Goal: Contribute content: Contribute content

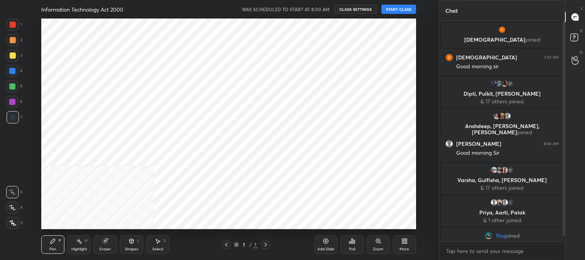
scroll to position [38356, 38158]
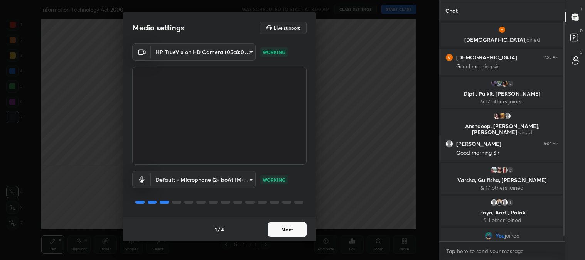
click at [281, 229] on button "Next" at bounding box center [287, 229] width 39 height 15
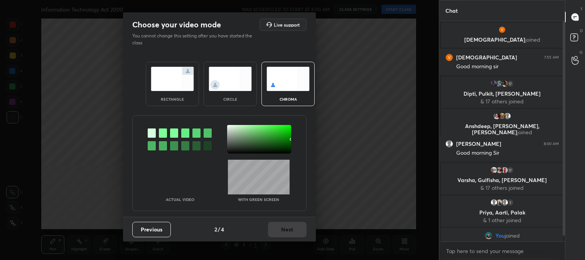
click at [175, 84] on img at bounding box center [172, 79] width 43 height 24
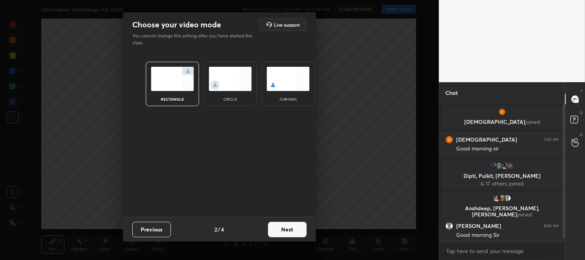
scroll to position [71, 123]
click at [297, 235] on button "Next" at bounding box center [287, 229] width 39 height 15
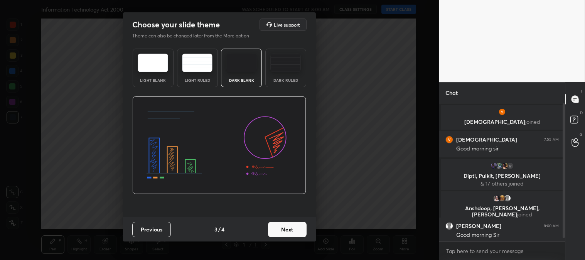
click at [303, 233] on button "Next" at bounding box center [287, 229] width 39 height 15
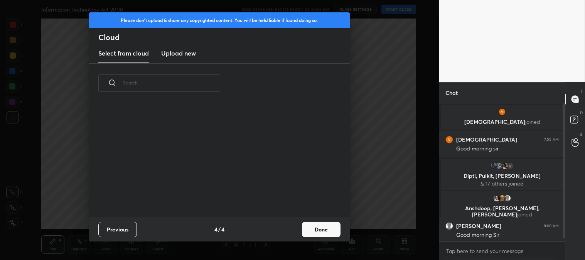
click at [329, 233] on button "Done" at bounding box center [321, 229] width 39 height 15
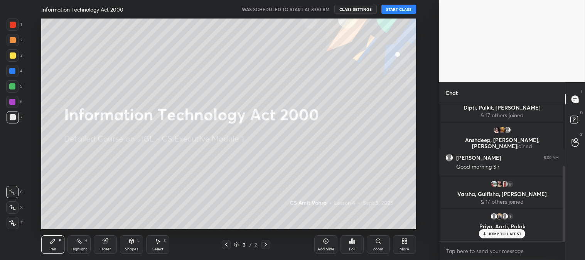
scroll to position [145, 0]
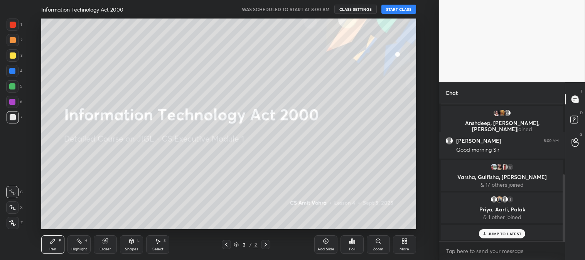
click at [12, 56] on div at bounding box center [13, 55] width 6 height 6
click at [12, 209] on icon at bounding box center [12, 207] width 7 height 5
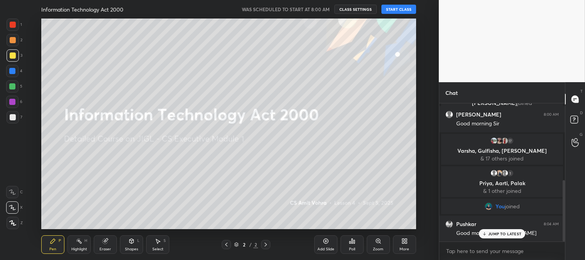
click at [402, 244] on icon at bounding box center [404, 241] width 6 height 6
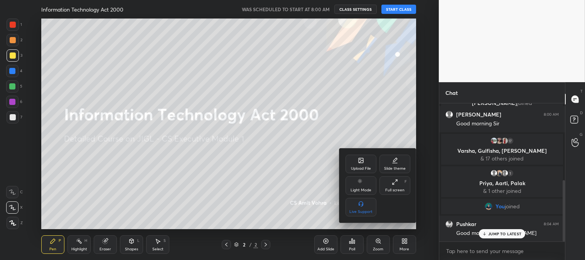
scroll to position [198, 0]
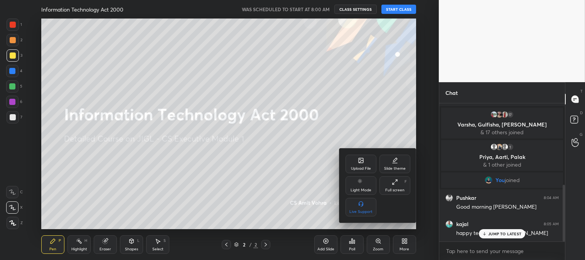
click at [358, 163] on icon at bounding box center [361, 160] width 6 height 6
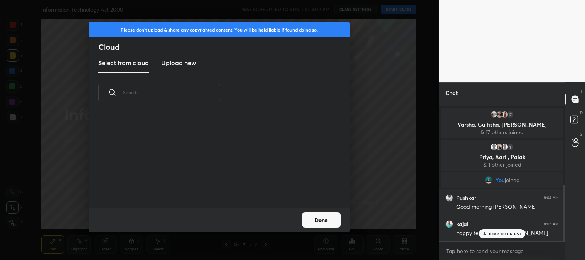
scroll to position [95, 248]
click at [178, 64] on h3 "Upload new" at bounding box center [178, 62] width 35 height 9
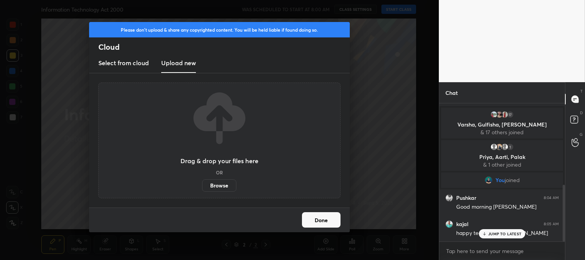
click at [221, 184] on label "Browse" at bounding box center [219, 185] width 34 height 12
click at [202, 184] on input "Browse" at bounding box center [202, 185] width 0 height 12
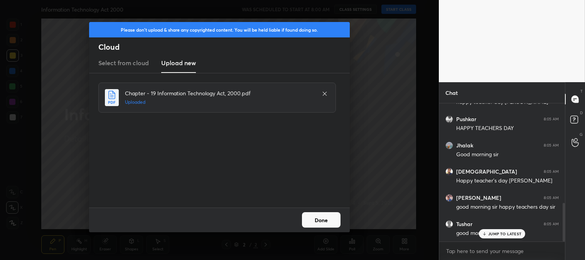
scroll to position [355, 0]
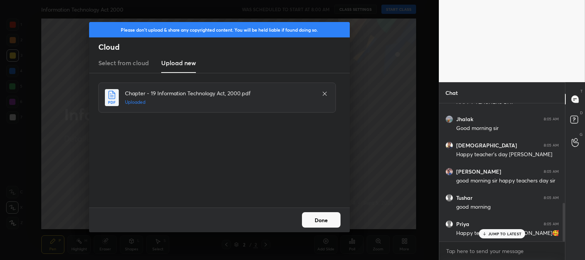
click at [322, 221] on button "Done" at bounding box center [321, 219] width 39 height 15
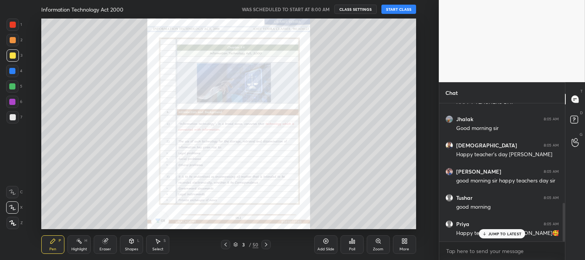
click at [396, 8] on button "START CLASS" at bounding box center [398, 9] width 35 height 9
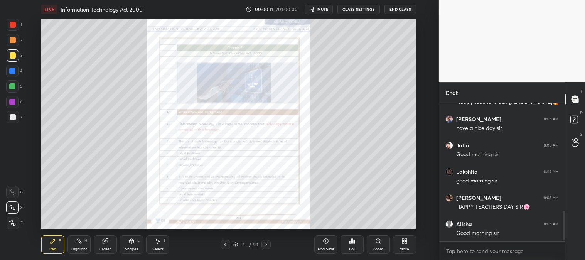
scroll to position [513, 0]
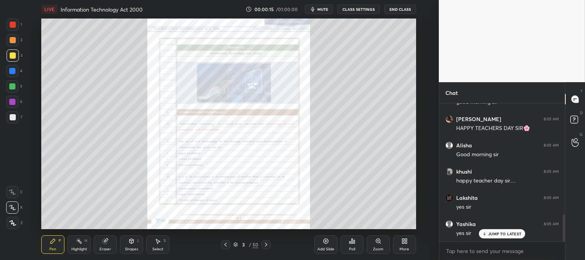
click at [494, 236] on p "JUMP TO LATEST" at bounding box center [504, 233] width 33 height 5
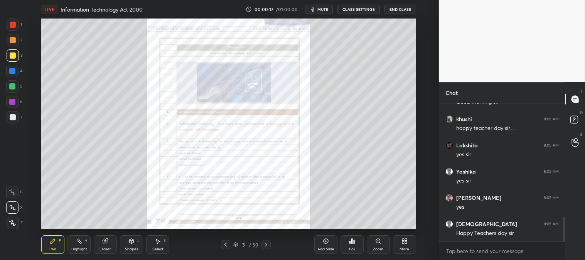
scroll to position [644, 0]
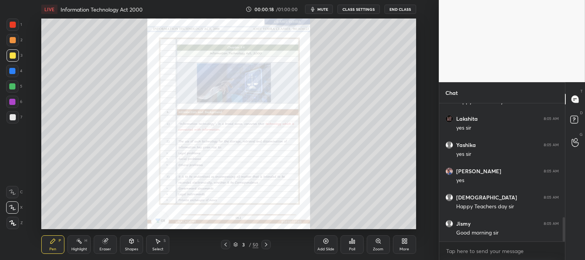
click at [8, 25] on div at bounding box center [13, 25] width 12 height 12
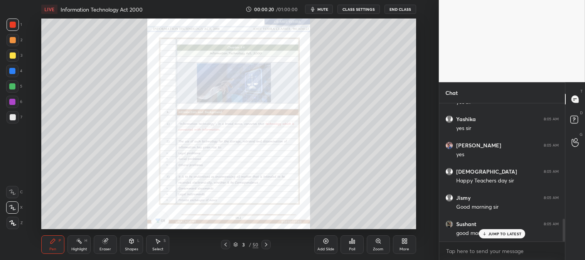
scroll to position [696, 0]
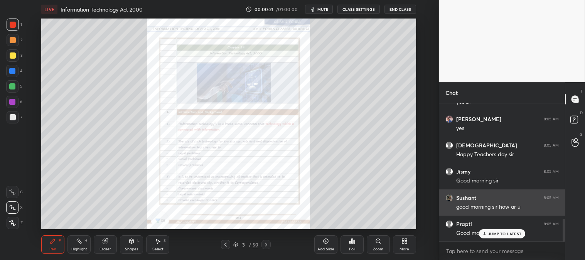
click at [491, 231] on p "JUMP TO LATEST" at bounding box center [504, 233] width 33 height 5
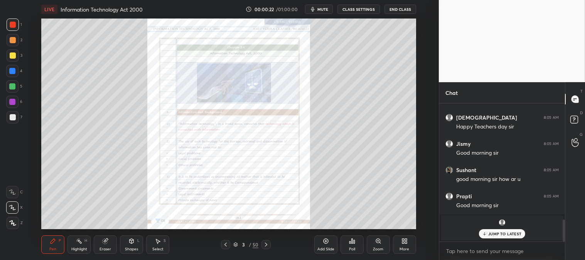
scroll to position [617, 0]
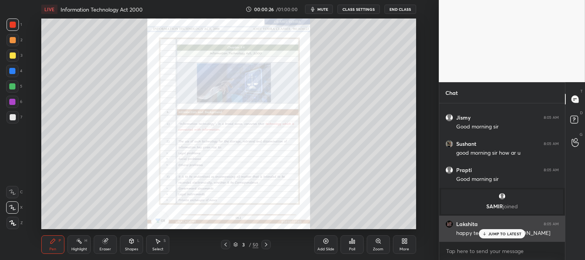
click at [490, 234] on p "JUMP TO LATEST" at bounding box center [504, 233] width 33 height 5
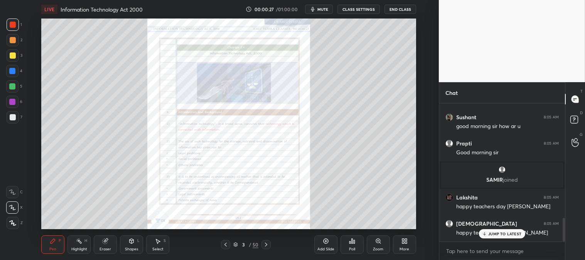
scroll to position [670, 0]
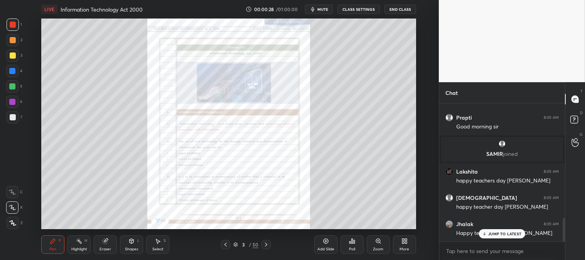
click at [269, 244] on icon at bounding box center [266, 244] width 6 height 6
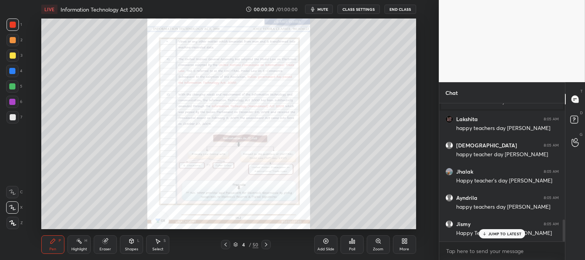
scroll to position [749, 0]
click at [266, 244] on icon at bounding box center [266, 244] width 6 height 6
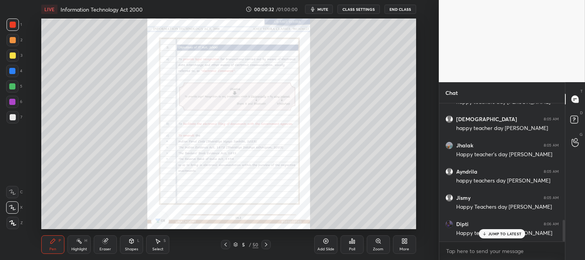
click at [267, 244] on icon at bounding box center [266, 244] width 6 height 6
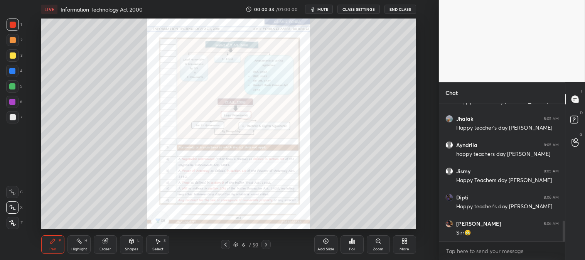
scroll to position [801, 0]
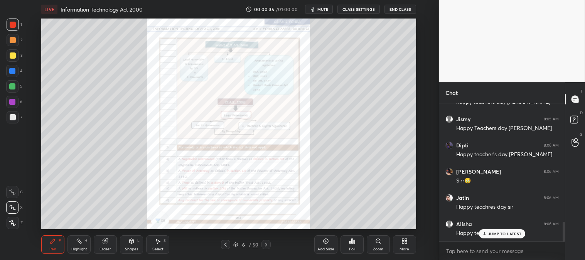
click at [226, 245] on icon at bounding box center [226, 244] width 6 height 6
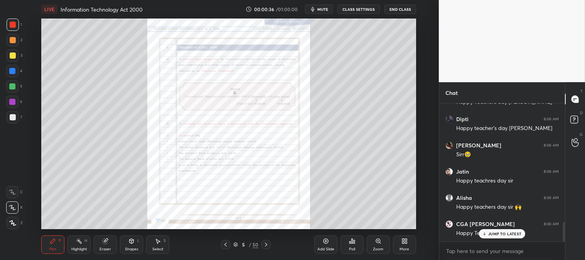
scroll to position [880, 0]
click at [225, 244] on icon at bounding box center [226, 244] width 6 height 6
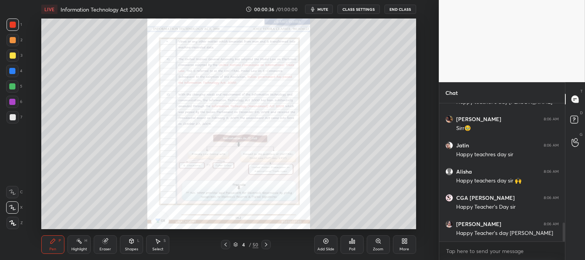
click at [225, 245] on icon at bounding box center [225, 245] width 2 height 4
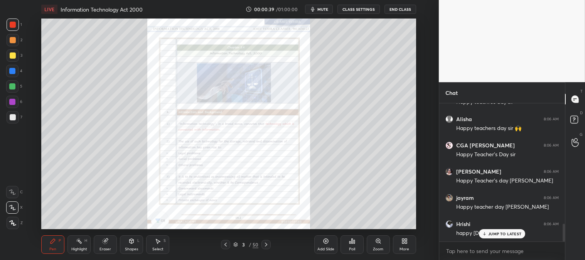
scroll to position [965, 0]
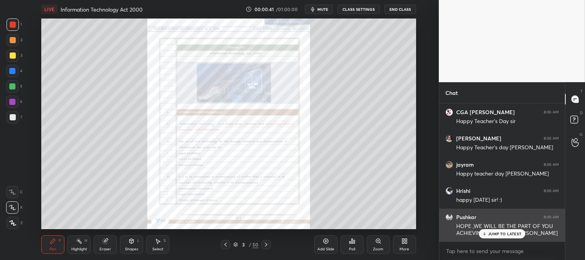
click at [490, 235] on p "JUMP TO LATEST" at bounding box center [504, 233] width 33 height 5
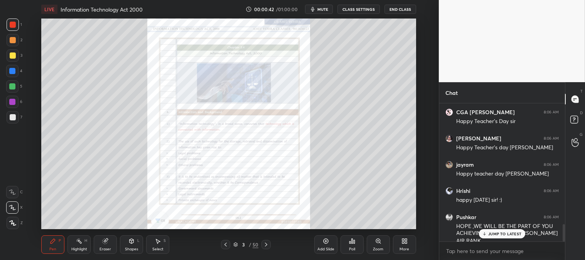
scroll to position [973, 0]
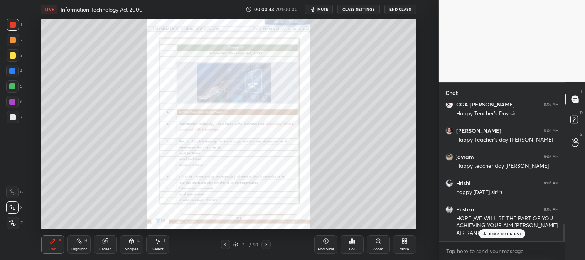
click at [228, 245] on icon at bounding box center [226, 244] width 6 height 6
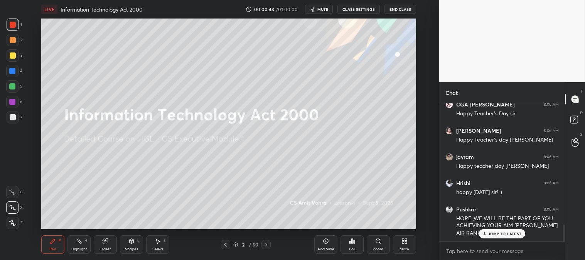
scroll to position [999, 0]
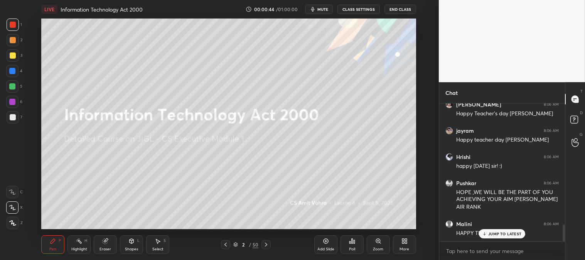
click at [265, 246] on icon at bounding box center [266, 244] width 6 height 6
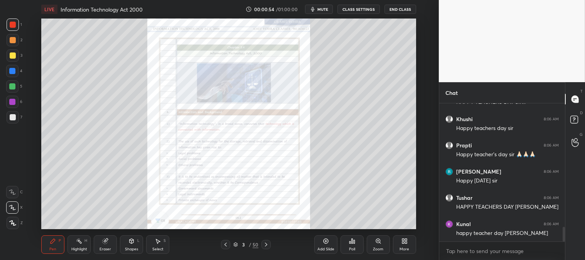
scroll to position [1157, 0]
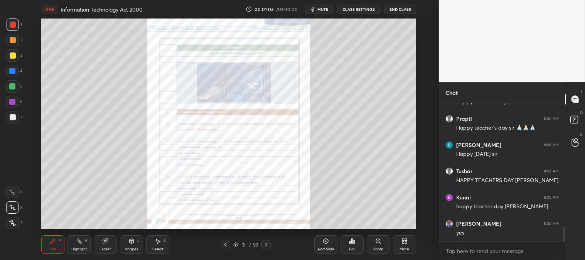
click at [267, 243] on icon at bounding box center [266, 244] width 6 height 6
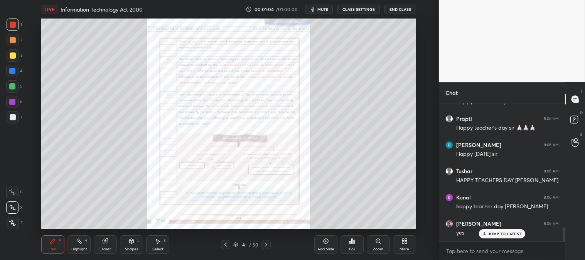
scroll to position [1184, 0]
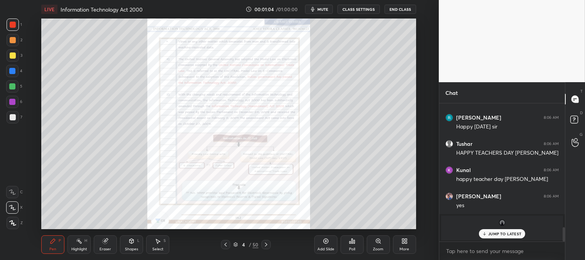
click at [379, 248] on div "Zoom" at bounding box center [378, 249] width 10 height 4
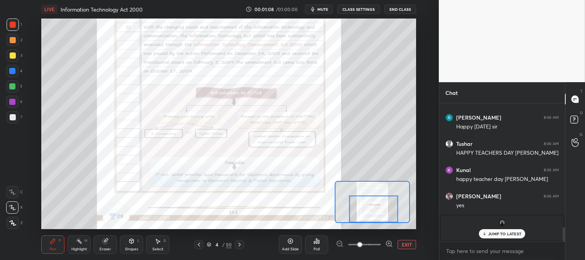
click at [406, 244] on button "EXIT" at bounding box center [407, 244] width 19 height 9
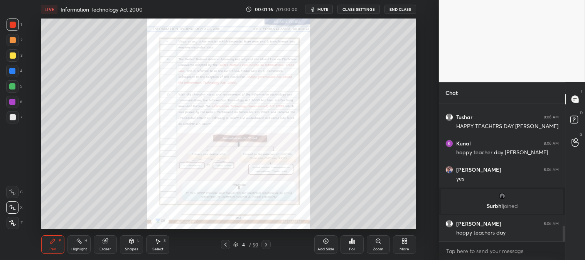
scroll to position [1057, 0]
click at [265, 245] on icon at bounding box center [266, 244] width 6 height 6
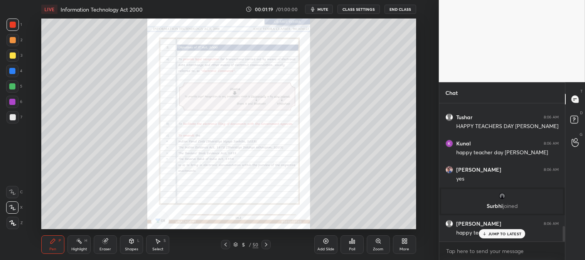
scroll to position [1084, 0]
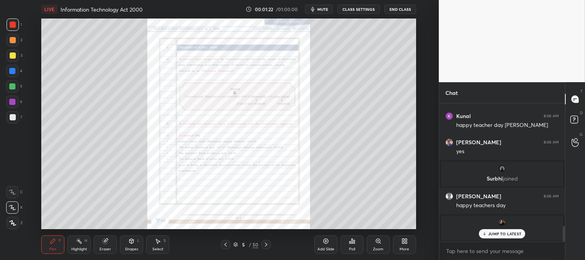
click at [265, 244] on icon at bounding box center [266, 244] width 6 height 6
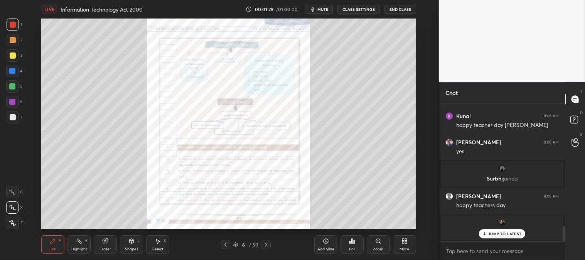
click at [377, 247] on div "Zoom" at bounding box center [378, 249] width 10 height 4
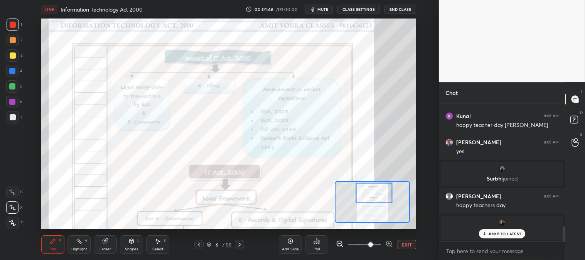
click at [241, 245] on icon at bounding box center [239, 244] width 6 height 6
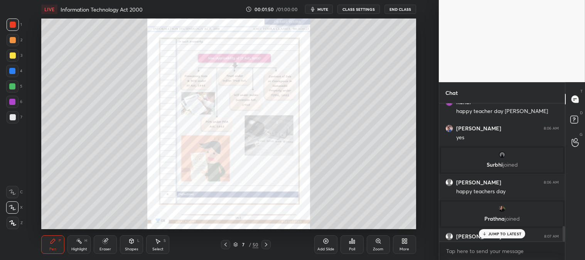
scroll to position [1096, 0]
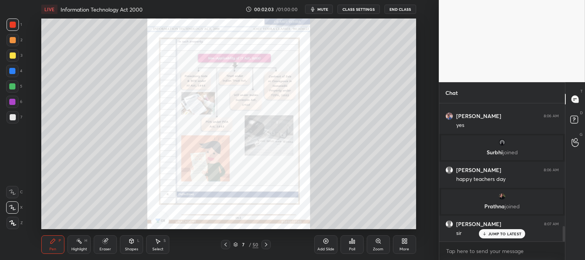
click at [265, 243] on icon at bounding box center [266, 244] width 6 height 6
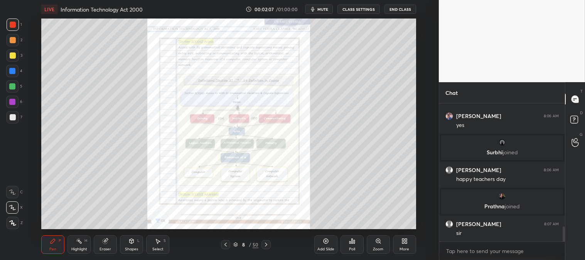
scroll to position [1123, 0]
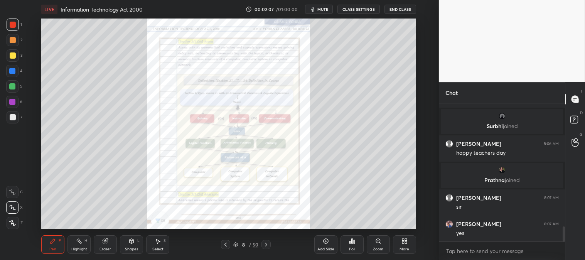
click at [265, 244] on icon at bounding box center [266, 244] width 6 height 6
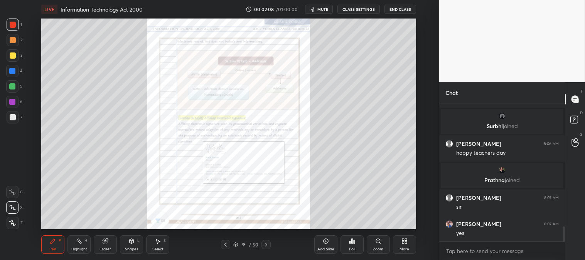
click at [225, 242] on icon at bounding box center [226, 244] width 6 height 6
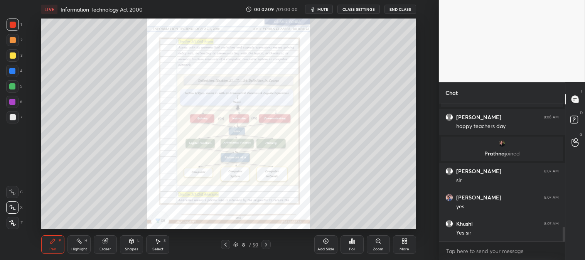
click at [226, 242] on icon at bounding box center [226, 244] width 6 height 6
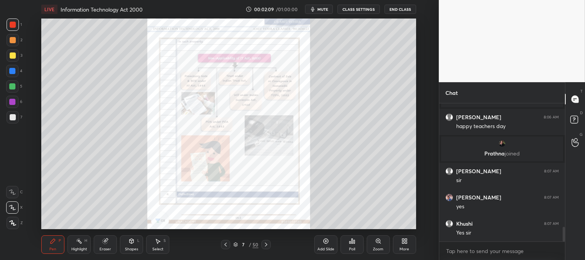
scroll to position [1203, 0]
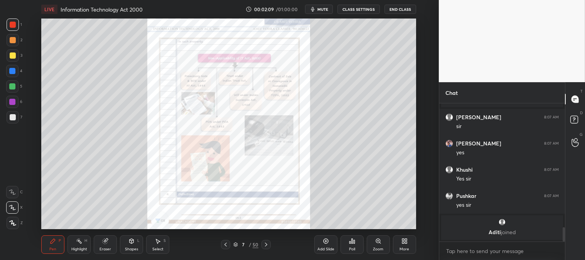
click at [226, 242] on icon at bounding box center [226, 244] width 6 height 6
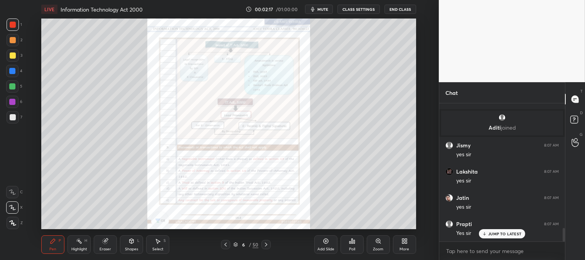
scroll to position [1271, 0]
click at [224, 242] on icon at bounding box center [226, 244] width 6 height 6
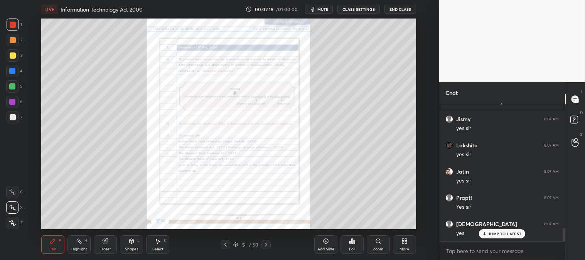
click at [225, 243] on icon at bounding box center [226, 244] width 6 height 6
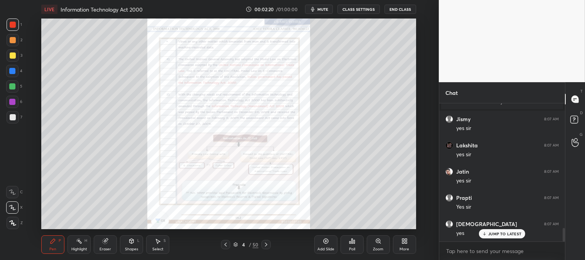
scroll to position [1297, 0]
click at [224, 244] on icon at bounding box center [226, 244] width 6 height 6
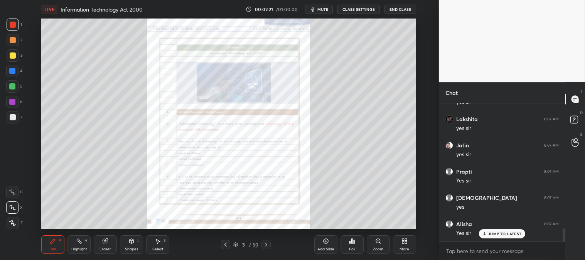
scroll to position [1351, 0]
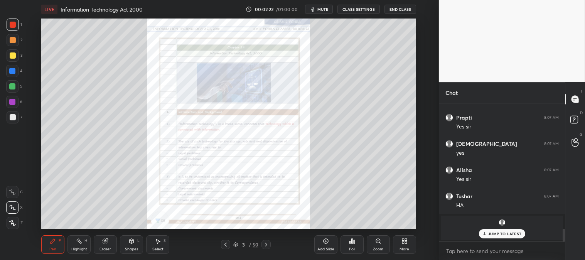
click at [379, 248] on div "Zoom" at bounding box center [378, 249] width 10 height 4
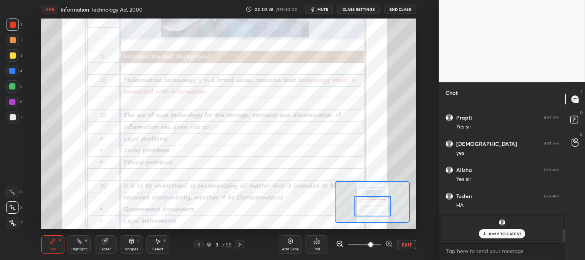
click at [491, 235] on p "JUMP TO LATEST" at bounding box center [504, 233] width 33 height 5
click at [201, 242] on icon at bounding box center [199, 244] width 6 height 6
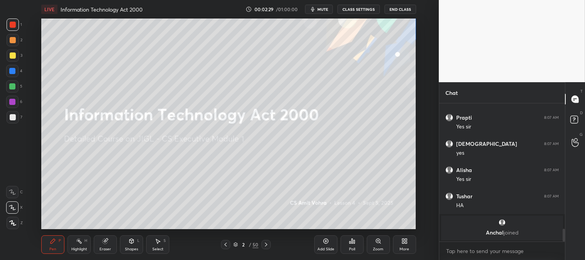
click at [267, 245] on icon at bounding box center [266, 244] width 6 height 6
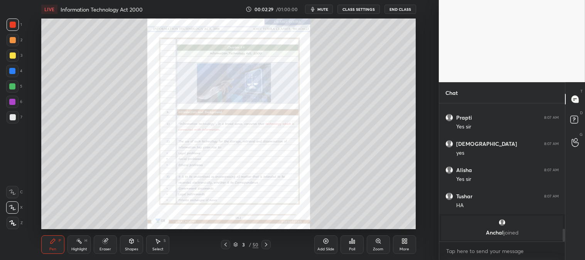
click at [377, 246] on div "Zoom" at bounding box center [378, 244] width 23 height 19
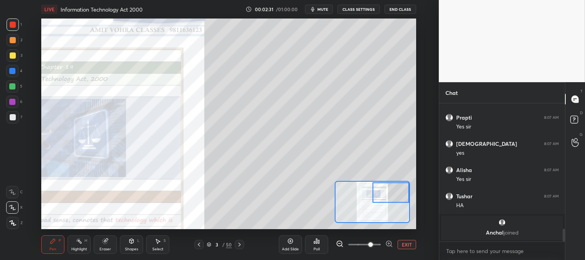
click at [48, 248] on div "Pen P" at bounding box center [52, 244] width 23 height 19
click at [13, 59] on div at bounding box center [13, 55] width 12 height 12
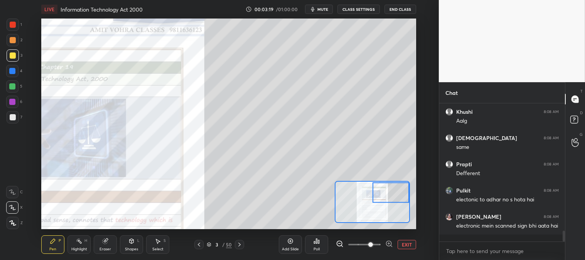
scroll to position [1674, 0]
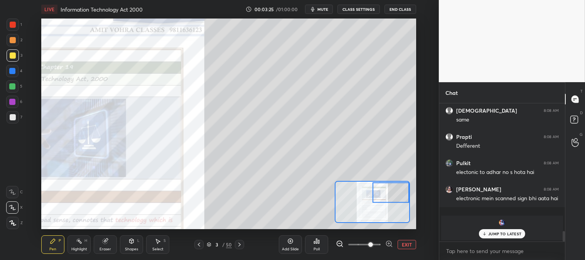
click at [14, 121] on div at bounding box center [13, 117] width 12 height 12
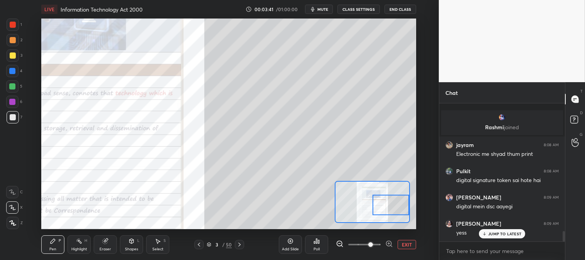
scroll to position [1669, 0]
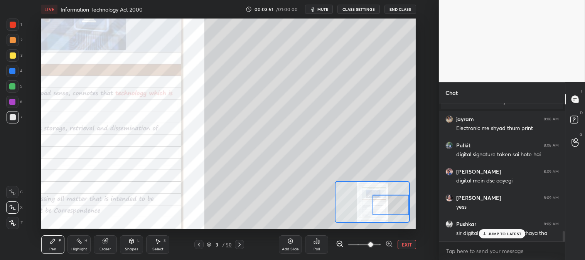
click at [12, 86] on div at bounding box center [12, 86] width 6 height 6
click at [408, 248] on button "EXIT" at bounding box center [407, 244] width 19 height 9
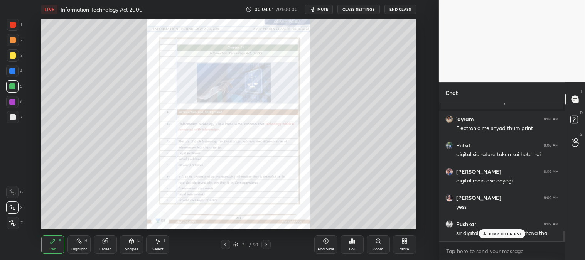
click at [72, 247] on div "Highlight" at bounding box center [79, 249] width 16 height 4
click at [10, 33] on div "1" at bounding box center [14, 26] width 15 height 15
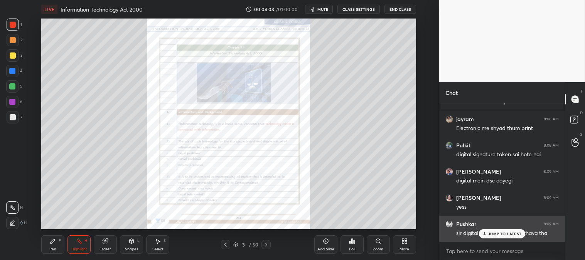
click at [492, 234] on p "JUMP TO LATEST" at bounding box center [504, 233] width 33 height 5
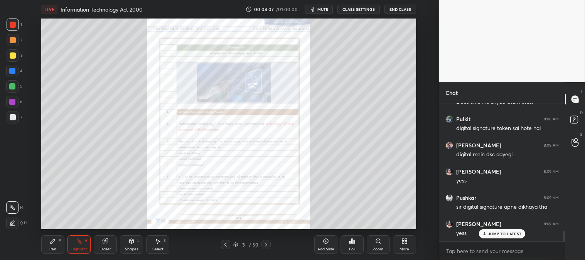
scroll to position [1721, 0]
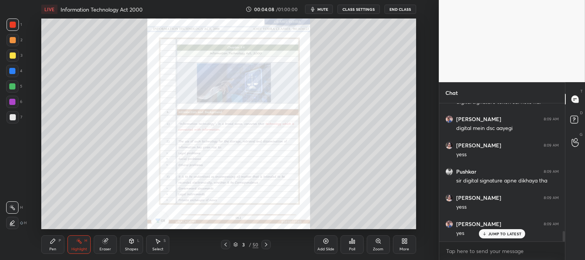
click at [403, 251] on div "More" at bounding box center [405, 249] width 10 height 4
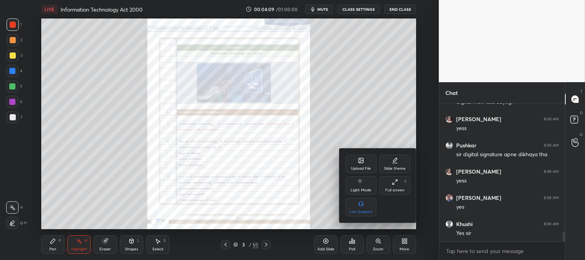
scroll to position [1774, 0]
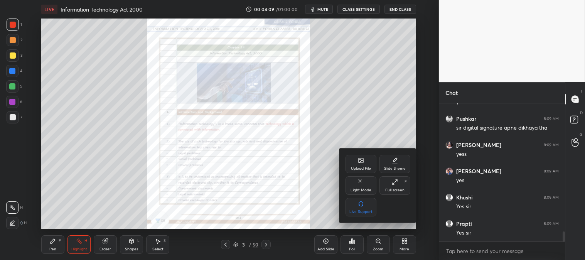
click at [359, 168] on div "Upload File" at bounding box center [361, 169] width 20 height 4
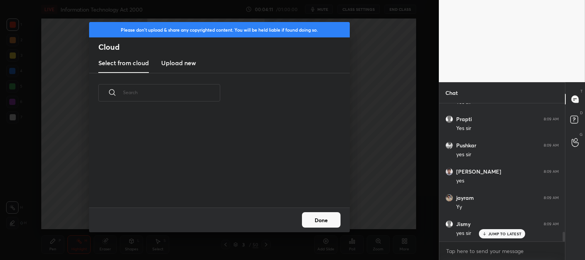
scroll to position [1905, 0]
click at [180, 67] on h3 "Upload new" at bounding box center [178, 62] width 35 height 9
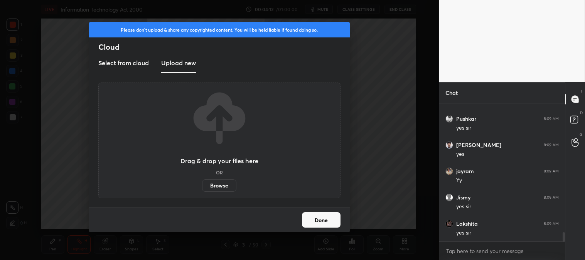
scroll to position [1931, 0]
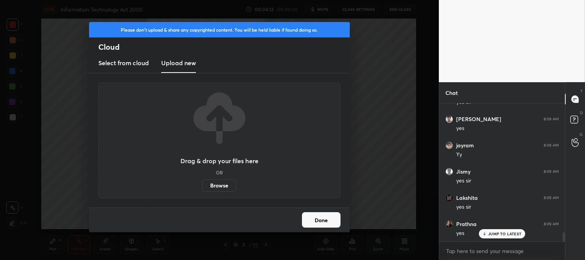
click at [228, 186] on label "Browse" at bounding box center [219, 185] width 34 height 12
click at [202, 186] on input "Browse" at bounding box center [202, 185] width 0 height 12
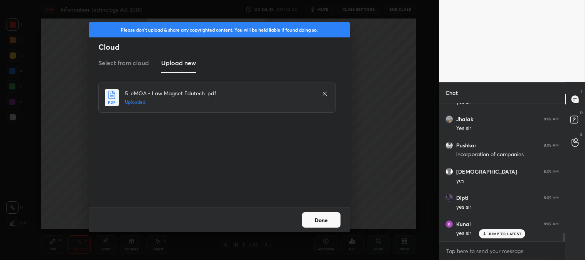
scroll to position [2142, 0]
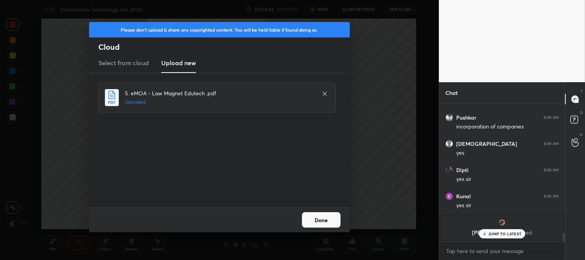
click at [324, 215] on button "Done" at bounding box center [321, 219] width 39 height 15
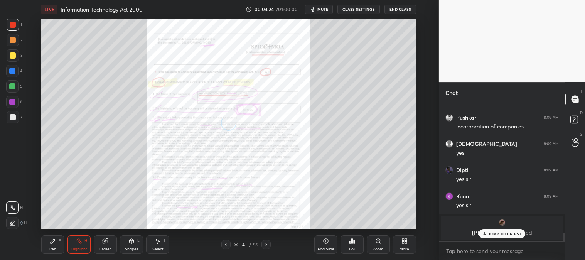
scroll to position [2169, 0]
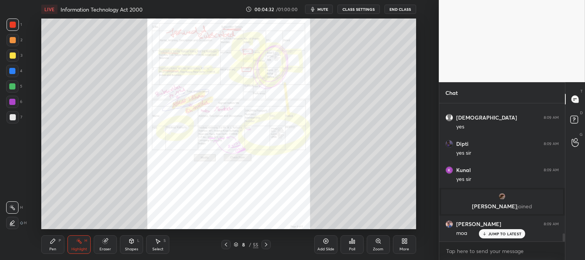
click at [379, 249] on div "Zoom" at bounding box center [378, 249] width 10 height 4
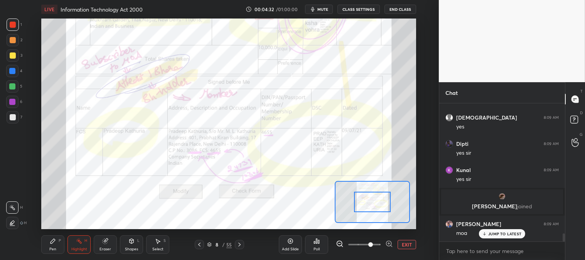
click at [373, 243] on span at bounding box center [370, 244] width 5 height 5
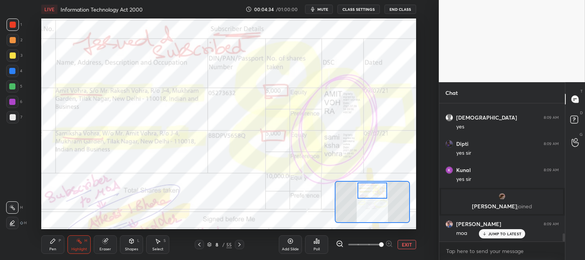
click at [86, 244] on div "Highlight H" at bounding box center [78, 244] width 23 height 19
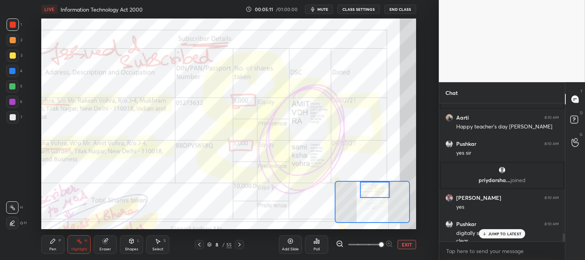
scroll to position [2178, 0]
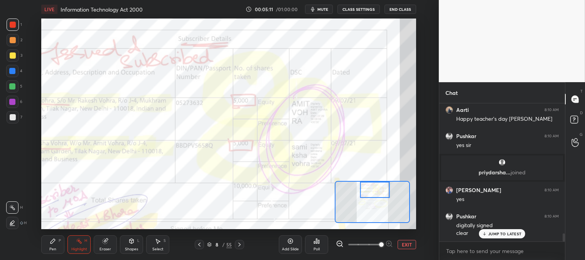
click at [486, 236] on icon at bounding box center [484, 233] width 5 height 5
click at [201, 247] on icon at bounding box center [199, 244] width 6 height 6
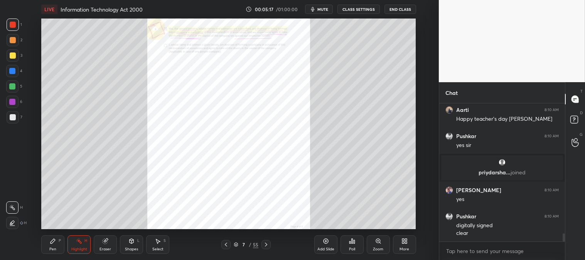
scroll to position [2204, 0]
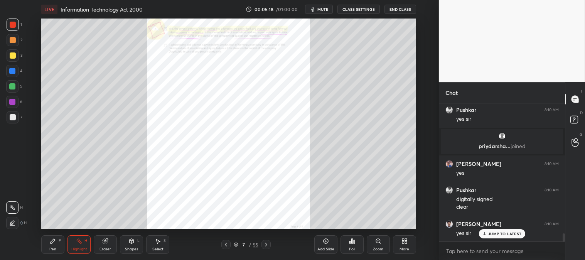
click at [226, 245] on icon at bounding box center [226, 245] width 2 height 4
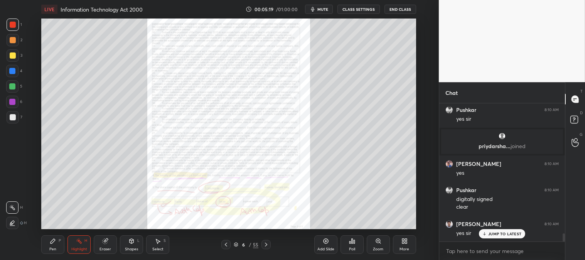
click at [226, 244] on icon at bounding box center [226, 245] width 2 height 4
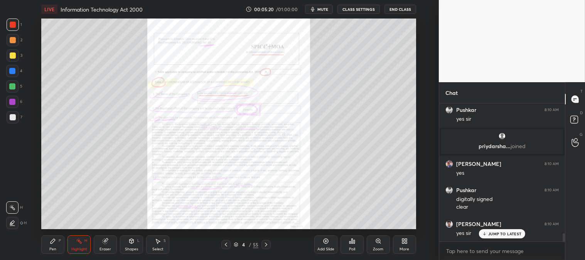
click at [228, 244] on icon at bounding box center [226, 244] width 6 height 6
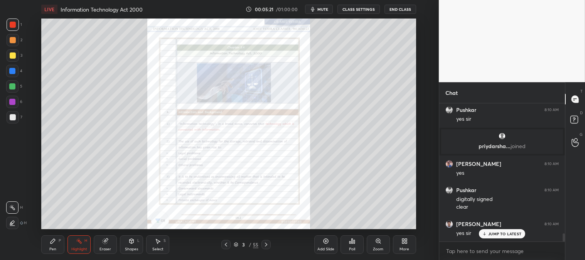
scroll to position [2230, 0]
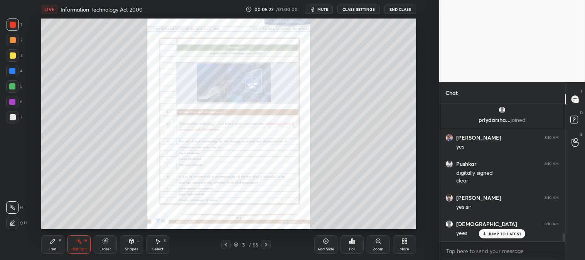
click at [65, 248] on div "Pen P Highlight H Eraser Shapes L Select S" at bounding box center [109, 244] width 137 height 19
click at [15, 118] on div at bounding box center [13, 117] width 6 height 6
click at [374, 244] on div "Zoom" at bounding box center [378, 244] width 23 height 19
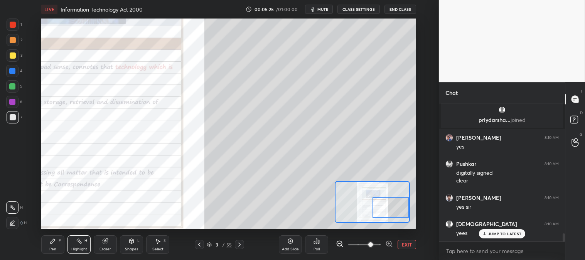
scroll to position [2257, 0]
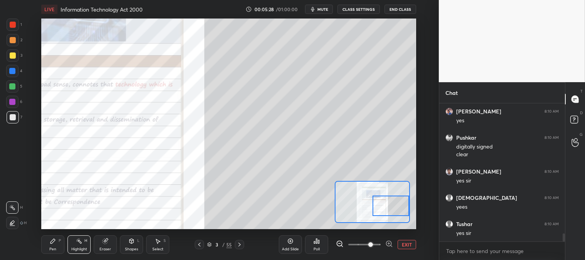
click at [57, 247] on div "Pen P" at bounding box center [52, 244] width 23 height 19
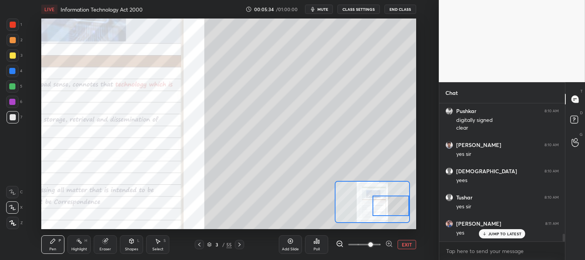
scroll to position [2309, 0]
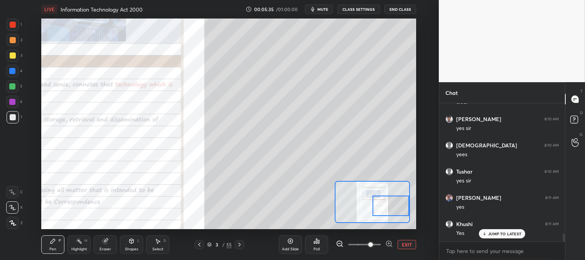
click at [51, 249] on div "Pen" at bounding box center [52, 249] width 7 height 4
click at [17, 22] on div at bounding box center [13, 25] width 12 height 12
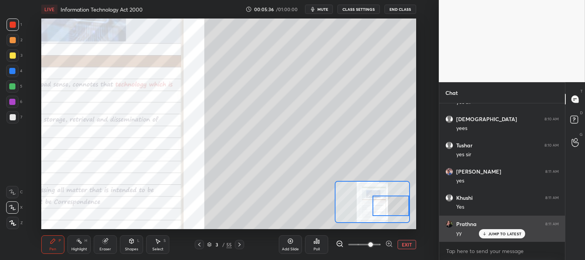
click at [494, 238] on div "JUMP TO LATEST" at bounding box center [502, 233] width 46 height 9
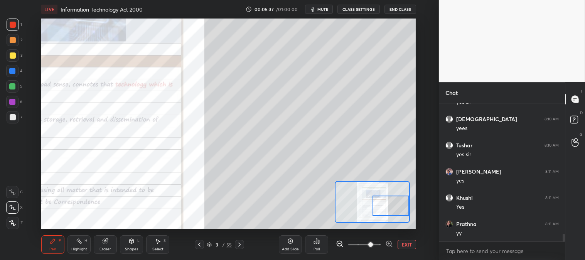
scroll to position [2361, 0]
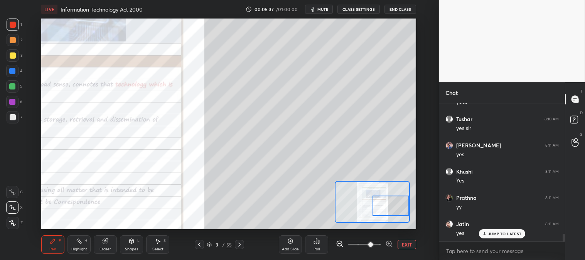
click at [408, 245] on button "EXIT" at bounding box center [407, 244] width 19 height 9
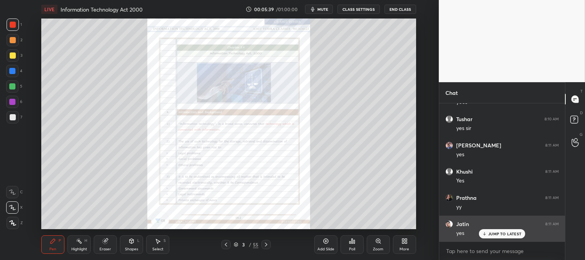
click at [496, 234] on p "JUMP TO LATEST" at bounding box center [504, 233] width 33 height 5
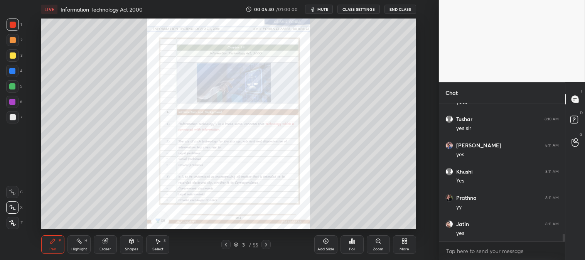
click at [375, 246] on div "Zoom" at bounding box center [378, 244] width 23 height 19
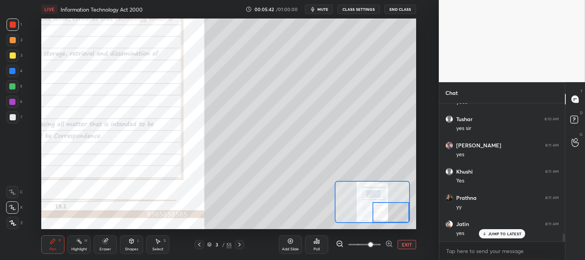
scroll to position [2389, 0]
click at [13, 58] on div at bounding box center [13, 55] width 6 height 6
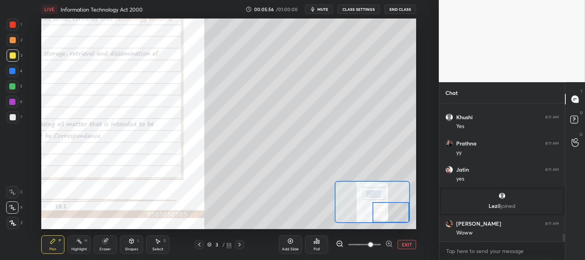
scroll to position [2345, 0]
click at [13, 116] on div at bounding box center [13, 117] width 6 height 6
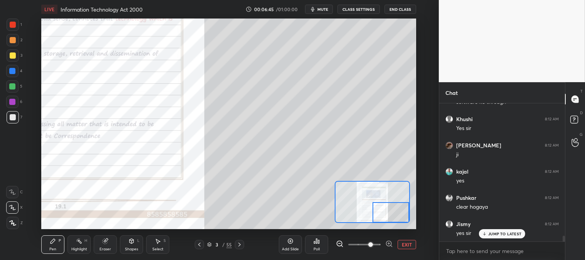
scroll to position [3205, 0]
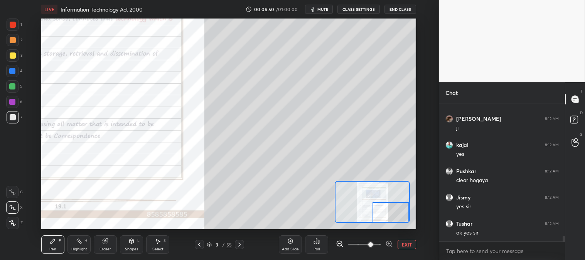
click at [409, 243] on button "EXIT" at bounding box center [407, 244] width 19 height 9
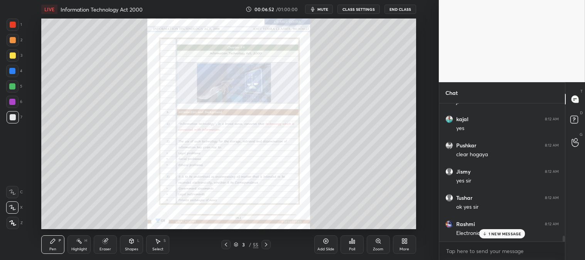
scroll to position [3257, 0]
click at [374, 246] on div "Zoom" at bounding box center [378, 244] width 23 height 19
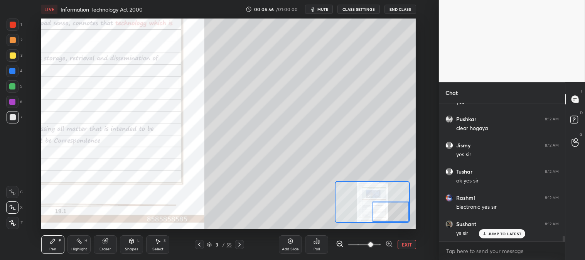
click at [14, 59] on div at bounding box center [13, 55] width 12 height 12
click at [408, 243] on button "EXIT" at bounding box center [407, 244] width 19 height 9
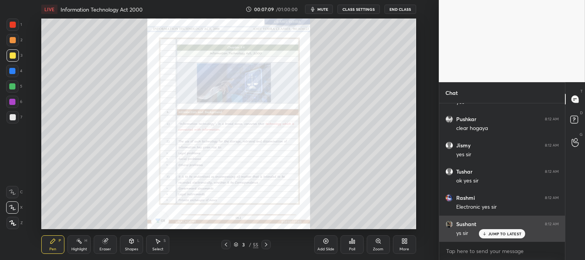
click at [497, 234] on p "JUMP TO LATEST" at bounding box center [504, 233] width 33 height 5
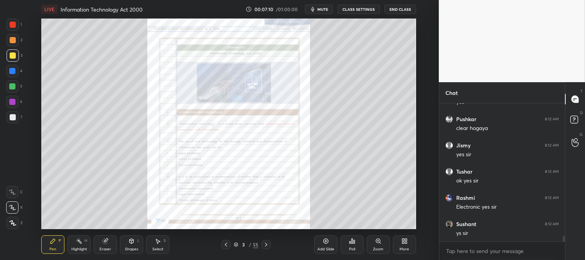
click at [373, 244] on div "Zoom" at bounding box center [378, 244] width 23 height 19
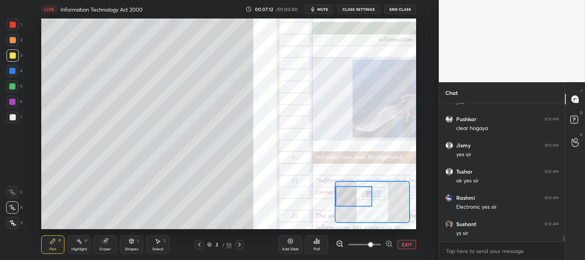
click at [53, 243] on icon at bounding box center [53, 241] width 6 height 6
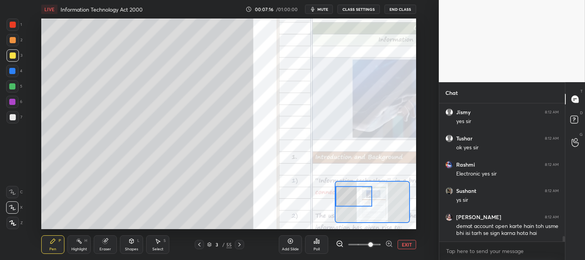
click at [105, 248] on div "Eraser" at bounding box center [106, 249] width 12 height 4
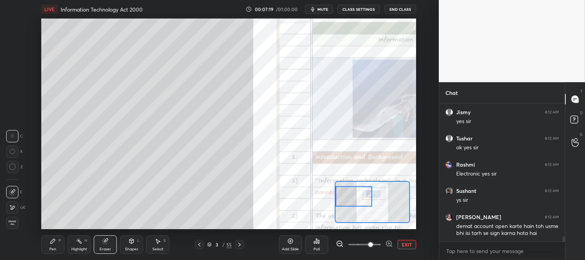
click at [55, 247] on div "Pen" at bounding box center [52, 249] width 7 height 4
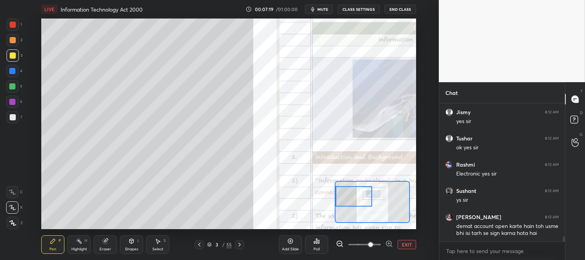
click at [51, 241] on icon at bounding box center [53, 241] width 6 height 6
click at [13, 115] on div at bounding box center [13, 117] width 6 height 6
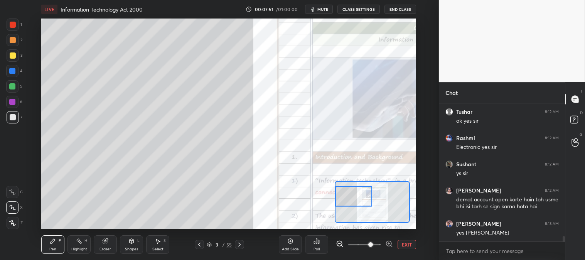
click at [13, 83] on div at bounding box center [12, 86] width 6 height 6
click at [15, 121] on div at bounding box center [13, 117] width 12 height 12
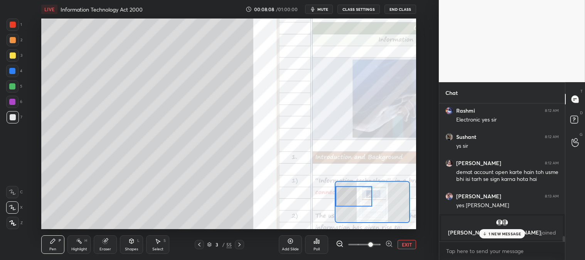
click at [499, 234] on p "1 NEW MESSAGE" at bounding box center [505, 233] width 33 height 5
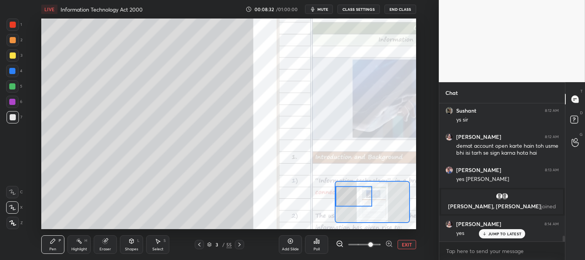
scroll to position [3112, 0]
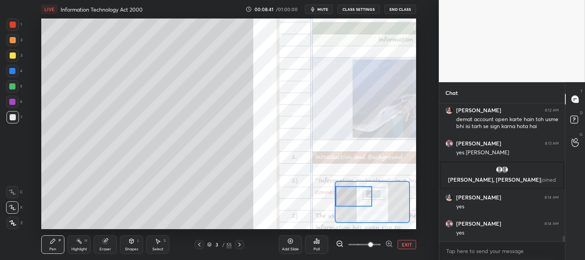
click at [13, 74] on div at bounding box center [12, 71] width 6 height 6
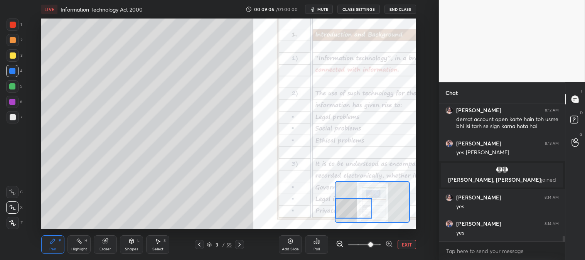
click at [11, 41] on div at bounding box center [13, 40] width 6 height 6
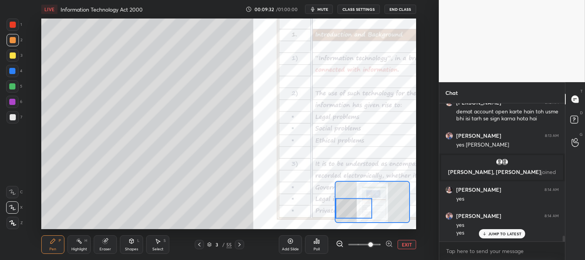
scroll to position [3147, 0]
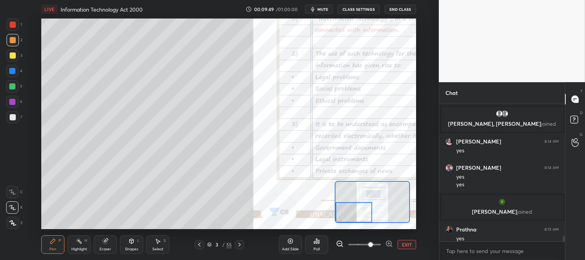
click at [54, 244] on icon at bounding box center [53, 241] width 6 height 6
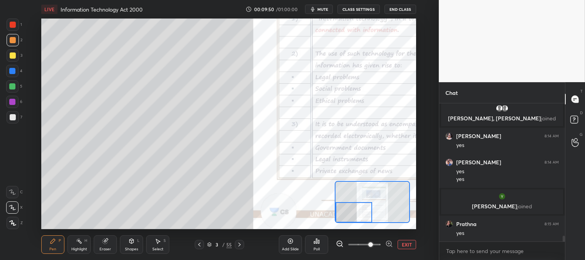
click at [14, 116] on div at bounding box center [13, 117] width 6 height 6
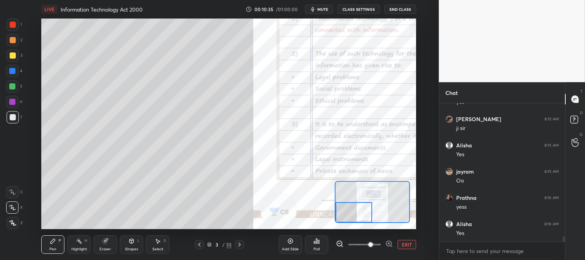
scroll to position [3625, 0]
click at [110, 248] on div "Eraser" at bounding box center [106, 249] width 12 height 4
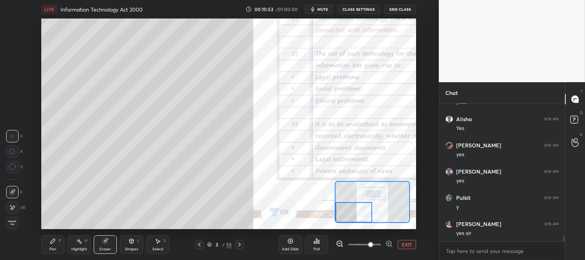
scroll to position [3730, 0]
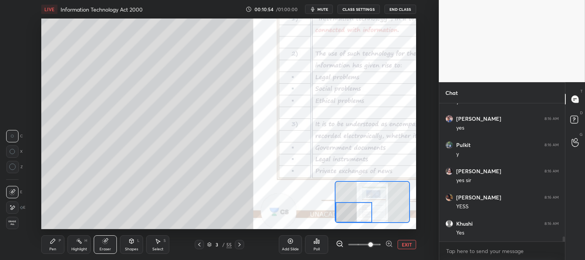
click at [53, 244] on icon at bounding box center [53, 241] width 6 height 6
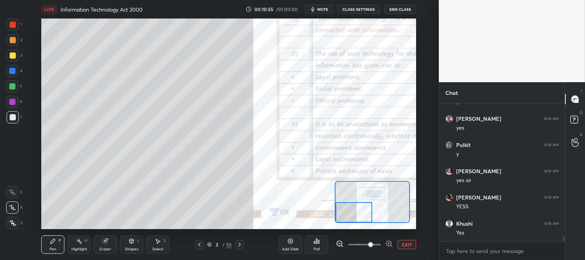
scroll to position [3782, 0]
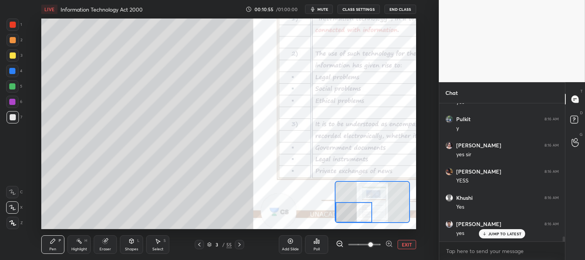
click at [14, 25] on div at bounding box center [13, 25] width 6 height 6
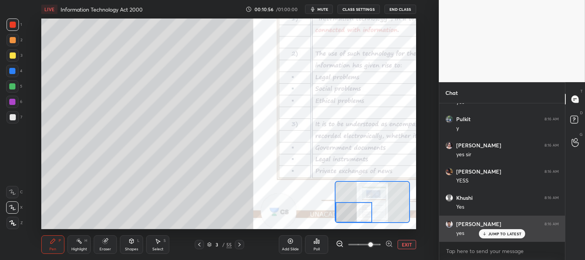
click at [487, 234] on div "JUMP TO LATEST" at bounding box center [502, 233] width 46 height 9
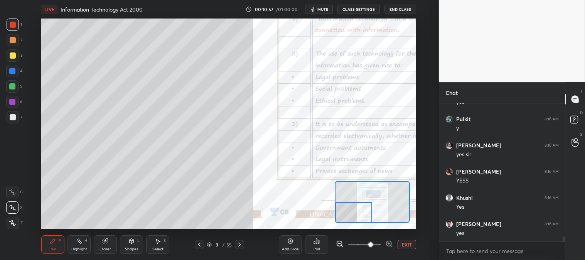
click at [403, 245] on button "EXIT" at bounding box center [407, 244] width 19 height 9
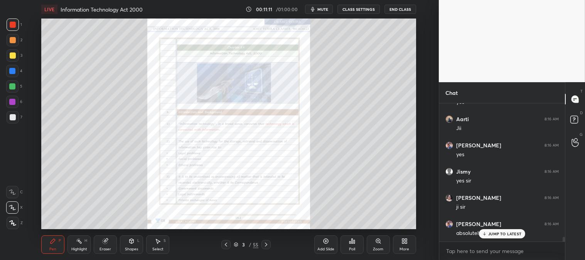
scroll to position [3947, 0]
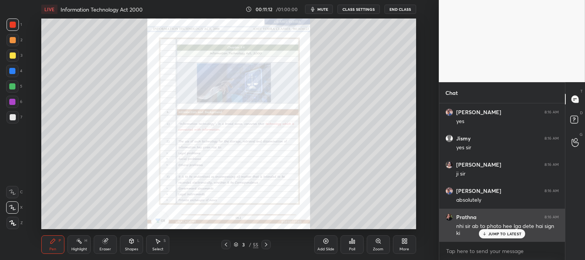
click at [492, 237] on div "JUMP TO LATEST" at bounding box center [502, 233] width 46 height 9
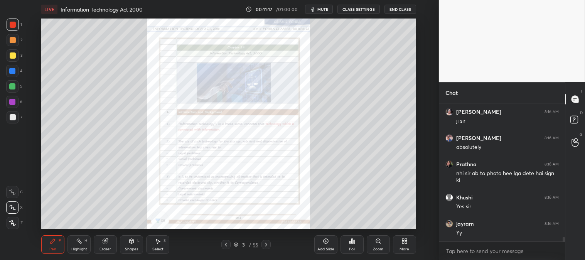
scroll to position [4032, 0]
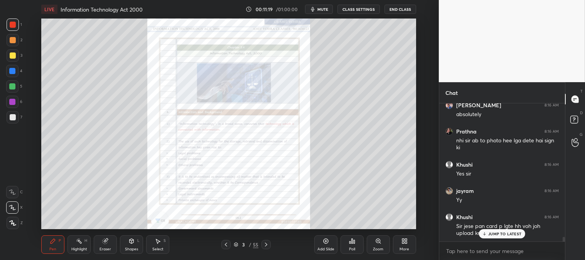
click at [495, 231] on p "JUMP TO LATEST" at bounding box center [504, 233] width 33 height 5
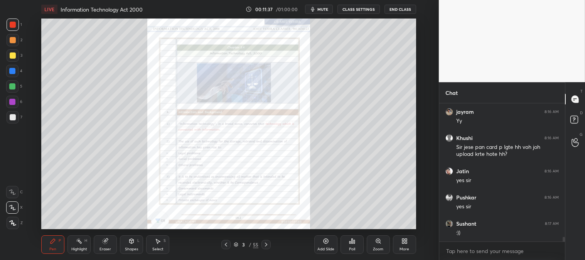
scroll to position [4137, 0]
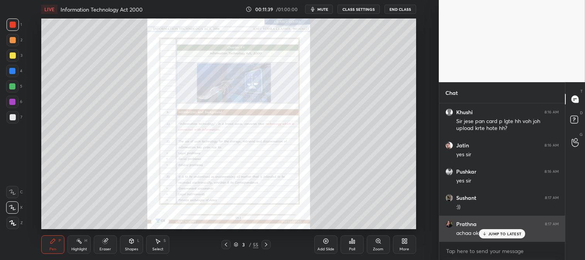
click at [498, 236] on p "JUMP TO LATEST" at bounding box center [504, 233] width 33 height 5
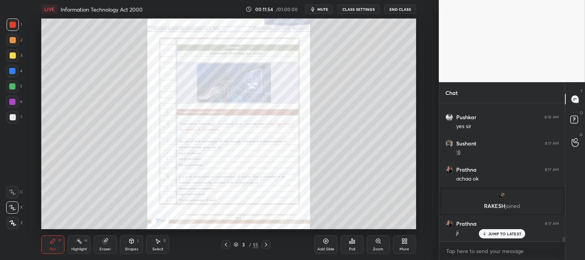
scroll to position [3936, 0]
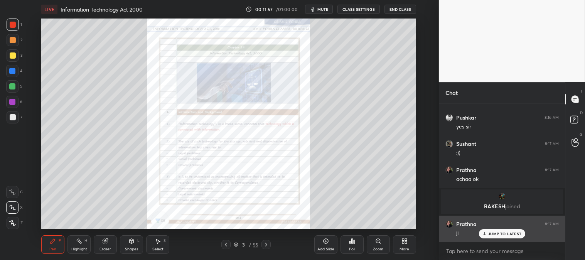
click at [498, 233] on p "JUMP TO LATEST" at bounding box center [504, 233] width 33 height 5
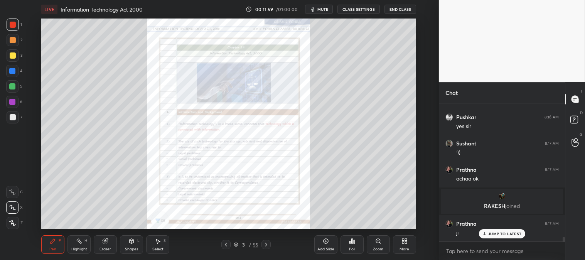
scroll to position [3962, 0]
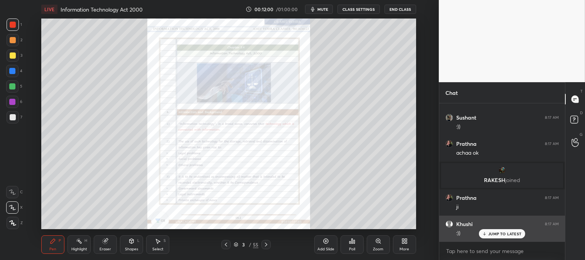
click at [496, 233] on p "JUMP TO LATEST" at bounding box center [504, 233] width 33 height 5
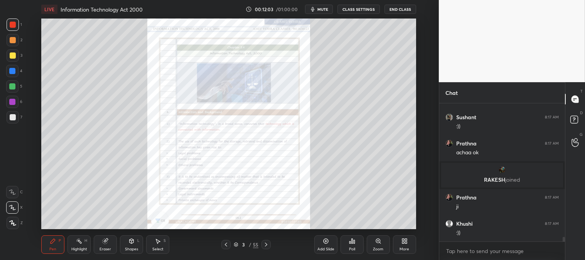
scroll to position [3988, 0]
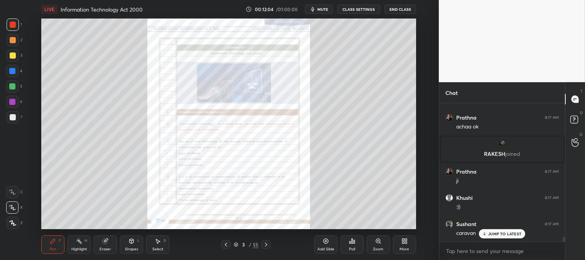
click at [83, 256] on div "Pen P Highlight H Eraser Shapes L Select S 3 / 55 Add Slide Poll Zoom More" at bounding box center [228, 244] width 374 height 31
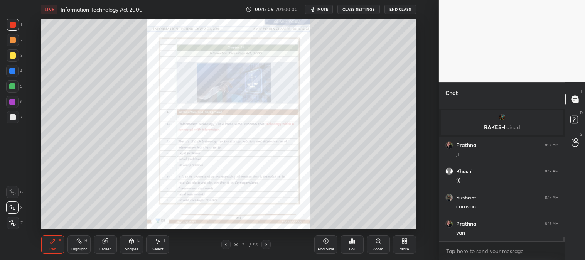
click at [15, 25] on div at bounding box center [13, 25] width 6 height 6
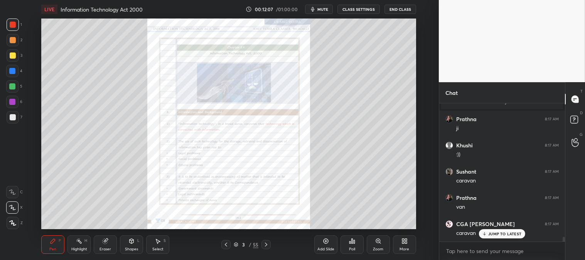
scroll to position [4067, 0]
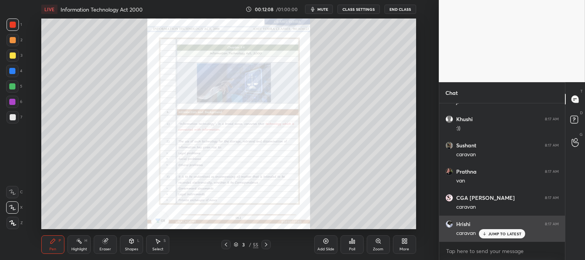
click at [494, 234] on p "JUMP TO LATEST" at bounding box center [504, 233] width 33 height 5
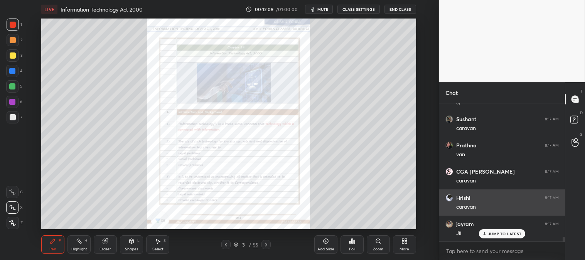
scroll to position [4119, 0]
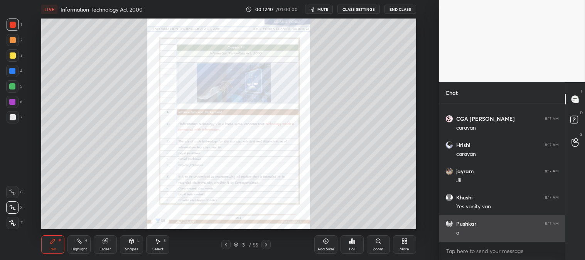
click at [491, 234] on div "o" at bounding box center [507, 233] width 103 height 8
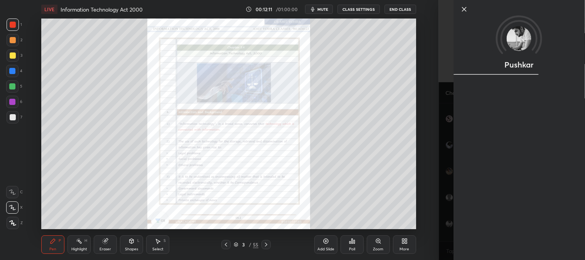
scroll to position [4172, 0]
click at [461, 9] on icon at bounding box center [463, 9] width 9 height 9
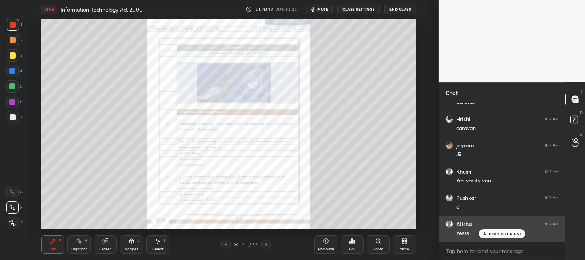
click at [494, 236] on p "JUMP TO LATEST" at bounding box center [504, 233] width 33 height 5
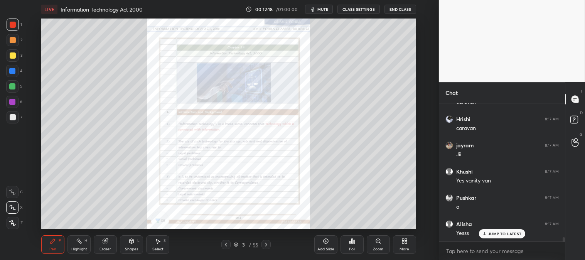
scroll to position [4198, 0]
click at [266, 245] on icon at bounding box center [266, 244] width 6 height 6
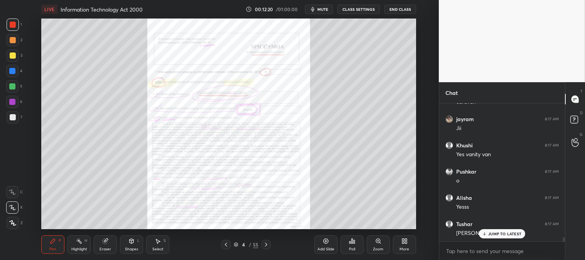
click at [224, 243] on icon at bounding box center [226, 244] width 6 height 6
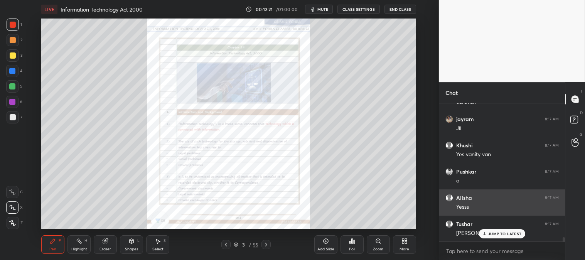
click at [489, 234] on p "JUMP TO LATEST" at bounding box center [504, 233] width 33 height 5
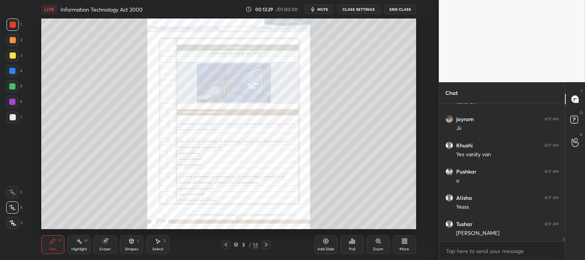
click at [266, 241] on icon at bounding box center [266, 244] width 6 height 6
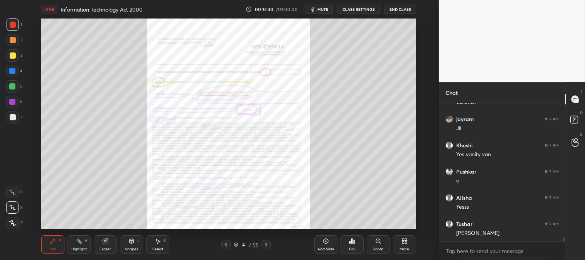
click at [266, 242] on icon at bounding box center [266, 244] width 6 height 6
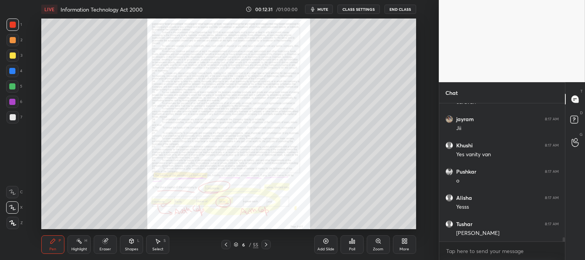
click at [267, 243] on icon at bounding box center [266, 244] width 6 height 6
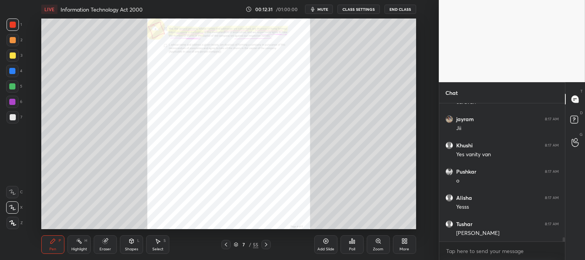
click at [267, 242] on icon at bounding box center [266, 244] width 6 height 6
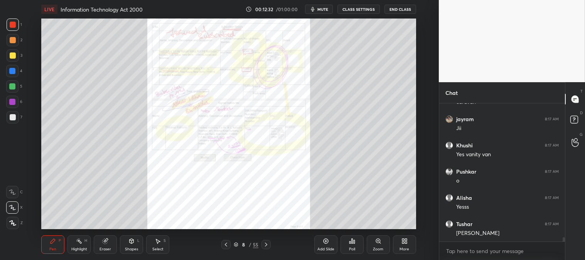
click at [267, 242] on icon at bounding box center [266, 244] width 6 height 6
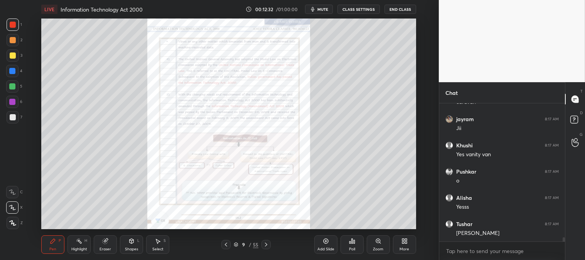
click at [267, 243] on icon at bounding box center [266, 244] width 6 height 6
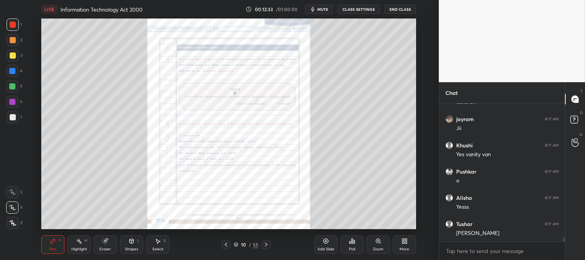
click at [267, 243] on icon at bounding box center [266, 244] width 6 height 6
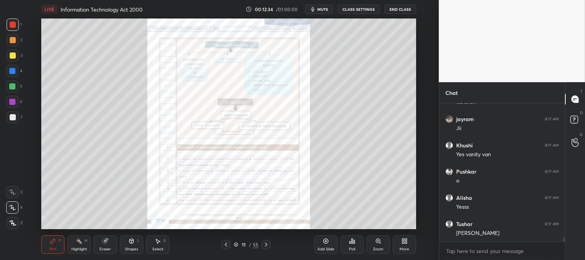
click at [267, 242] on icon at bounding box center [266, 244] width 6 height 6
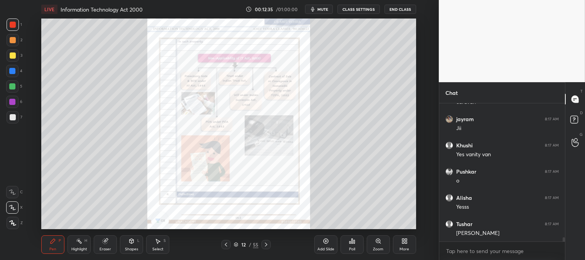
click at [267, 242] on icon at bounding box center [266, 244] width 6 height 6
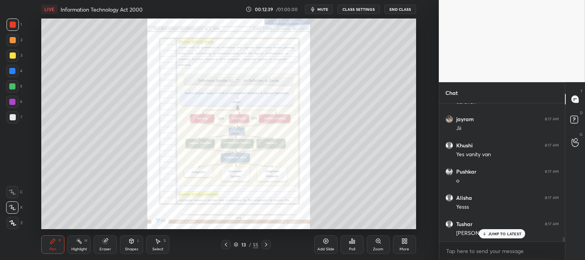
scroll to position [4224, 0]
click at [267, 244] on icon at bounding box center [266, 244] width 6 height 6
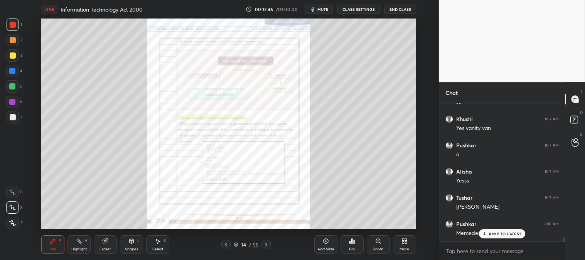
click at [268, 244] on icon at bounding box center [266, 244] width 6 height 6
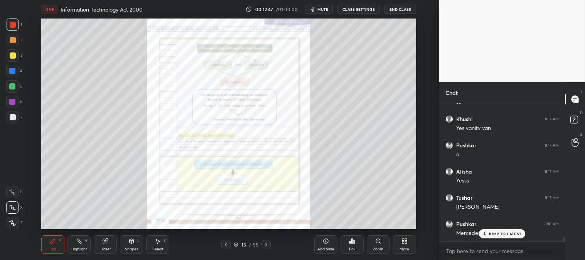
click at [268, 243] on icon at bounding box center [266, 244] width 6 height 6
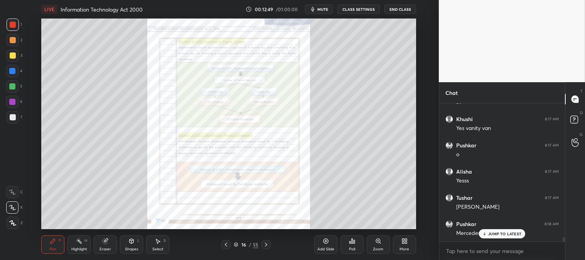
click at [268, 241] on icon at bounding box center [266, 244] width 6 height 6
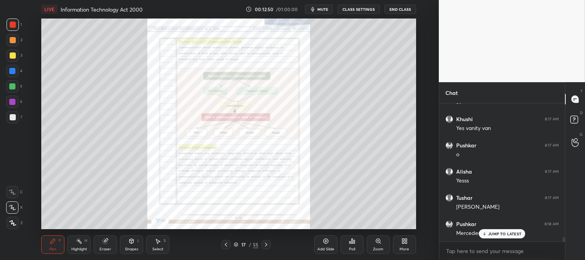
click at [227, 245] on icon at bounding box center [226, 244] width 6 height 6
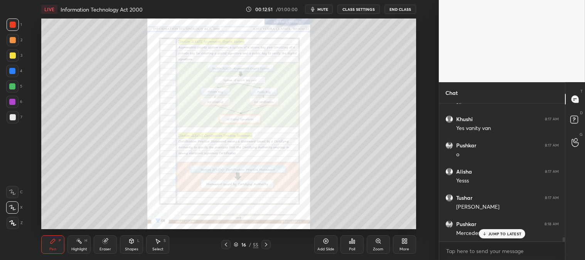
click at [373, 245] on div "Zoom" at bounding box center [378, 244] width 23 height 19
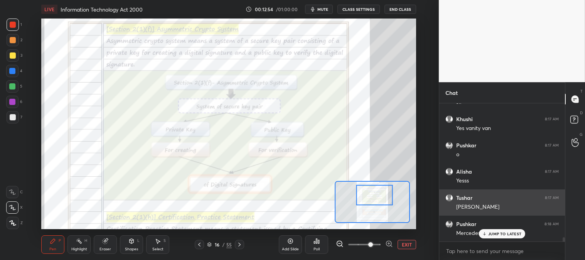
click at [489, 233] on p "JUMP TO LATEST" at bounding box center [504, 233] width 33 height 5
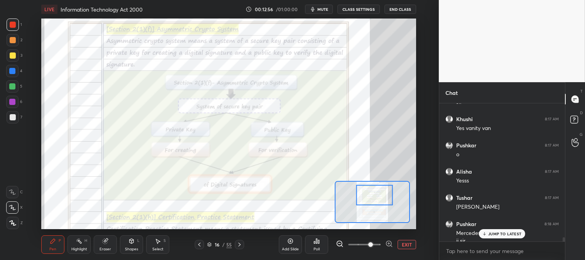
scroll to position [4232, 0]
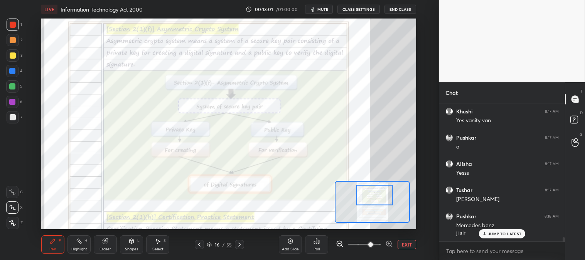
click at [499, 236] on p "JUMP TO LATEST" at bounding box center [504, 233] width 33 height 5
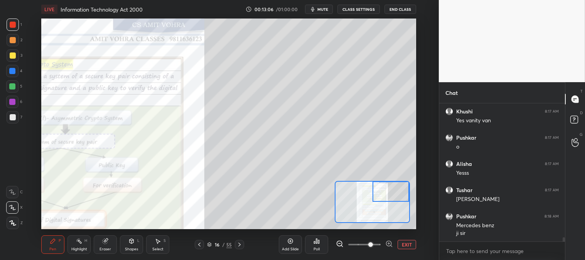
click at [49, 236] on div "Pen P" at bounding box center [52, 244] width 23 height 19
click at [13, 55] on div at bounding box center [13, 55] width 6 height 6
click at [12, 117] on div at bounding box center [13, 117] width 6 height 6
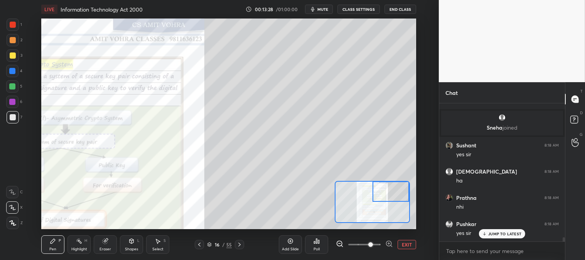
scroll to position [4273, 0]
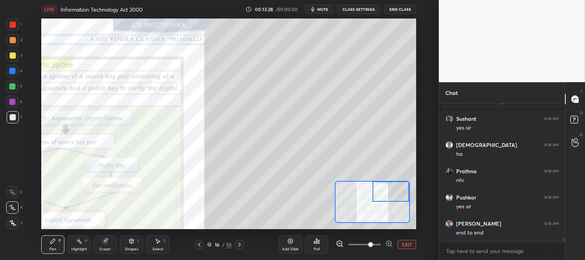
click at [408, 246] on button "EXIT" at bounding box center [407, 244] width 19 height 9
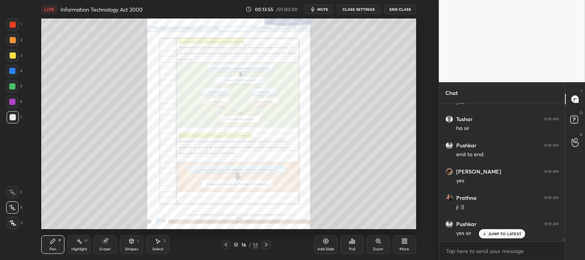
scroll to position [4771, 0]
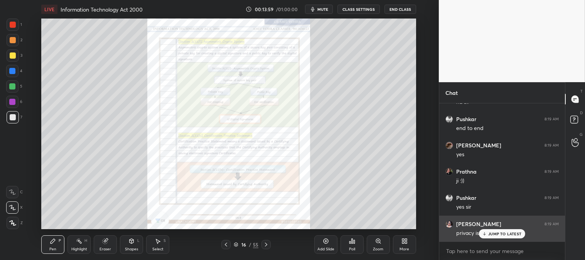
click at [492, 234] on p "JUMP TO LATEST" at bounding box center [504, 233] width 33 height 5
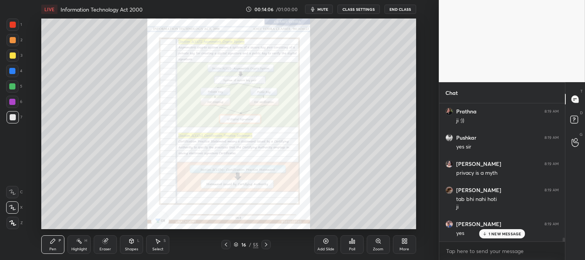
scroll to position [4857, 0]
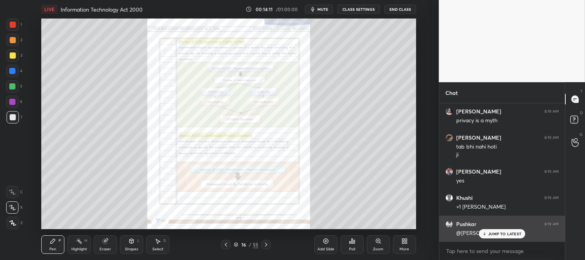
click at [496, 234] on p "JUMP TO LATEST" at bounding box center [504, 233] width 33 height 5
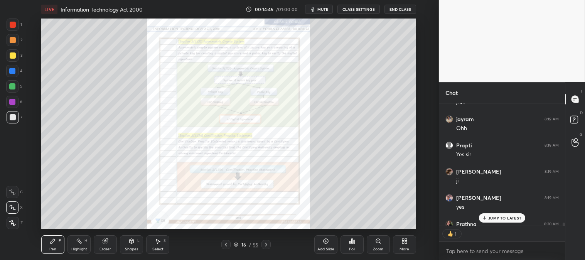
scroll to position [2, 2]
click at [495, 222] on div "JUMP TO LATEST" at bounding box center [502, 217] width 46 height 9
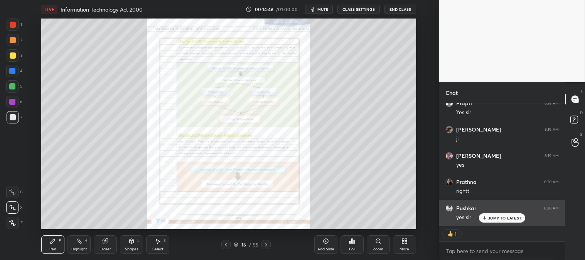
click at [495, 218] on p "JUMP TO LATEST" at bounding box center [504, 218] width 33 height 5
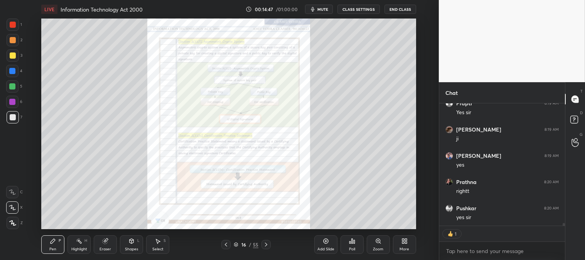
scroll to position [5065, 0]
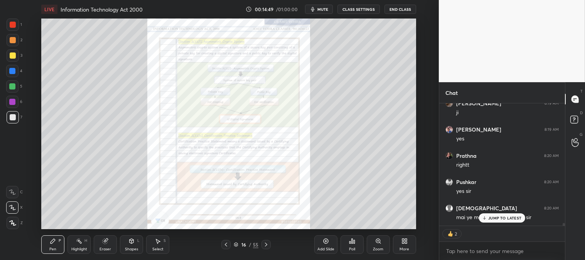
click at [376, 248] on div "Zoom" at bounding box center [378, 249] width 10 height 4
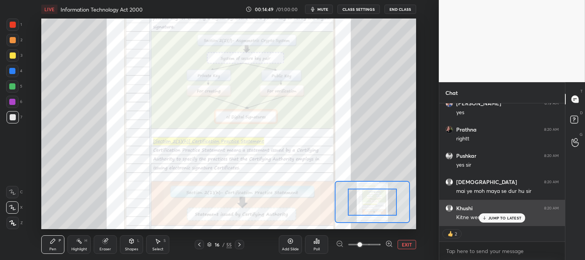
click at [496, 216] on p "JUMP TO LATEST" at bounding box center [504, 218] width 33 height 5
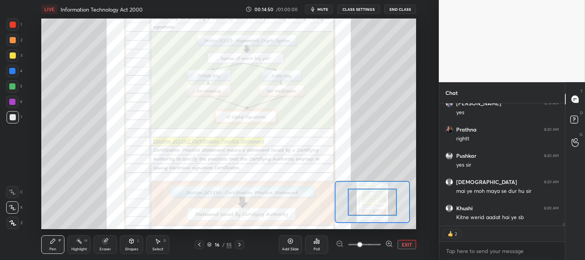
scroll to position [5143, 0]
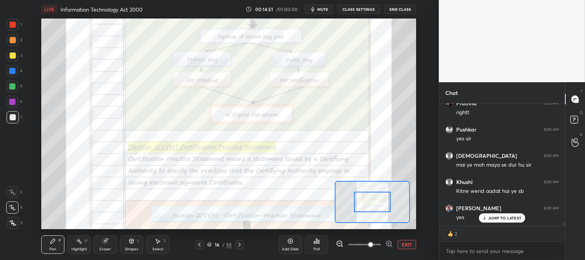
click at [413, 244] on button "EXIT" at bounding box center [407, 244] width 19 height 9
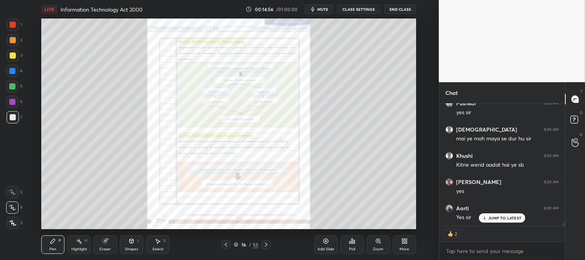
scroll to position [5196, 0]
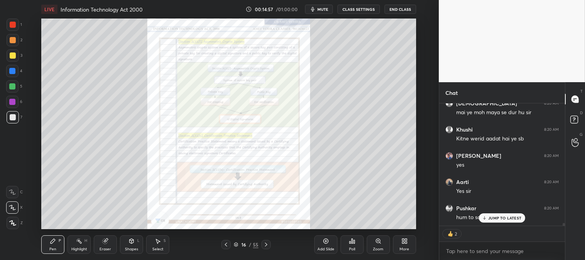
click at [322, 8] on span "mute" at bounding box center [322, 9] width 11 height 5
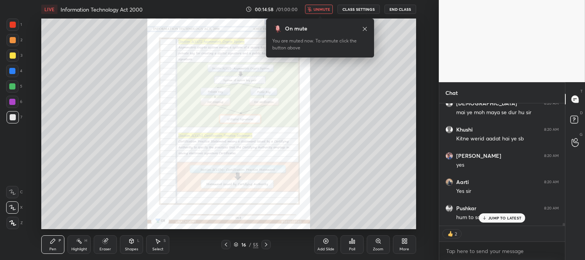
click at [322, 9] on span "unmute" at bounding box center [322, 9] width 17 height 5
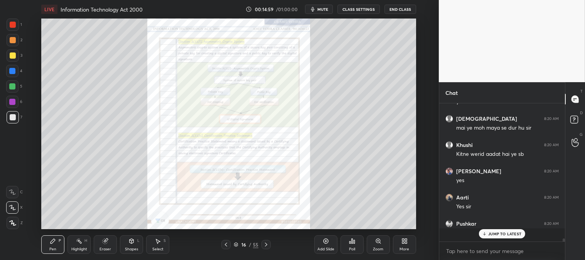
scroll to position [5180, 0]
click at [376, 246] on div "Zoom" at bounding box center [378, 244] width 23 height 19
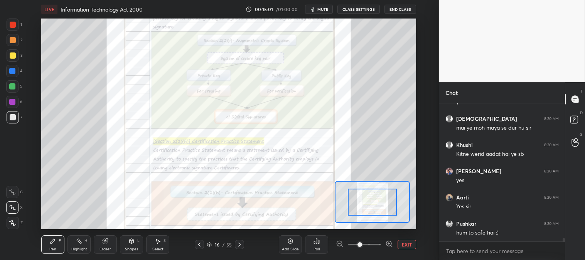
scroll to position [5206, 0]
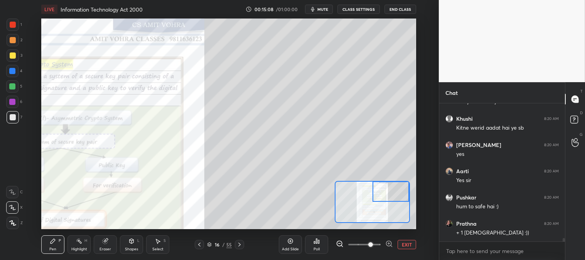
click at [13, 55] on div at bounding box center [13, 55] width 6 height 6
click at [17, 43] on div at bounding box center [13, 40] width 12 height 12
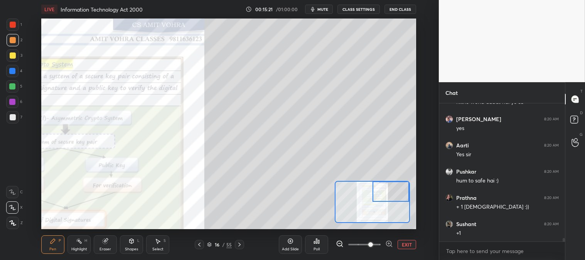
click at [14, 119] on div at bounding box center [13, 117] width 6 height 6
click at [13, 85] on div at bounding box center [12, 86] width 6 height 6
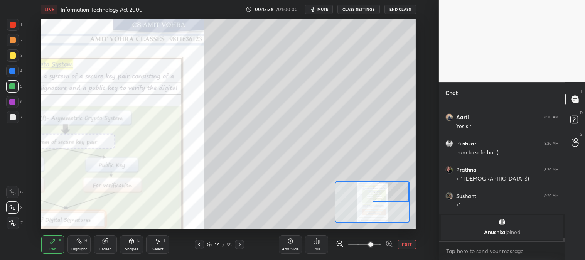
click at [14, 121] on div at bounding box center [13, 117] width 12 height 12
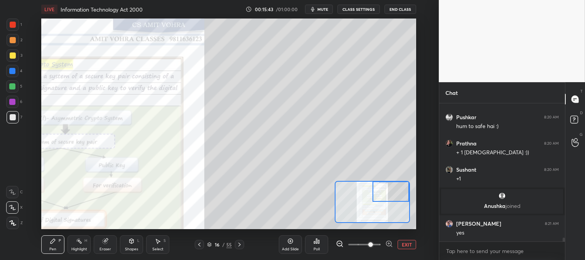
scroll to position [4991, 0]
click at [409, 246] on button "EXIT" at bounding box center [407, 244] width 19 height 9
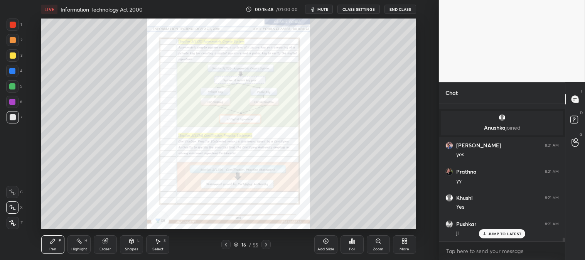
scroll to position [5095, 0]
click at [376, 246] on div "Zoom" at bounding box center [378, 244] width 23 height 19
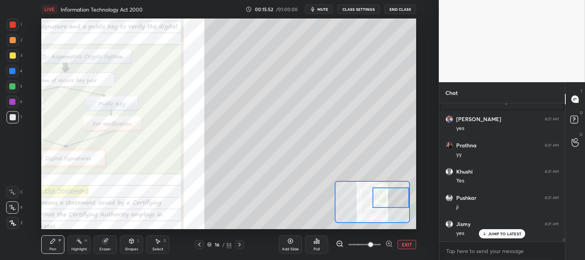
click at [49, 249] on div "Pen" at bounding box center [52, 249] width 7 height 4
click at [16, 54] on div at bounding box center [13, 55] width 12 height 12
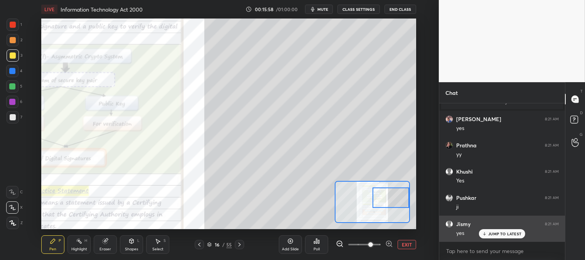
click at [505, 234] on p "JUMP TO LATEST" at bounding box center [504, 233] width 33 height 5
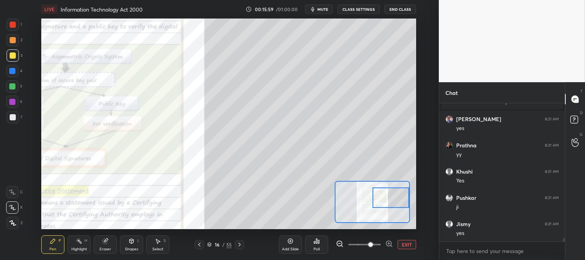
click at [405, 246] on button "EXIT" at bounding box center [407, 244] width 19 height 9
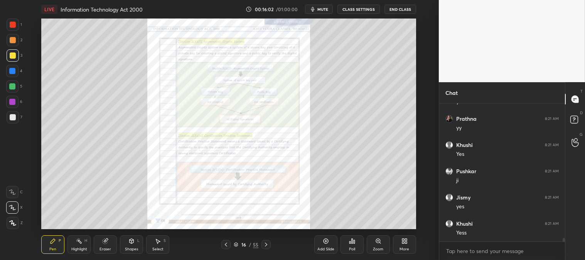
scroll to position [5147, 0]
click at [379, 245] on div "Zoom" at bounding box center [378, 244] width 23 height 19
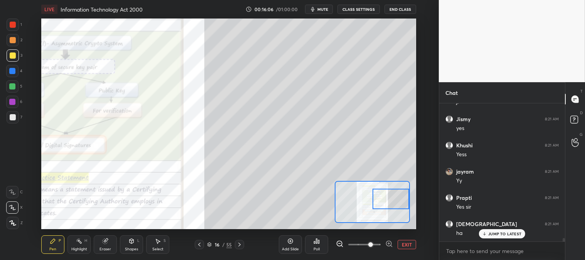
scroll to position [5305, 0]
click at [14, 86] on div at bounding box center [12, 86] width 6 height 6
click at [15, 51] on div at bounding box center [13, 55] width 12 height 12
click at [110, 249] on div "Eraser" at bounding box center [106, 249] width 12 height 4
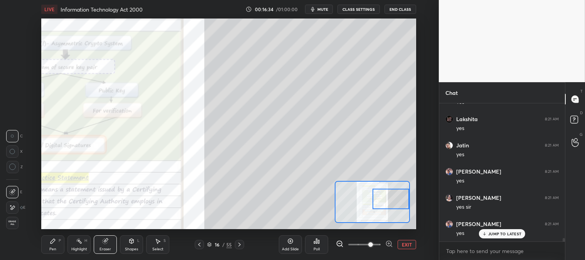
click at [55, 241] on icon at bounding box center [53, 241] width 6 height 6
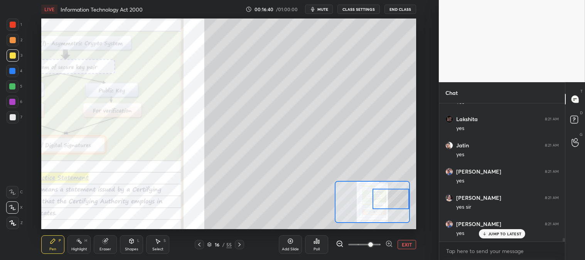
click at [13, 86] on div at bounding box center [12, 86] width 6 height 6
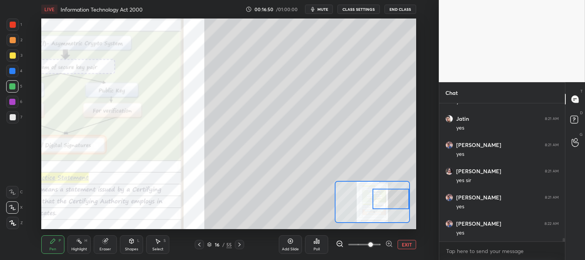
scroll to position [5410, 0]
click at [59, 238] on div "Pen P" at bounding box center [52, 244] width 23 height 19
click at [10, 27] on div at bounding box center [13, 25] width 6 height 6
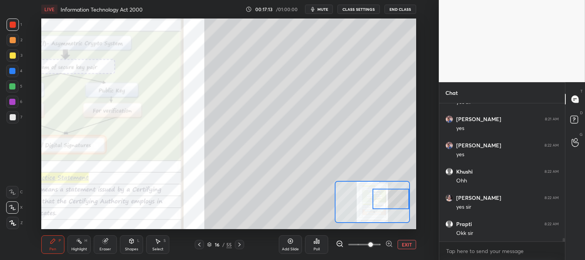
click at [12, 43] on div at bounding box center [13, 40] width 12 height 12
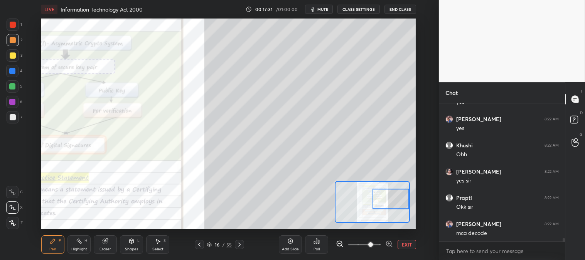
scroll to position [5515, 0]
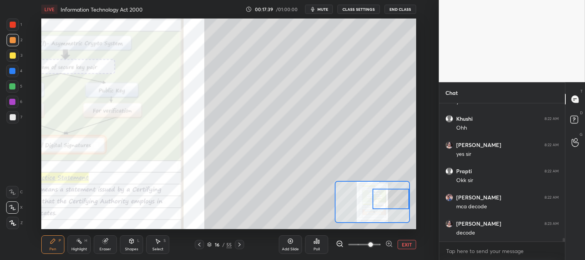
click at [409, 247] on button "EXIT" at bounding box center [407, 244] width 19 height 9
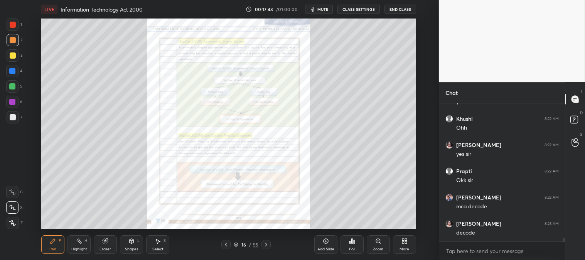
click at [12, 24] on div at bounding box center [13, 25] width 6 height 6
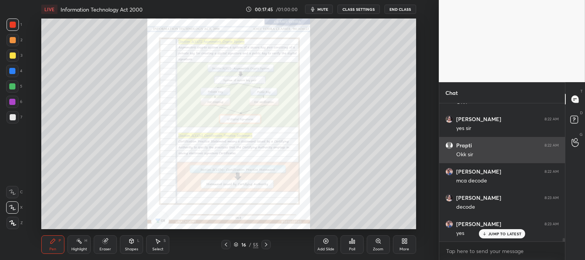
click at [494, 234] on p "JUMP TO LATEST" at bounding box center [504, 233] width 33 height 5
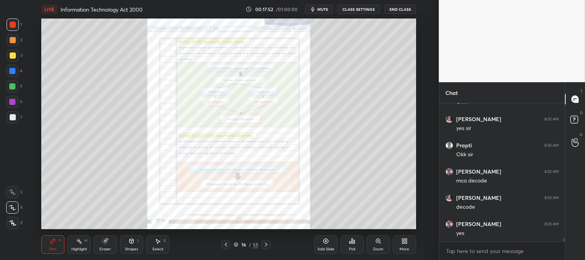
click at [377, 244] on icon at bounding box center [378, 241] width 6 height 6
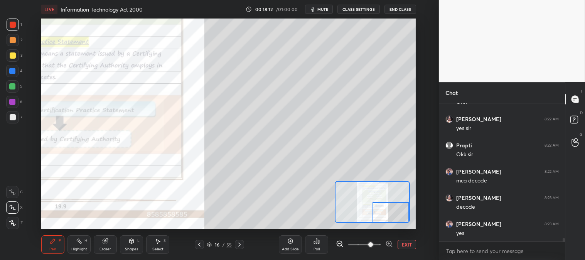
click at [409, 244] on button "EXIT" at bounding box center [407, 244] width 19 height 9
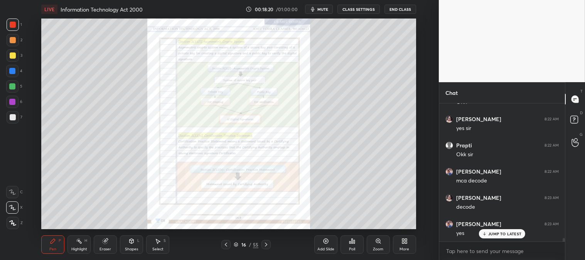
scroll to position [5567, 0]
click at [82, 244] on icon at bounding box center [79, 241] width 6 height 6
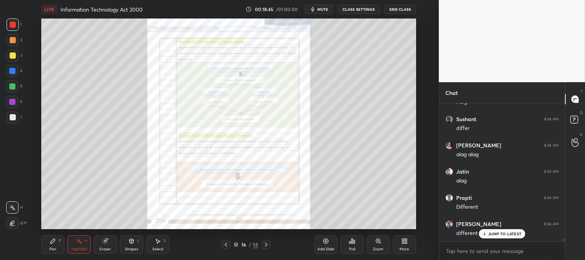
scroll to position [5829, 0]
click at [374, 245] on div "Zoom" at bounding box center [378, 244] width 23 height 19
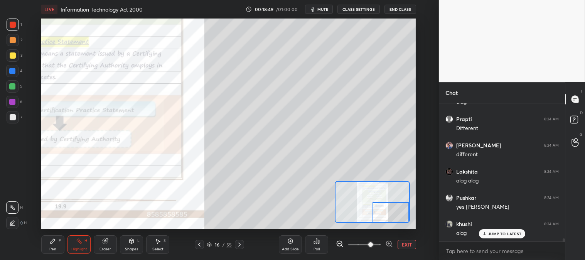
click at [51, 247] on div "Pen" at bounding box center [52, 249] width 7 height 4
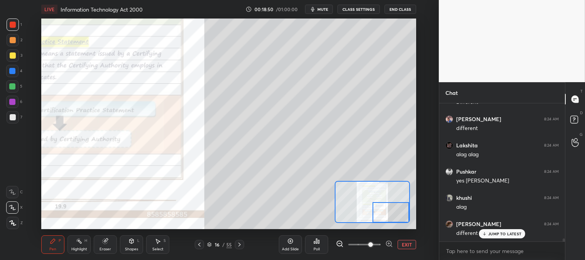
click at [16, 55] on div at bounding box center [13, 55] width 12 height 12
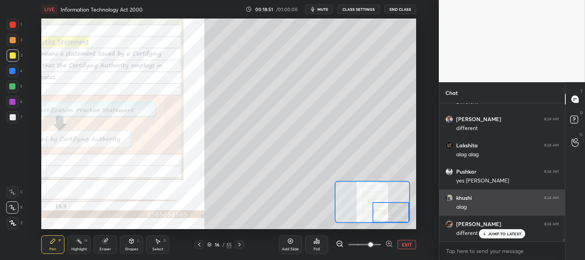
click at [494, 236] on div "JUMP TO LATEST" at bounding box center [502, 233] width 46 height 9
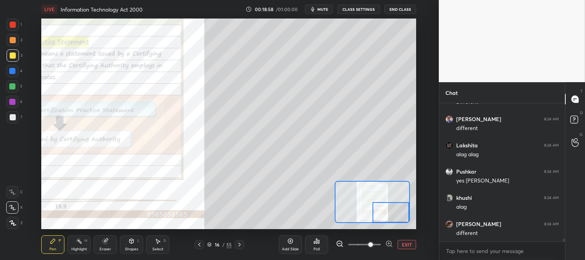
click at [110, 245] on div "Eraser" at bounding box center [105, 244] width 23 height 19
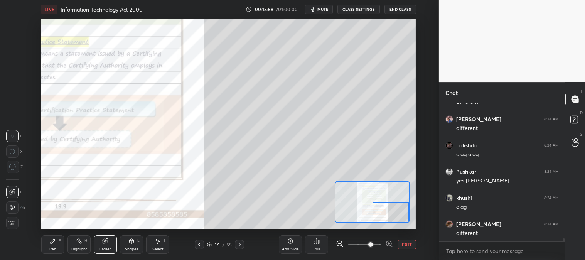
scroll to position [5882, 0]
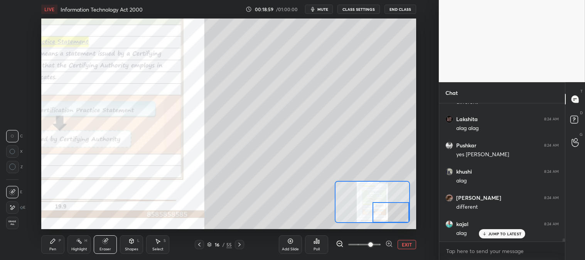
click at [58, 247] on div "Pen P" at bounding box center [52, 244] width 23 height 19
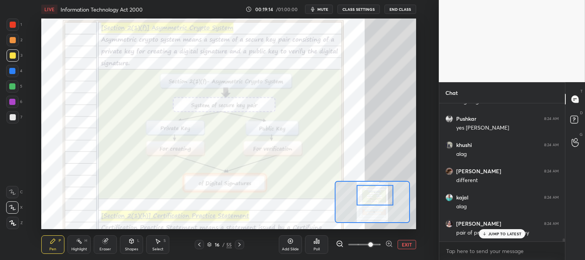
scroll to position [5934, 0]
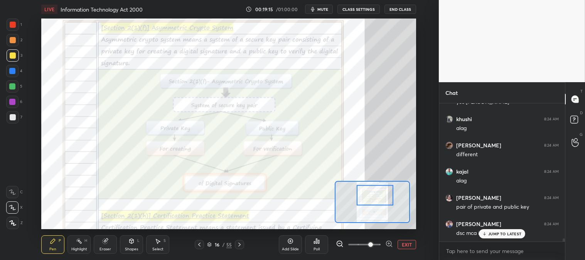
click at [407, 245] on button "EXIT" at bounding box center [407, 244] width 19 height 9
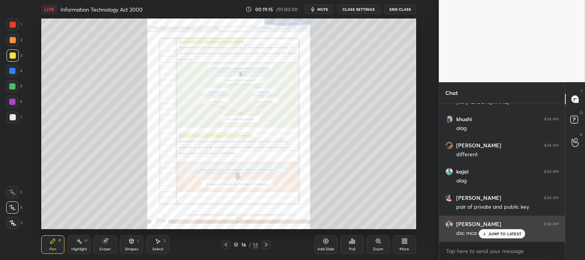
click at [494, 234] on p "JUMP TO LATEST" at bounding box center [504, 233] width 33 height 5
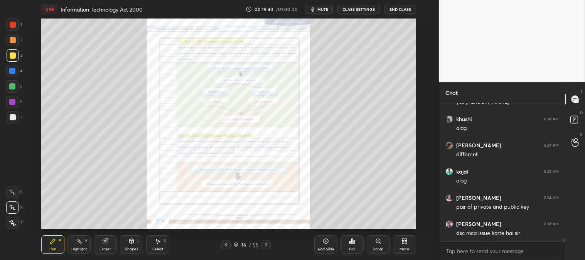
click at [326, 2] on div "LIVE Information Technology Act 2000 00:19:40 / 01:00:00 mute CLASS SETTINGS En…" at bounding box center [228, 9] width 374 height 19
click at [323, 8] on span "mute" at bounding box center [322, 9] width 11 height 5
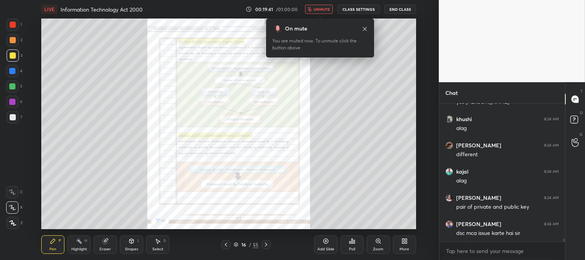
click at [323, 8] on span "unmute" at bounding box center [322, 9] width 17 height 5
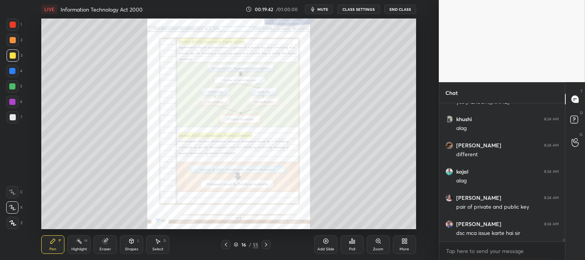
click at [376, 247] on div "Zoom" at bounding box center [378, 249] width 10 height 4
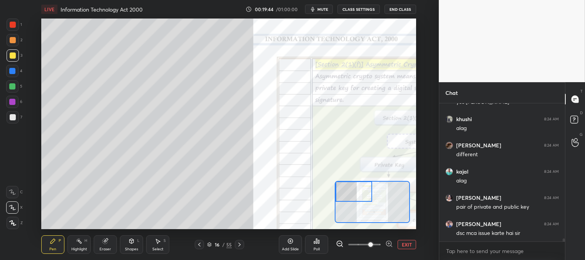
click at [51, 238] on icon at bounding box center [53, 241] width 6 height 6
click at [9, 120] on div at bounding box center [13, 117] width 12 height 12
click at [10, 54] on div at bounding box center [13, 55] width 6 height 6
click at [15, 117] on div at bounding box center [13, 117] width 6 height 6
click at [406, 243] on button "EXIT" at bounding box center [407, 244] width 19 height 9
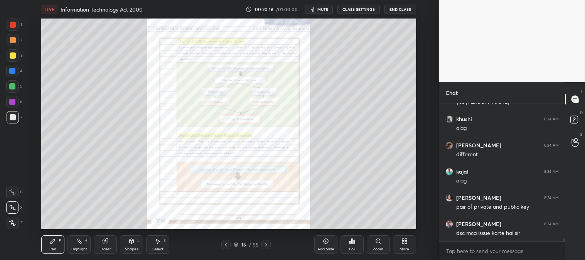
click at [59, 245] on div "Pen P" at bounding box center [52, 244] width 23 height 19
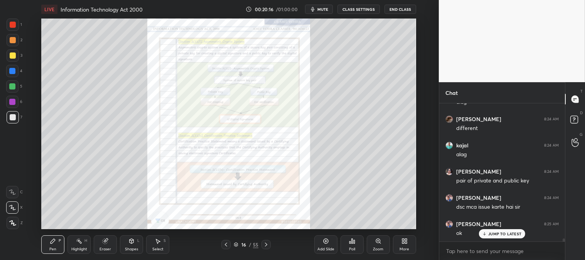
click at [12, 22] on div at bounding box center [13, 25] width 6 height 6
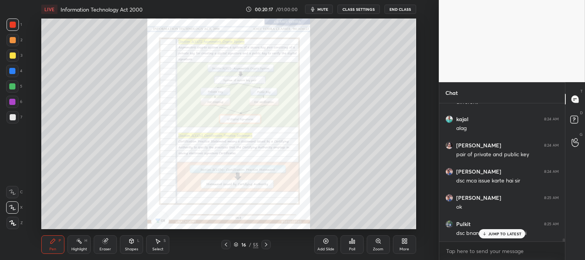
click at [496, 234] on p "JUMP TO LATEST" at bounding box center [504, 233] width 33 height 5
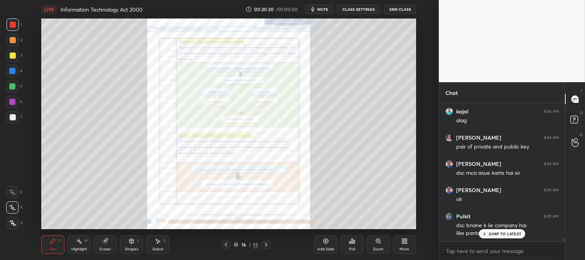
click at [488, 232] on div "JUMP TO LATEST" at bounding box center [502, 233] width 46 height 9
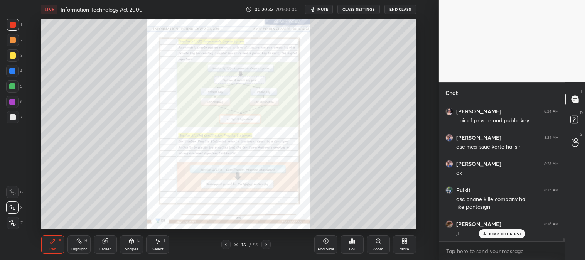
click at [376, 243] on icon at bounding box center [378, 241] width 6 height 6
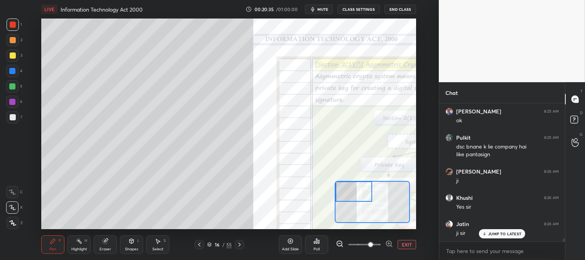
scroll to position [6099, 0]
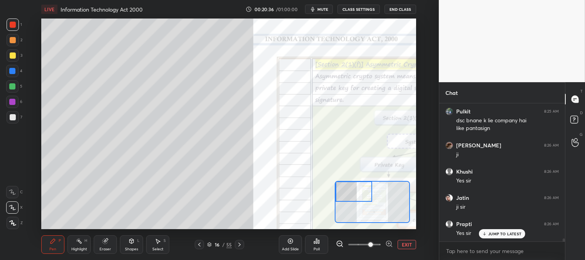
click at [101, 242] on div "Eraser" at bounding box center [105, 244] width 23 height 19
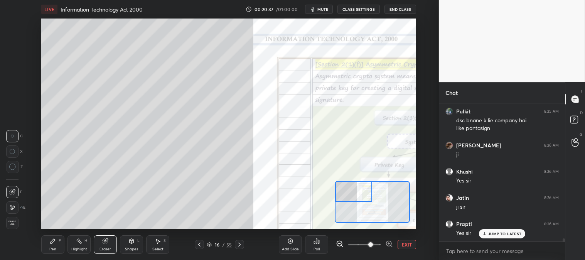
scroll to position [6126, 0]
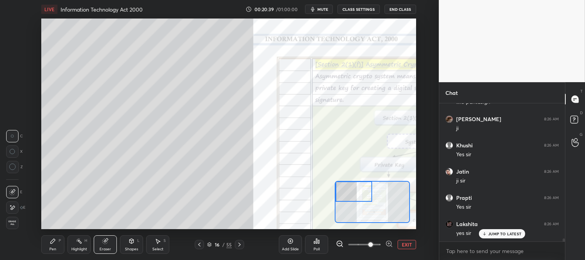
click at [47, 247] on div "Pen P" at bounding box center [52, 244] width 23 height 19
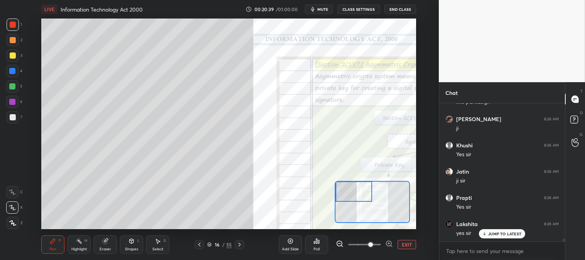
click at [51, 242] on icon at bounding box center [53, 241] width 5 height 5
click at [14, 62] on div "3" at bounding box center [15, 56] width 16 height 15
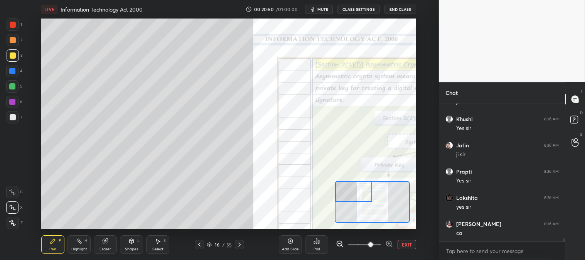
click at [241, 248] on icon at bounding box center [239, 244] width 6 height 6
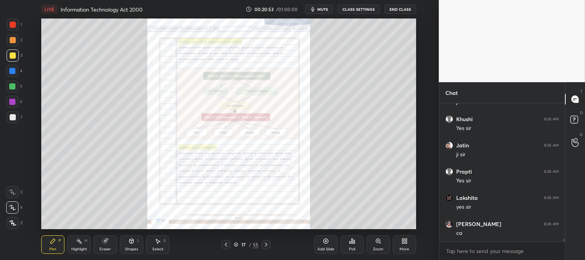
click at [266, 243] on icon at bounding box center [266, 244] width 6 height 6
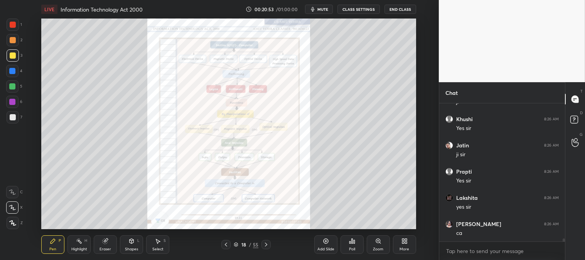
click at [265, 244] on icon at bounding box center [266, 244] width 6 height 6
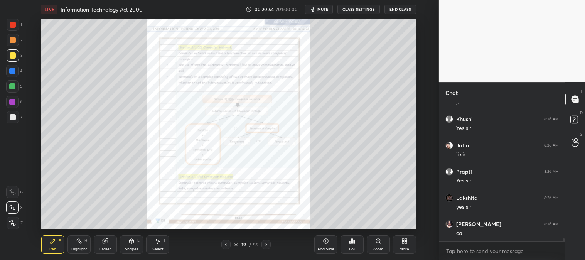
scroll to position [6178, 0]
click at [228, 245] on icon at bounding box center [226, 244] width 6 height 6
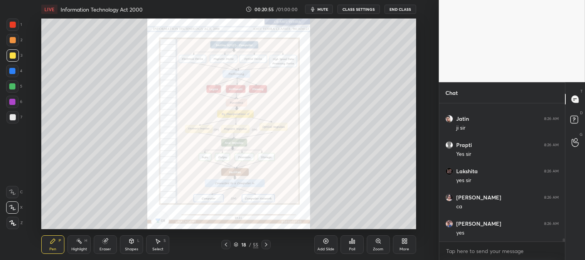
click at [225, 244] on icon at bounding box center [226, 244] width 6 height 6
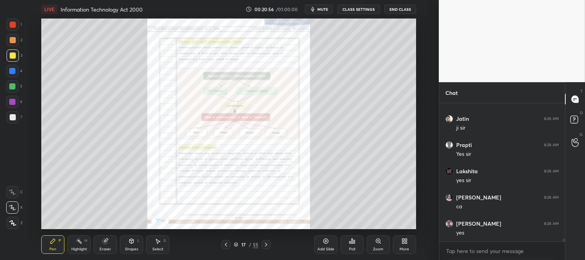
click at [372, 241] on div "Zoom" at bounding box center [378, 244] width 23 height 19
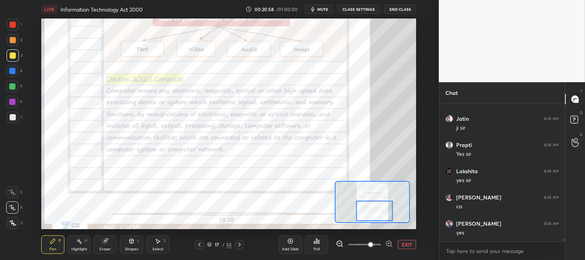
click at [79, 241] on rect at bounding box center [80, 242] width 4 height 4
click at [15, 22] on div at bounding box center [13, 25] width 6 height 6
click at [240, 245] on icon at bounding box center [239, 244] width 6 height 6
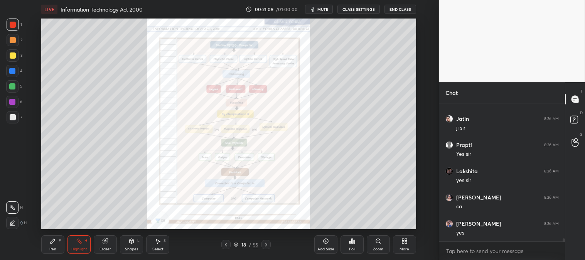
click at [264, 239] on div "Pen P Highlight H Eraser Shapes L Select S 18 / 55 Add Slide Poll Zoom More" at bounding box center [228, 244] width 374 height 31
click at [268, 244] on icon at bounding box center [266, 244] width 6 height 6
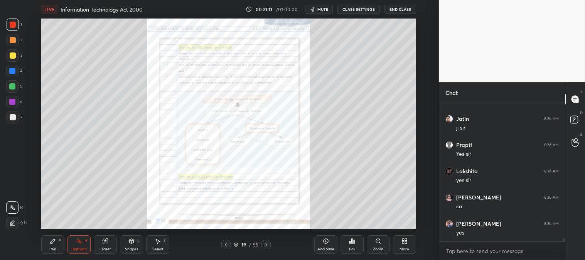
click at [225, 244] on icon at bounding box center [226, 244] width 6 height 6
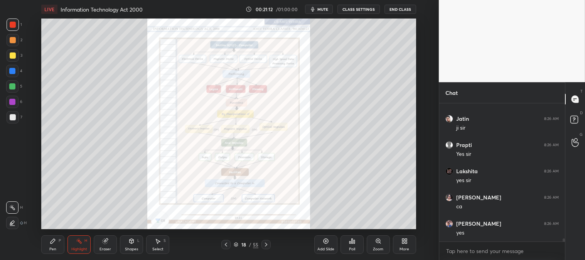
click at [376, 243] on icon at bounding box center [378, 241] width 6 height 6
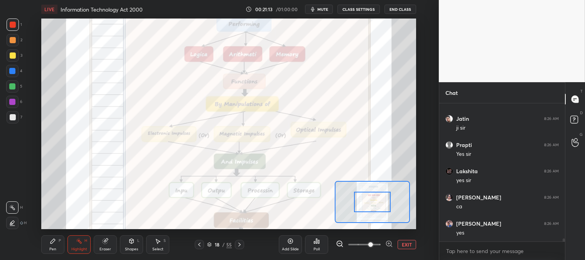
click at [373, 244] on span at bounding box center [370, 244] width 5 height 5
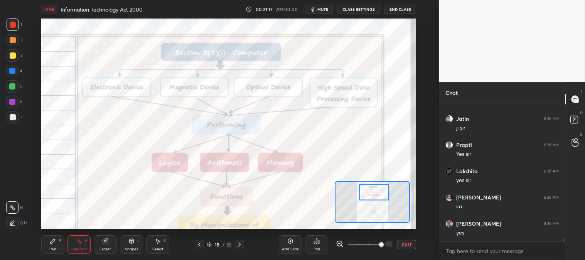
click at [325, 9] on span "mute" at bounding box center [322, 9] width 11 height 5
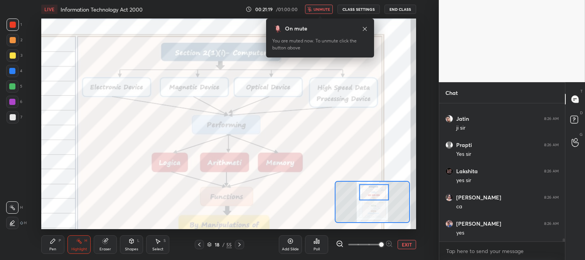
click at [325, 9] on span "unmute" at bounding box center [322, 9] width 17 height 5
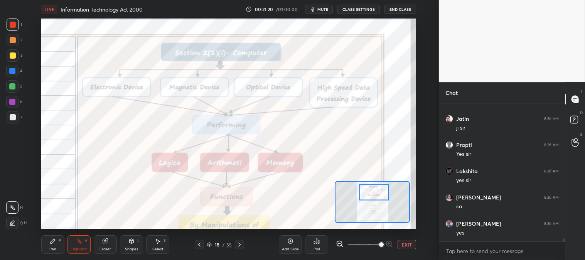
click at [56, 242] on icon at bounding box center [53, 241] width 6 height 6
click at [14, 73] on div at bounding box center [12, 71] width 6 height 6
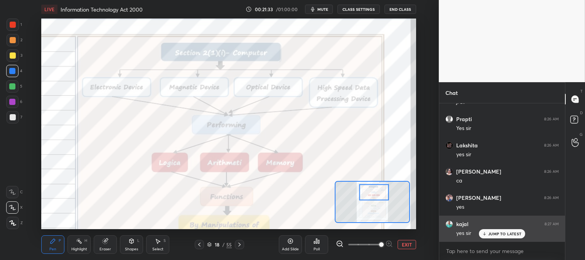
click at [491, 234] on p "JUMP TO LATEST" at bounding box center [504, 233] width 33 height 5
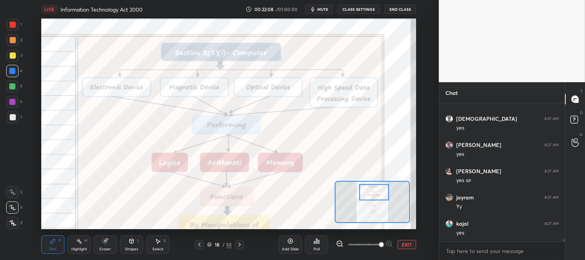
scroll to position [6466, 0]
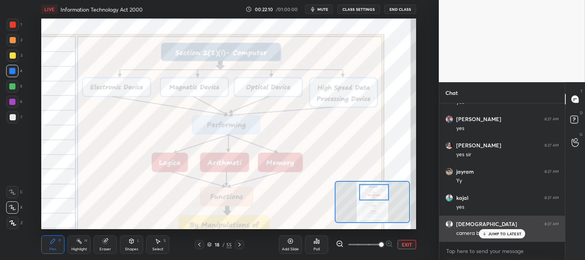
click at [493, 234] on p "JUMP TO LATEST" at bounding box center [504, 233] width 33 height 5
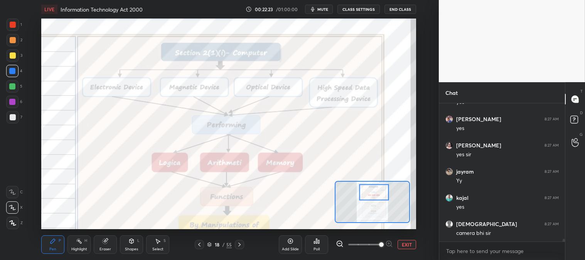
click at [17, 116] on div at bounding box center [13, 117] width 12 height 12
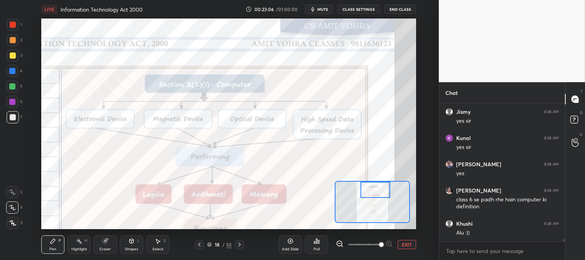
scroll to position [6709, 0]
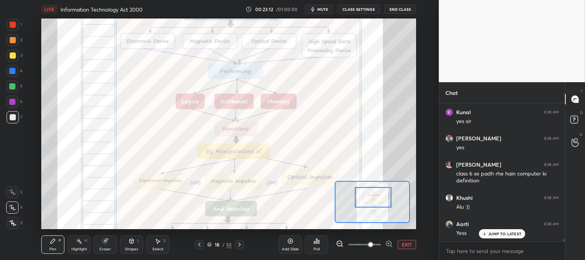
click at [47, 249] on div "Pen P" at bounding box center [52, 244] width 23 height 19
click at [14, 25] on div at bounding box center [13, 25] width 6 height 6
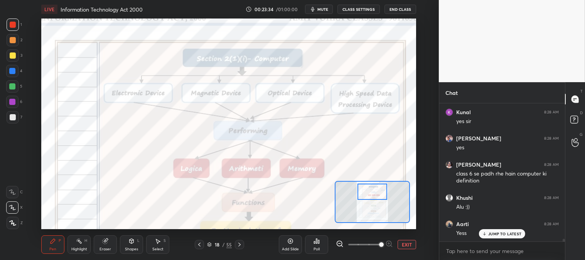
click at [498, 235] on p "JUMP TO LATEST" at bounding box center [504, 233] width 33 height 5
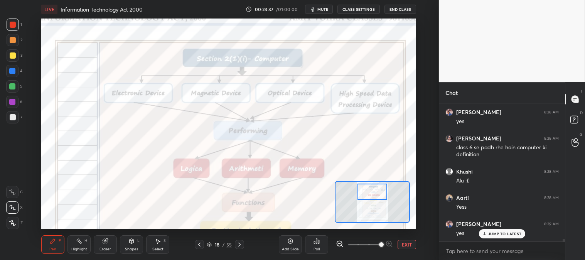
scroll to position [6762, 0]
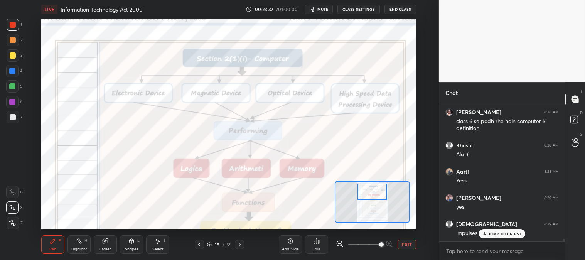
click at [403, 243] on button "EXIT" at bounding box center [407, 244] width 19 height 9
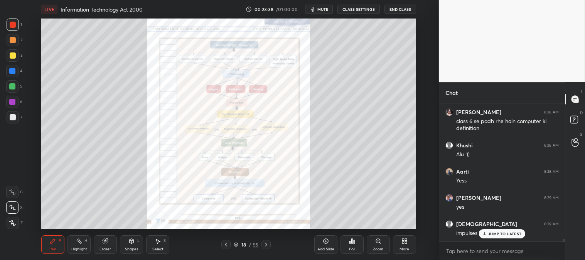
click at [373, 244] on div "Zoom" at bounding box center [378, 244] width 23 height 19
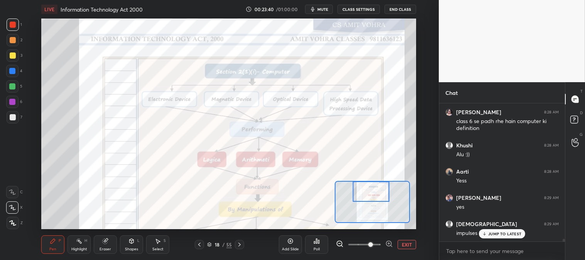
scroll to position [6788, 0]
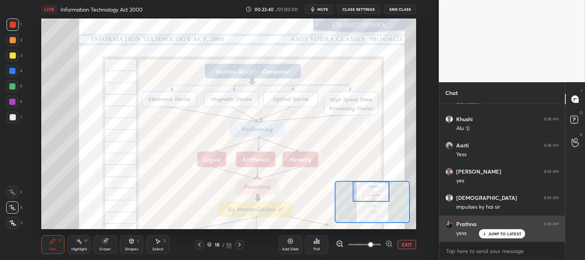
click at [488, 234] on div "JUMP TO LATEST" at bounding box center [502, 233] width 46 height 9
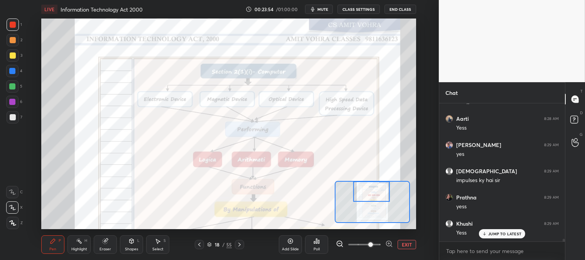
scroll to position [6841, 0]
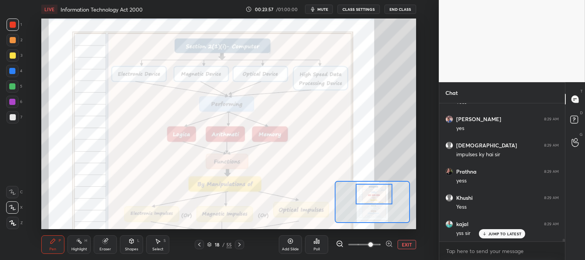
click at [490, 233] on p "JUMP TO LATEST" at bounding box center [504, 233] width 33 height 5
click at [498, 234] on p "JUMP TO LATEST" at bounding box center [504, 233] width 33 height 5
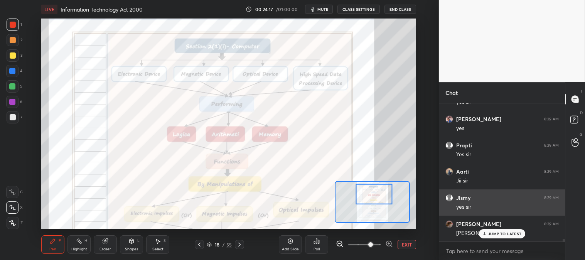
click at [497, 234] on p "JUMP TO LATEST" at bounding box center [504, 233] width 33 height 5
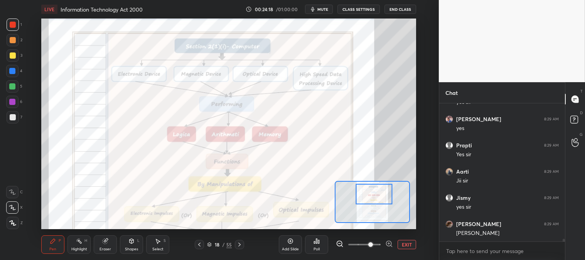
scroll to position [7024, 0]
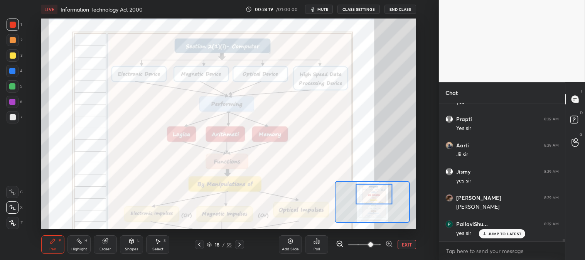
click at [489, 234] on p "JUMP TO LATEST" at bounding box center [504, 233] width 33 height 5
click at [375, 194] on div at bounding box center [374, 194] width 37 height 20
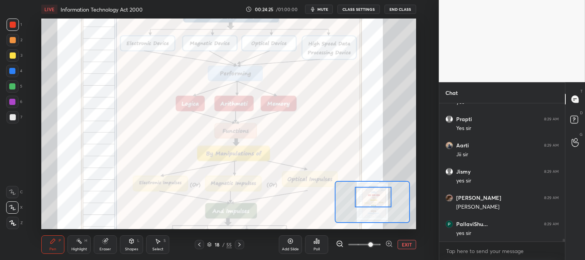
scroll to position [7050, 0]
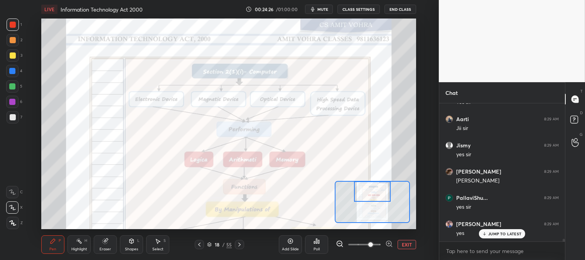
click at [202, 242] on div at bounding box center [199, 244] width 9 height 9
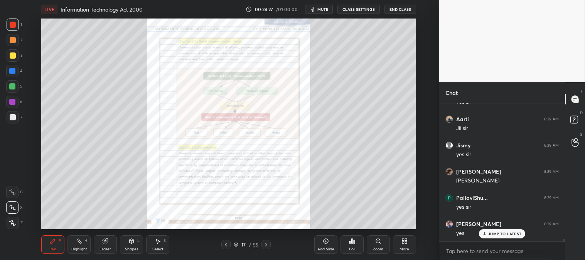
click at [378, 243] on icon at bounding box center [378, 241] width 6 height 6
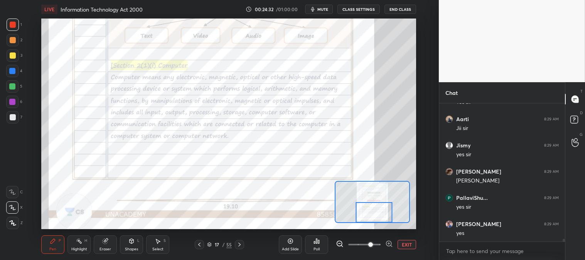
scroll to position [7077, 0]
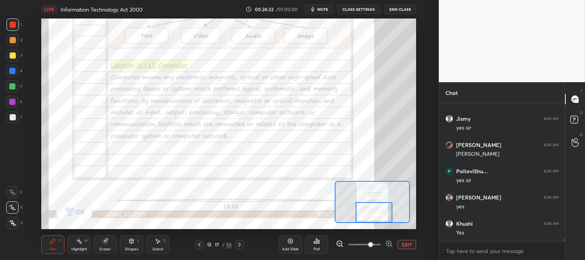
click at [239, 245] on icon at bounding box center [239, 244] width 6 height 6
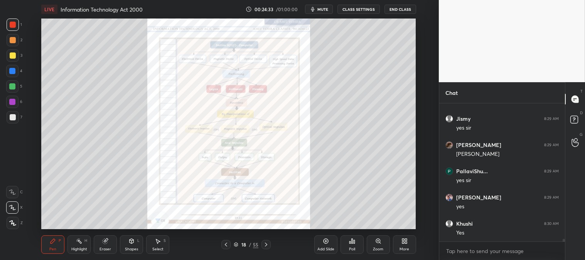
click at [374, 243] on div "Zoom" at bounding box center [378, 244] width 23 height 19
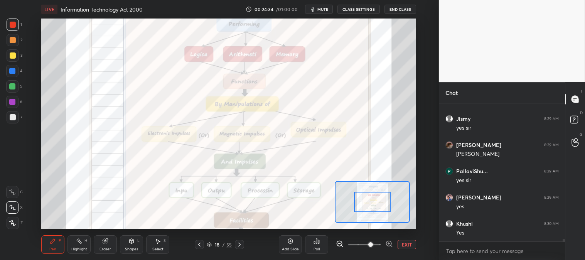
scroll to position [7103, 0]
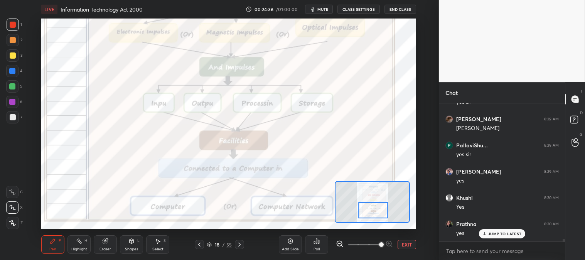
click at [48, 244] on div "Pen P" at bounding box center [52, 244] width 23 height 19
click at [16, 118] on div at bounding box center [13, 117] width 12 height 12
click at [14, 70] on div at bounding box center [12, 71] width 6 height 6
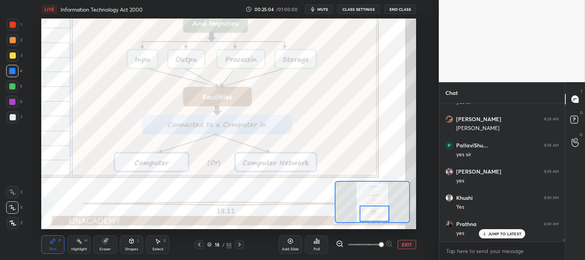
click at [76, 244] on icon at bounding box center [79, 241] width 6 height 6
click at [14, 25] on div at bounding box center [13, 25] width 6 height 6
click at [201, 246] on icon at bounding box center [199, 244] width 6 height 6
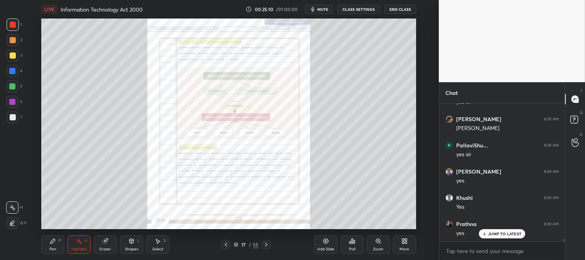
click at [266, 243] on icon at bounding box center [266, 244] width 6 height 6
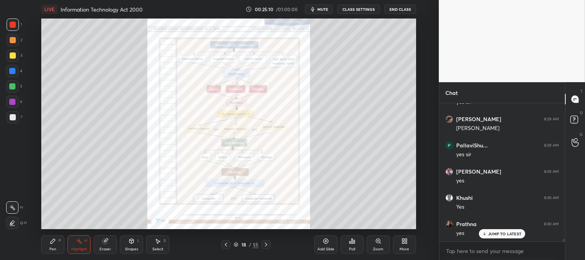
click at [381, 244] on icon at bounding box center [378, 241] width 6 height 6
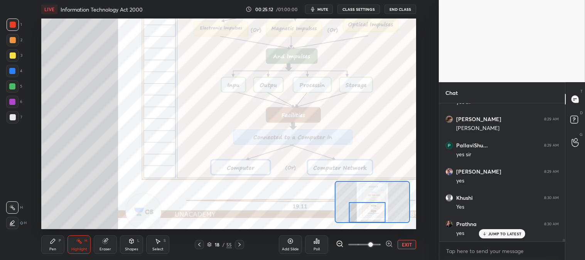
click at [13, 24] on div at bounding box center [13, 25] width 6 height 6
click at [53, 251] on div "Pen" at bounding box center [52, 249] width 7 height 4
click at [200, 244] on icon at bounding box center [199, 244] width 6 height 6
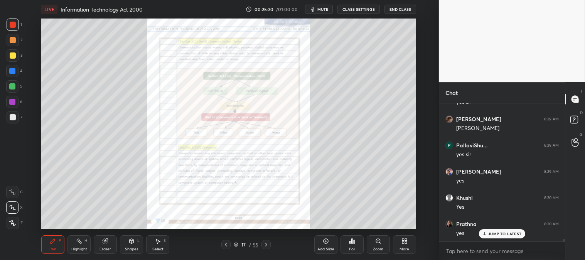
click at [265, 244] on icon at bounding box center [266, 244] width 6 height 6
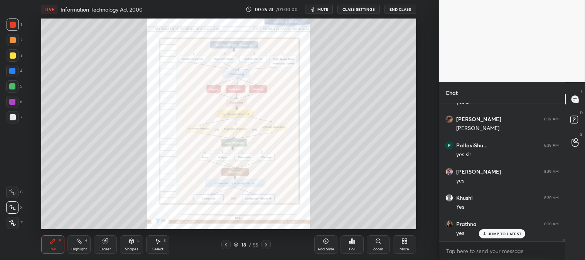
click at [378, 248] on div "Zoom" at bounding box center [378, 249] width 10 height 4
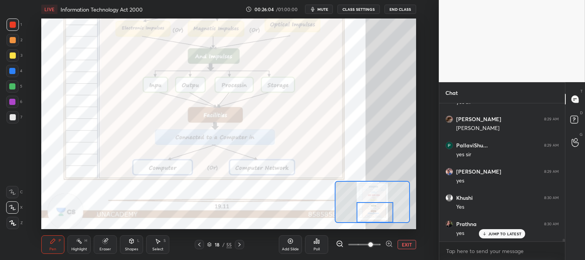
click at [60, 242] on div "P" at bounding box center [60, 241] width 2 height 4
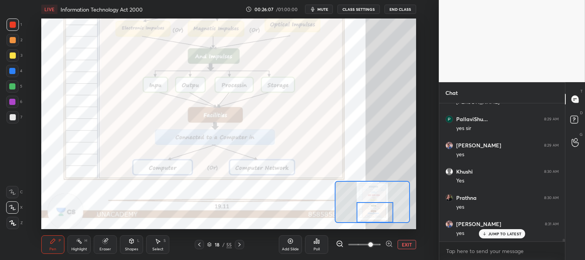
scroll to position [7155, 0]
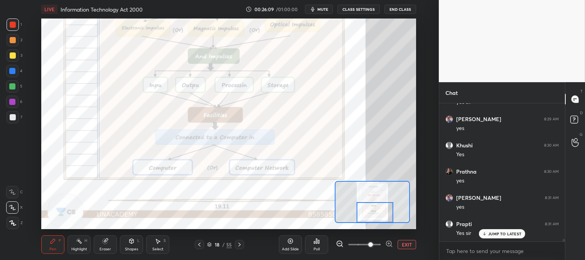
click at [110, 248] on div "Eraser" at bounding box center [106, 249] width 12 height 4
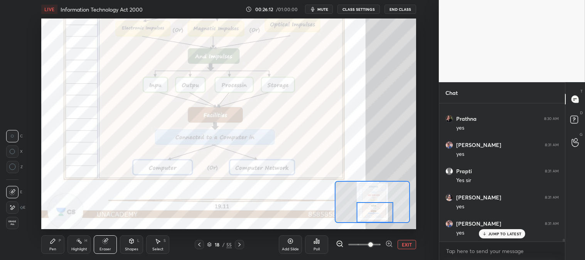
scroll to position [7234, 0]
click at [79, 242] on icon at bounding box center [79, 241] width 6 height 6
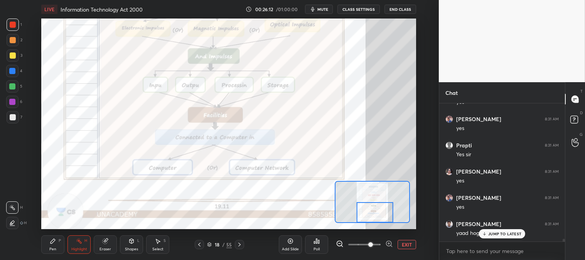
click at [80, 245] on div "Highlight H" at bounding box center [78, 244] width 23 height 19
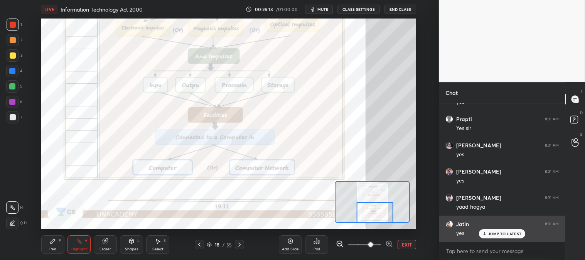
click at [490, 234] on p "JUMP TO LATEST" at bounding box center [504, 233] width 33 height 5
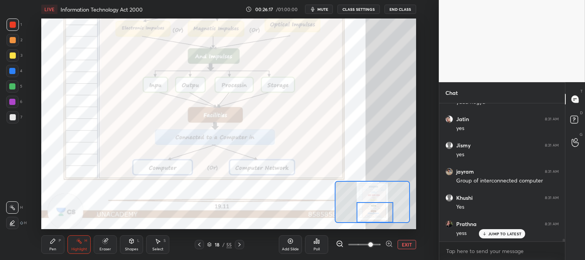
scroll to position [7391, 0]
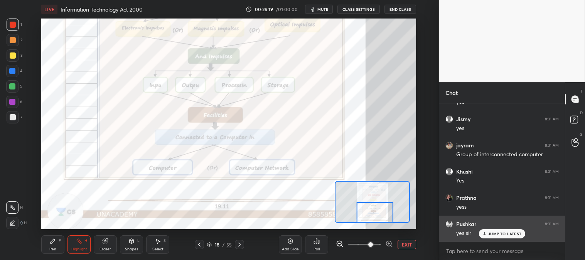
click at [495, 234] on p "JUMP TO LATEST" at bounding box center [504, 233] width 33 height 5
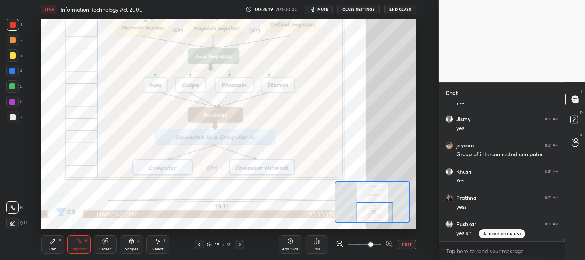
scroll to position [7417, 0]
click at [411, 243] on button "EXIT" at bounding box center [407, 244] width 19 height 9
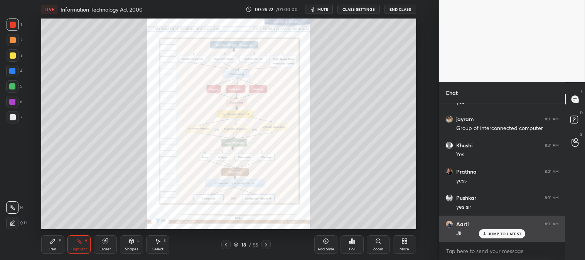
click at [495, 237] on div "JUMP TO LATEST" at bounding box center [502, 233] width 46 height 9
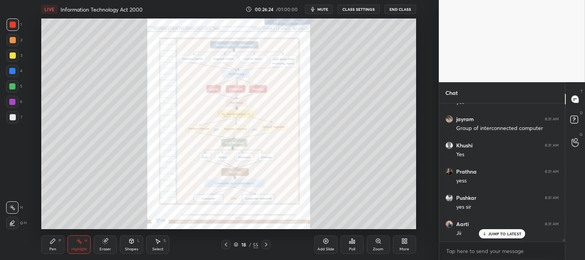
scroll to position [7445, 0]
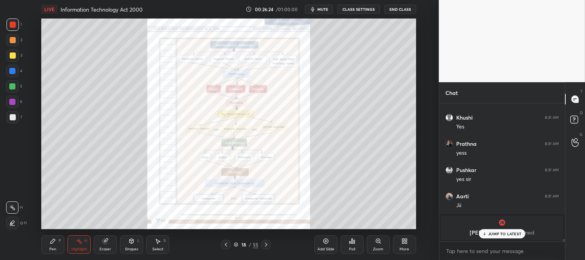
click at [75, 246] on div "Highlight H" at bounding box center [78, 244] width 23 height 19
click at [496, 235] on p "JUMP TO LATEST" at bounding box center [504, 233] width 33 height 5
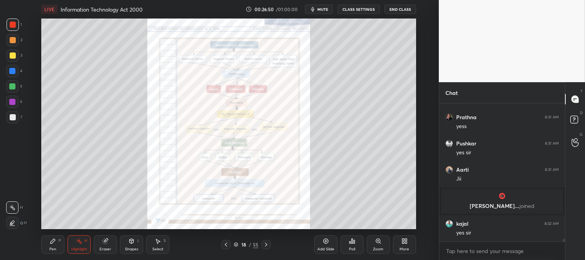
scroll to position [6788, 0]
click at [497, 236] on p "JUMP TO LATEST" at bounding box center [504, 233] width 33 height 5
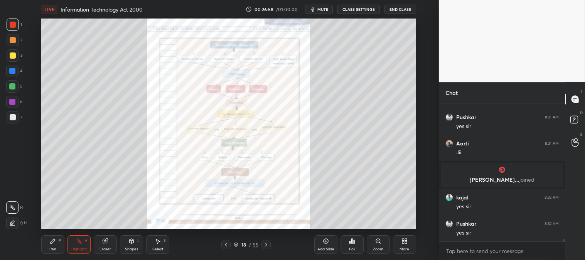
click at [226, 244] on icon at bounding box center [226, 245] width 2 height 4
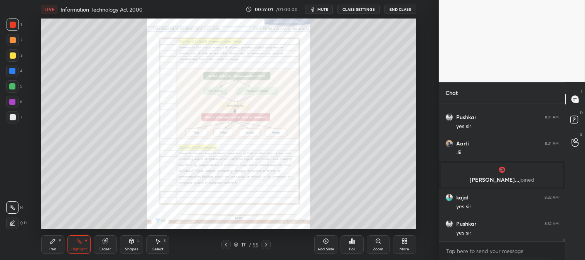
scroll to position [6841, 0]
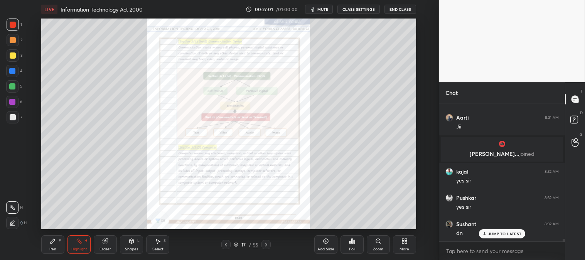
click at [374, 245] on div "Zoom" at bounding box center [378, 244] width 23 height 19
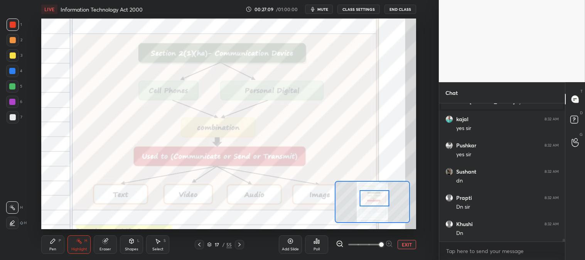
scroll to position [6919, 0]
click at [55, 245] on div "Pen P" at bounding box center [52, 244] width 23 height 19
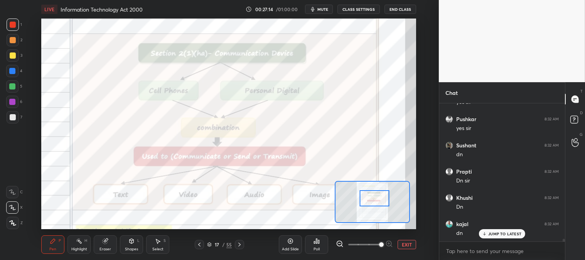
click at [491, 237] on div "JUMP TO LATEST" at bounding box center [502, 233] width 46 height 9
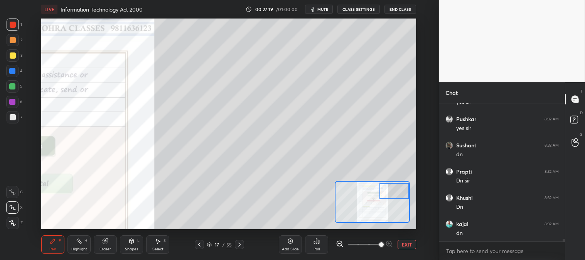
click at [57, 247] on div "Pen P" at bounding box center [52, 244] width 23 height 19
click at [14, 58] on div at bounding box center [13, 55] width 6 height 6
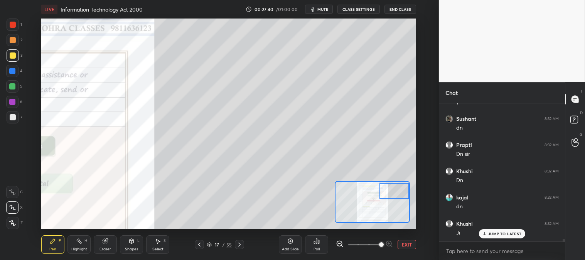
scroll to position [6972, 0]
click at [411, 243] on button "EXIT" at bounding box center [407, 244] width 19 height 9
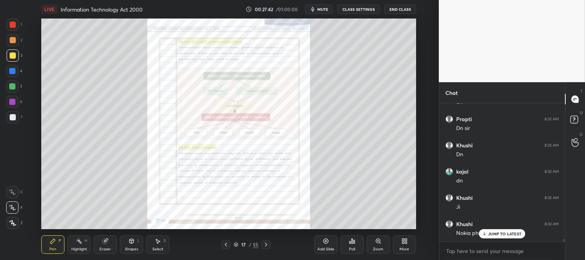
scroll to position [6998, 0]
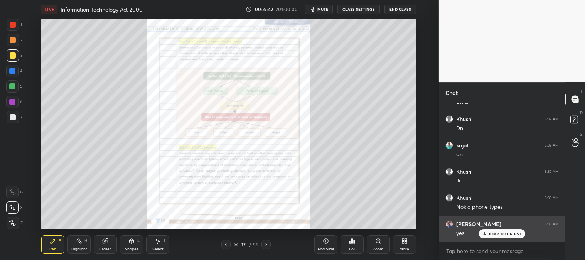
click at [492, 235] on p "JUMP TO LATEST" at bounding box center [504, 233] width 33 height 5
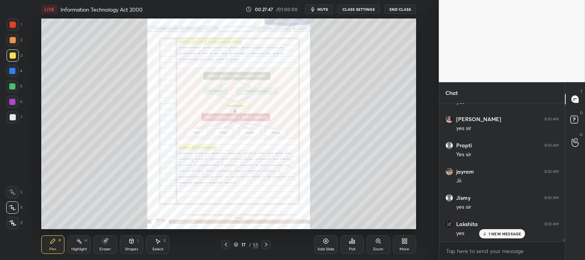
scroll to position [7155, 0]
click at [13, 42] on div at bounding box center [13, 40] width 6 height 6
click at [375, 243] on icon at bounding box center [378, 241] width 6 height 6
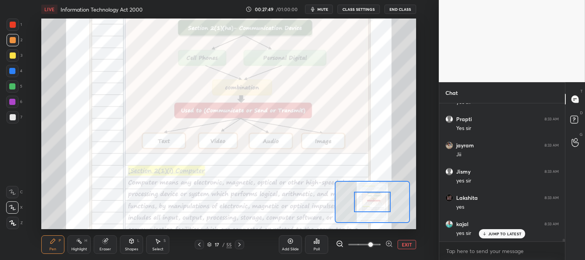
scroll to position [7181, 0]
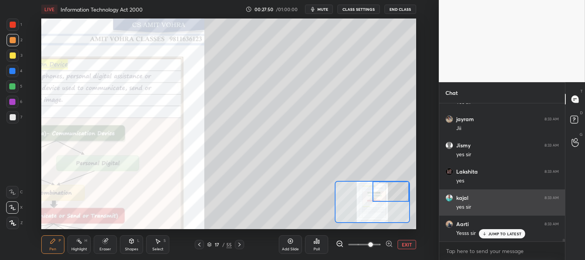
click at [494, 233] on p "JUMP TO LATEST" at bounding box center [504, 233] width 33 height 5
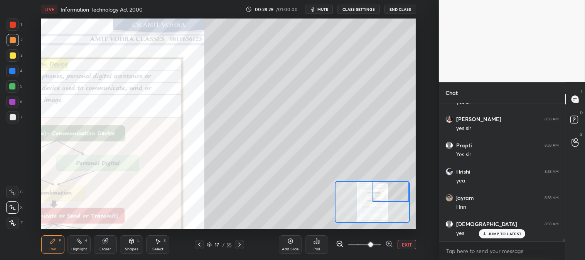
scroll to position [7522, 0]
click at [14, 114] on div at bounding box center [13, 117] width 6 height 6
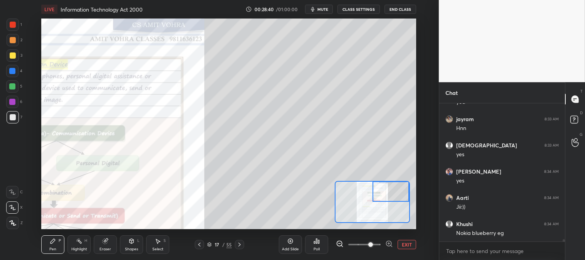
scroll to position [7601, 0]
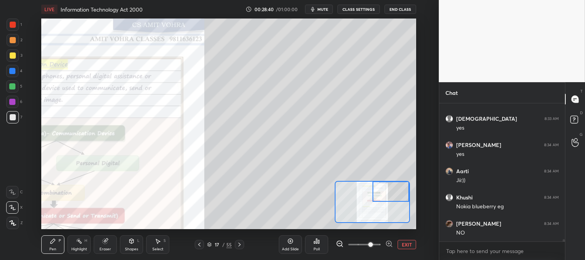
click at [13, 85] on div at bounding box center [12, 86] width 6 height 6
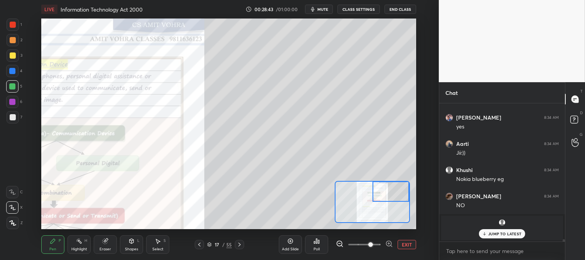
click at [15, 122] on div at bounding box center [13, 117] width 12 height 12
click at [12, 117] on div at bounding box center [13, 117] width 6 height 6
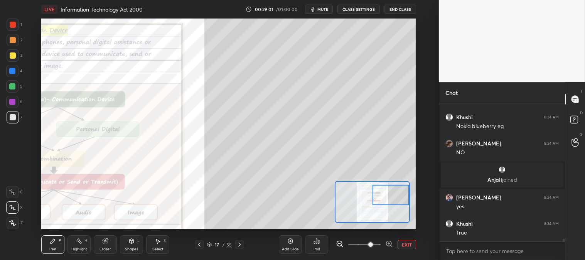
scroll to position [7477, 0]
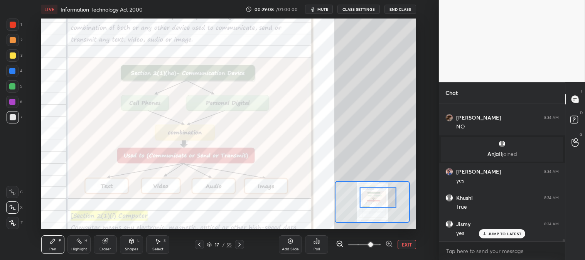
click at [13, 25] on div at bounding box center [13, 25] width 6 height 6
click at [51, 243] on icon at bounding box center [53, 241] width 5 height 5
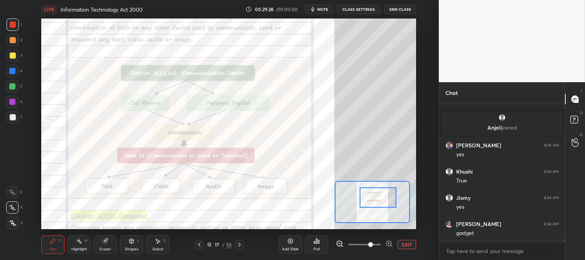
click at [79, 253] on div "Highlight H" at bounding box center [78, 244] width 23 height 19
click at [59, 245] on div "Pen P" at bounding box center [52, 244] width 23 height 19
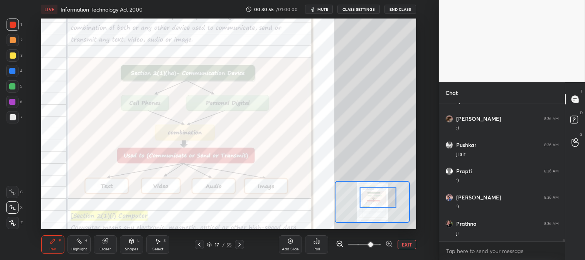
click at [56, 247] on div "Pen P" at bounding box center [52, 244] width 23 height 19
click at [78, 245] on div "Highlight H" at bounding box center [78, 244] width 23 height 19
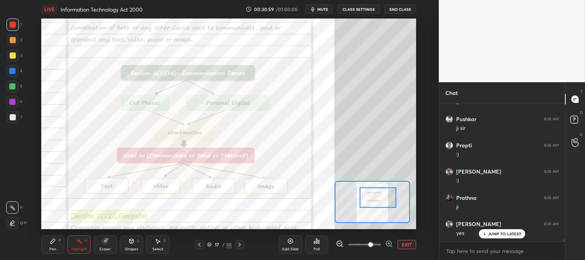
click at [15, 84] on div at bounding box center [12, 86] width 12 height 12
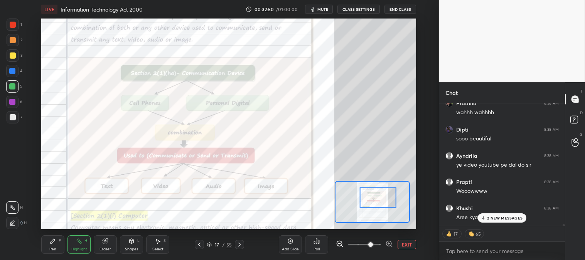
scroll to position [9555, 0]
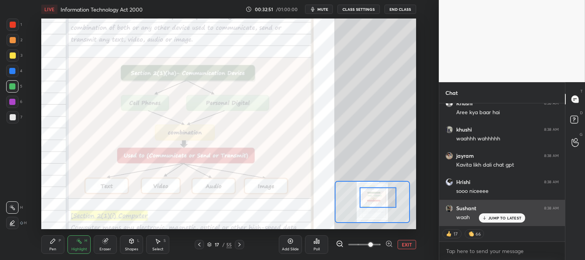
click at [494, 220] on p "JUMP TO LATEST" at bounding box center [504, 218] width 33 height 5
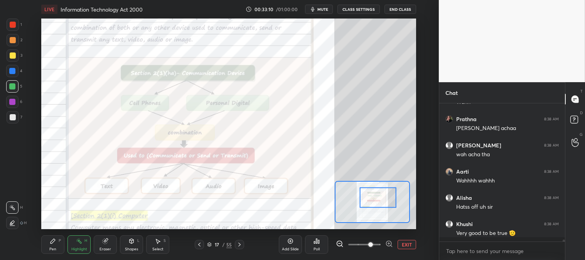
scroll to position [9802, 0]
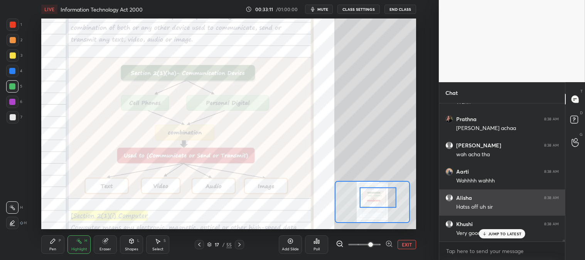
click at [492, 234] on p "JUMP TO LATEST" at bounding box center [504, 233] width 33 height 5
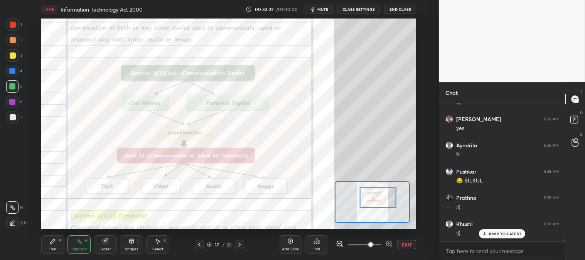
scroll to position [10038, 0]
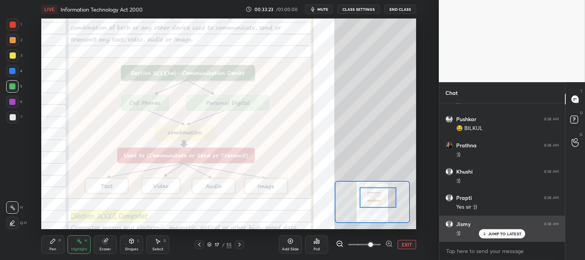
click at [499, 234] on p "JUMP TO LATEST" at bounding box center [504, 233] width 33 height 5
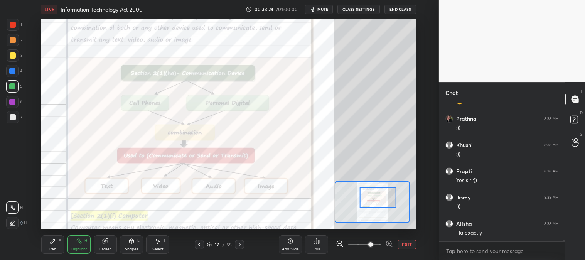
scroll to position [10090, 0]
click at [58, 248] on div "Pen P" at bounding box center [52, 244] width 23 height 19
click at [80, 243] on rect at bounding box center [80, 242] width 4 height 4
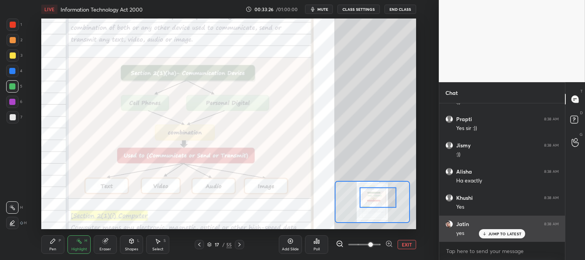
click at [494, 236] on p "JUMP TO LATEST" at bounding box center [504, 233] width 33 height 5
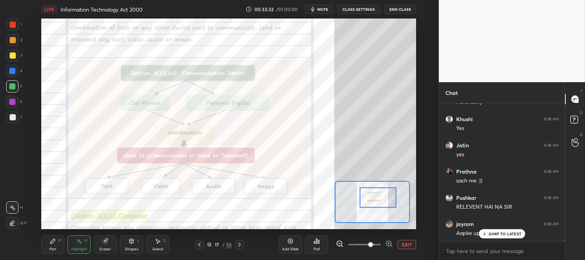
scroll to position [10228, 0]
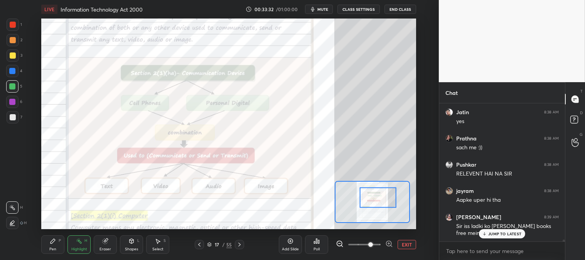
click at [323, 11] on span "mute" at bounding box center [322, 9] width 11 height 5
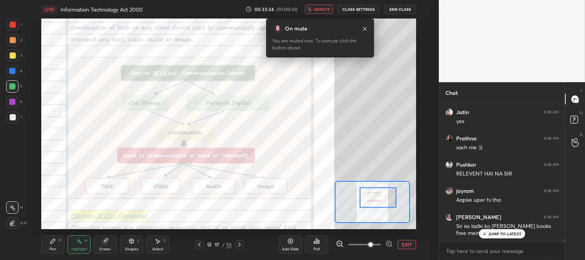
click at [323, 8] on span "unmute" at bounding box center [322, 9] width 17 height 5
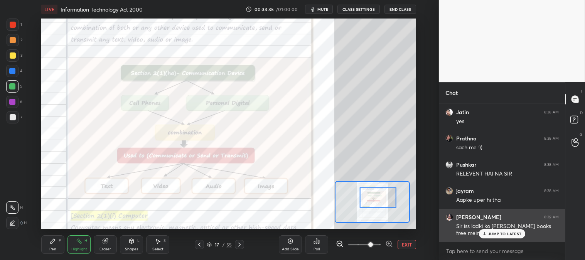
click at [492, 234] on p "JUMP TO LATEST" at bounding box center [504, 233] width 33 height 5
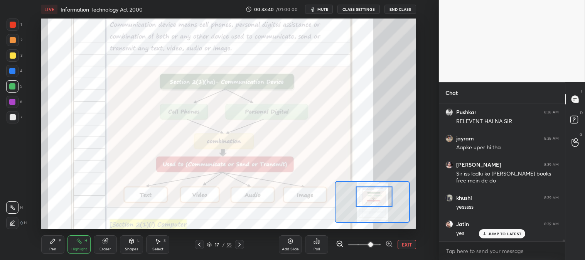
scroll to position [10307, 0]
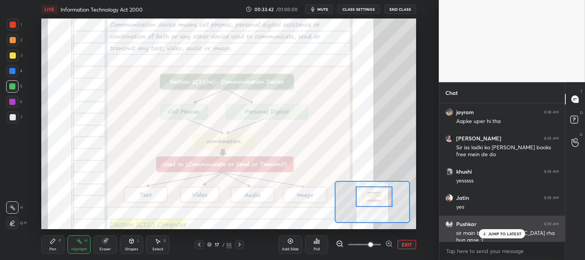
click at [494, 233] on p "JUMP TO LATEST" at bounding box center [504, 233] width 33 height 5
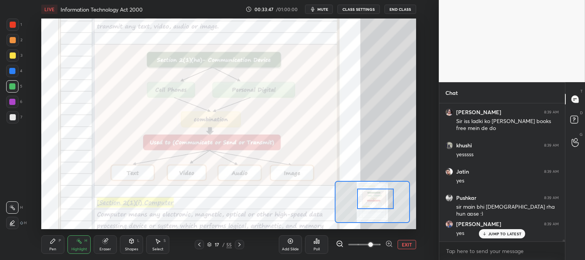
scroll to position [10367, 0]
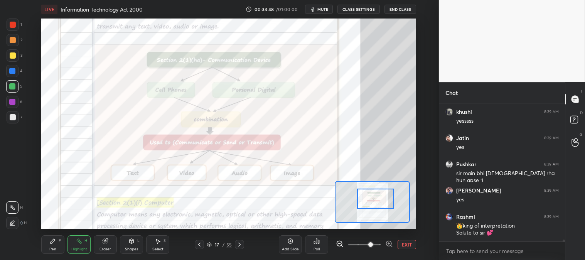
click at [241, 245] on icon at bounding box center [239, 244] width 6 height 6
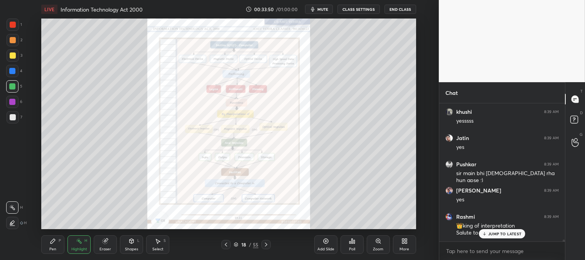
scroll to position [10393, 0]
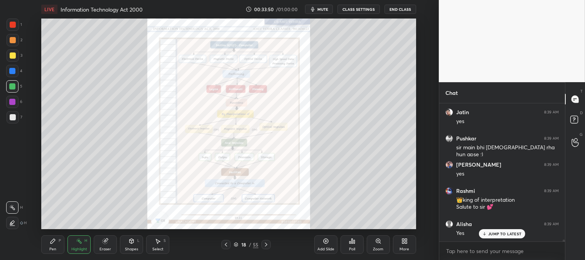
click at [269, 247] on div at bounding box center [265, 244] width 9 height 9
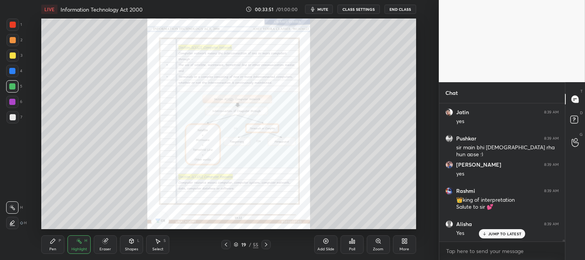
scroll to position [10419, 0]
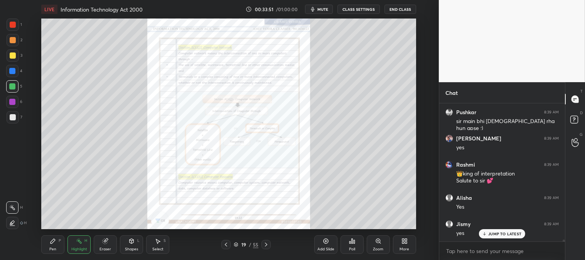
click at [226, 243] on icon at bounding box center [226, 244] width 6 height 6
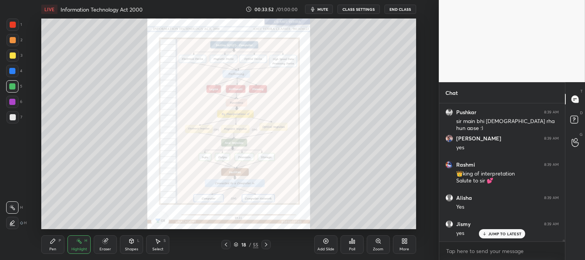
click at [227, 244] on icon at bounding box center [226, 244] width 6 height 6
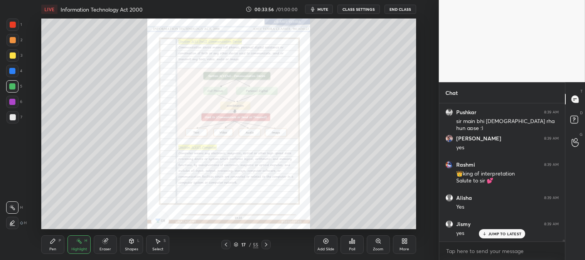
scroll to position [10445, 0]
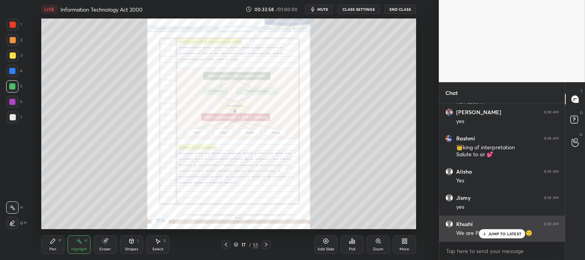
click at [494, 234] on p "JUMP TO LATEST" at bounding box center [504, 233] width 33 height 5
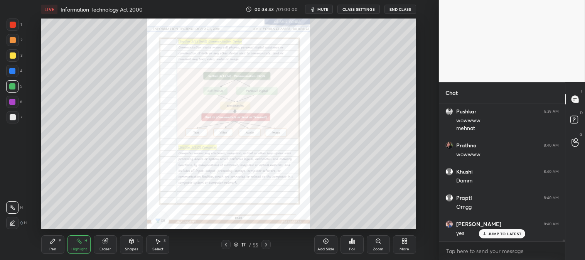
scroll to position [10820, 0]
click at [487, 232] on icon at bounding box center [484, 233] width 5 height 5
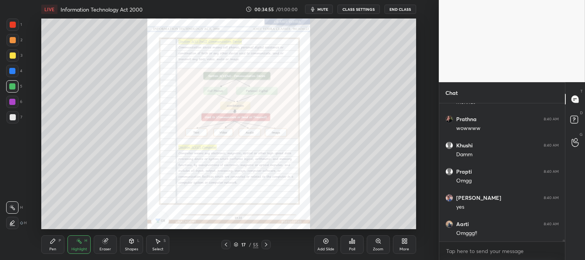
click at [55, 244] on icon at bounding box center [53, 241] width 6 height 6
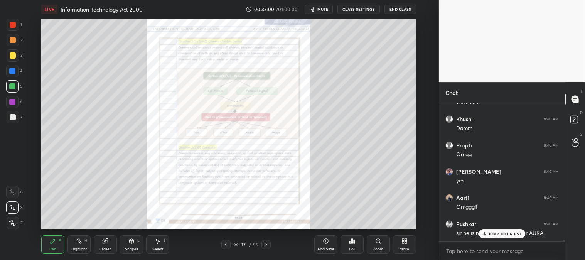
scroll to position [10872, 0]
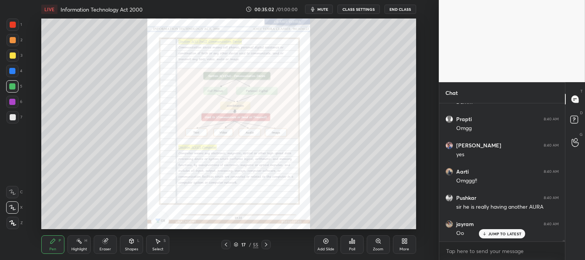
click at [491, 232] on p "JUMP TO LATEST" at bounding box center [504, 233] width 33 height 5
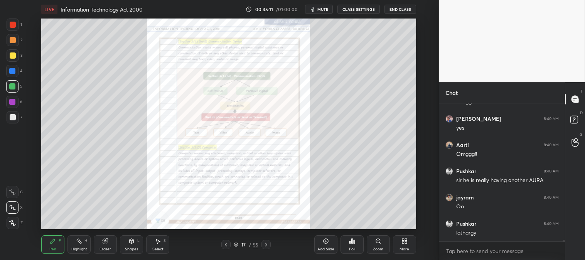
scroll to position [10925, 0]
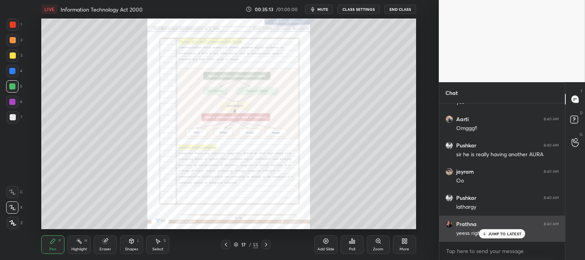
click at [494, 234] on p "JUMP TO LATEST" at bounding box center [504, 233] width 33 height 5
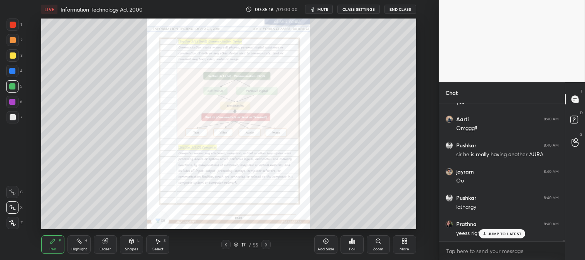
scroll to position [10951, 0]
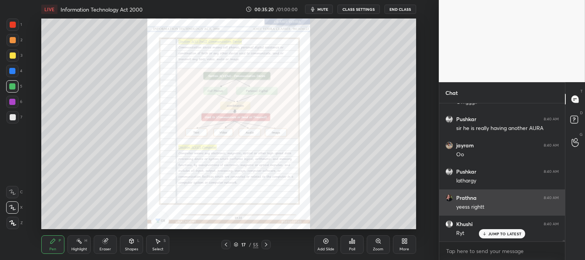
click at [496, 236] on div "JUMP TO LATEST" at bounding box center [502, 233] width 46 height 9
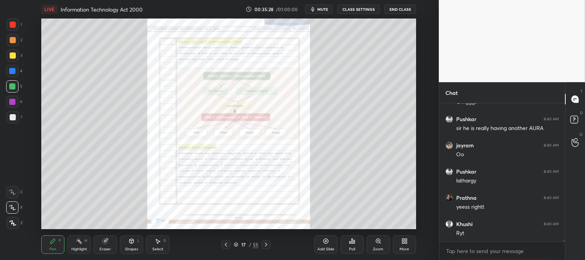
scroll to position [10977, 0]
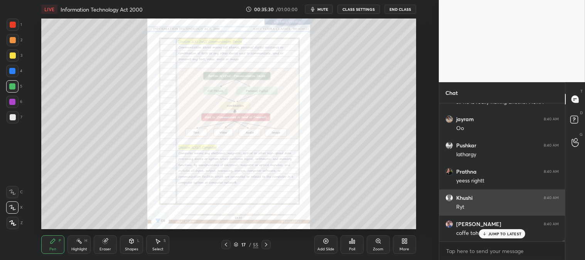
click at [491, 233] on p "JUMP TO LATEST" at bounding box center [504, 233] width 33 height 5
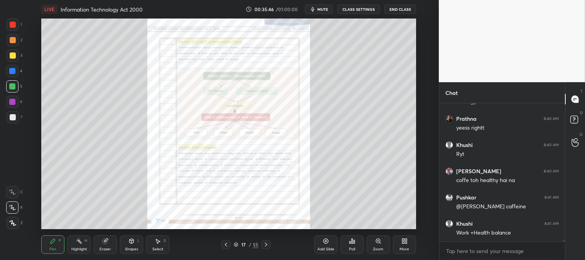
scroll to position [11056, 0]
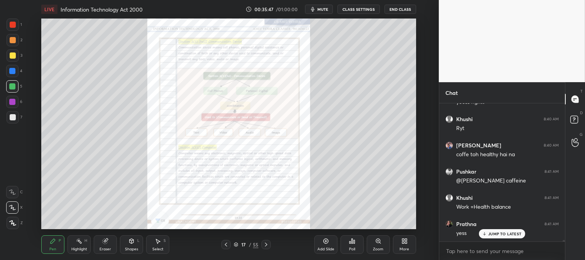
click at [498, 234] on p "JUMP TO LATEST" at bounding box center [504, 233] width 33 height 5
click at [79, 241] on rect at bounding box center [80, 242] width 4 height 4
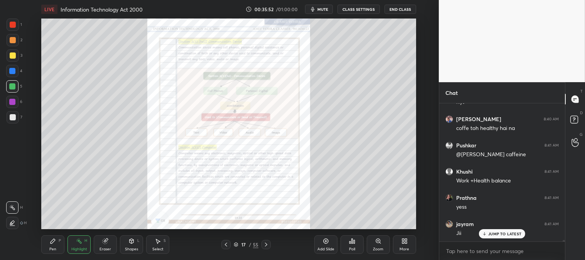
click at [15, 25] on div at bounding box center [13, 25] width 6 height 6
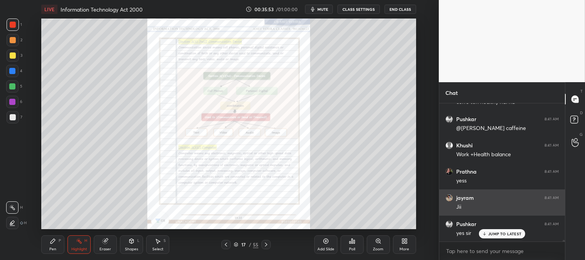
click at [497, 233] on p "JUMP TO LATEST" at bounding box center [504, 233] width 33 height 5
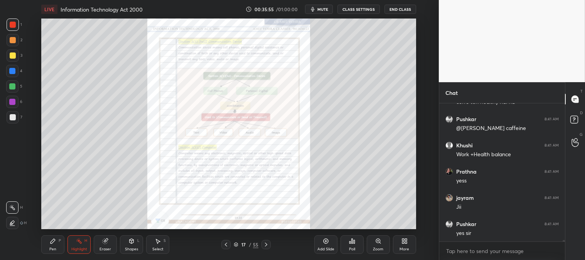
click at [226, 242] on icon at bounding box center [226, 244] width 6 height 6
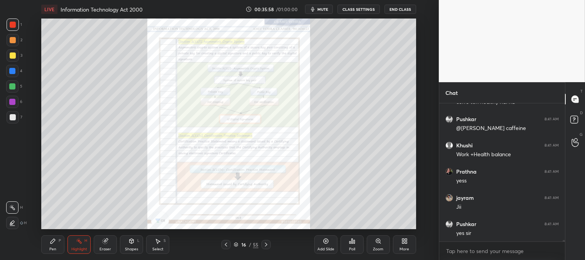
click at [229, 243] on icon at bounding box center [226, 244] width 6 height 6
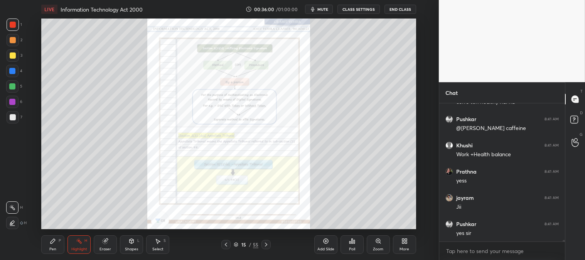
scroll to position [11135, 0]
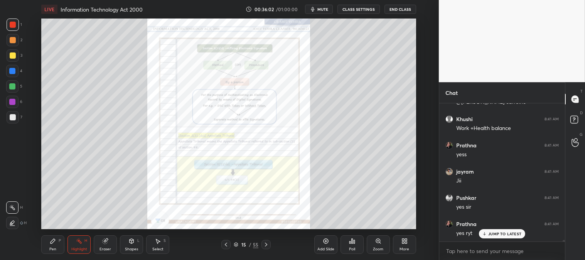
click at [267, 241] on icon at bounding box center [266, 244] width 6 height 6
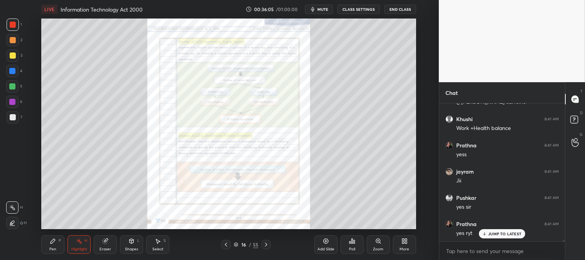
click at [265, 242] on icon at bounding box center [266, 244] width 6 height 6
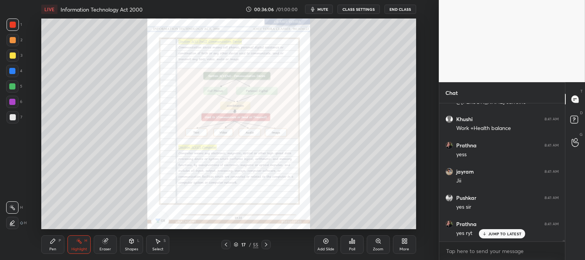
click at [265, 245] on icon at bounding box center [266, 244] width 6 height 6
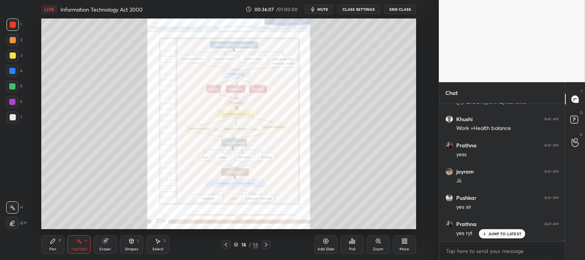
click at [226, 244] on icon at bounding box center [226, 245] width 2 height 4
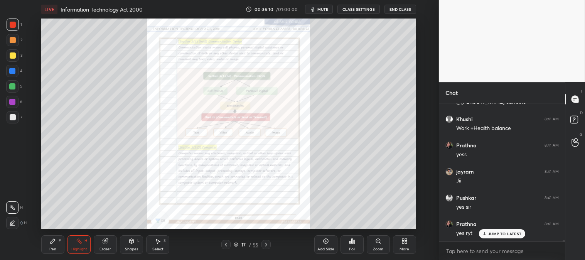
click at [379, 242] on icon at bounding box center [378, 241] width 4 height 4
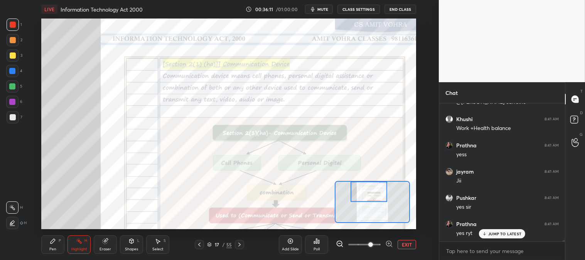
click at [56, 245] on div "Pen P" at bounding box center [52, 244] width 23 height 19
click at [14, 118] on div at bounding box center [13, 117] width 6 height 6
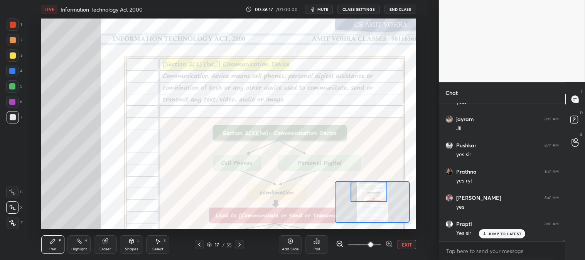
click at [201, 245] on icon at bounding box center [199, 244] width 6 height 6
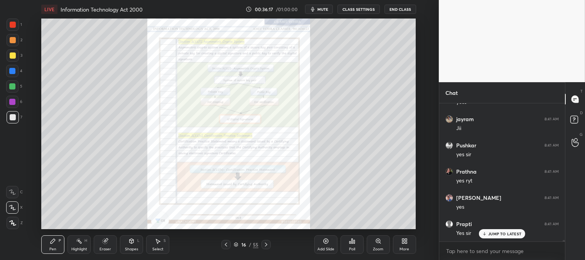
scroll to position [11213, 0]
click at [225, 243] on icon at bounding box center [226, 244] width 6 height 6
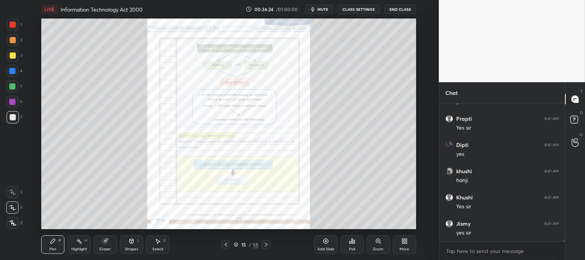
scroll to position [11318, 0]
click at [370, 241] on div "Zoom" at bounding box center [378, 244] width 23 height 19
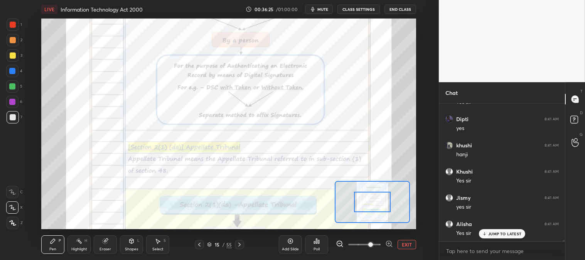
scroll to position [11344, 0]
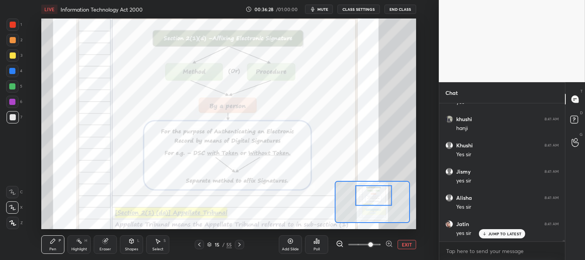
click at [78, 239] on circle at bounding box center [77, 239] width 1 height 1
click at [15, 28] on div at bounding box center [13, 25] width 12 height 12
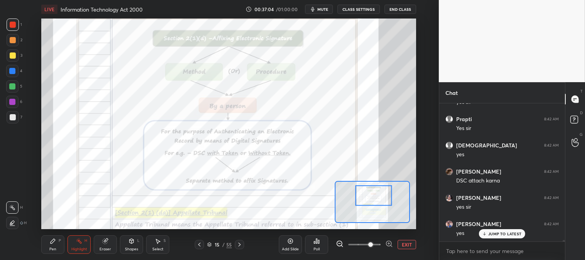
scroll to position [11502, 0]
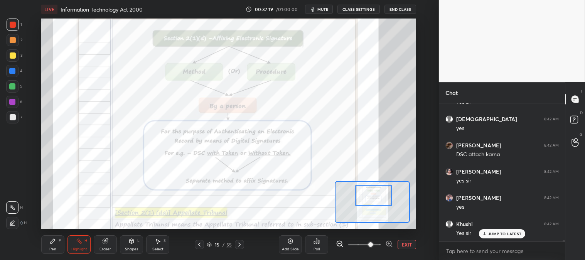
click at [53, 247] on div "Pen" at bounding box center [52, 249] width 7 height 4
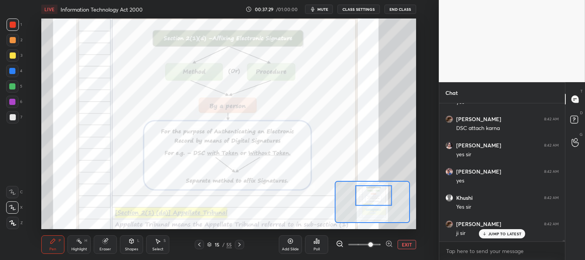
click at [115, 248] on div "Eraser" at bounding box center [105, 244] width 23 height 19
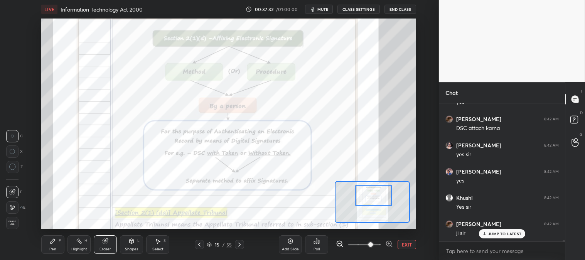
click at [51, 249] on div "Pen" at bounding box center [52, 249] width 7 height 4
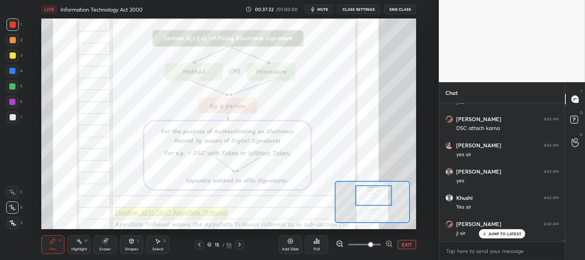
click at [55, 246] on div "Pen P" at bounding box center [52, 244] width 23 height 19
click at [79, 246] on div "Highlight H" at bounding box center [78, 244] width 23 height 19
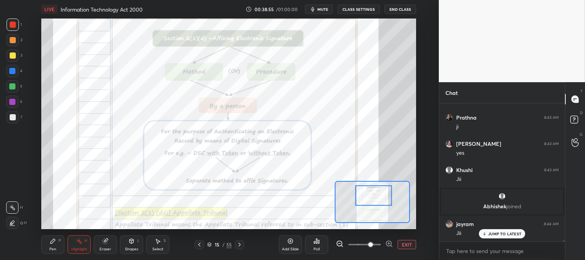
scroll to position [11844, 0]
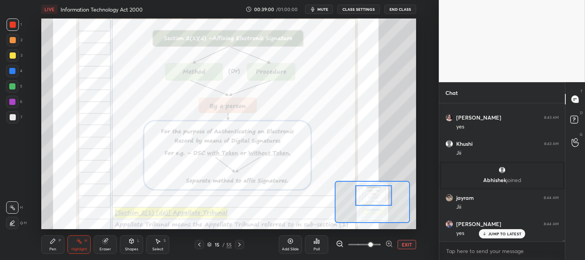
click at [50, 244] on icon at bounding box center [53, 241] width 6 height 6
click at [324, 12] on button "mute" at bounding box center [319, 9] width 28 height 9
click at [323, 10] on span "unmute" at bounding box center [322, 9] width 17 height 5
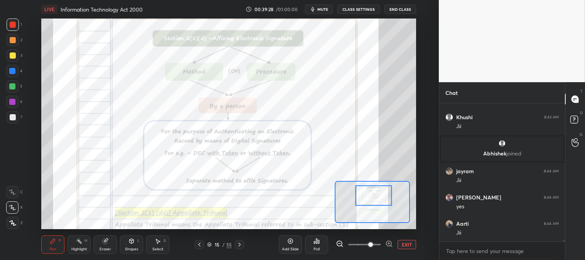
scroll to position [11897, 0]
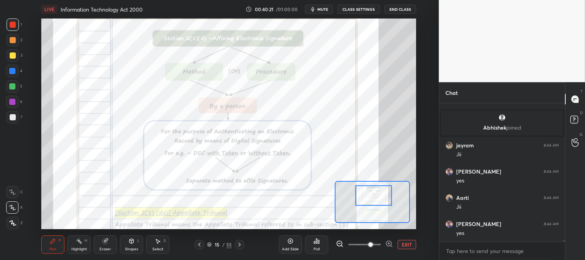
click at [405, 244] on button "EXIT" at bounding box center [407, 244] width 19 height 9
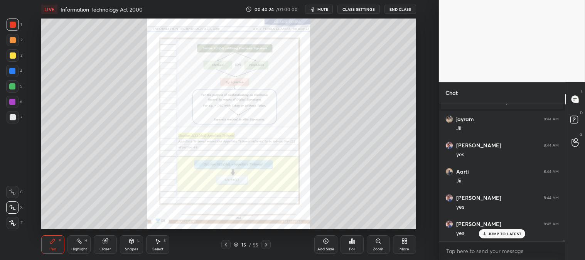
scroll to position [11949, 0]
click at [376, 243] on icon at bounding box center [378, 241] width 6 height 6
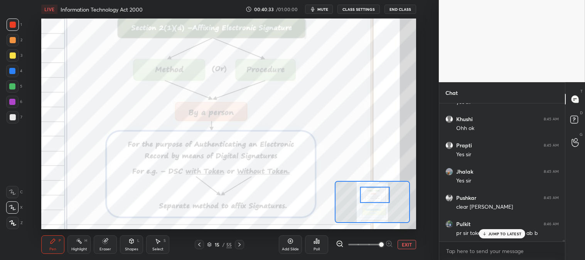
scroll to position [12106, 0]
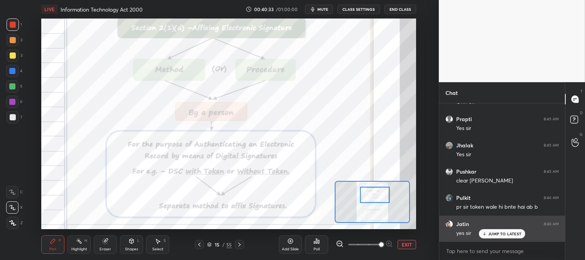
click at [491, 236] on p "JUMP TO LATEST" at bounding box center [504, 233] width 33 height 5
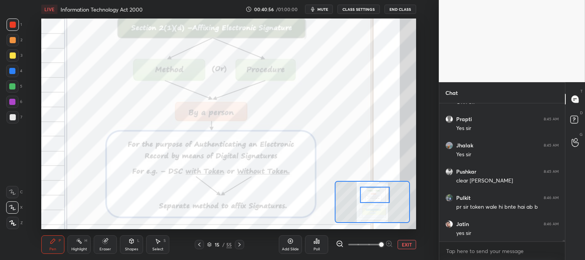
scroll to position [12133, 0]
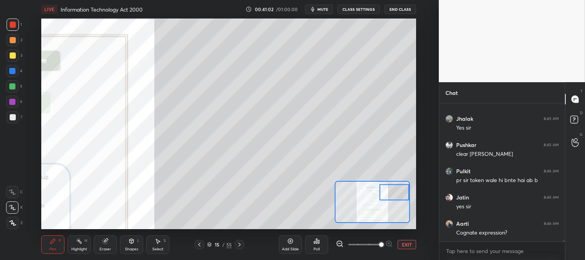
click at [56, 242] on div "Pen P" at bounding box center [52, 244] width 23 height 19
click at [17, 55] on div at bounding box center [13, 55] width 12 height 12
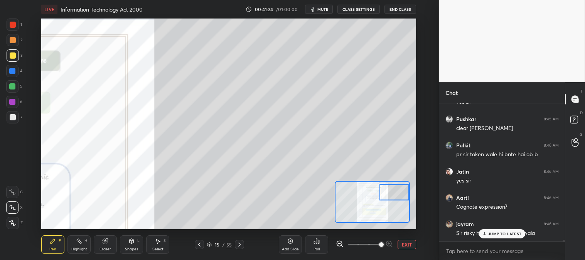
click at [12, 42] on div at bounding box center [13, 40] width 6 height 6
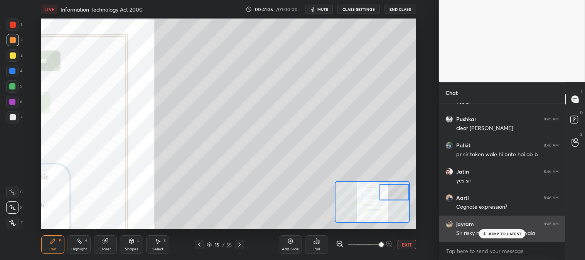
click at [493, 234] on p "JUMP TO LATEST" at bounding box center [504, 233] width 33 height 5
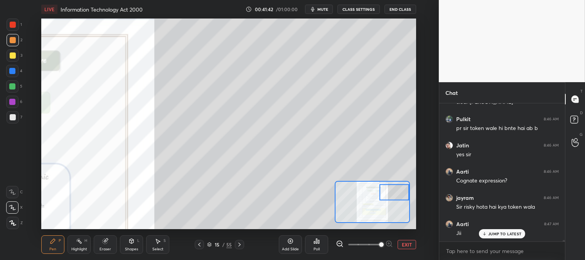
scroll to position [12211, 0]
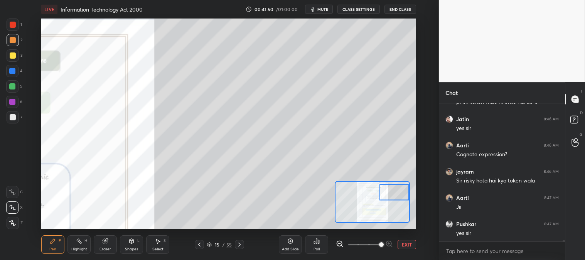
click at [16, 114] on div at bounding box center [13, 117] width 12 height 12
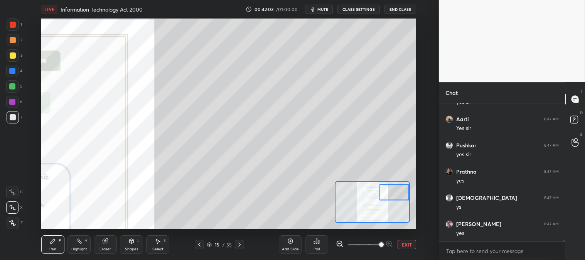
scroll to position [12369, 0]
click at [410, 245] on button "EXIT" at bounding box center [407, 244] width 19 height 9
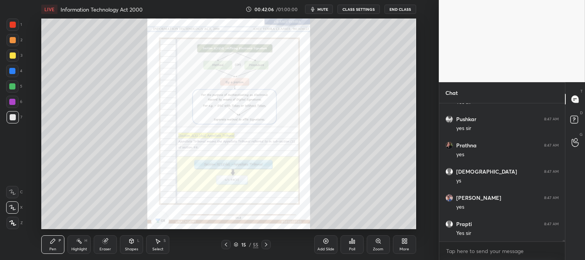
click at [68, 255] on div "Pen P Highlight H Eraser Shapes L Select S 15 / 55 Add Slide Poll Zoom More" at bounding box center [228, 244] width 374 height 31
click at [15, 24] on div at bounding box center [13, 25] width 6 height 6
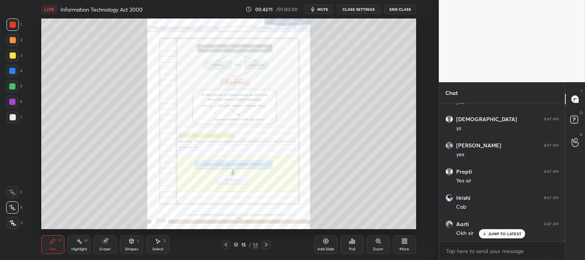
scroll to position [12447, 0]
click at [496, 234] on p "JUMP TO LATEST" at bounding box center [504, 233] width 33 height 5
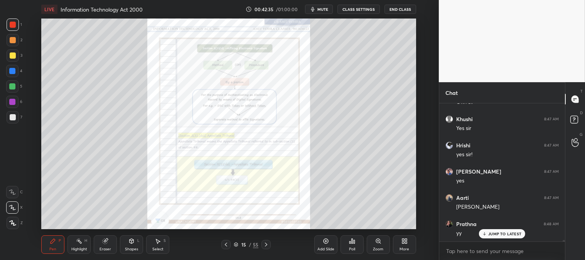
scroll to position [12578, 0]
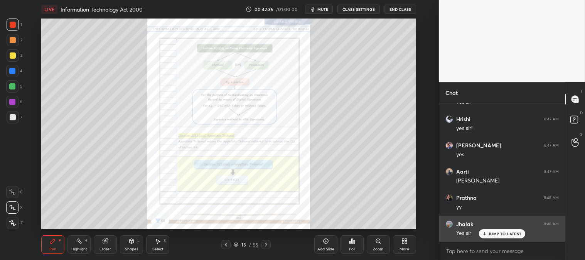
click at [490, 233] on p "JUMP TO LATEST" at bounding box center [504, 233] width 33 height 5
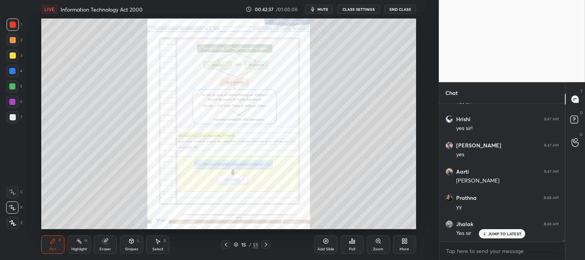
scroll to position [12605, 0]
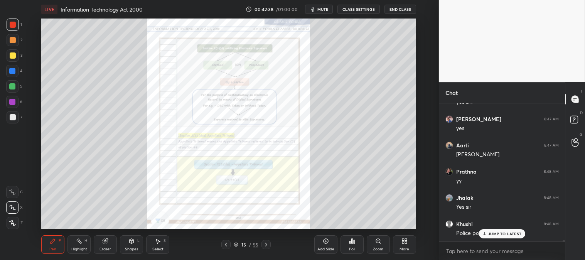
click at [487, 234] on icon at bounding box center [484, 233] width 5 height 5
click at [229, 243] on icon at bounding box center [226, 244] width 6 height 6
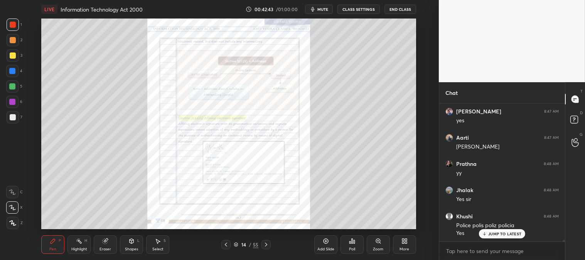
scroll to position [12646, 0]
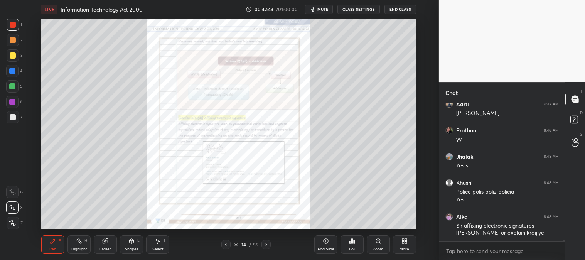
click at [381, 245] on div "Zoom" at bounding box center [378, 244] width 23 height 19
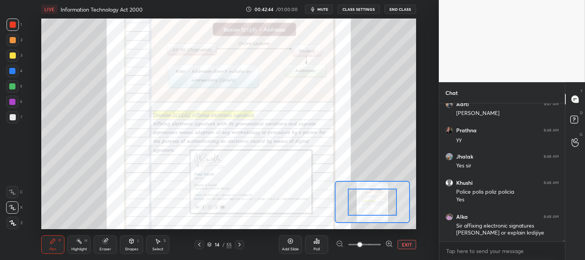
click at [362, 244] on span at bounding box center [360, 244] width 5 height 5
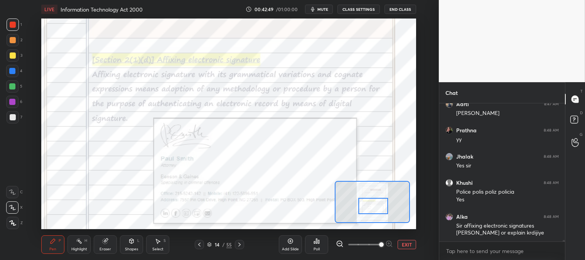
scroll to position [12672, 0]
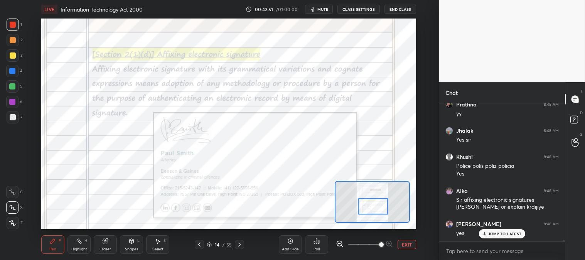
click at [70, 241] on div "Highlight H" at bounding box center [78, 244] width 23 height 19
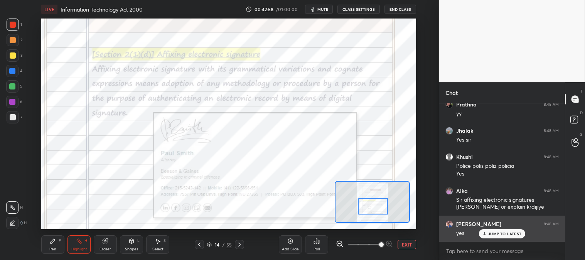
click at [484, 234] on icon at bounding box center [484, 233] width 0 height 3
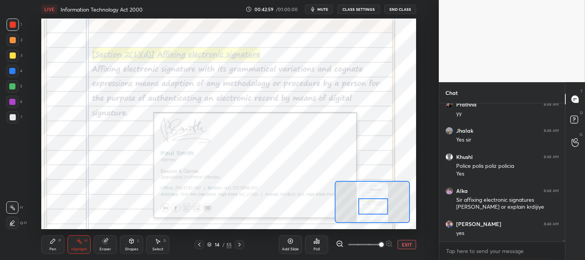
scroll to position [12698, 0]
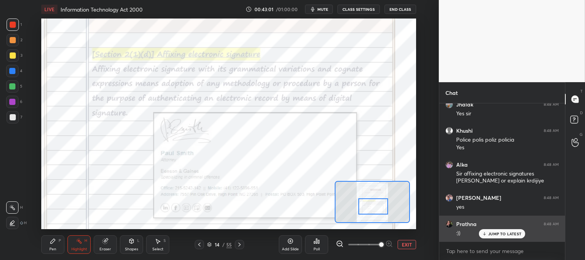
click at [491, 233] on p "JUMP TO LATEST" at bounding box center [504, 233] width 33 height 5
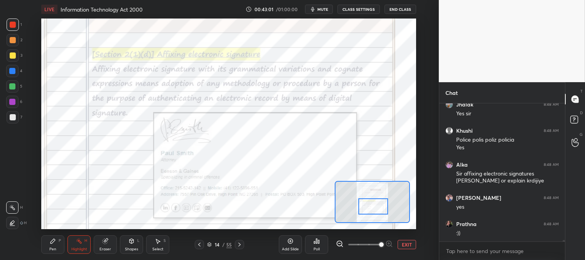
scroll to position [12724, 0]
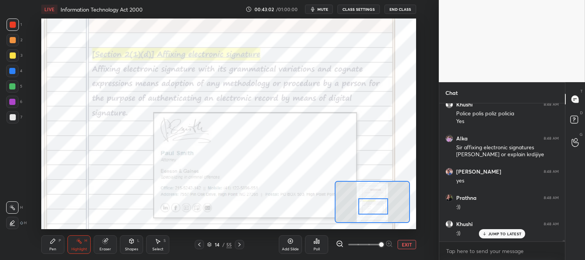
click at [406, 247] on button "EXIT" at bounding box center [407, 244] width 19 height 9
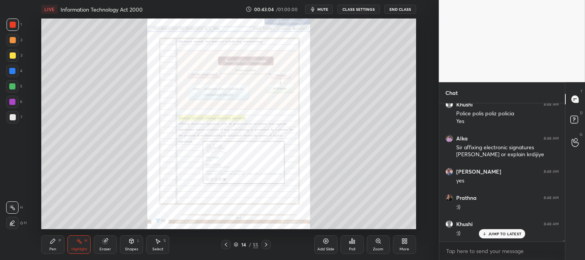
scroll to position [12750, 0]
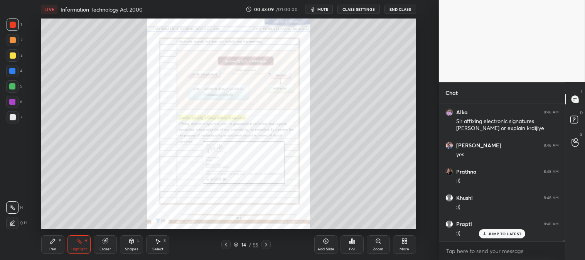
click at [376, 242] on icon at bounding box center [378, 241] width 4 height 4
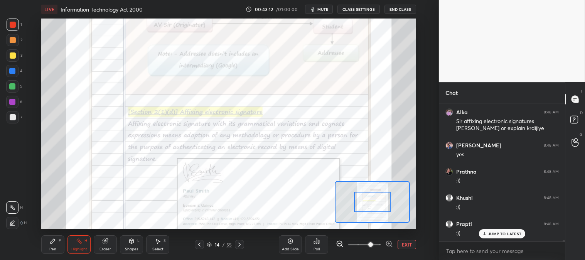
click at [241, 244] on icon at bounding box center [239, 244] width 6 height 6
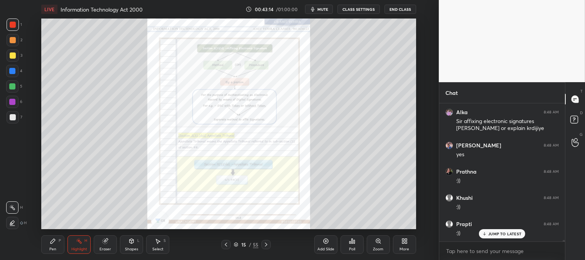
click at [265, 243] on icon at bounding box center [266, 245] width 2 height 4
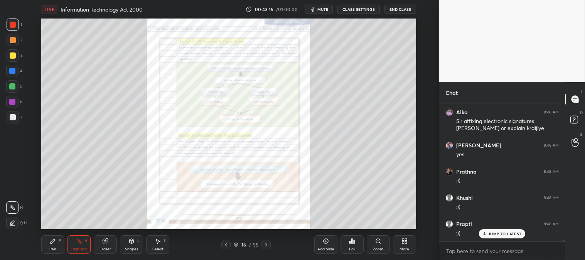
click at [265, 241] on icon at bounding box center [266, 244] width 6 height 6
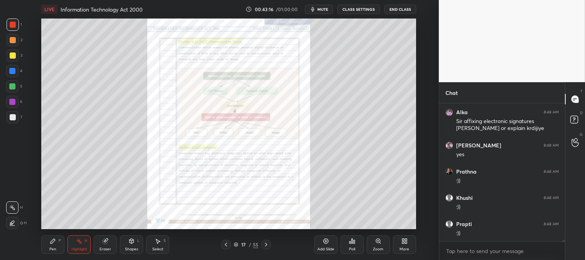
scroll to position [12777, 0]
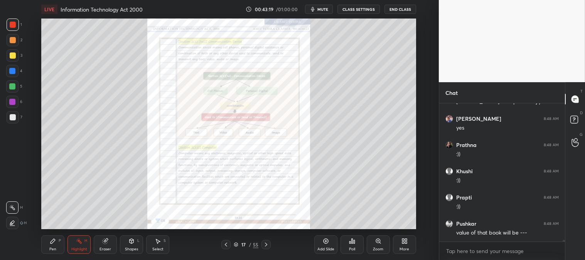
click at [267, 243] on icon at bounding box center [266, 244] width 6 height 6
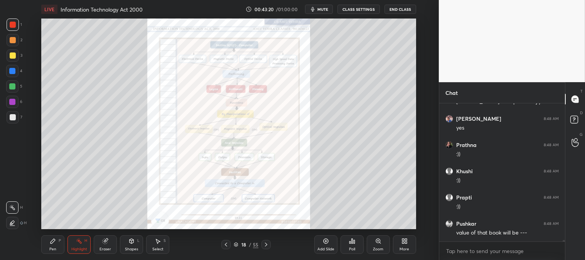
click at [267, 244] on icon at bounding box center [266, 244] width 6 height 6
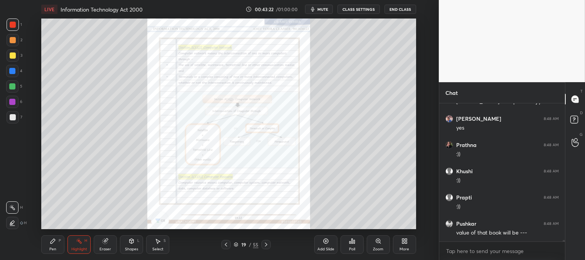
click at [223, 243] on icon at bounding box center [226, 244] width 6 height 6
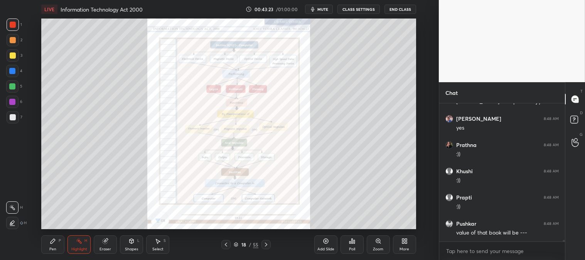
click at [226, 243] on icon at bounding box center [226, 244] width 6 height 6
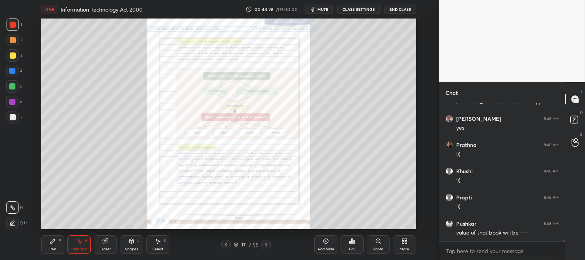
click at [226, 244] on icon at bounding box center [226, 245] width 2 height 4
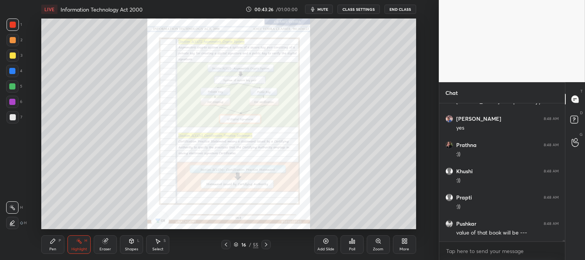
scroll to position [12785, 0]
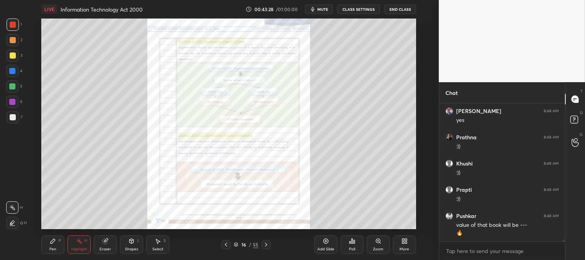
click at [226, 243] on icon at bounding box center [226, 244] width 6 height 6
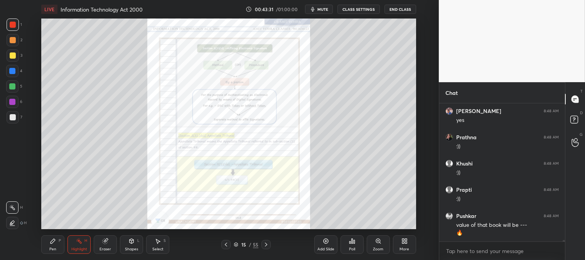
click at [227, 244] on icon at bounding box center [226, 244] width 6 height 6
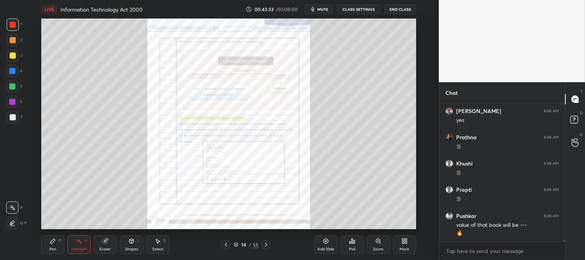
click at [226, 244] on icon at bounding box center [226, 245] width 2 height 4
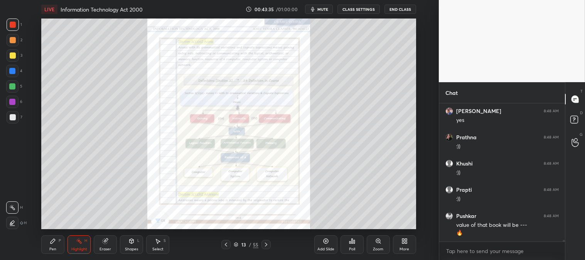
click at [267, 244] on icon at bounding box center [266, 244] width 6 height 6
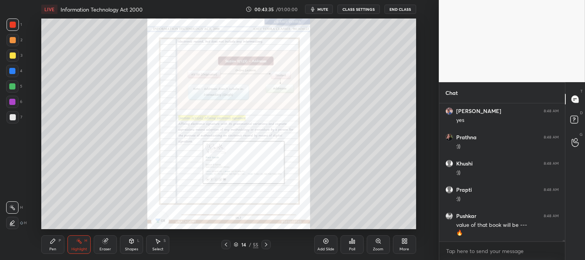
click at [267, 244] on icon at bounding box center [266, 244] width 6 height 6
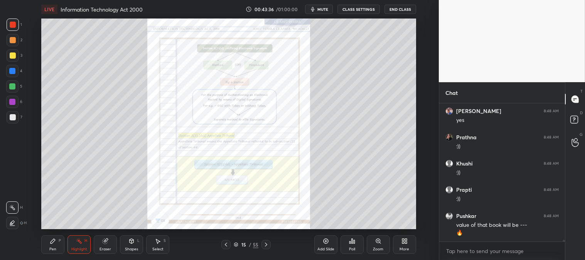
click at [267, 242] on icon at bounding box center [266, 244] width 6 height 6
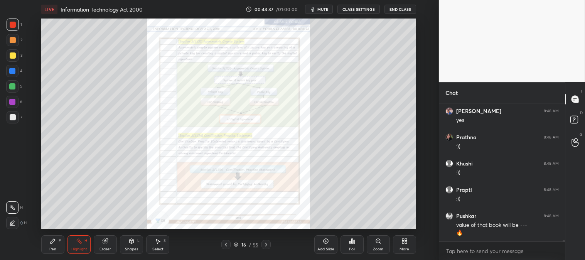
click at [268, 245] on icon at bounding box center [266, 244] width 6 height 6
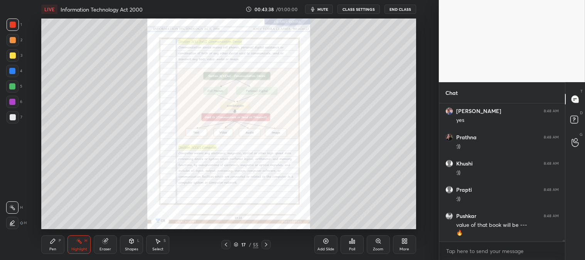
click at [268, 244] on icon at bounding box center [266, 244] width 6 height 6
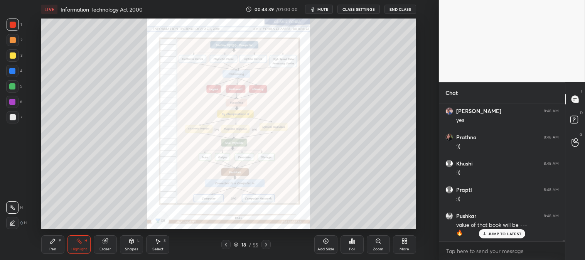
scroll to position [12811, 0]
click at [228, 243] on icon at bounding box center [226, 244] width 6 height 6
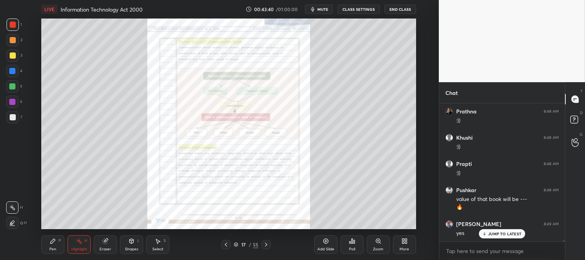
click at [228, 244] on icon at bounding box center [226, 244] width 6 height 6
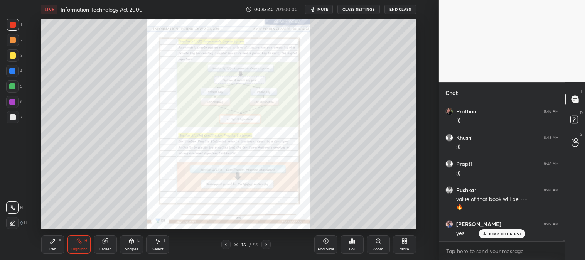
click at [228, 243] on icon at bounding box center [226, 244] width 6 height 6
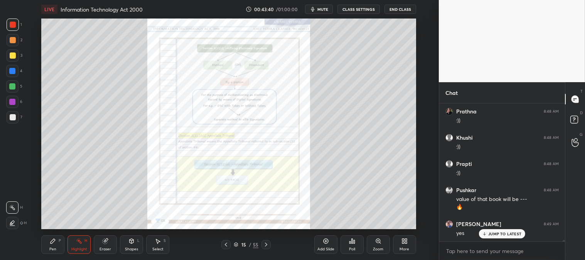
scroll to position [12837, 0]
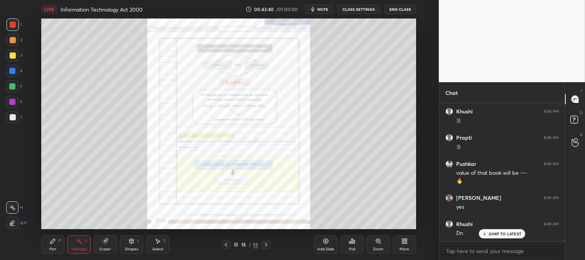
click at [229, 243] on icon at bounding box center [226, 244] width 6 height 6
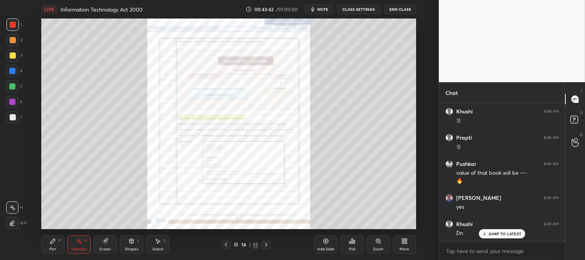
click at [377, 244] on icon at bounding box center [378, 241] width 6 height 6
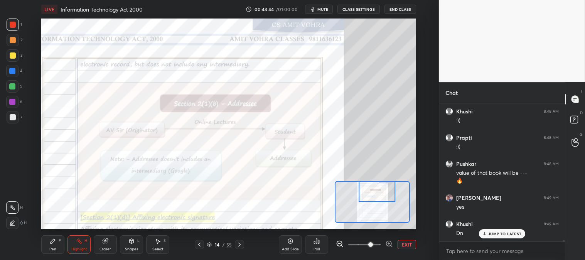
scroll to position [12863, 0]
click at [75, 245] on div "Highlight H" at bounding box center [78, 244] width 23 height 19
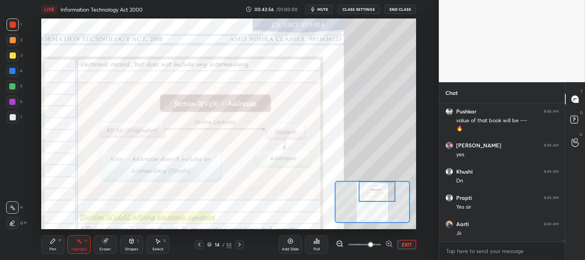
scroll to position [12916, 0]
click at [57, 243] on div "Pen P" at bounding box center [52, 244] width 23 height 19
click at [56, 244] on icon at bounding box center [53, 241] width 6 height 6
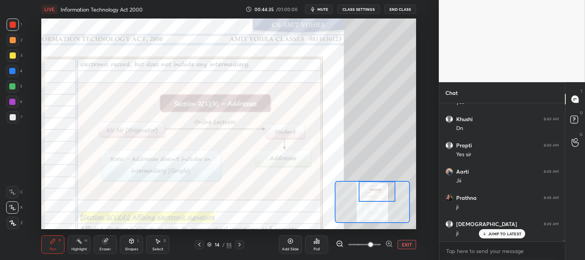
scroll to position [12968, 0]
click at [200, 244] on icon at bounding box center [199, 244] width 6 height 6
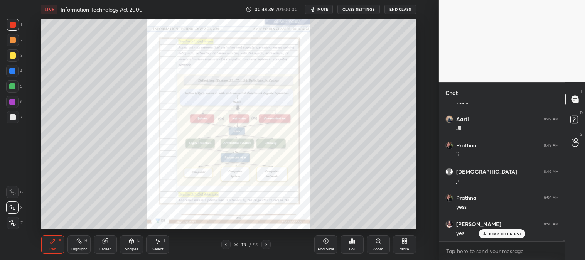
click at [384, 244] on div "Zoom" at bounding box center [378, 244] width 23 height 19
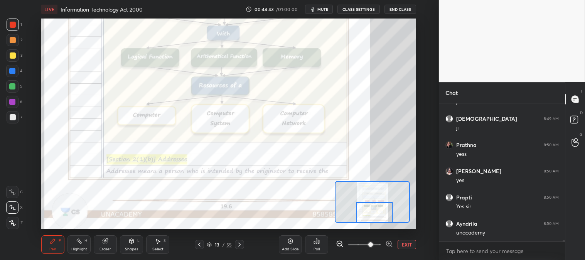
click at [239, 243] on icon at bounding box center [239, 244] width 6 height 6
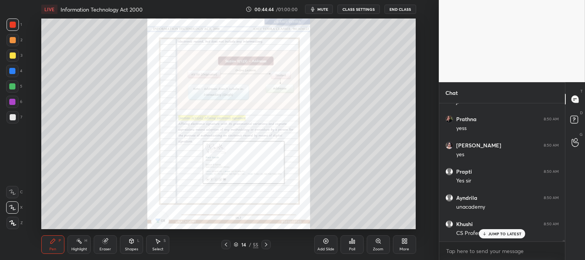
click at [376, 245] on div "Zoom" at bounding box center [378, 244] width 23 height 19
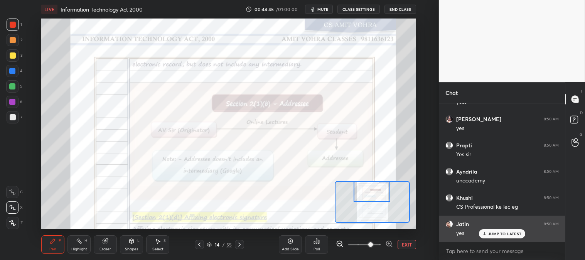
click at [492, 234] on p "JUMP TO LATEST" at bounding box center [504, 233] width 33 height 5
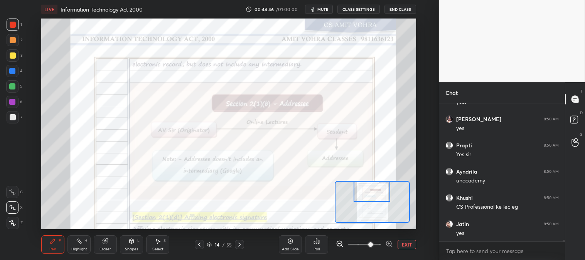
scroll to position [13100, 0]
click at [199, 244] on icon at bounding box center [199, 245] width 2 height 4
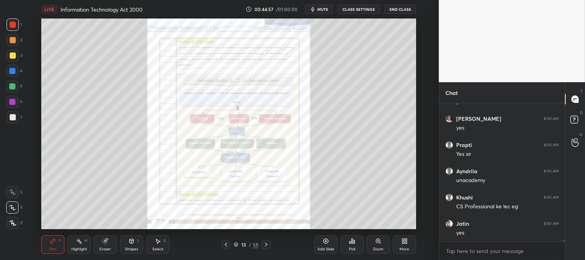
click at [376, 245] on div "Zoom" at bounding box center [378, 244] width 23 height 19
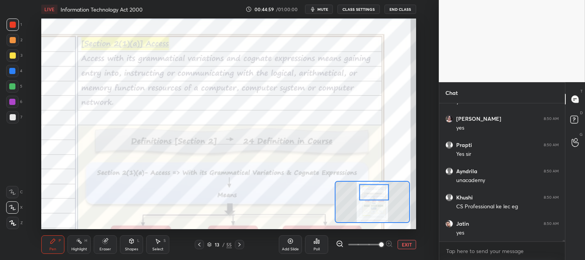
click at [60, 238] on div "Pen P" at bounding box center [52, 244] width 23 height 19
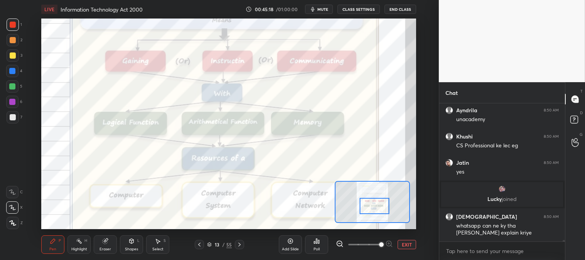
scroll to position [11605, 0]
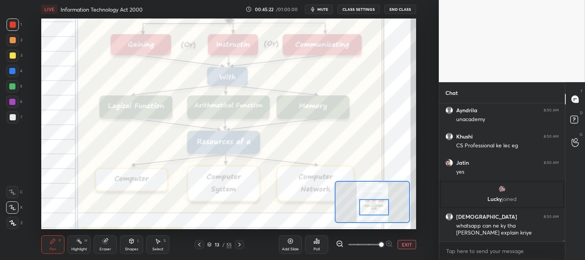
click at [240, 246] on icon at bounding box center [239, 244] width 6 height 6
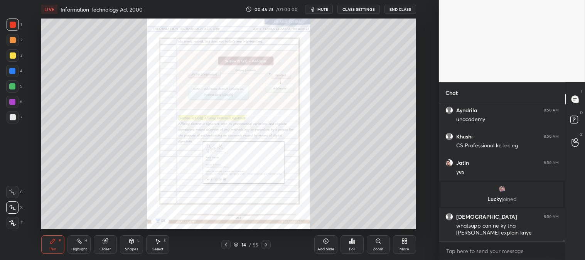
click at [378, 245] on div "Zoom" at bounding box center [378, 244] width 23 height 19
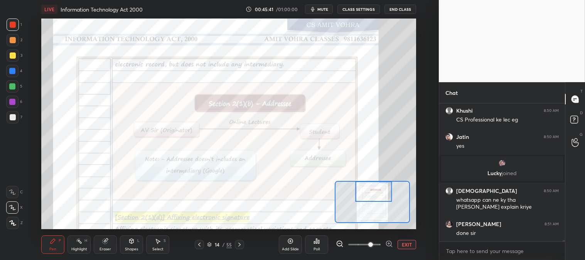
scroll to position [11657, 0]
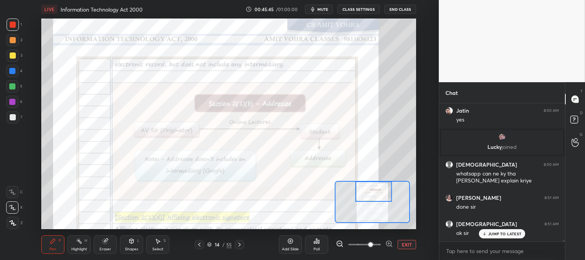
click at [240, 244] on icon at bounding box center [239, 245] width 2 height 4
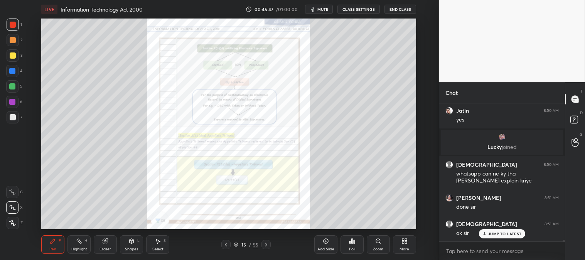
scroll to position [11683, 0]
click at [269, 245] on div at bounding box center [265, 244] width 9 height 9
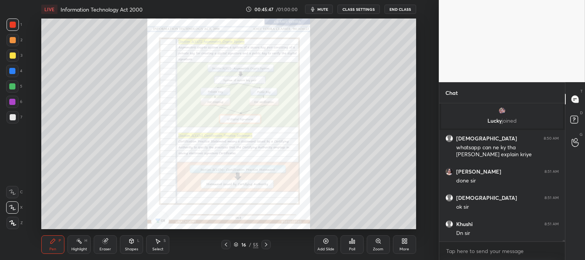
click at [226, 244] on icon at bounding box center [226, 245] width 2 height 4
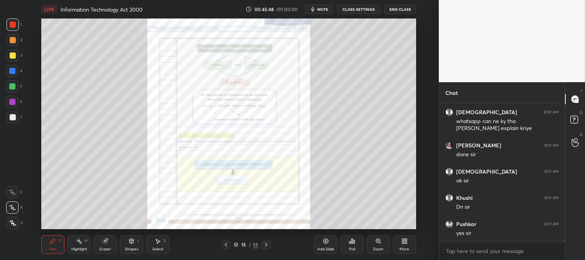
click at [377, 247] on div "Zoom" at bounding box center [378, 249] width 10 height 4
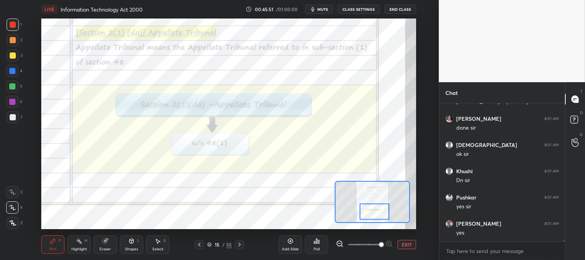
scroll to position [11762, 0]
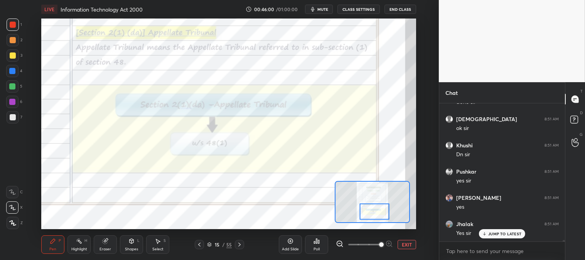
click at [59, 251] on div "Pen P" at bounding box center [52, 244] width 23 height 19
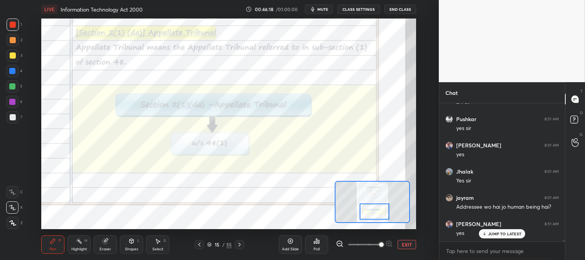
scroll to position [11840, 0]
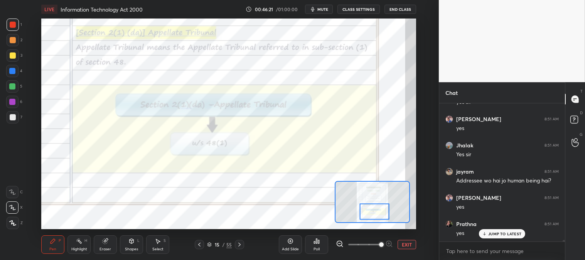
click at [102, 246] on div "Eraser" at bounding box center [105, 244] width 23 height 19
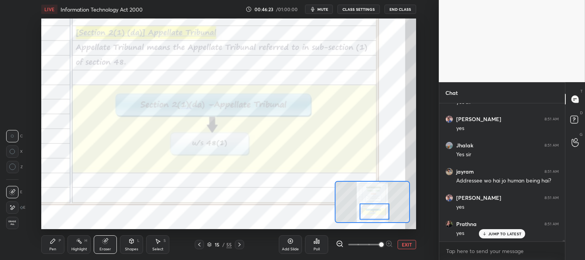
click at [51, 246] on div "Pen P" at bounding box center [52, 244] width 23 height 19
click at [52, 242] on icon at bounding box center [53, 241] width 5 height 5
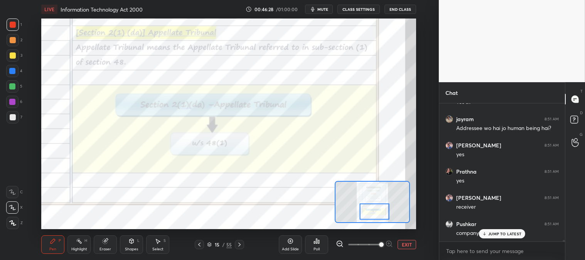
scroll to position [11919, 0]
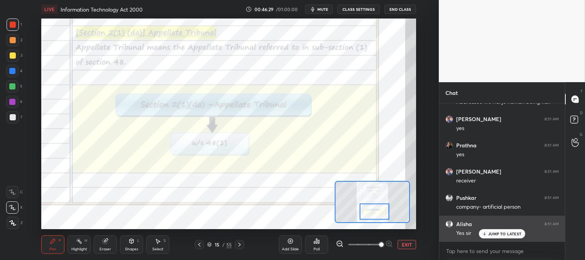
click at [491, 236] on p "JUMP TO LATEST" at bounding box center [504, 233] width 33 height 5
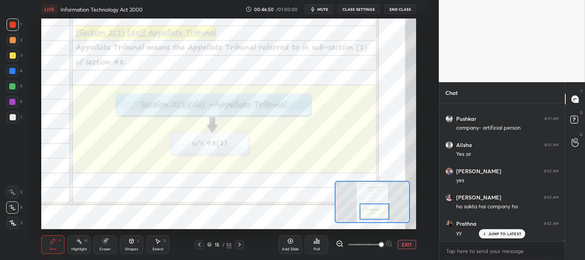
scroll to position [12024, 0]
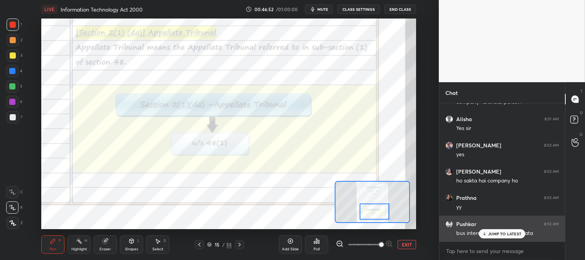
click at [499, 233] on p "JUMP TO LATEST" at bounding box center [504, 233] width 33 height 5
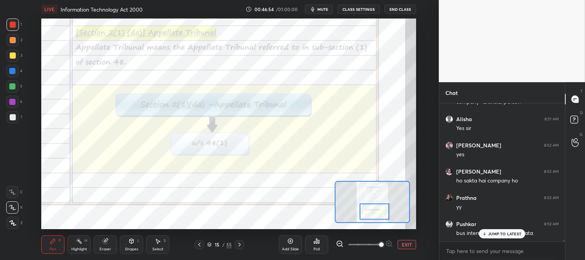
scroll to position [12050, 0]
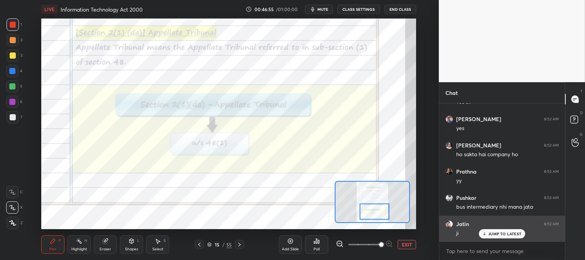
click at [498, 234] on p "JUMP TO LATEST" at bounding box center [504, 233] width 33 height 5
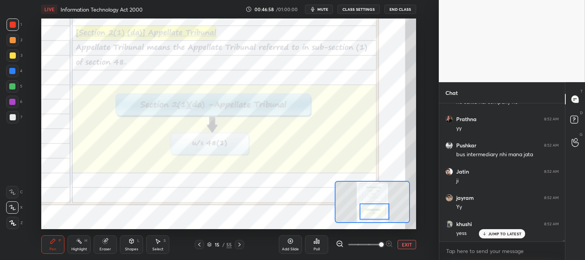
scroll to position [12129, 0]
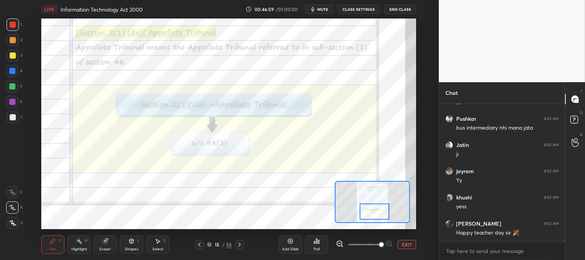
click at [55, 248] on div "Pen" at bounding box center [52, 249] width 7 height 4
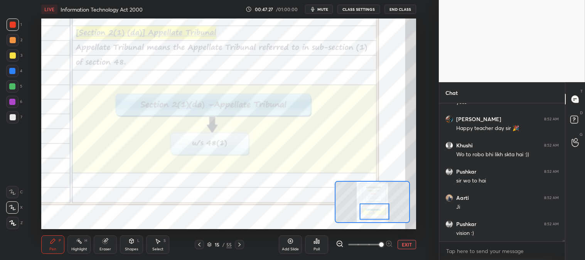
scroll to position [12260, 0]
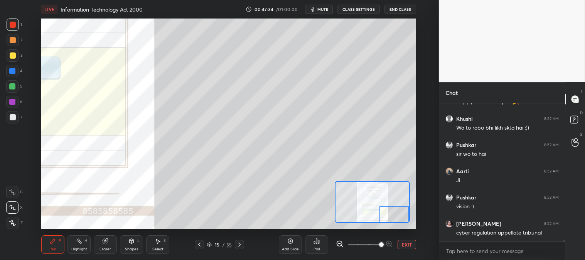
click at [62, 239] on div "Pen P" at bounding box center [52, 244] width 23 height 19
click at [14, 61] on div at bounding box center [13, 55] width 12 height 12
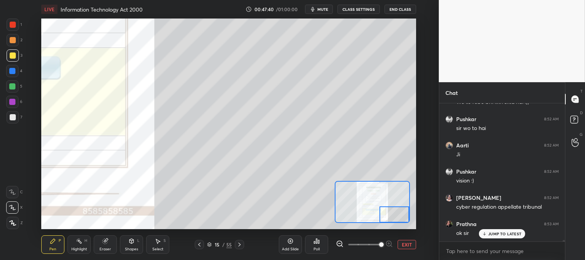
click at [12, 118] on div at bounding box center [13, 117] width 6 height 6
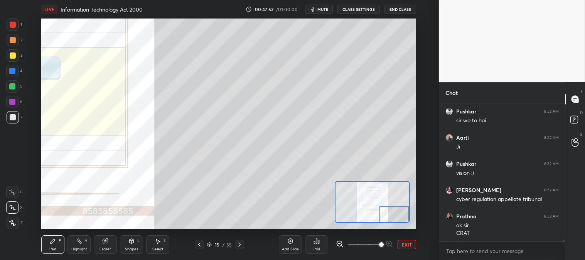
scroll to position [12320, 0]
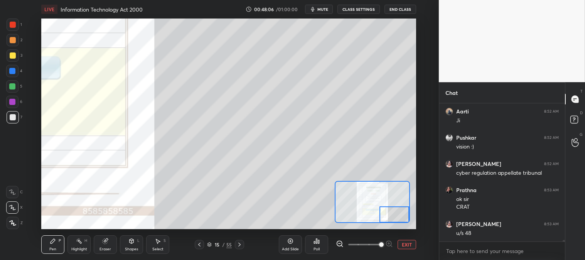
click at [410, 246] on button "EXIT" at bounding box center [407, 244] width 19 height 9
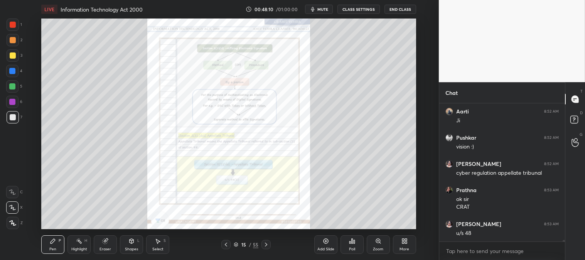
click at [84, 244] on div "Highlight H" at bounding box center [78, 244] width 23 height 19
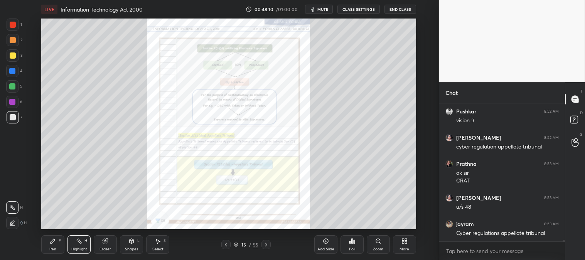
click at [16, 25] on div at bounding box center [13, 25] width 12 height 12
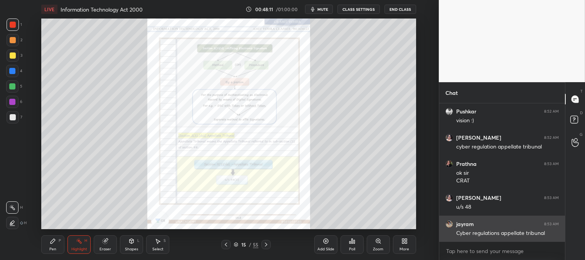
scroll to position [12373, 0]
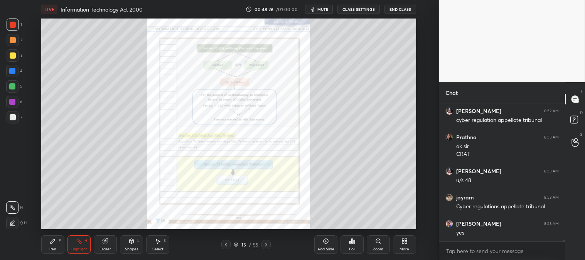
click at [323, 8] on span "mute" at bounding box center [322, 9] width 11 height 5
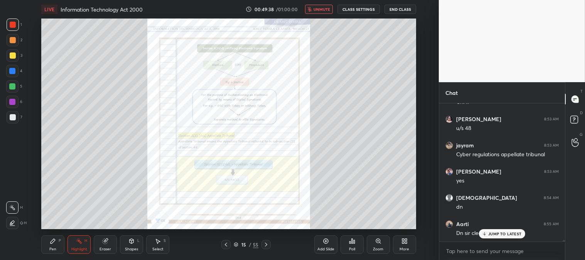
scroll to position [12451, 0]
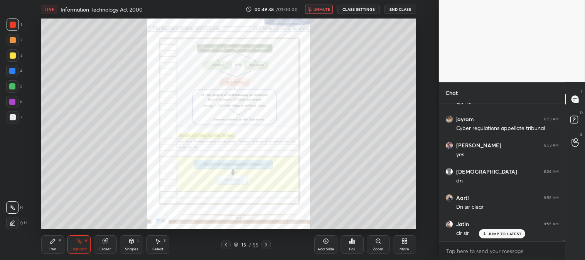
click at [322, 8] on span "unmute" at bounding box center [322, 9] width 17 height 5
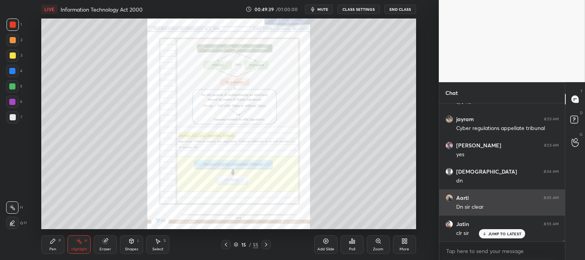
click at [485, 235] on icon at bounding box center [484, 234] width 2 height 1
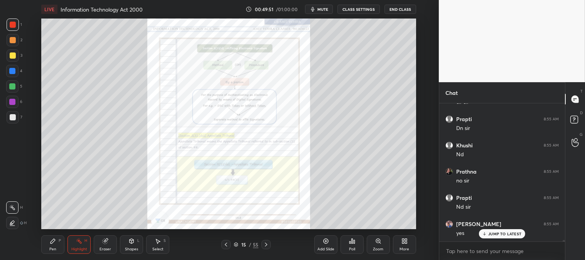
scroll to position [12609, 0]
click at [266, 242] on icon at bounding box center [266, 244] width 6 height 6
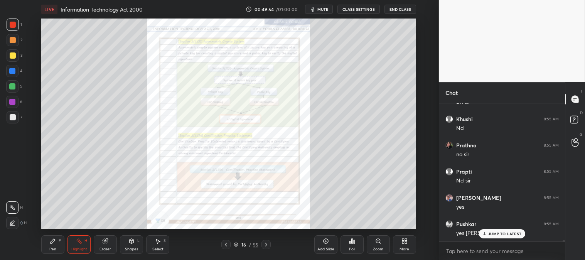
click at [266, 246] on icon at bounding box center [266, 244] width 6 height 6
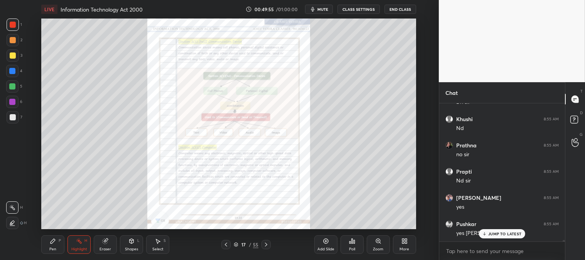
click at [267, 243] on icon at bounding box center [266, 244] width 6 height 6
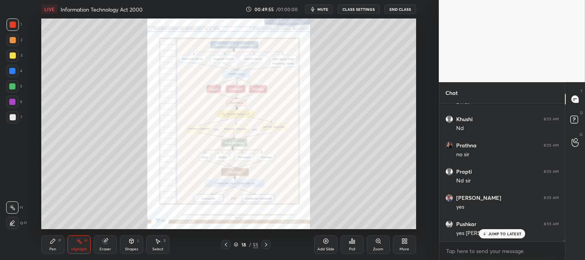
scroll to position [12635, 0]
click at [267, 244] on icon at bounding box center [266, 244] width 6 height 6
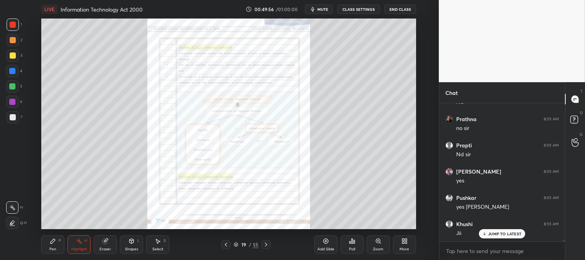
click at [224, 245] on icon at bounding box center [226, 244] width 6 height 6
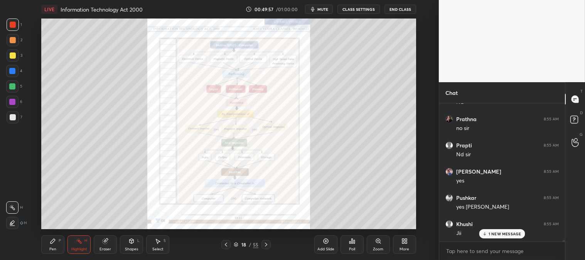
scroll to position [12661, 0]
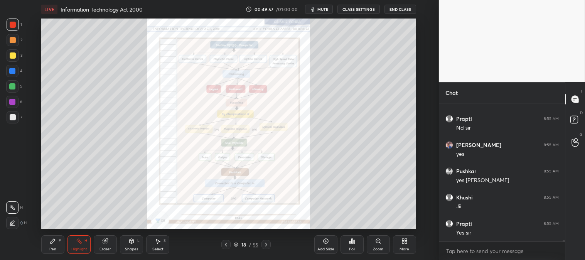
click at [226, 245] on icon at bounding box center [226, 244] width 6 height 6
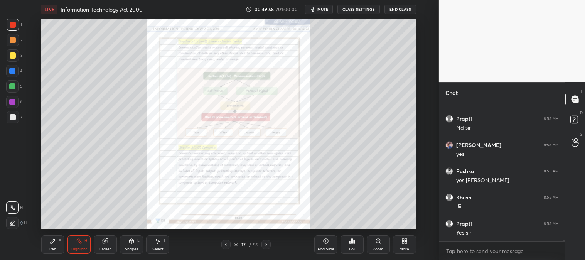
click at [224, 241] on icon at bounding box center [226, 244] width 6 height 6
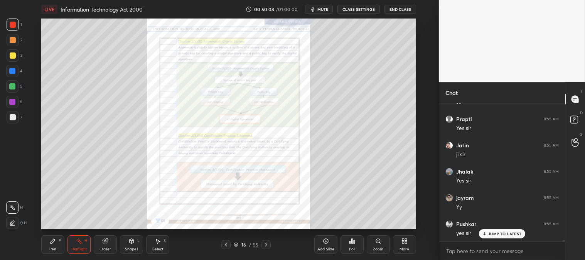
scroll to position [2, 2]
click at [498, 222] on div "JUMP TO LATEST" at bounding box center [502, 217] width 46 height 9
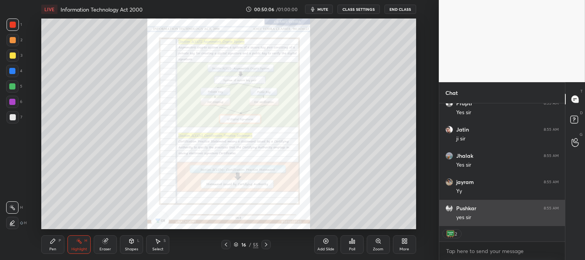
scroll to position [12782, 0]
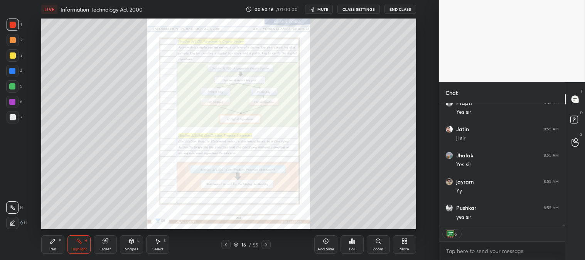
click at [354, 249] on div "Poll" at bounding box center [352, 249] width 6 height 4
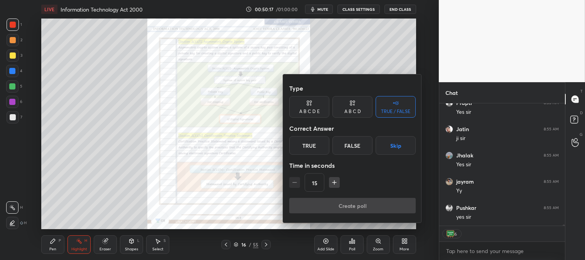
click at [314, 143] on div "True" at bounding box center [309, 145] width 40 height 19
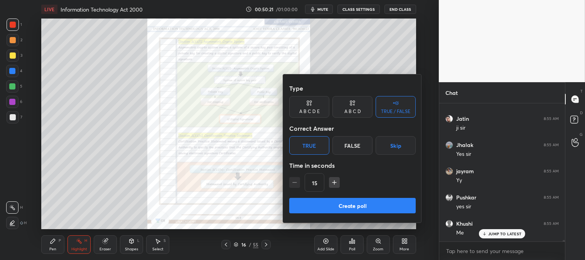
scroll to position [12818, 0]
click at [355, 142] on div "False" at bounding box center [352, 145] width 40 height 19
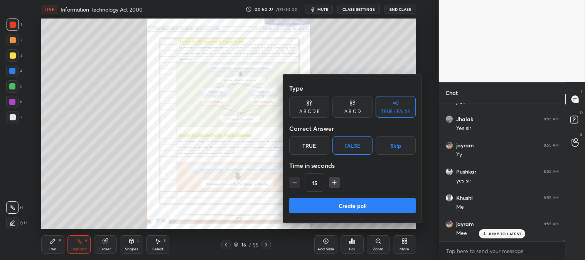
scroll to position [12845, 0]
click at [368, 203] on button "Create poll" at bounding box center [352, 205] width 126 height 15
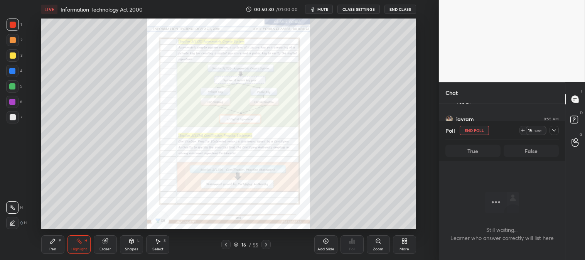
scroll to position [95, 123]
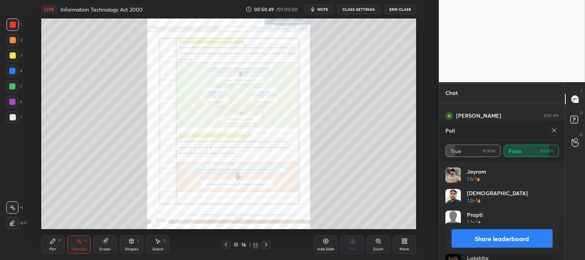
click at [553, 129] on icon at bounding box center [554, 130] width 4 height 4
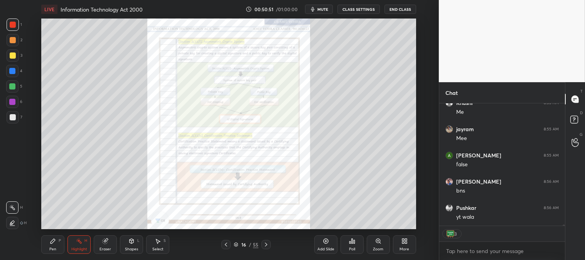
click at [52, 246] on div "Pen P" at bounding box center [52, 244] width 23 height 19
click at [72, 244] on div "Highlight H" at bounding box center [78, 244] width 23 height 19
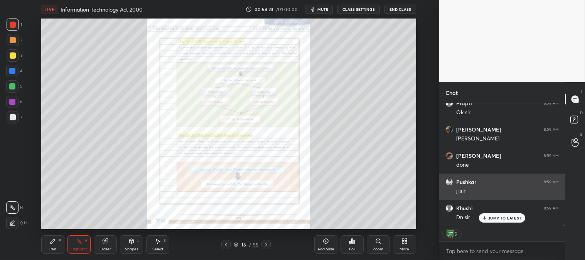
click at [492, 220] on p "JUMP TO LATEST" at bounding box center [504, 218] width 33 height 5
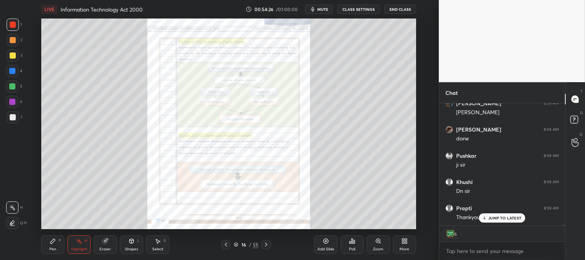
scroll to position [14512, 0]
click at [496, 218] on p "JUMP TO LATEST" at bounding box center [504, 218] width 33 height 5
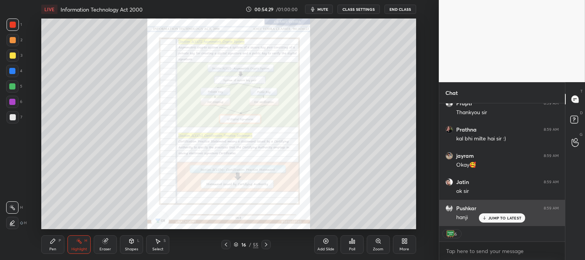
click at [497, 218] on p "JUMP TO LATEST" at bounding box center [504, 218] width 33 height 5
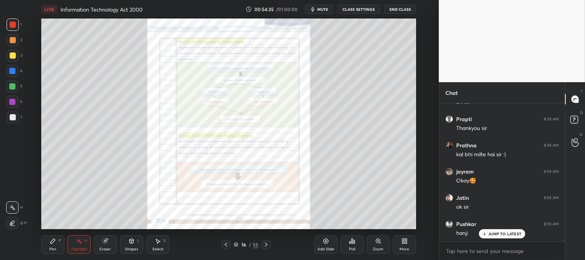
scroll to position [14601, 0]
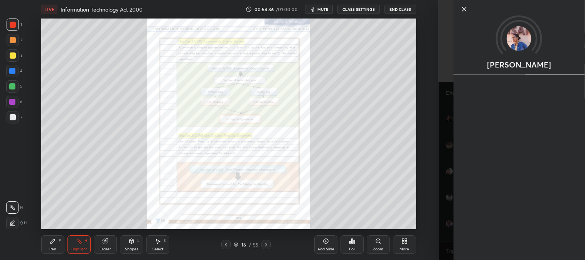
click at [400, 8] on button "End Class" at bounding box center [401, 9] width 32 height 9
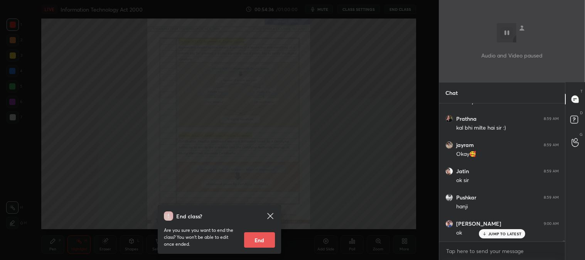
scroll to position [14627, 0]
click at [263, 241] on button "End" at bounding box center [259, 239] width 31 height 15
type textarea "x"
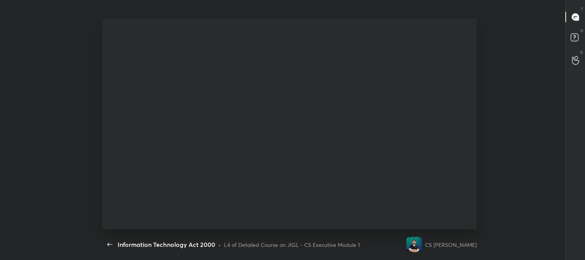
scroll to position [2, 0]
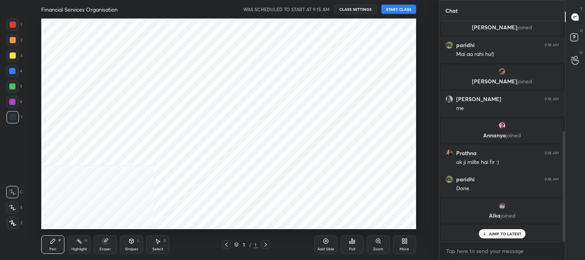
scroll to position [38356, 38158]
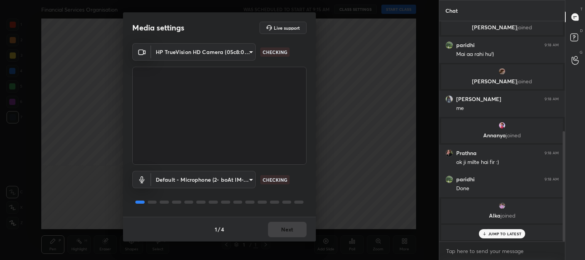
click at [285, 226] on div "1 / 4 Next" at bounding box center [219, 229] width 193 height 25
click at [283, 228] on button "Next" at bounding box center [287, 229] width 39 height 15
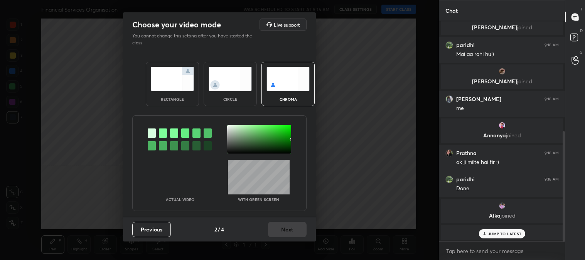
click at [159, 80] on img at bounding box center [172, 79] width 43 height 24
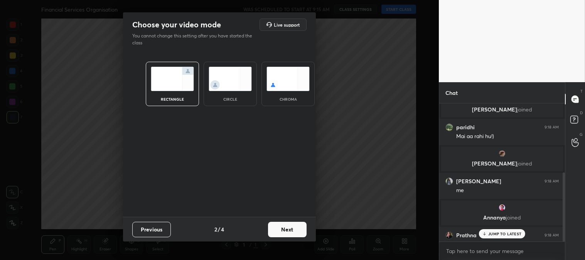
click at [295, 223] on button "Next" at bounding box center [287, 229] width 39 height 15
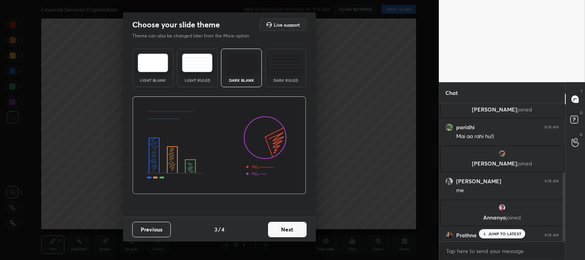
click at [300, 231] on button "Next" at bounding box center [287, 229] width 39 height 15
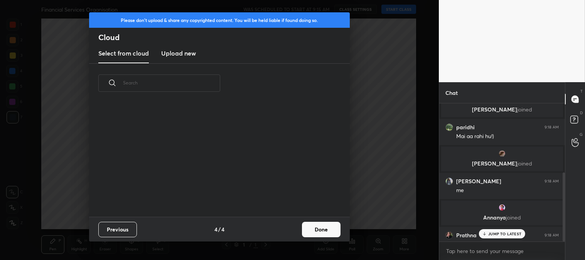
click at [335, 232] on button "Done" at bounding box center [321, 229] width 39 height 15
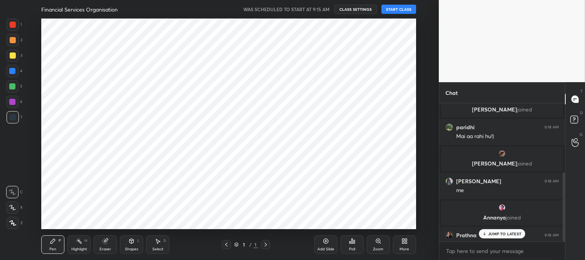
scroll to position [0, 0]
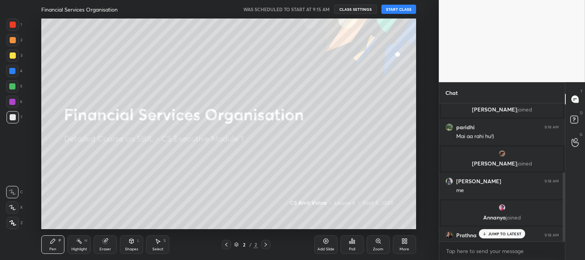
click at [13, 58] on div at bounding box center [13, 55] width 6 height 6
click at [12, 213] on div at bounding box center [12, 207] width 12 height 12
click at [491, 233] on p "JUMP TO LATEST" at bounding box center [504, 233] width 33 height 5
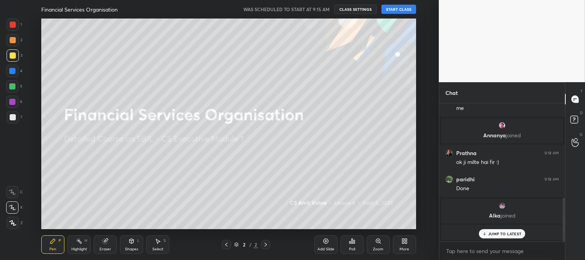
scroll to position [302, 0]
click at [398, 8] on button "START CLASS" at bounding box center [398, 9] width 35 height 9
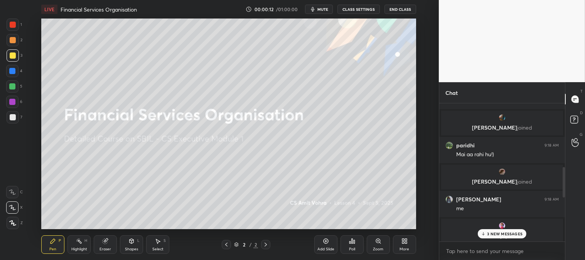
scroll to position [294, 0]
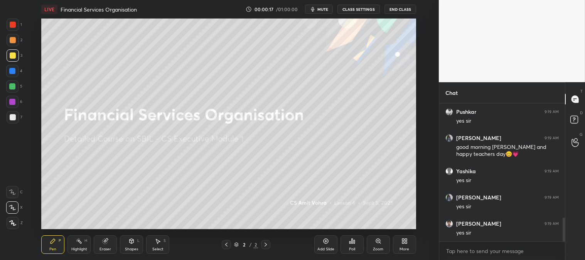
click at [12, 53] on div at bounding box center [13, 55] width 6 height 6
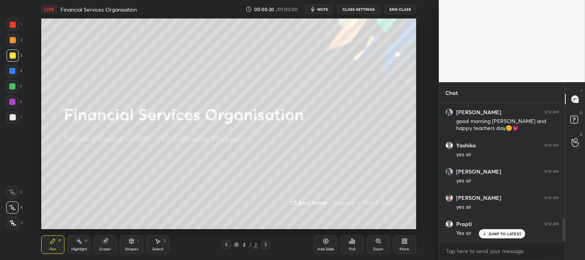
click at [405, 242] on icon at bounding box center [406, 242] width 2 height 2
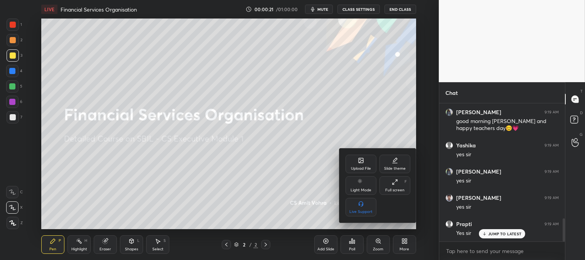
click at [365, 163] on div "Upload File" at bounding box center [361, 164] width 31 height 19
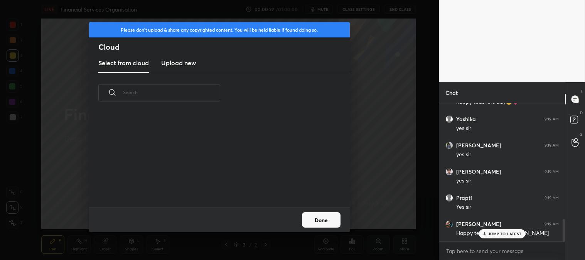
scroll to position [95, 248]
click at [186, 60] on h3 "Upload new" at bounding box center [178, 62] width 35 height 9
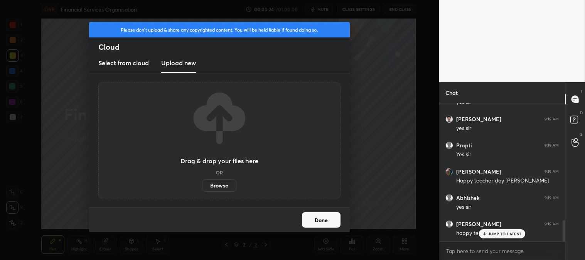
click at [216, 185] on label "Browse" at bounding box center [219, 185] width 34 height 12
click at [202, 185] on input "Browse" at bounding box center [202, 185] width 0 height 12
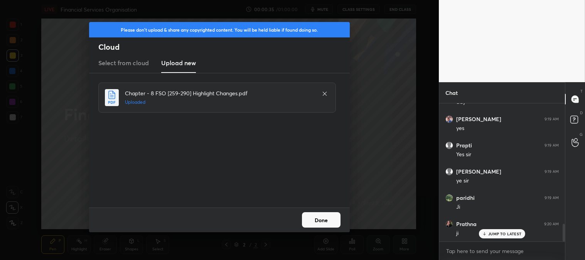
click at [318, 220] on button "Done" at bounding box center [321, 219] width 39 height 15
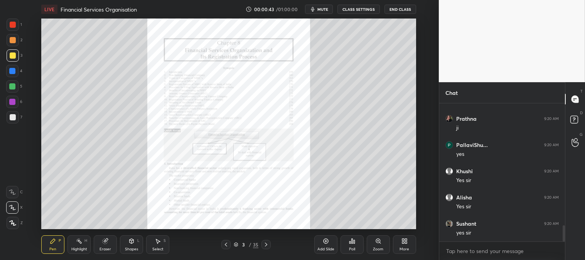
click at [251, 248] on div "3 / 35" at bounding box center [246, 244] width 25 height 7
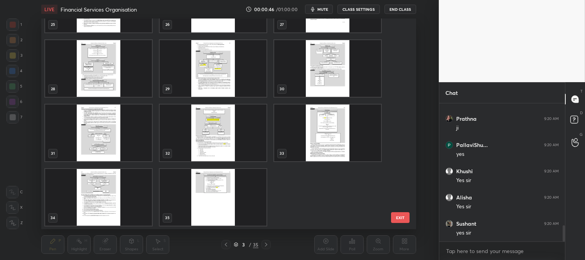
click at [238, 73] on img "grid" at bounding box center [213, 68] width 107 height 57
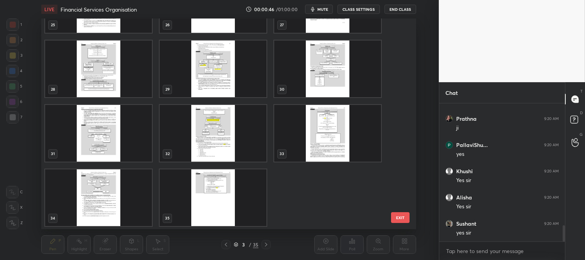
click at [238, 73] on img "grid" at bounding box center [213, 68] width 107 height 57
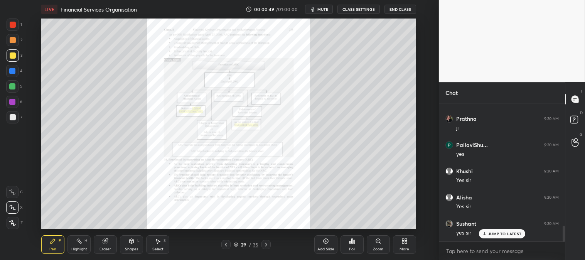
scroll to position [1065, 0]
click at [228, 243] on icon at bounding box center [226, 244] width 6 height 6
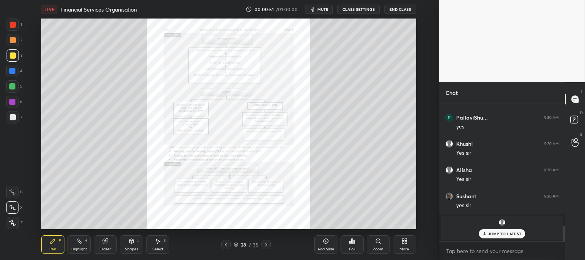
click at [229, 244] on icon at bounding box center [226, 244] width 6 height 6
click at [266, 246] on icon at bounding box center [266, 244] width 6 height 6
click at [265, 245] on icon at bounding box center [266, 244] width 6 height 6
click at [265, 244] on icon at bounding box center [266, 244] width 6 height 6
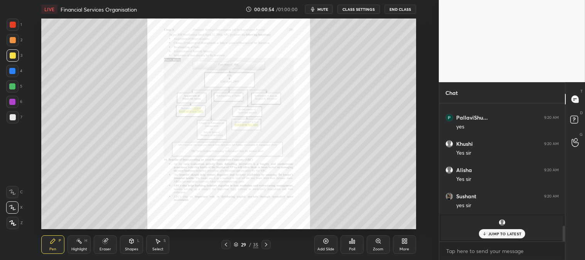
click at [267, 242] on icon at bounding box center [266, 244] width 6 height 6
click at [267, 241] on icon at bounding box center [266, 244] width 6 height 6
click at [266, 243] on icon at bounding box center [266, 244] width 6 height 6
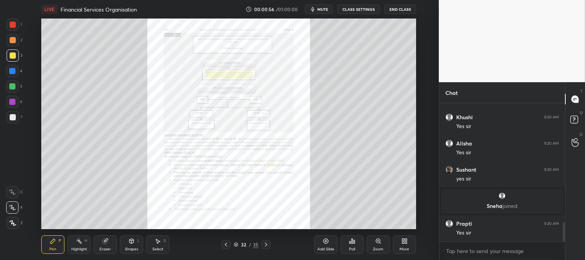
scroll to position [856, 0]
click at [373, 248] on div "Zoom" at bounding box center [378, 249] width 10 height 4
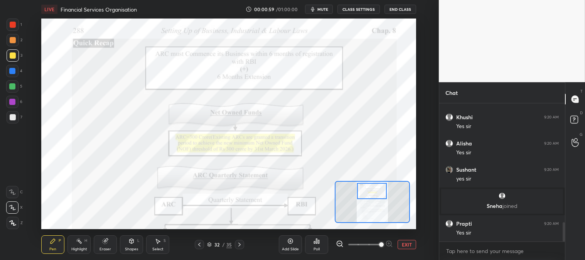
click at [56, 243] on div "Pen P" at bounding box center [52, 244] width 23 height 19
click at [15, 22] on div at bounding box center [13, 25] width 6 height 6
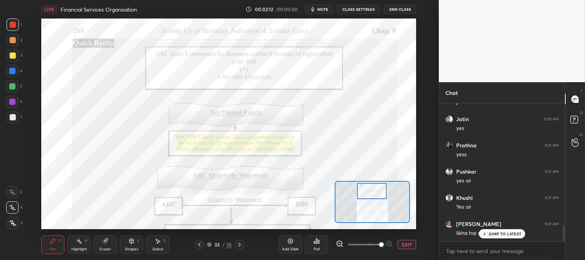
scroll to position [1053, 0]
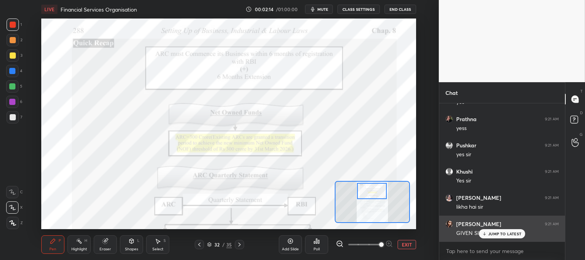
click at [492, 237] on div "JUMP TO LATEST" at bounding box center [502, 233] width 46 height 9
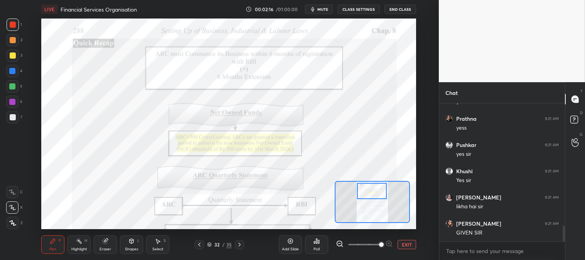
scroll to position [1080, 0]
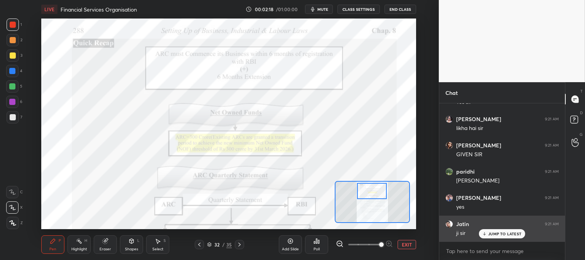
click at [494, 236] on p "JUMP TO LATEST" at bounding box center [504, 233] width 33 height 5
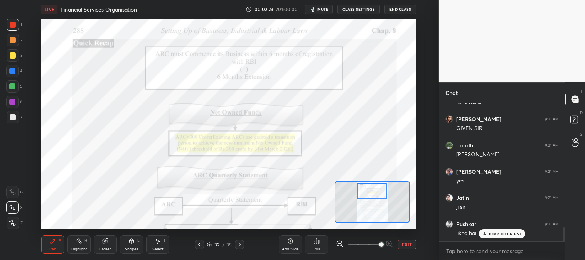
scroll to position [1184, 0]
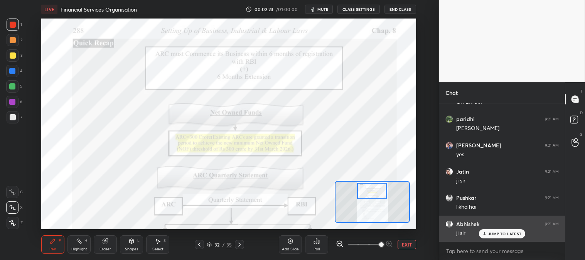
click at [490, 234] on p "JUMP TO LATEST" at bounding box center [504, 233] width 33 height 5
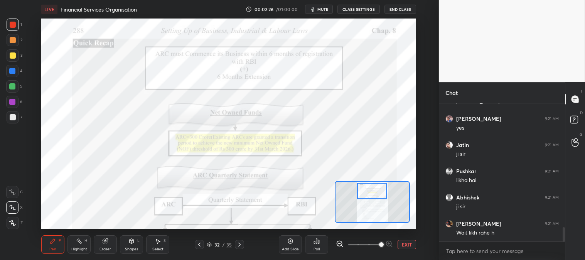
scroll to position [1237, 0]
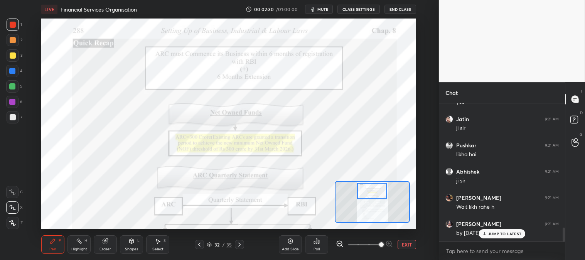
click at [493, 233] on p "JUMP TO LATEST" at bounding box center [504, 233] width 33 height 5
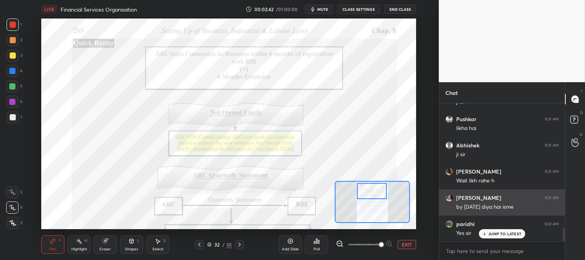
click at [491, 235] on p "JUMP TO LATEST" at bounding box center [504, 233] width 33 height 5
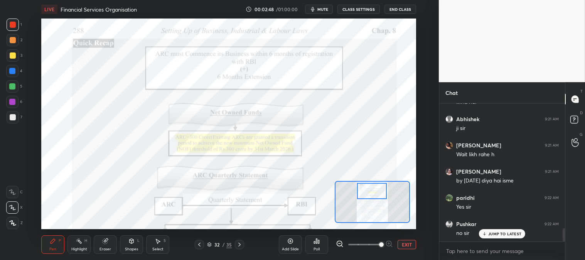
scroll to position [1317, 0]
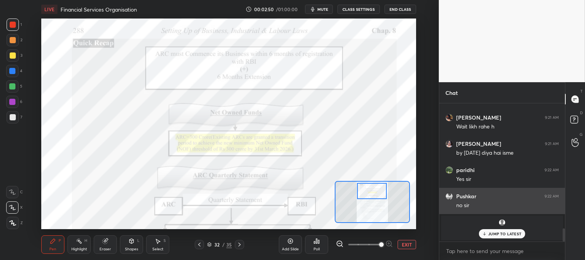
click at [494, 234] on p "JUMP TO LATEST" at bounding box center [504, 233] width 33 height 5
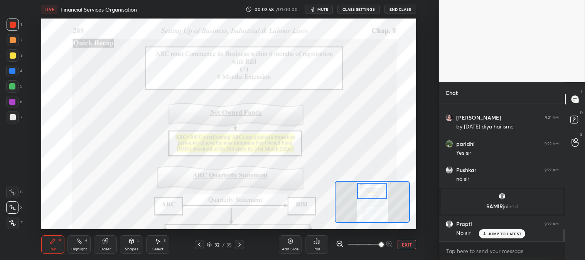
scroll to position [1369, 0]
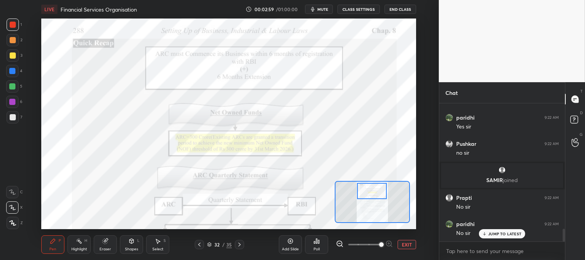
click at [491, 237] on div "JUMP TO LATEST" at bounding box center [502, 233] width 46 height 9
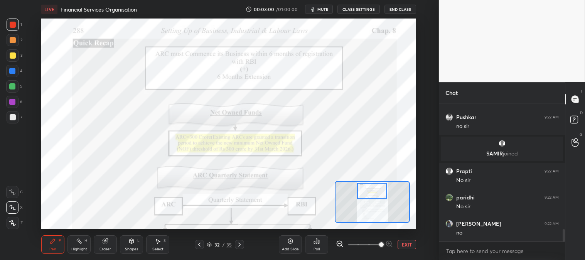
click at [239, 246] on icon at bounding box center [239, 244] width 6 height 6
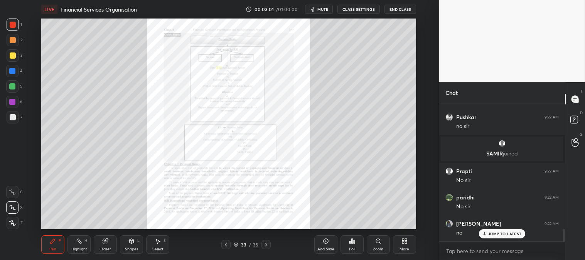
scroll to position [1423, 0]
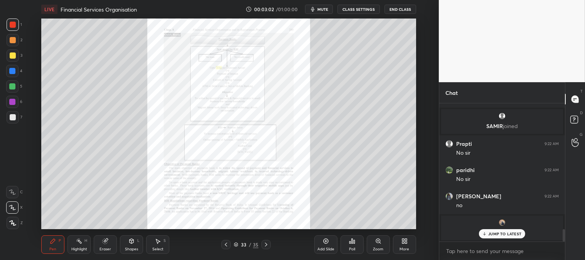
click at [225, 245] on icon at bounding box center [226, 244] width 6 height 6
click at [225, 244] on icon at bounding box center [226, 244] width 6 height 6
click at [226, 241] on icon at bounding box center [226, 244] width 6 height 6
click at [227, 242] on icon at bounding box center [226, 244] width 6 height 6
click at [228, 242] on icon at bounding box center [226, 244] width 6 height 6
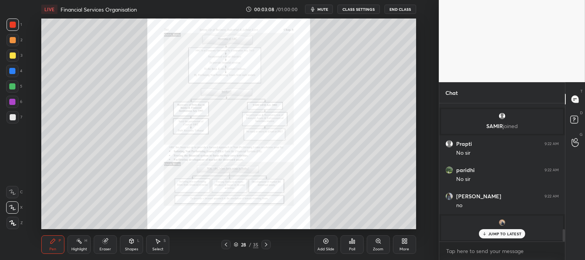
click at [228, 242] on icon at bounding box center [226, 244] width 6 height 6
click at [227, 243] on icon at bounding box center [226, 245] width 2 height 4
click at [227, 242] on icon at bounding box center [226, 244] width 6 height 6
click at [228, 242] on icon at bounding box center [226, 244] width 6 height 6
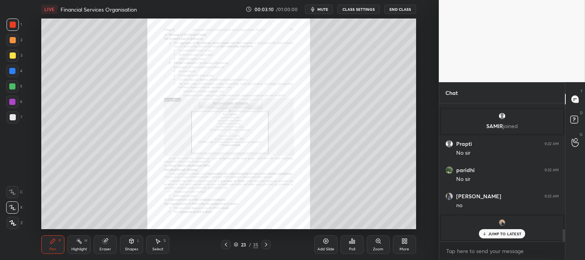
click at [228, 242] on icon at bounding box center [226, 244] width 6 height 6
click at [228, 243] on icon at bounding box center [226, 244] width 6 height 6
click at [229, 243] on icon at bounding box center [226, 244] width 6 height 6
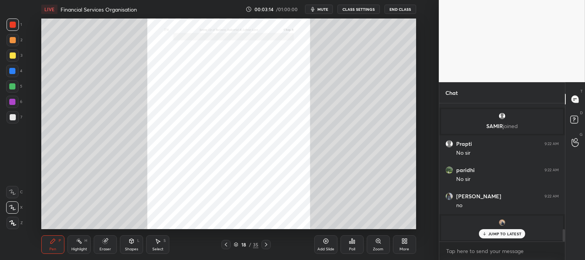
click at [265, 246] on icon at bounding box center [266, 245] width 2 height 4
click at [267, 246] on icon at bounding box center [266, 244] width 6 height 6
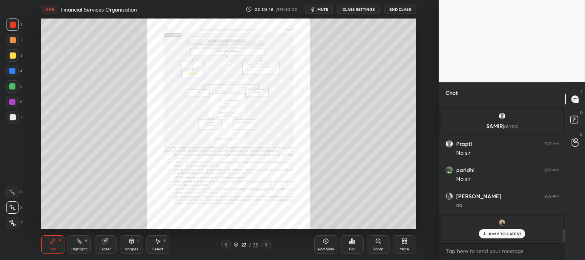
click at [266, 246] on icon at bounding box center [266, 244] width 6 height 6
click at [224, 244] on icon at bounding box center [226, 244] width 6 height 6
click at [226, 244] on icon at bounding box center [226, 244] width 6 height 6
click at [225, 245] on icon at bounding box center [226, 244] width 6 height 6
click at [225, 243] on icon at bounding box center [226, 244] width 6 height 6
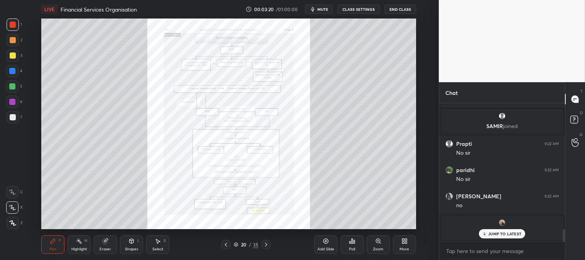
click at [226, 244] on icon at bounding box center [226, 245] width 2 height 4
click at [375, 245] on div "Zoom" at bounding box center [378, 244] width 23 height 19
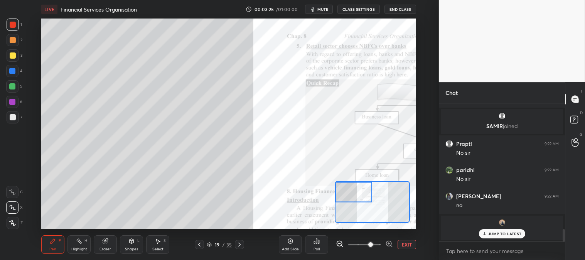
click at [11, 53] on div at bounding box center [13, 55] width 6 height 6
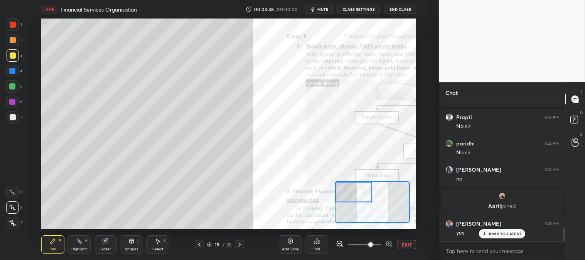
scroll to position [1294, 0]
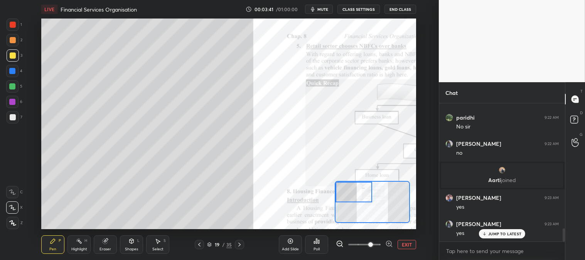
click at [13, 118] on div at bounding box center [13, 117] width 6 height 6
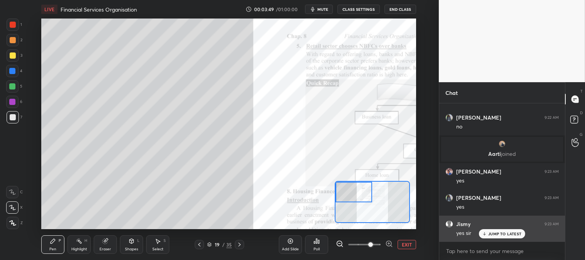
click at [502, 233] on p "JUMP TO LATEST" at bounding box center [504, 233] width 33 height 5
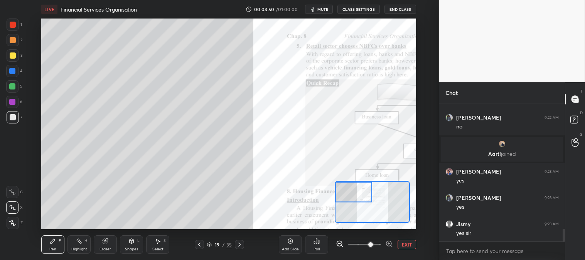
click at [10, 87] on div at bounding box center [12, 86] width 6 height 6
click at [14, 117] on div at bounding box center [13, 117] width 6 height 6
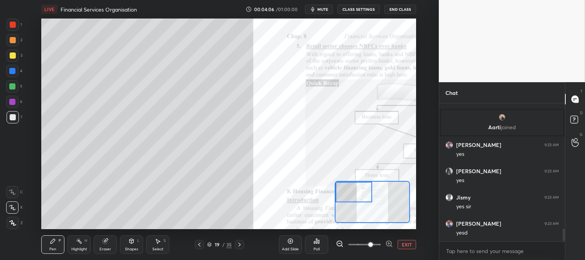
scroll to position [1399, 0]
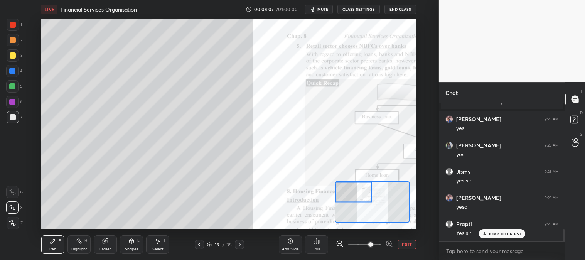
click at [103, 246] on div "Eraser" at bounding box center [105, 244] width 23 height 19
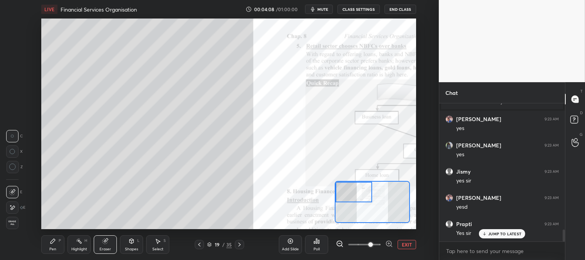
scroll to position [1451, 0]
click at [49, 245] on div "Pen P" at bounding box center [52, 244] width 23 height 19
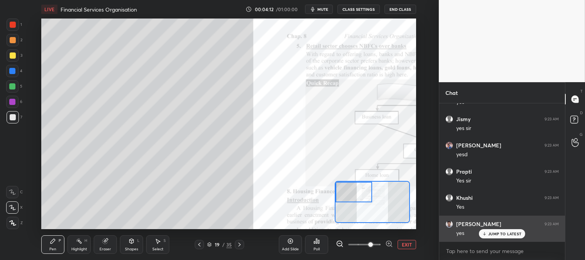
click at [492, 234] on p "JUMP TO LATEST" at bounding box center [504, 233] width 33 height 5
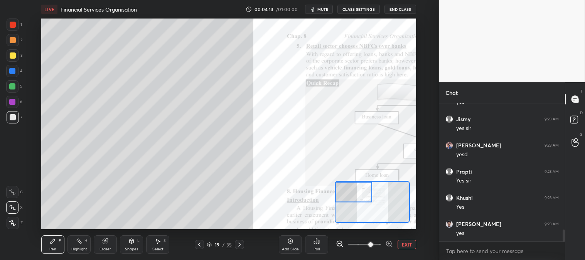
click at [408, 241] on button "EXIT" at bounding box center [407, 244] width 19 height 9
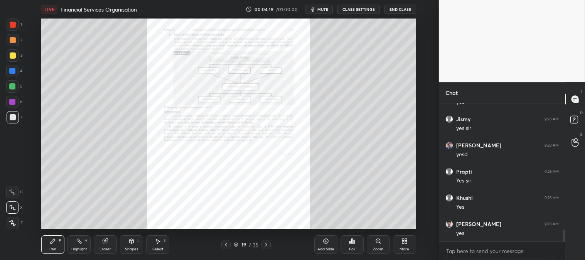
click at [375, 243] on icon at bounding box center [378, 241] width 6 height 6
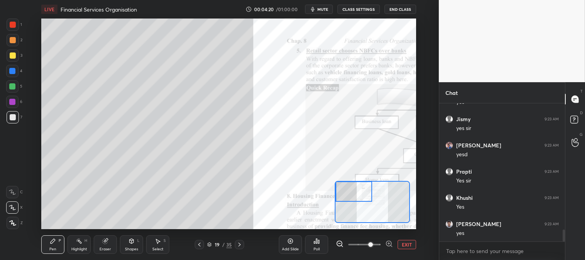
click at [59, 242] on div "P" at bounding box center [60, 241] width 2 height 4
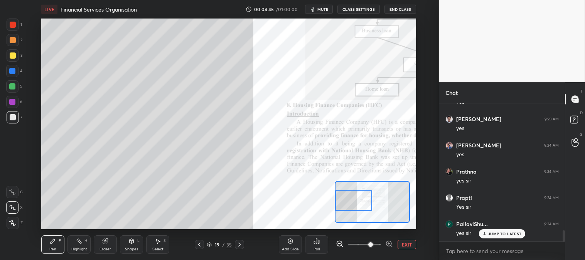
scroll to position [1582, 0]
click at [107, 245] on div "Eraser" at bounding box center [105, 244] width 23 height 19
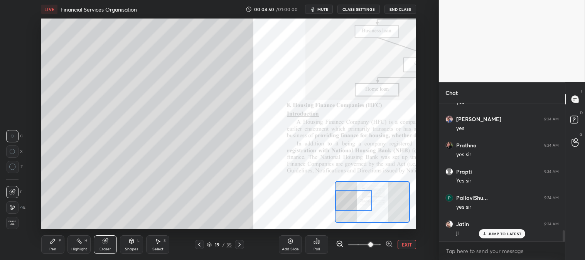
click at [57, 247] on div "Pen P" at bounding box center [52, 244] width 23 height 19
click at [55, 243] on icon at bounding box center [53, 241] width 6 height 6
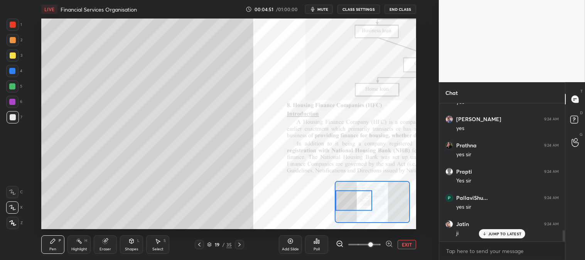
scroll to position [1609, 0]
click at [410, 245] on button "EXIT" at bounding box center [407, 244] width 19 height 9
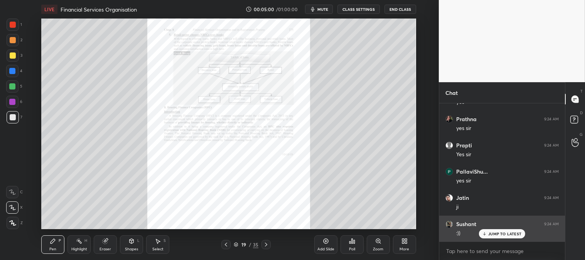
click at [496, 234] on p "JUMP TO LATEST" at bounding box center [504, 233] width 33 height 5
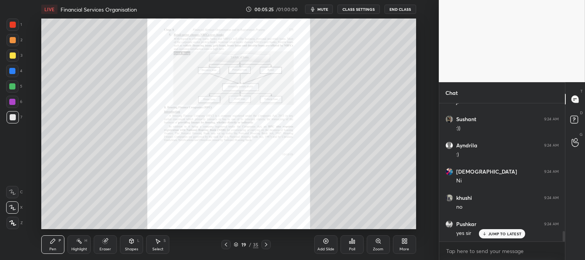
scroll to position [1740, 0]
click at [373, 245] on div "Zoom" at bounding box center [378, 244] width 23 height 19
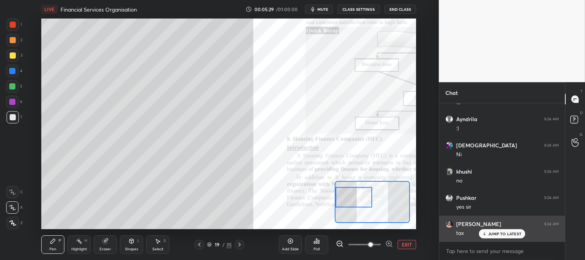
click at [493, 234] on p "JUMP TO LATEST" at bounding box center [504, 233] width 33 height 5
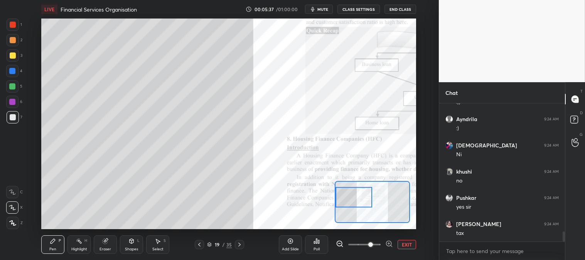
click at [106, 243] on icon at bounding box center [105, 241] width 5 height 5
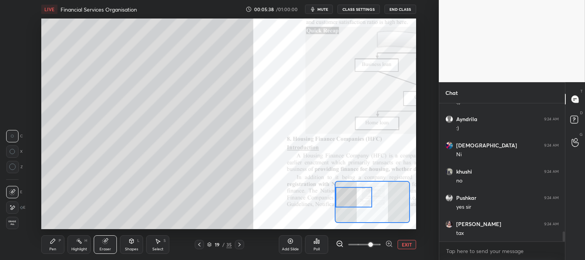
click at [59, 242] on div "P" at bounding box center [60, 241] width 2 height 4
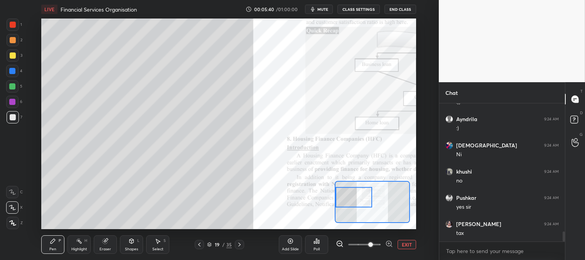
click at [407, 245] on button "EXIT" at bounding box center [407, 244] width 19 height 9
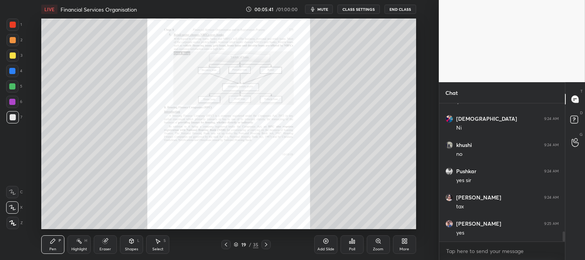
scroll to position [1792, 0]
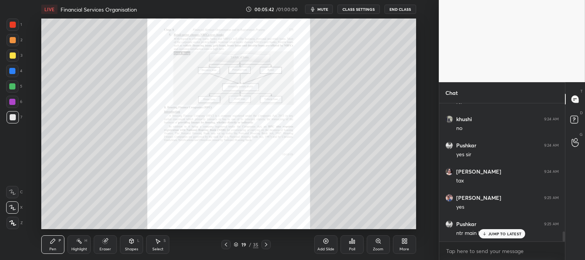
click at [372, 245] on div "Zoom" at bounding box center [378, 244] width 23 height 19
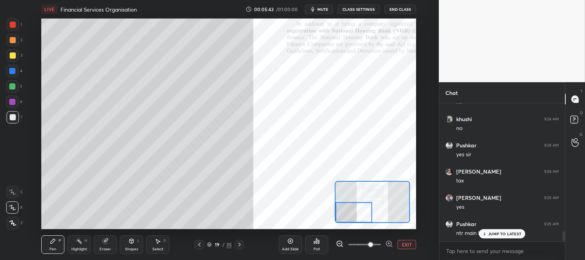
click at [492, 234] on p "JUMP TO LATEST" at bounding box center [504, 233] width 33 height 5
click at [51, 243] on icon at bounding box center [53, 241] width 5 height 5
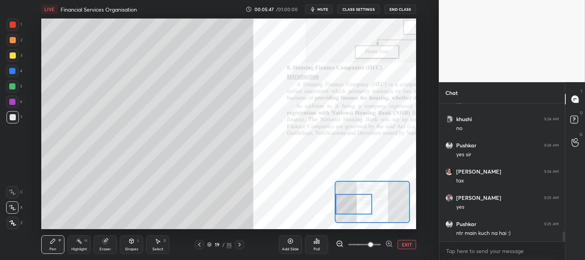
click at [15, 57] on div at bounding box center [13, 55] width 12 height 12
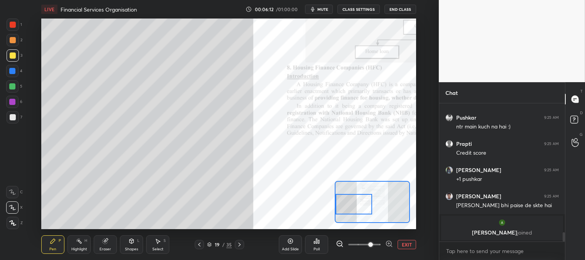
scroll to position [1925, 0]
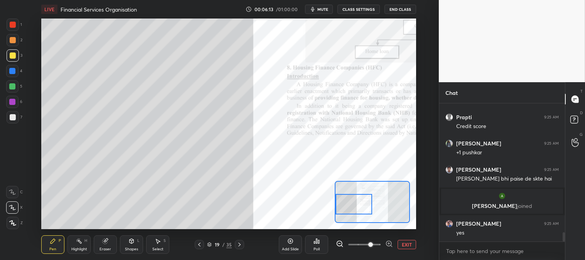
click at [408, 243] on button "EXIT" at bounding box center [407, 244] width 19 height 9
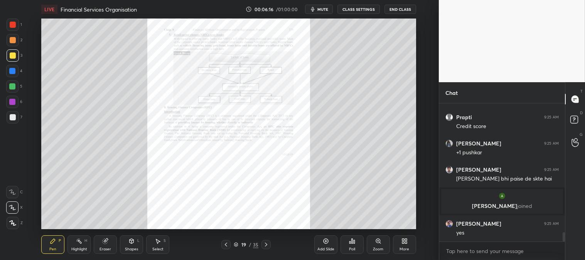
click at [10, 40] on div at bounding box center [13, 40] width 6 height 6
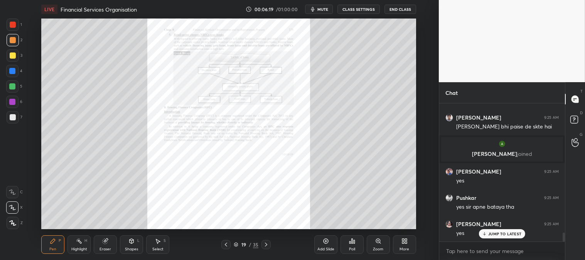
scroll to position [2004, 0]
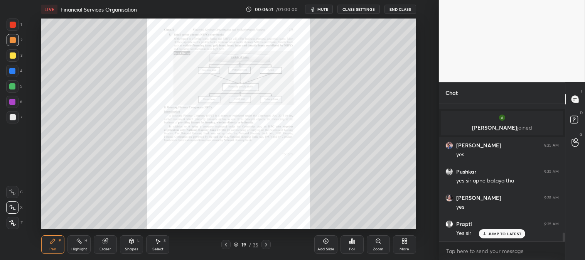
click at [372, 243] on div "Zoom" at bounding box center [378, 244] width 23 height 19
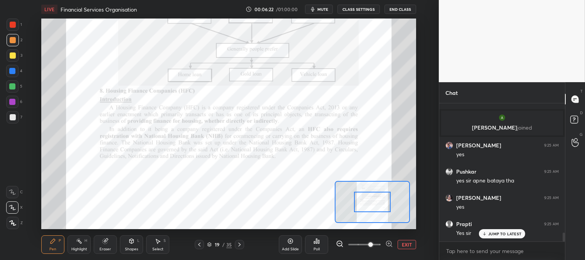
scroll to position [2030, 0]
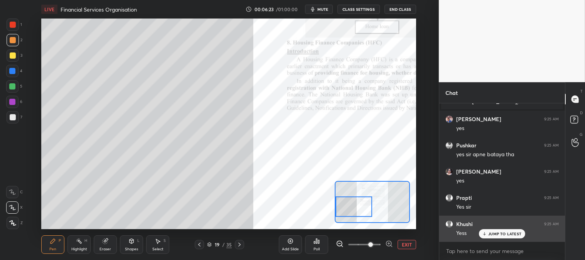
click at [492, 234] on p "JUMP TO LATEST" at bounding box center [504, 233] width 33 height 5
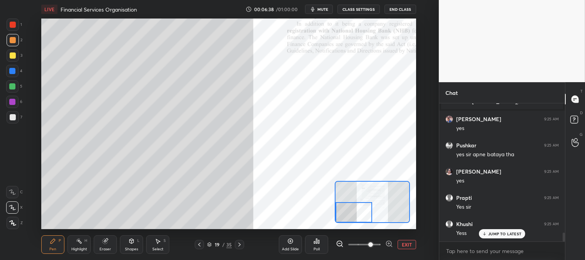
scroll to position [2056, 0]
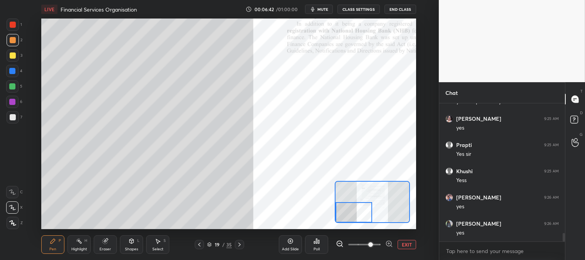
click at [405, 242] on button "EXIT" at bounding box center [407, 244] width 19 height 9
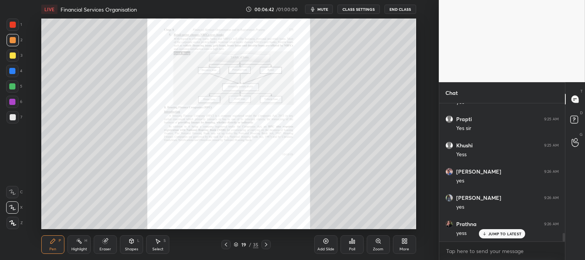
scroll to position [2135, 0]
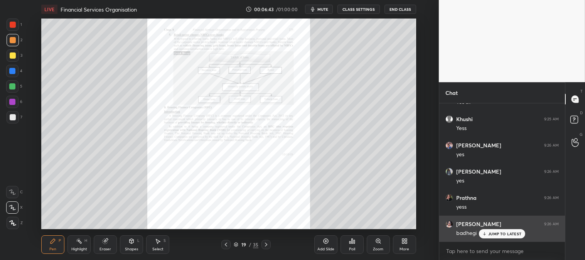
click at [494, 238] on div "JUMP TO LATEST" at bounding box center [502, 233] width 46 height 9
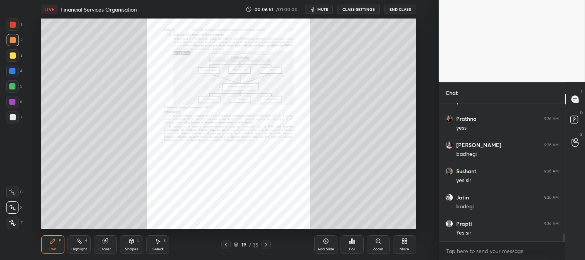
scroll to position [2240, 0]
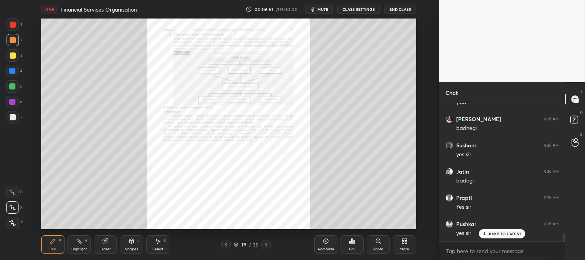
click at [12, 121] on div at bounding box center [13, 117] width 12 height 12
click at [375, 245] on div "Zoom" at bounding box center [378, 244] width 23 height 19
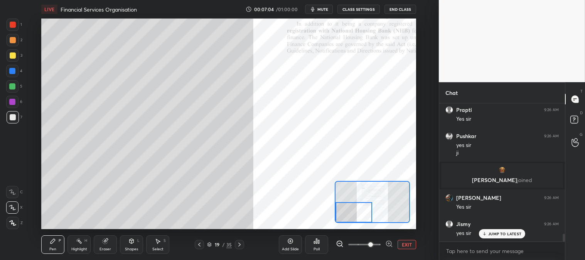
scroll to position [2354, 0]
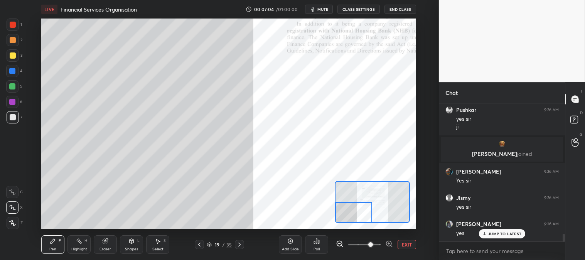
click at [404, 244] on button "EXIT" at bounding box center [407, 244] width 19 height 9
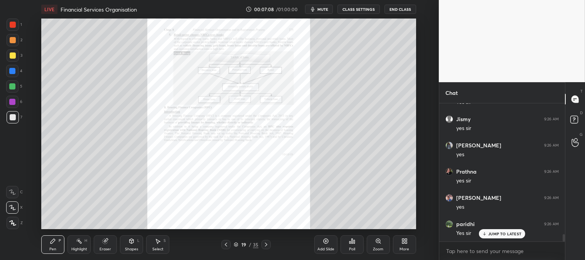
scroll to position [2459, 0]
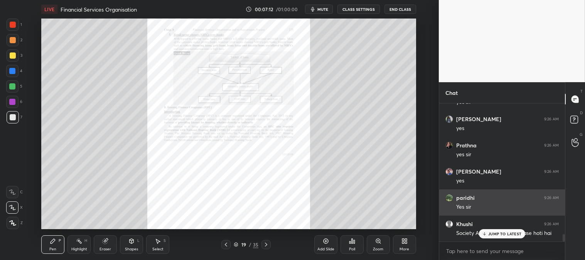
click at [501, 235] on p "JUMP TO LATEST" at bounding box center [504, 233] width 33 height 5
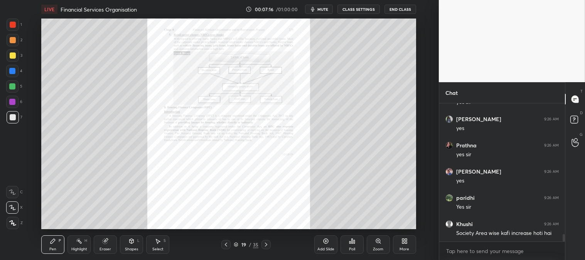
click at [376, 247] on div "Zoom" at bounding box center [378, 249] width 10 height 4
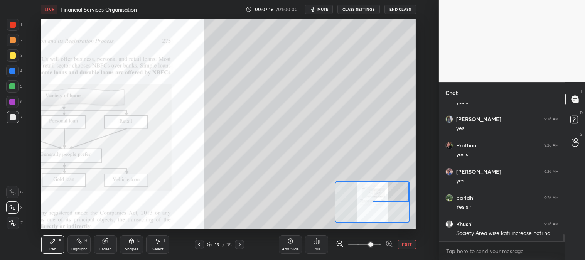
click at [51, 245] on div "Pen P" at bounding box center [52, 244] width 23 height 19
click at [13, 87] on div at bounding box center [12, 86] width 6 height 6
click at [99, 253] on div "Eraser" at bounding box center [105, 244] width 23 height 19
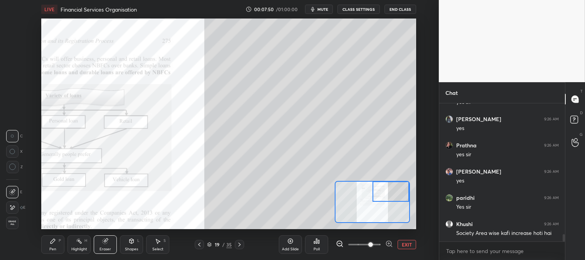
click at [58, 248] on div "Pen P" at bounding box center [52, 244] width 23 height 19
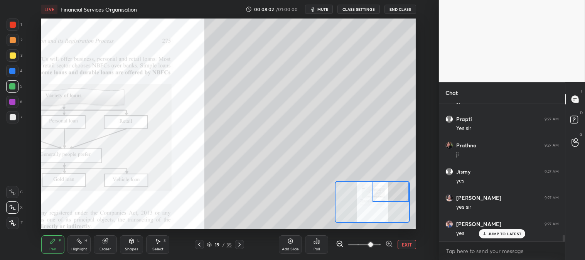
scroll to position [2721, 0]
click at [15, 59] on div at bounding box center [13, 55] width 12 height 12
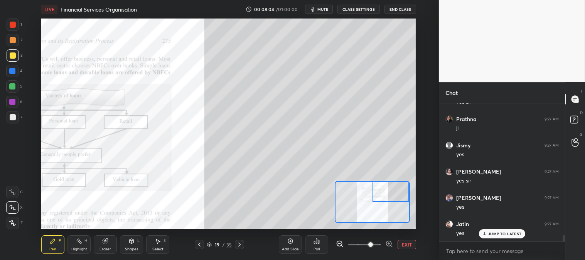
click at [17, 28] on div at bounding box center [13, 25] width 12 height 12
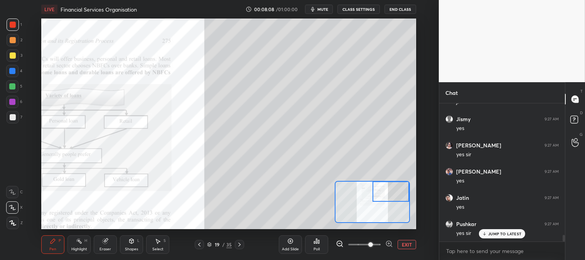
scroll to position [2773, 0]
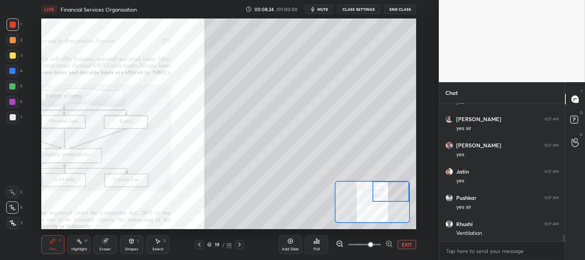
click at [85, 251] on div "Highlight" at bounding box center [79, 249] width 16 height 4
click at [51, 245] on div "Pen P" at bounding box center [52, 244] width 23 height 19
click at [86, 243] on div "H" at bounding box center [85, 241] width 3 height 4
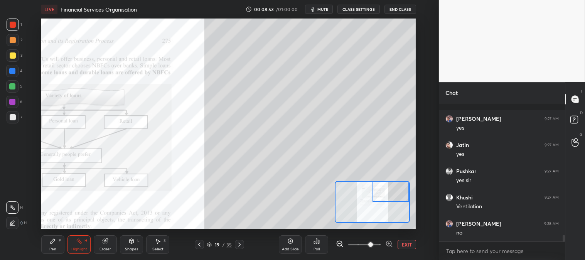
scroll to position [2852, 0]
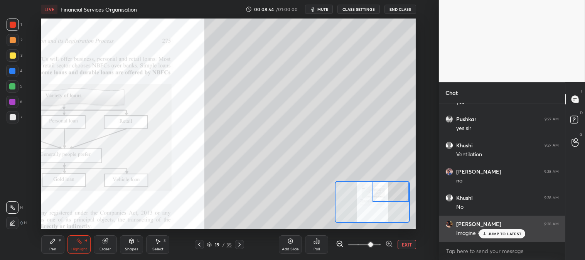
click at [493, 232] on p "JUMP TO LATEST" at bounding box center [504, 233] width 33 height 5
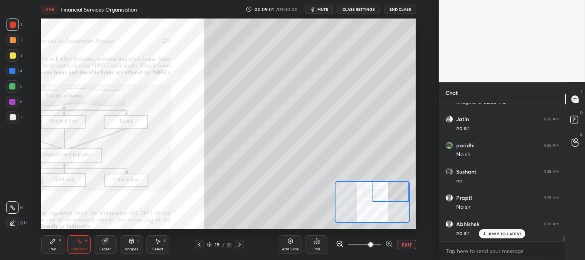
scroll to position [3009, 0]
click at [45, 245] on div "Pen P" at bounding box center [52, 244] width 23 height 19
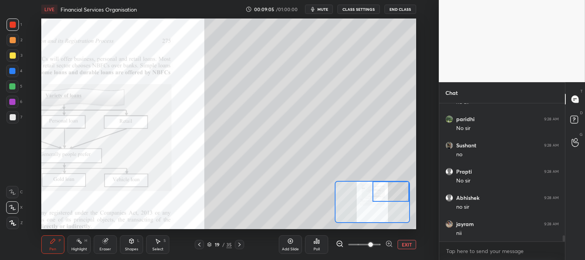
scroll to position [3037, 0]
click at [12, 122] on div at bounding box center [13, 117] width 12 height 12
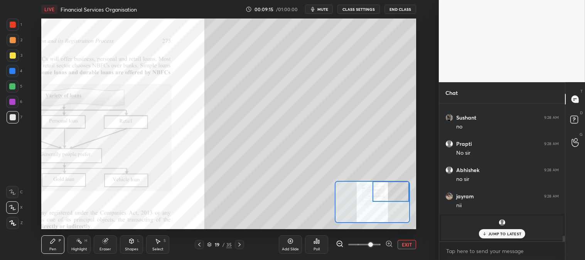
scroll to position [3063, 0]
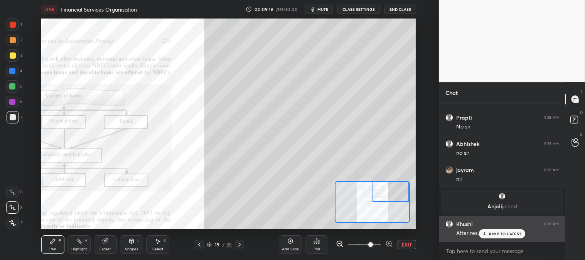
click at [487, 234] on div "JUMP TO LATEST" at bounding box center [502, 233] width 46 height 9
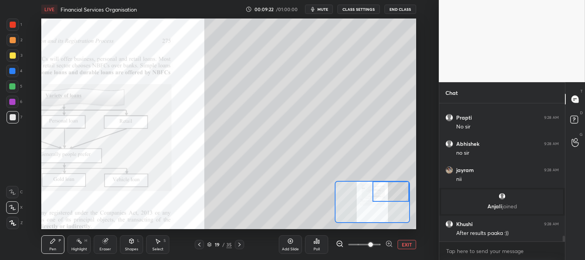
click at [12, 88] on div at bounding box center [12, 86] width 6 height 6
click at [12, 54] on div at bounding box center [13, 55] width 6 height 6
click at [102, 252] on div "Eraser" at bounding box center [105, 244] width 23 height 19
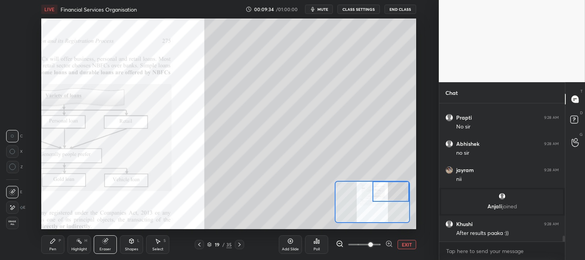
click at [49, 242] on div "Pen P" at bounding box center [52, 244] width 23 height 19
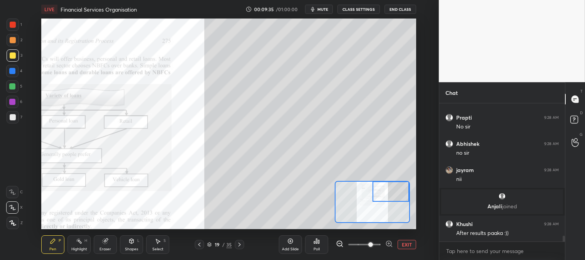
click at [13, 90] on div at bounding box center [12, 86] width 12 height 12
click at [406, 245] on button "EXIT" at bounding box center [407, 244] width 19 height 9
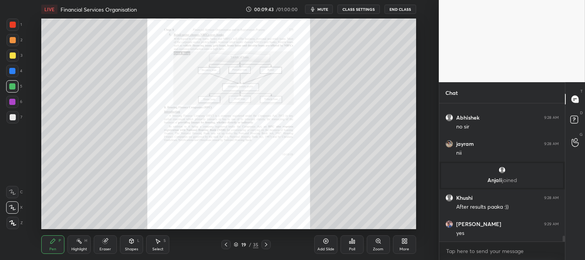
scroll to position [3116, 0]
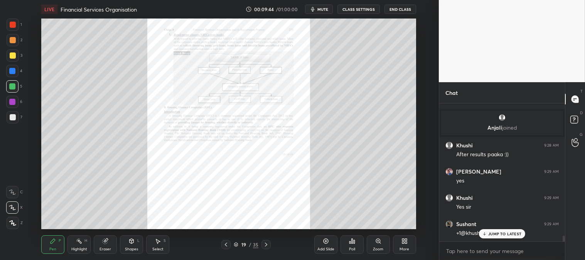
click at [376, 247] on div "Zoom" at bounding box center [378, 249] width 10 height 4
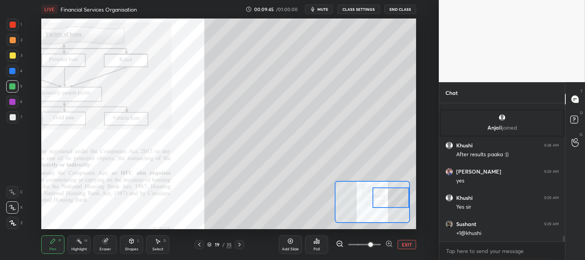
scroll to position [3168, 0]
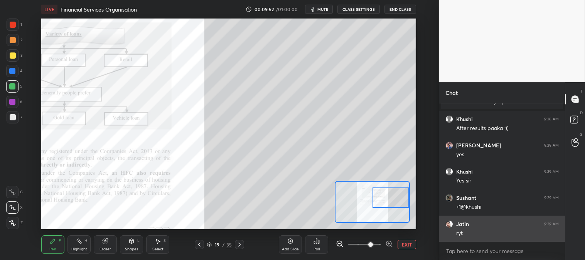
click at [410, 245] on button "EXIT" at bounding box center [407, 244] width 19 height 9
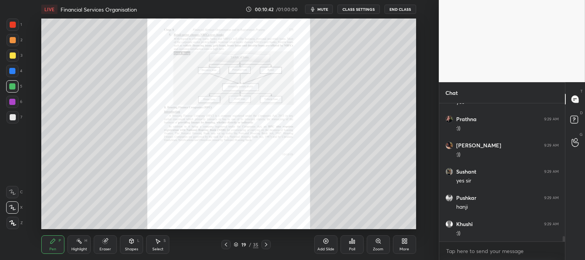
scroll to position [3378, 0]
click at [371, 247] on div "Zoom" at bounding box center [378, 244] width 23 height 19
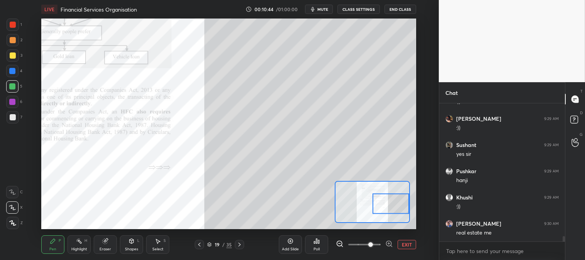
click at [11, 42] on div at bounding box center [13, 40] width 6 height 6
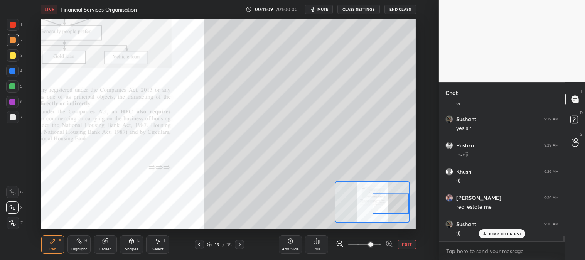
scroll to position [3430, 0]
click at [12, 56] on div at bounding box center [13, 55] width 6 height 6
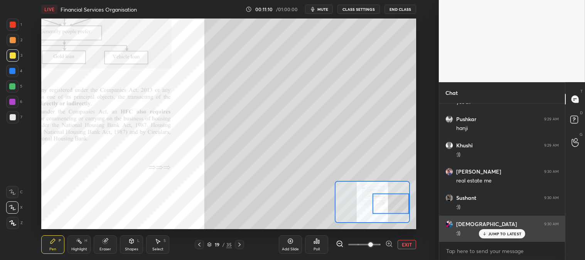
click at [495, 236] on p "JUMP TO LATEST" at bounding box center [504, 233] width 33 height 5
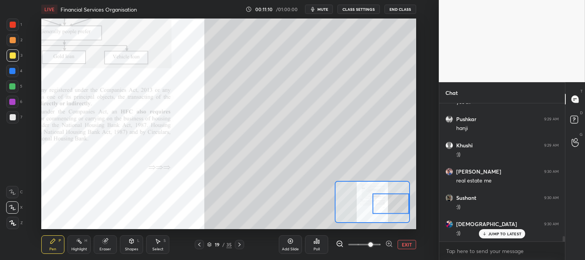
scroll to position [3457, 0]
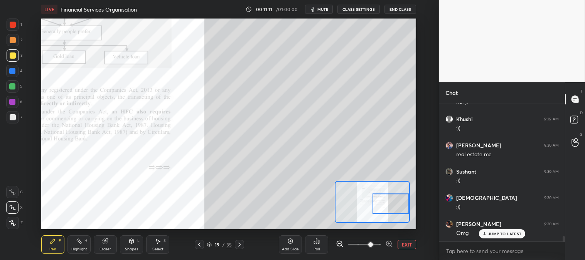
click at [14, 41] on div at bounding box center [13, 40] width 6 height 6
click at [15, 24] on div at bounding box center [13, 25] width 6 height 6
click at [12, 118] on div at bounding box center [13, 117] width 6 height 6
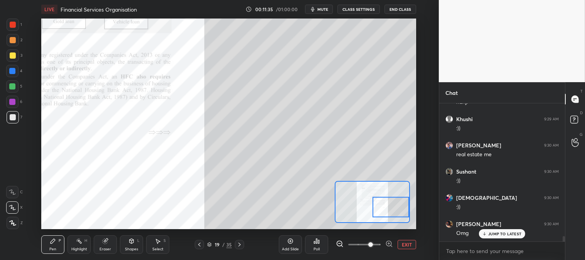
click at [13, 87] on div at bounding box center [12, 86] width 6 height 6
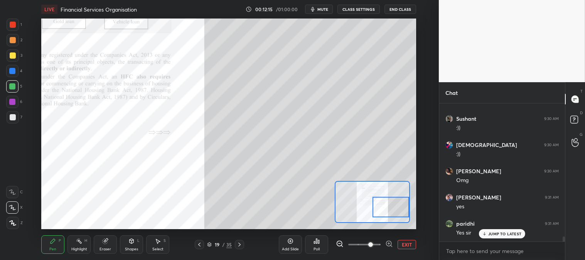
scroll to position [3535, 0]
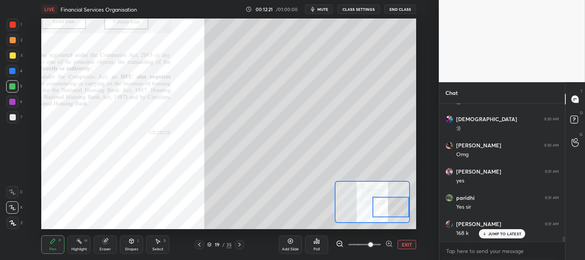
click at [12, 56] on div at bounding box center [13, 55] width 6 height 6
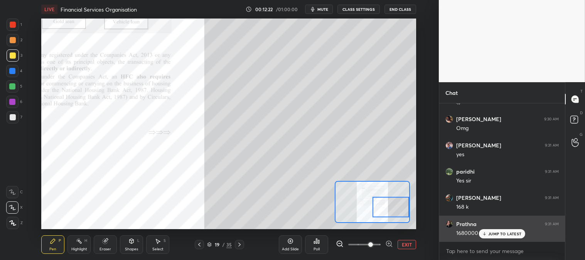
click at [492, 236] on p "JUMP TO LATEST" at bounding box center [504, 233] width 33 height 5
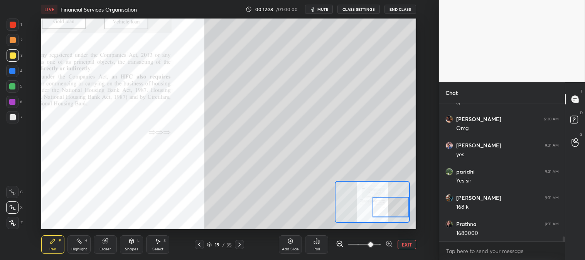
click at [110, 245] on div "Eraser" at bounding box center [105, 244] width 23 height 19
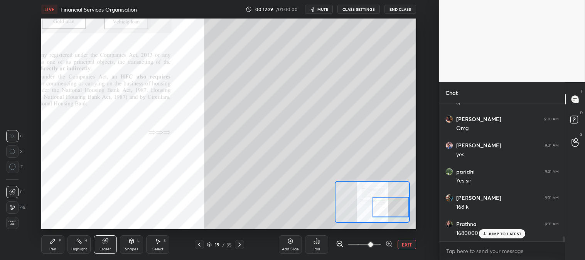
scroll to position [3588, 0]
click at [54, 246] on div "Pen P" at bounding box center [52, 244] width 23 height 19
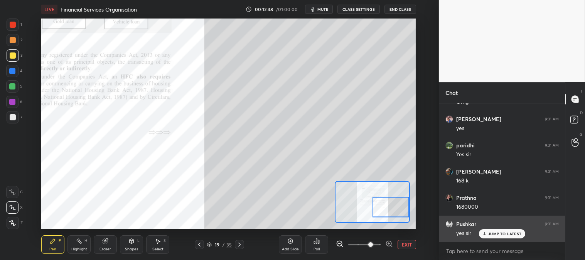
click at [493, 234] on p "JUMP TO LATEST" at bounding box center [504, 233] width 33 height 5
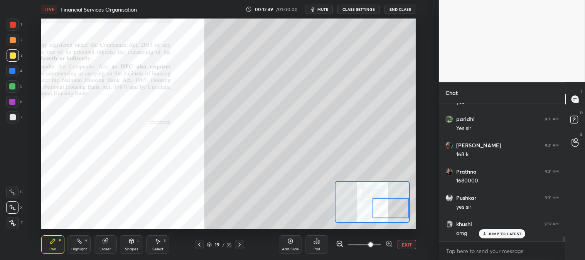
click at [409, 243] on button "EXIT" at bounding box center [407, 244] width 19 height 9
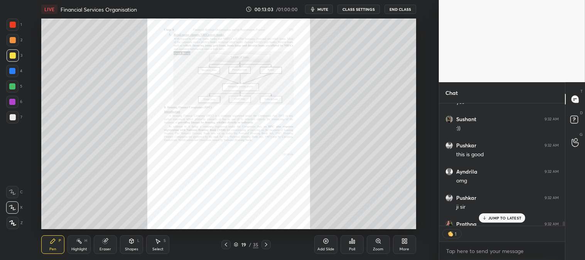
scroll to position [3918, 0]
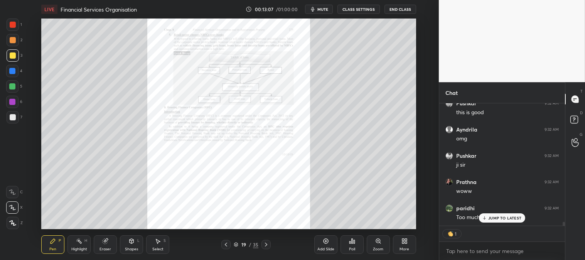
click at [13, 123] on div "7" at bounding box center [15, 118] width 16 height 15
click at [492, 218] on p "JUMP TO LATEST" at bounding box center [504, 218] width 33 height 5
click at [21, 59] on div "3" at bounding box center [15, 55] width 16 height 12
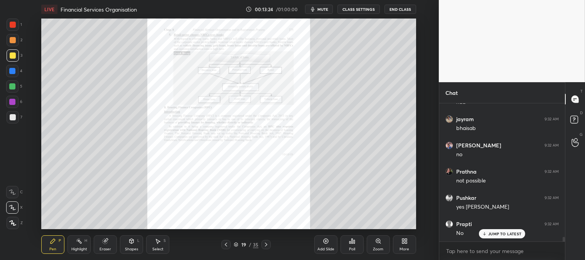
scroll to position [4112, 0]
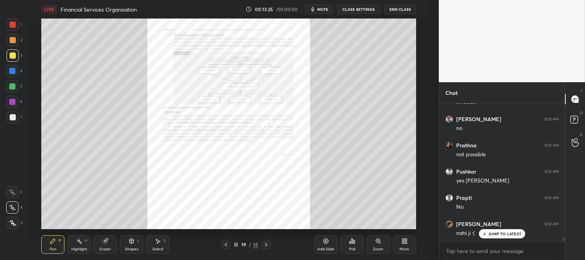
click at [83, 245] on div "Highlight H" at bounding box center [78, 244] width 23 height 19
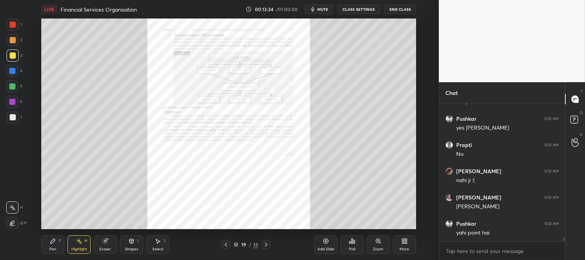
scroll to position [4191, 0]
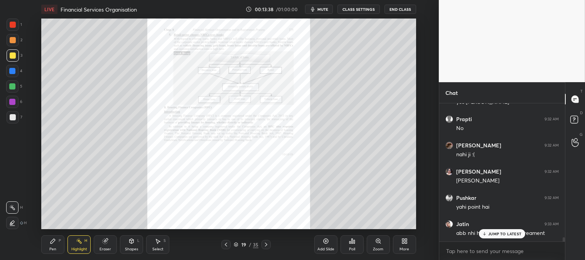
click at [59, 250] on div "Pen P" at bounding box center [52, 244] width 23 height 19
click at [10, 25] on div at bounding box center [13, 25] width 6 height 6
click at [499, 234] on p "JUMP TO LATEST" at bounding box center [504, 233] width 33 height 5
click at [376, 245] on div "Zoom" at bounding box center [378, 244] width 23 height 19
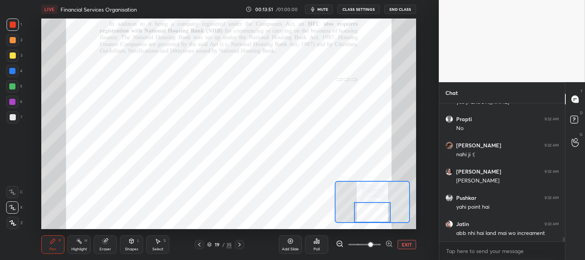
scroll to position [4224, 0]
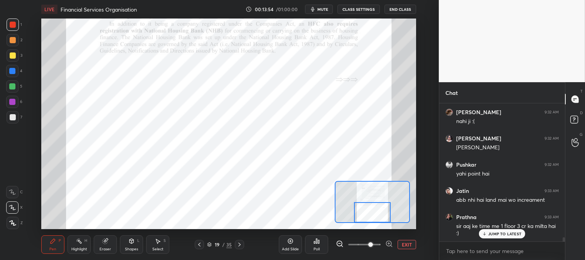
click at [98, 245] on div "Eraser" at bounding box center [105, 244] width 23 height 19
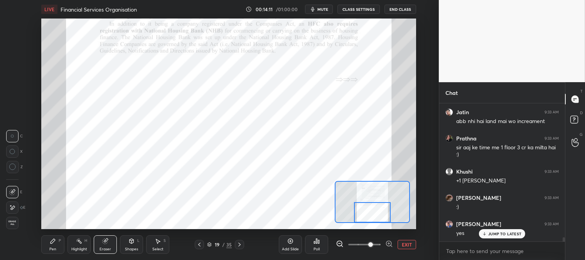
scroll to position [4329, 0]
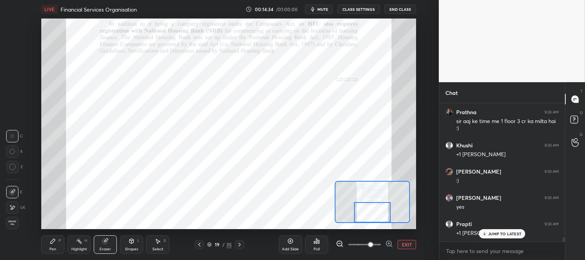
click at [496, 232] on p "JUMP TO LATEST" at bounding box center [504, 233] width 33 height 5
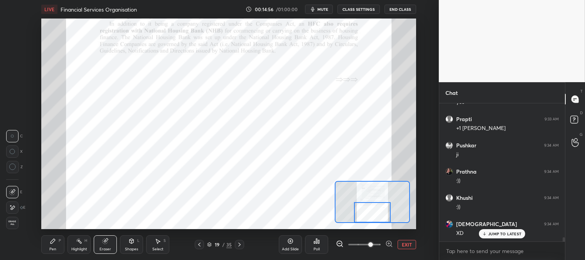
scroll to position [4460, 0]
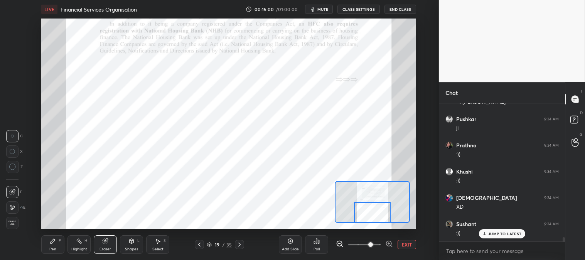
click at [57, 243] on div "Pen P" at bounding box center [52, 244] width 23 height 19
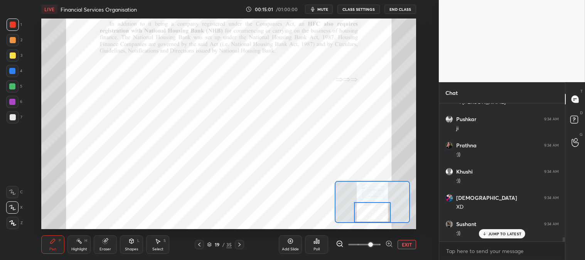
click at [15, 24] on div at bounding box center [13, 25] width 6 height 6
click at [486, 234] on icon at bounding box center [484, 234] width 2 height 1
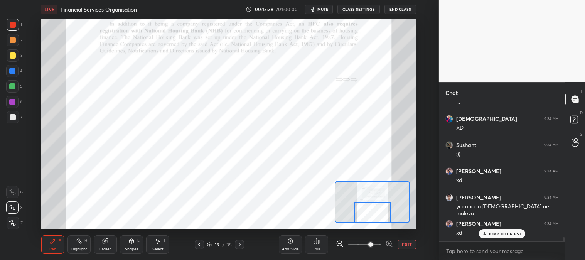
scroll to position [4565, 0]
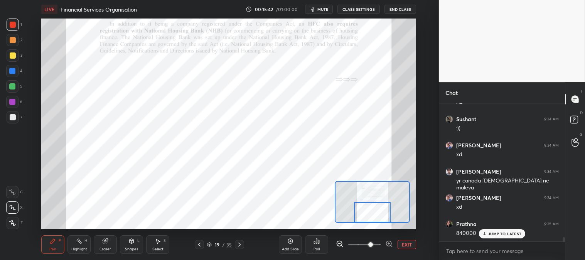
click at [109, 248] on div "Eraser" at bounding box center [106, 249] width 12 height 4
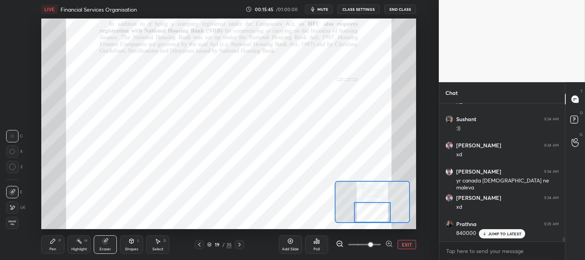
click at [56, 244] on div "Pen P" at bounding box center [52, 244] width 23 height 19
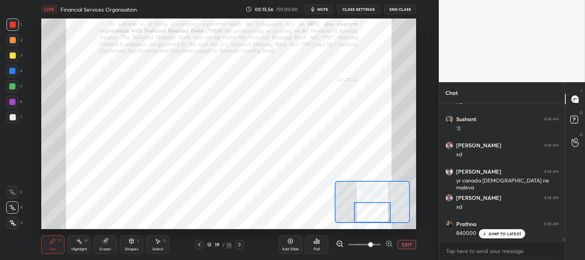
scroll to position [4591, 0]
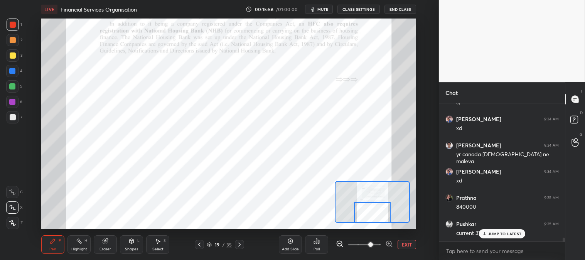
click at [110, 245] on div "Eraser" at bounding box center [105, 244] width 23 height 19
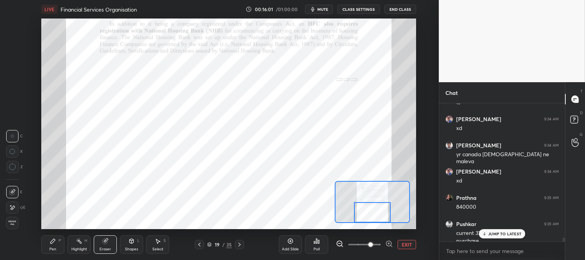
scroll to position [4599, 0]
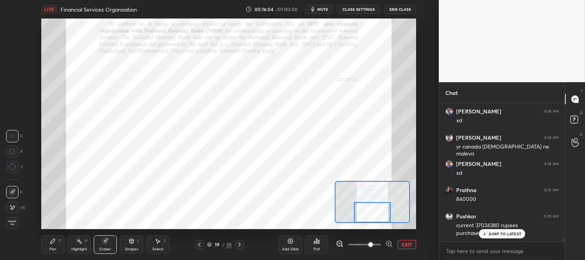
click at [52, 247] on div "Pen" at bounding box center [52, 249] width 7 height 4
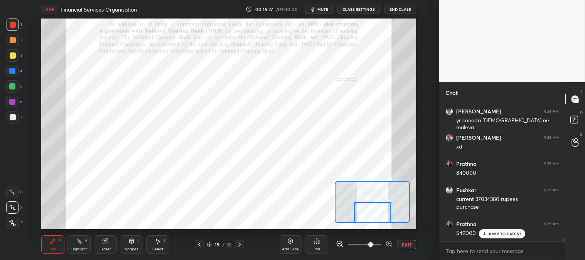
scroll to position [4652, 0]
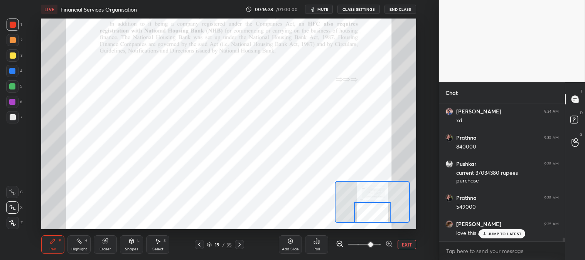
click at [109, 250] on div "Eraser" at bounding box center [106, 249] width 12 height 4
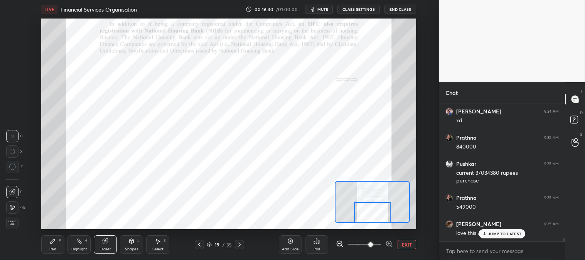
click at [54, 249] on div "Pen" at bounding box center [52, 249] width 7 height 4
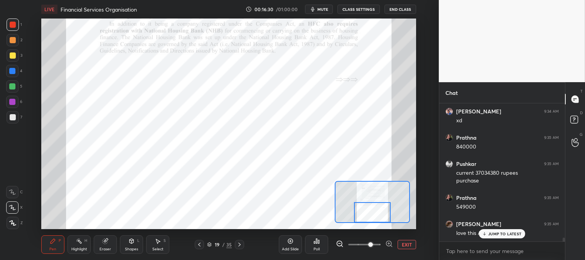
click at [57, 244] on div "Pen P" at bounding box center [52, 244] width 23 height 19
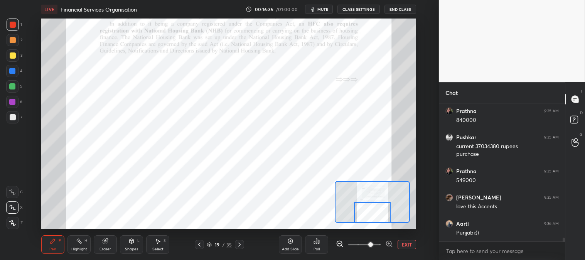
scroll to position [4704, 0]
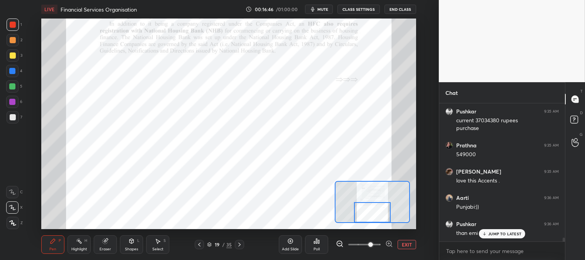
click at [492, 234] on p "JUMP TO LATEST" at bounding box center [504, 233] width 33 height 5
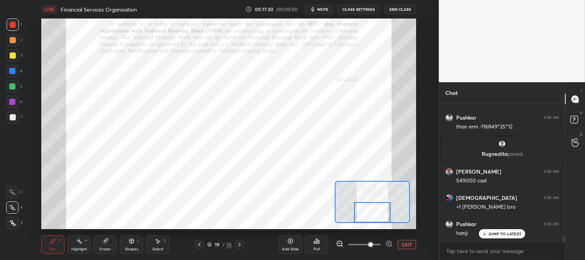
scroll to position [3912, 0]
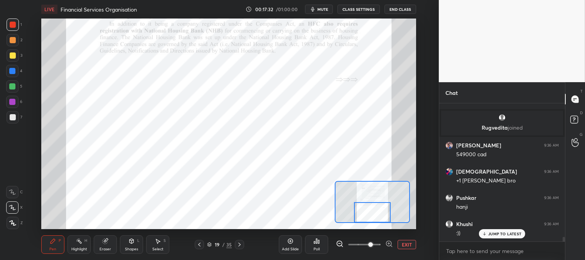
click at [13, 89] on div at bounding box center [12, 86] width 6 height 6
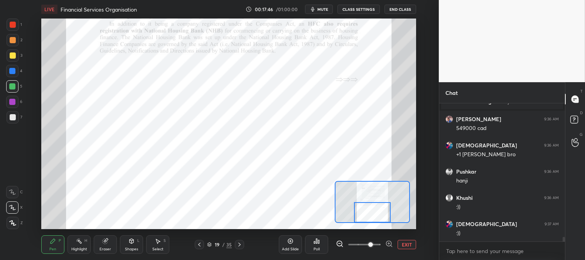
scroll to position [3965, 0]
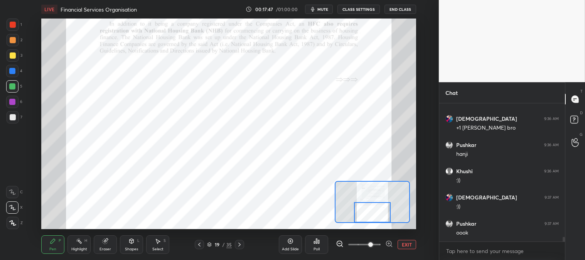
click at [110, 247] on div "Eraser" at bounding box center [106, 249] width 12 height 4
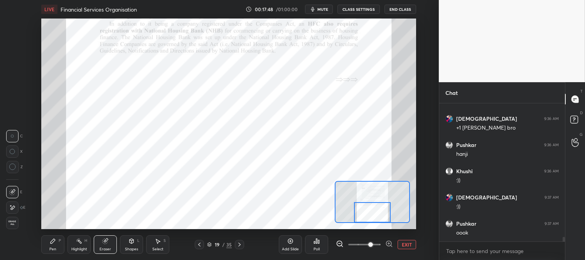
scroll to position [3990, 0]
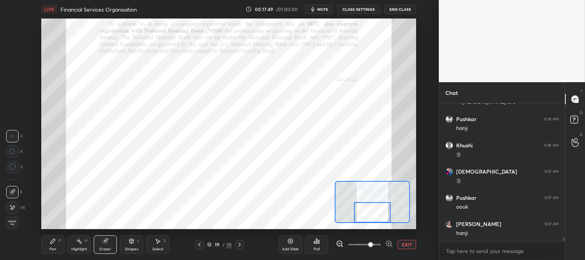
click at [56, 242] on icon at bounding box center [53, 241] width 6 height 6
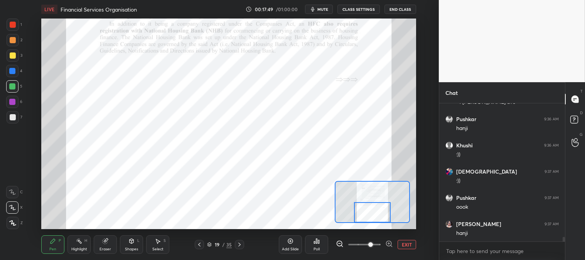
click at [59, 242] on div "P" at bounding box center [60, 241] width 2 height 4
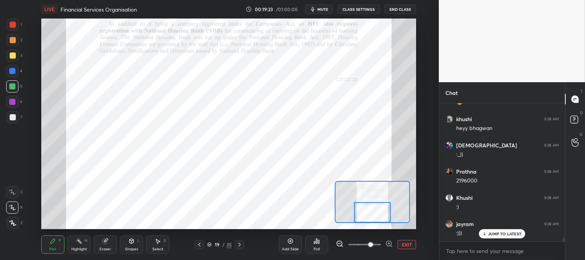
click at [51, 241] on icon at bounding box center [53, 241] width 5 height 5
click at [17, 67] on div at bounding box center [12, 71] width 12 height 12
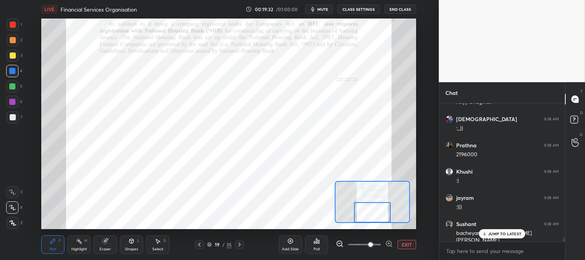
scroll to position [4883, 0]
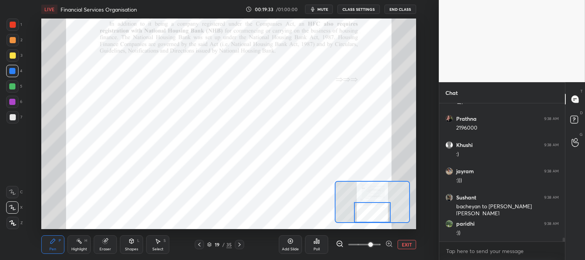
click at [101, 250] on div "Eraser" at bounding box center [106, 249] width 12 height 4
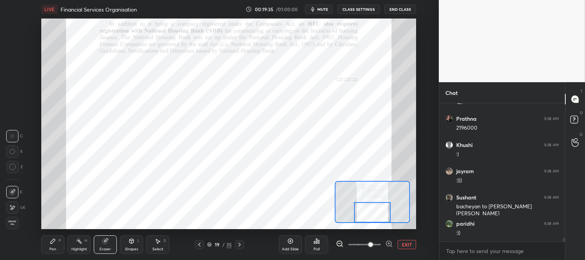
click at [50, 246] on div "Pen P" at bounding box center [52, 244] width 23 height 19
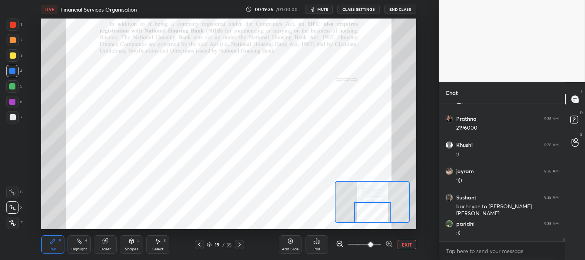
click at [54, 245] on div "Pen P" at bounding box center [52, 244] width 23 height 19
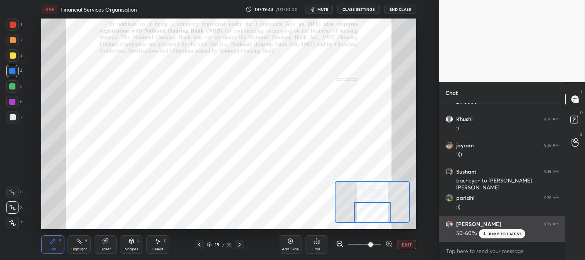
click at [494, 234] on p "JUMP TO LATEST" at bounding box center [504, 233] width 33 height 5
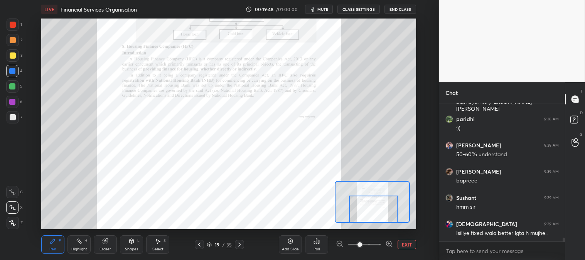
scroll to position [5014, 0]
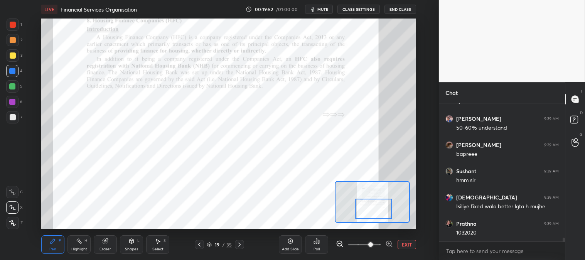
click at [404, 245] on button "EXIT" at bounding box center [407, 244] width 19 height 9
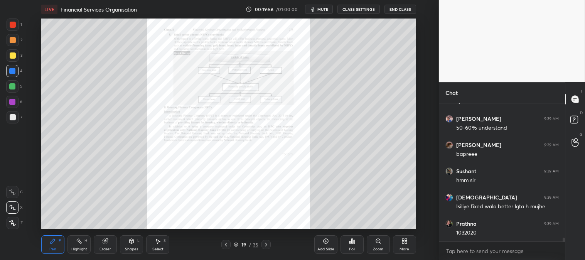
click at [82, 244] on icon at bounding box center [79, 241] width 6 height 6
click at [55, 245] on div "Pen P" at bounding box center [52, 244] width 23 height 19
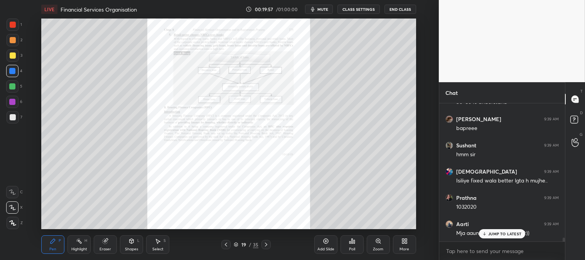
click at [80, 244] on icon at bounding box center [79, 241] width 6 height 6
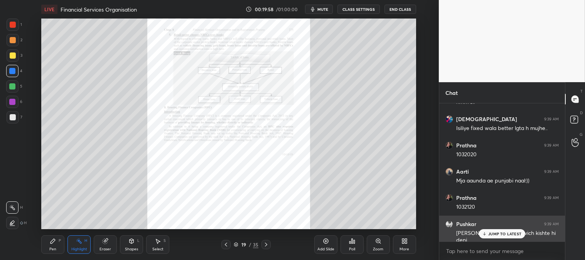
click at [493, 236] on p "JUMP TO LATEST" at bounding box center [504, 233] width 33 height 5
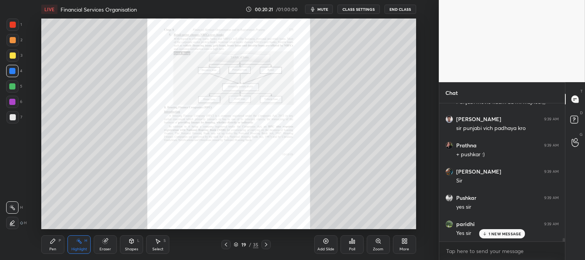
scroll to position [5276, 0]
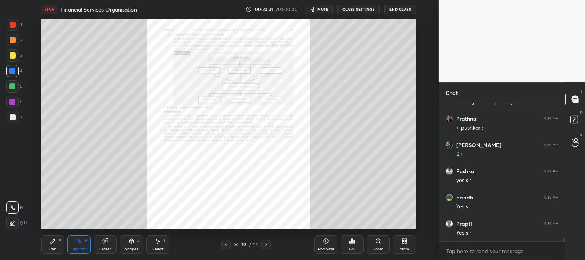
click at [57, 246] on div "Pen P" at bounding box center [52, 244] width 23 height 19
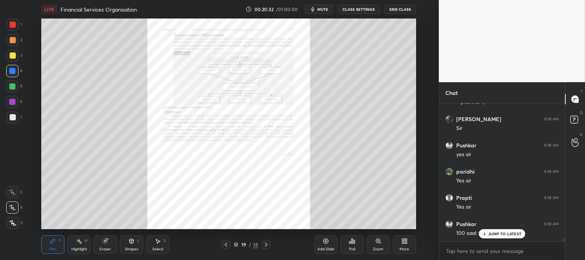
click at [376, 245] on div "Zoom" at bounding box center [378, 244] width 23 height 19
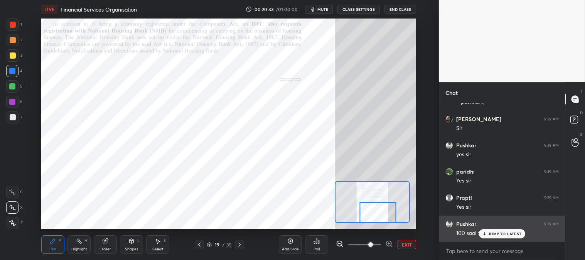
click at [498, 236] on p "JUMP TO LATEST" at bounding box center [504, 233] width 33 height 5
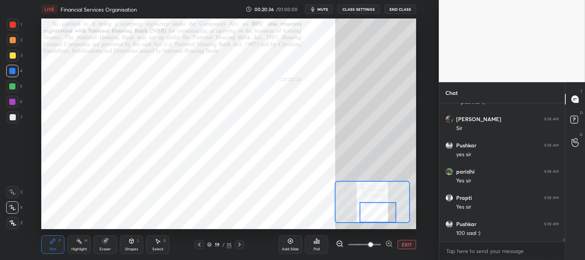
click at [12, 25] on div at bounding box center [13, 25] width 6 height 6
click at [13, 86] on div at bounding box center [12, 86] width 6 height 6
click at [13, 100] on div at bounding box center [12, 102] width 6 height 6
click at [410, 241] on button "EXIT" at bounding box center [407, 244] width 19 height 9
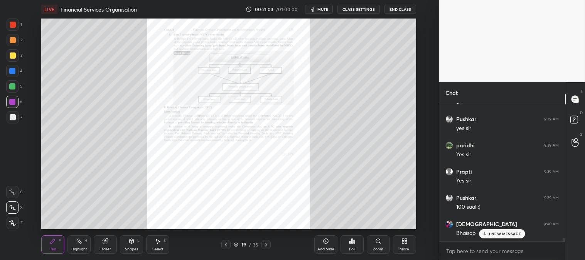
scroll to position [5354, 0]
click at [491, 234] on p "JUMP TO LATEST" at bounding box center [504, 233] width 33 height 5
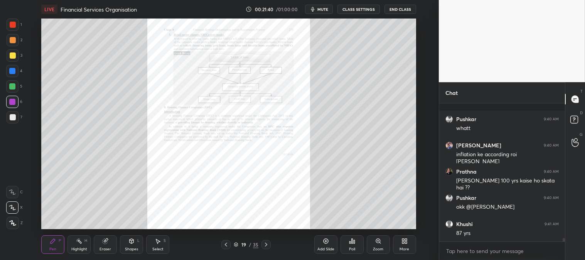
scroll to position [5492, 0]
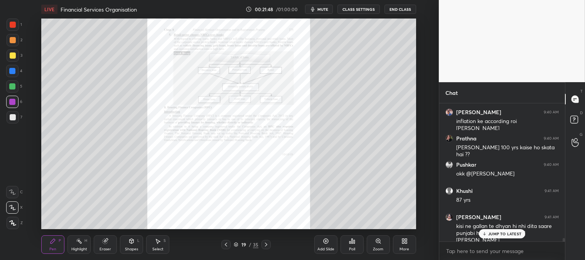
click at [492, 235] on p "JUMP TO LATEST" at bounding box center [504, 233] width 33 height 5
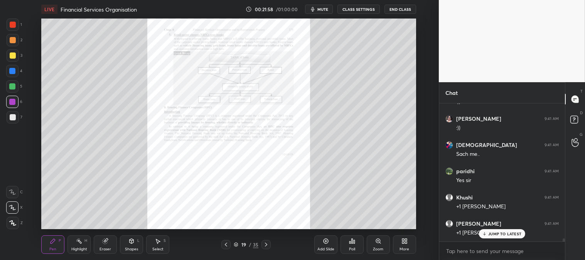
scroll to position [5676, 0]
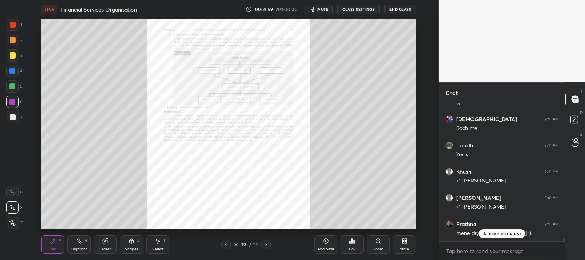
click at [491, 234] on p "JUMP TO LATEST" at bounding box center [504, 233] width 33 height 5
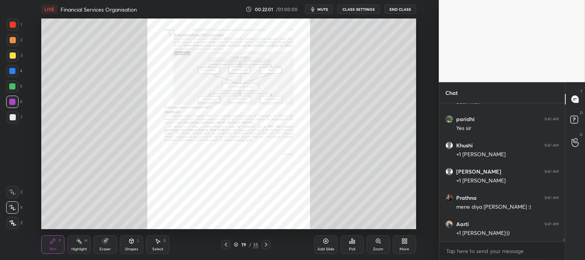
click at [46, 244] on div "Pen P" at bounding box center [52, 244] width 23 height 19
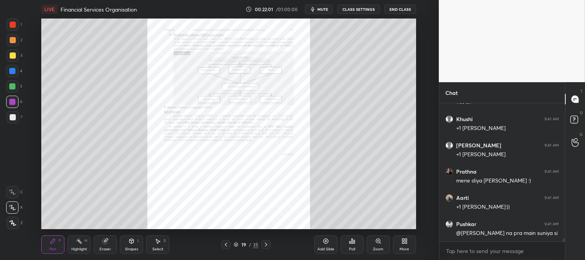
click at [14, 42] on div at bounding box center [13, 40] width 6 height 6
click at [13, 27] on div at bounding box center [13, 25] width 6 height 6
click at [15, 40] on div at bounding box center [13, 40] width 6 height 6
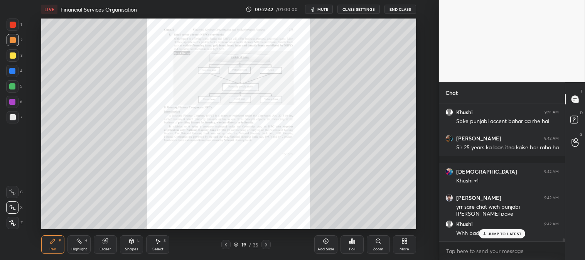
scroll to position [5945, 0]
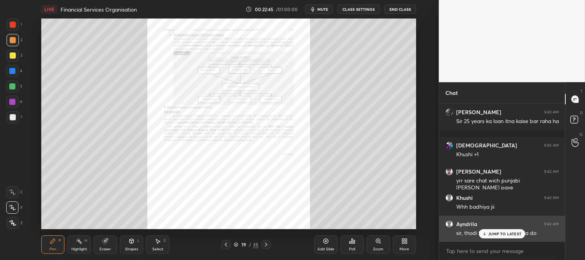
click at [496, 234] on p "JUMP TO LATEST" at bounding box center [504, 233] width 33 height 5
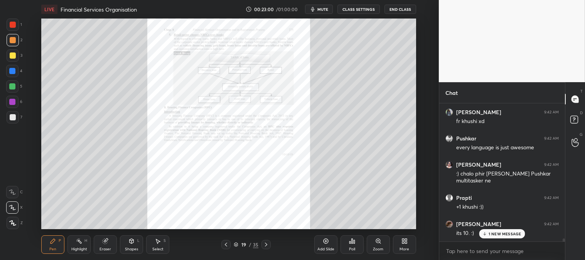
scroll to position [6109, 0]
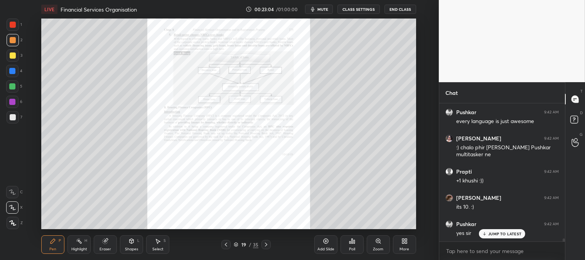
click at [58, 238] on div "Pen P" at bounding box center [52, 244] width 23 height 19
click at [16, 29] on div at bounding box center [13, 25] width 12 height 12
click at [326, 12] on span "mute" at bounding box center [322, 9] width 11 height 5
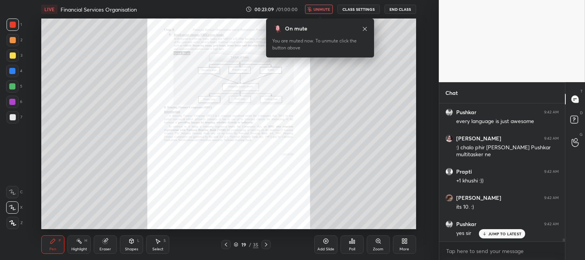
click at [325, 4] on div "LIVE Financial Services Organisation 00:23:09 / 01:00:00 unmute CLASS SETTINGS …" at bounding box center [228, 9] width 374 height 19
click at [323, 7] on span "unmute" at bounding box center [322, 9] width 17 height 5
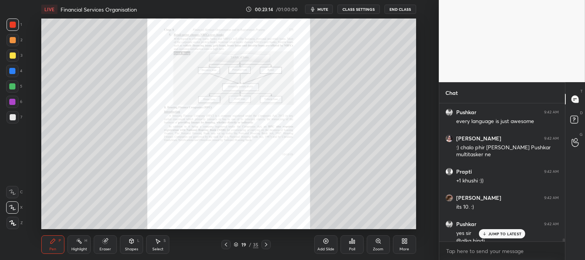
scroll to position [6117, 0]
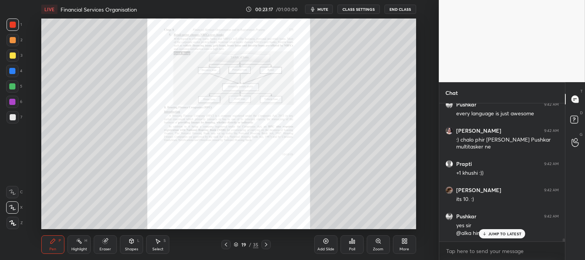
click at [322, 241] on div "Add Slide" at bounding box center [325, 244] width 23 height 19
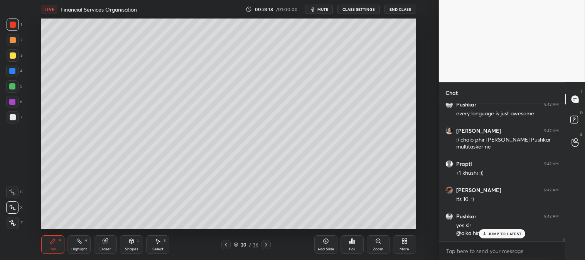
click at [378, 245] on div "Zoom" at bounding box center [378, 244] width 23 height 19
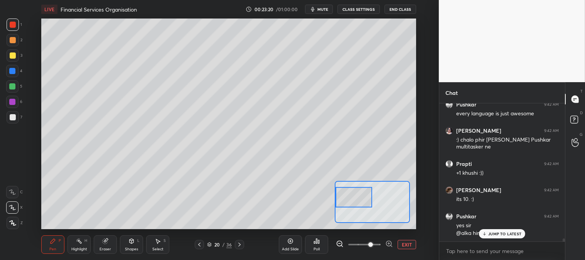
click at [57, 249] on div "Pen P" at bounding box center [52, 244] width 23 height 19
click at [15, 55] on div at bounding box center [13, 55] width 6 height 6
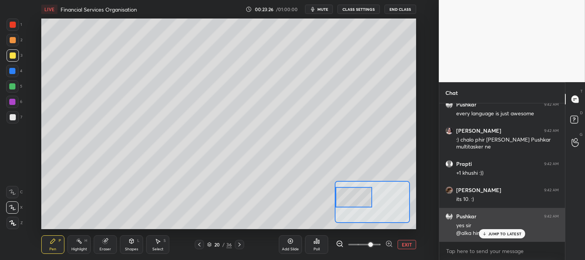
click at [492, 233] on p "JUMP TO LATEST" at bounding box center [504, 233] width 33 height 5
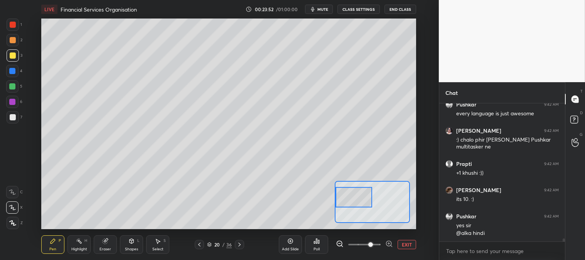
click at [12, 118] on div at bounding box center [13, 117] width 6 height 6
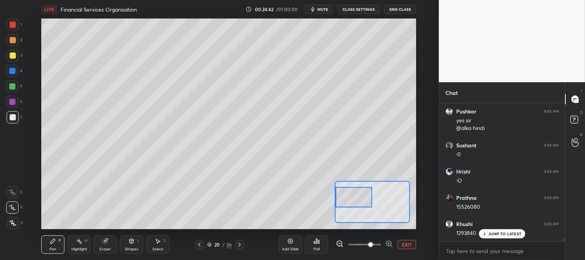
scroll to position [6248, 0]
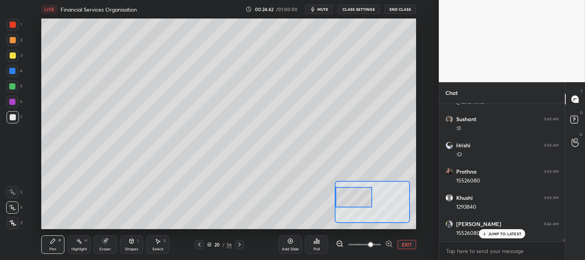
click at [112, 244] on div "Eraser" at bounding box center [105, 244] width 23 height 19
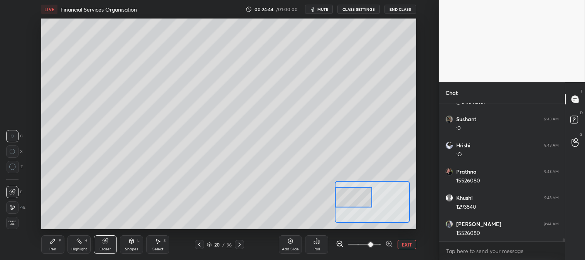
scroll to position [6275, 0]
click at [54, 241] on icon at bounding box center [53, 241] width 5 height 5
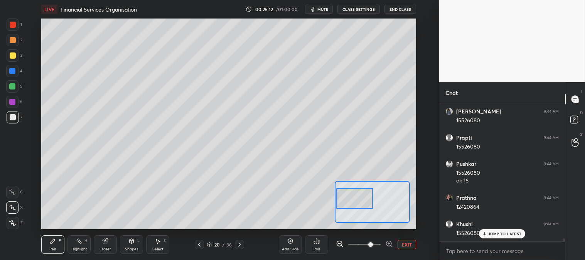
scroll to position [6387, 0]
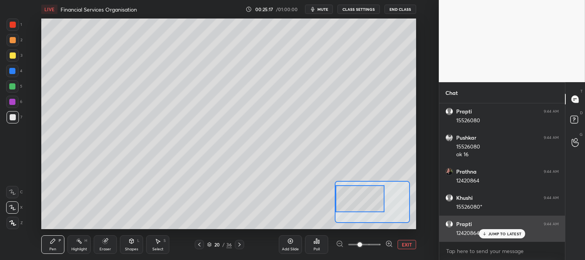
click at [491, 233] on p "JUMP TO LATEST" at bounding box center [504, 233] width 33 height 5
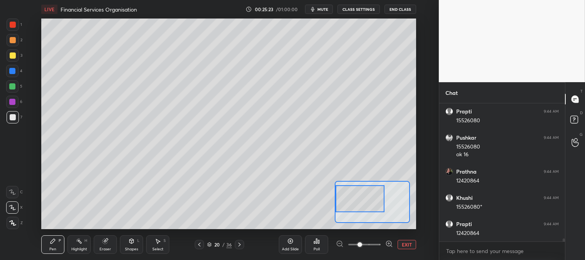
scroll to position [6414, 0]
click at [110, 241] on div "Eraser" at bounding box center [105, 244] width 23 height 19
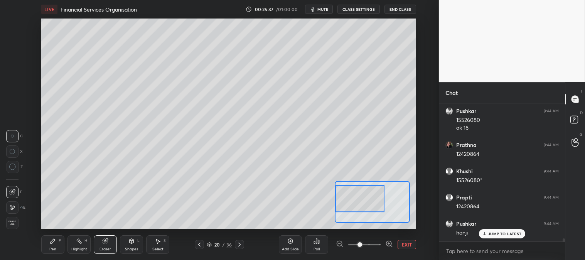
scroll to position [6439, 0]
click at [52, 245] on div "Pen P" at bounding box center [52, 244] width 23 height 19
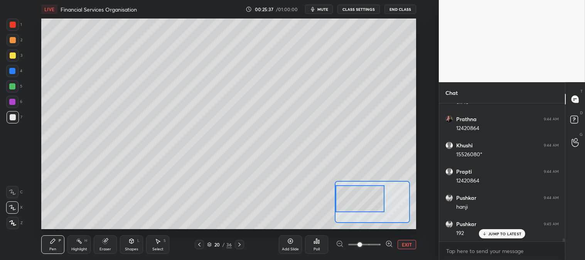
click at [53, 244] on icon at bounding box center [53, 241] width 6 height 6
click at [54, 241] on icon at bounding box center [53, 241] width 5 height 5
click at [11, 71] on div at bounding box center [12, 71] width 6 height 6
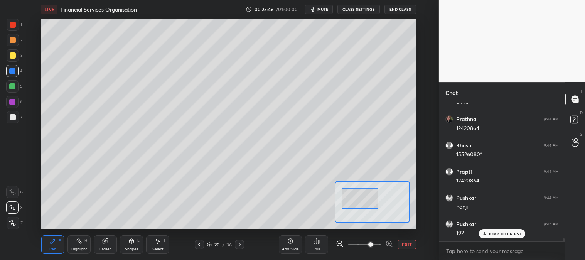
click at [104, 243] on icon at bounding box center [105, 241] width 5 height 5
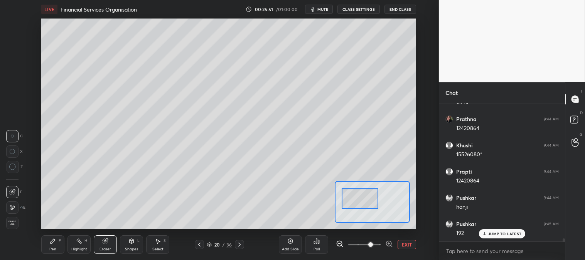
click at [51, 248] on div "Pen" at bounding box center [52, 249] width 7 height 4
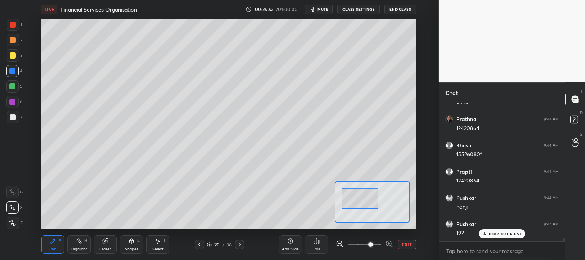
click at [13, 123] on div "7" at bounding box center [15, 118] width 16 height 15
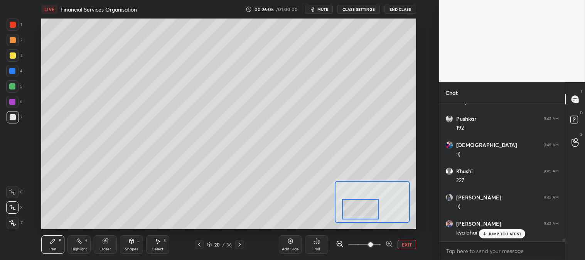
scroll to position [6571, 0]
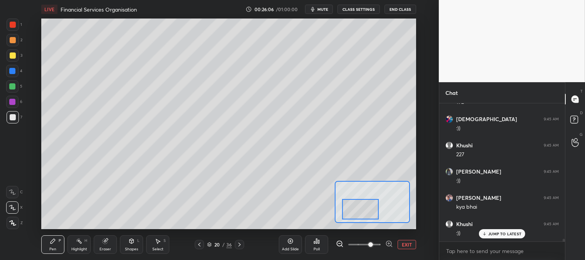
click at [14, 86] on div at bounding box center [12, 86] width 6 height 6
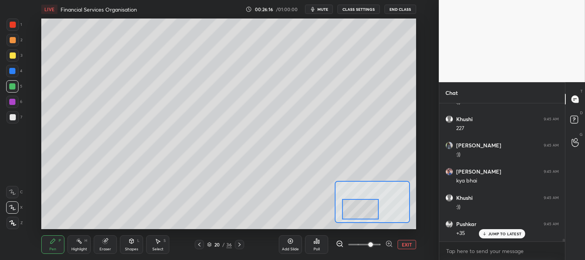
scroll to position [6623, 0]
click at [14, 119] on div at bounding box center [13, 117] width 6 height 6
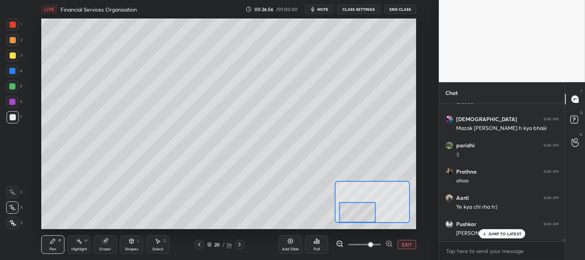
scroll to position [7121, 0]
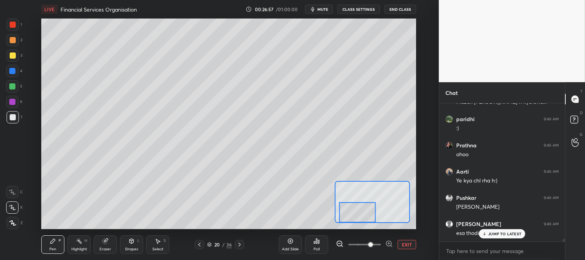
click at [13, 70] on div at bounding box center [12, 71] width 6 height 6
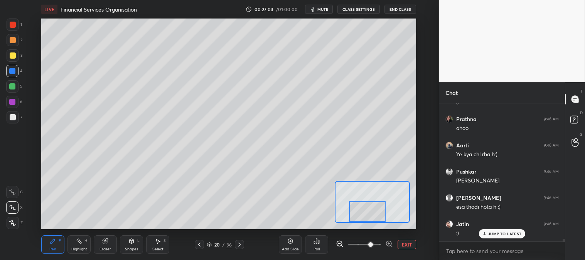
scroll to position [7174, 0]
click at [12, 53] on div at bounding box center [13, 55] width 6 height 6
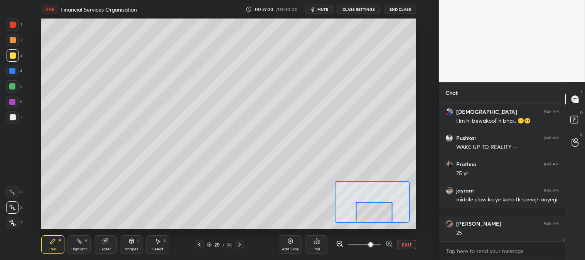
scroll to position [7338, 0]
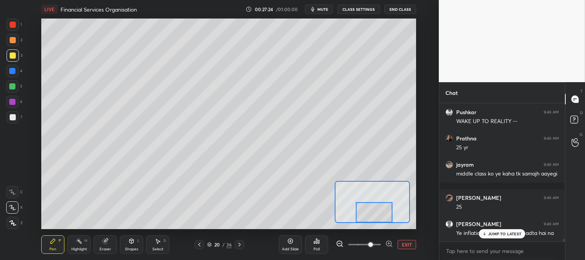
click at [13, 119] on div at bounding box center [13, 117] width 6 height 6
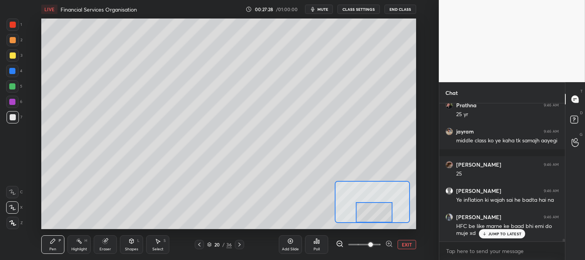
click at [408, 244] on button "EXIT" at bounding box center [407, 244] width 19 height 9
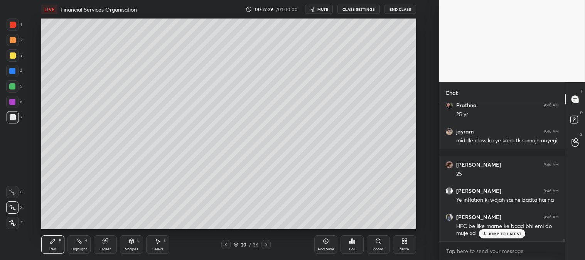
click at [81, 246] on div "Highlight H" at bounding box center [78, 244] width 23 height 19
click at [9, 27] on div at bounding box center [13, 25] width 12 height 12
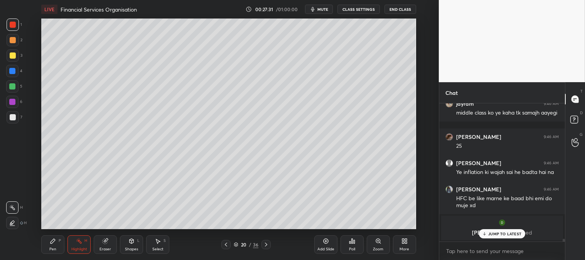
click at [494, 236] on div "JUMP TO LATEST" at bounding box center [502, 233] width 46 height 9
click at [52, 247] on div "Pen" at bounding box center [52, 249] width 7 height 4
click at [376, 246] on div "Zoom" at bounding box center [378, 244] width 23 height 19
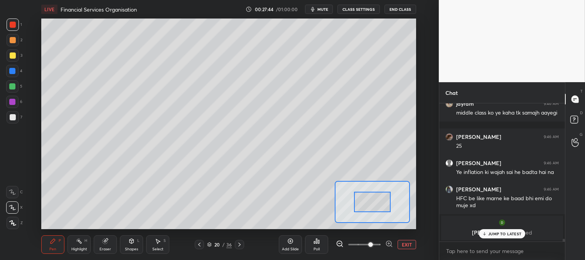
scroll to position [7432, 0]
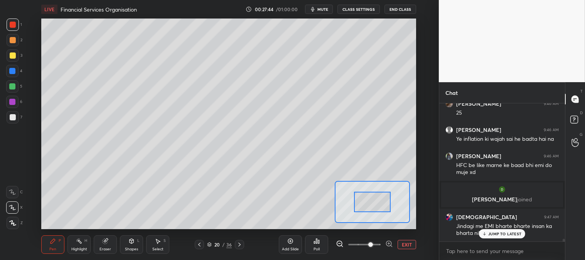
click at [405, 245] on button "EXIT" at bounding box center [407, 244] width 19 height 9
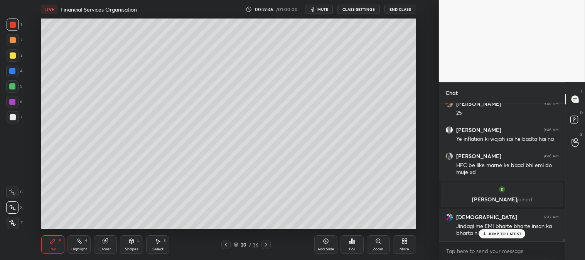
scroll to position [7465, 0]
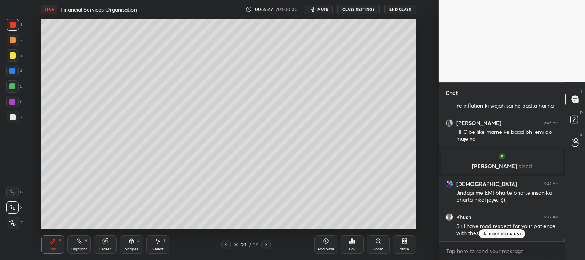
click at [12, 74] on div at bounding box center [12, 71] width 6 height 6
click at [373, 246] on div "Zoom" at bounding box center [378, 244] width 23 height 19
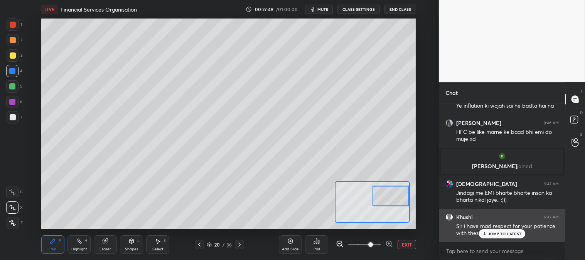
click at [490, 234] on p "JUMP TO LATEST" at bounding box center [504, 233] width 33 height 5
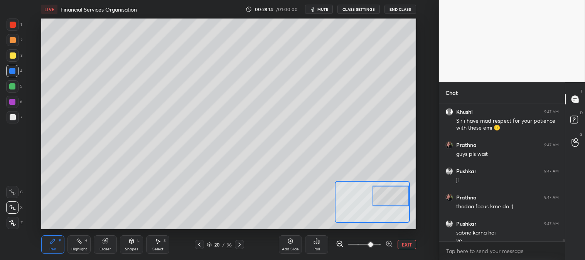
scroll to position [7578, 0]
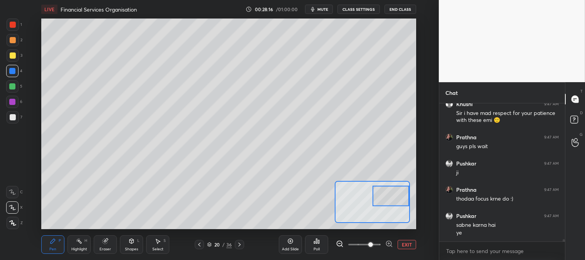
click at [102, 244] on icon at bounding box center [105, 241] width 6 height 6
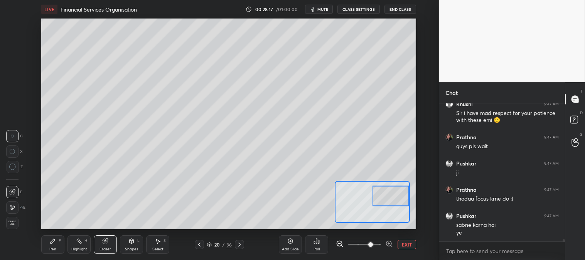
click at [49, 247] on div "Pen" at bounding box center [52, 249] width 7 height 4
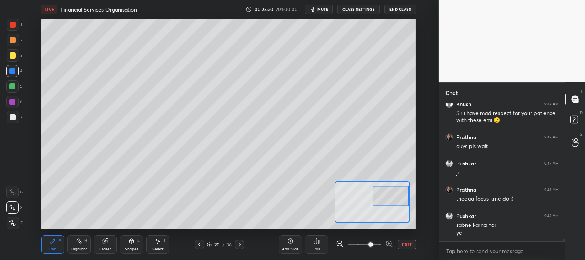
click at [14, 118] on div at bounding box center [13, 117] width 6 height 6
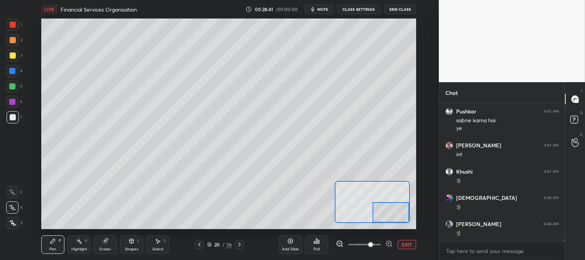
scroll to position [7709, 0]
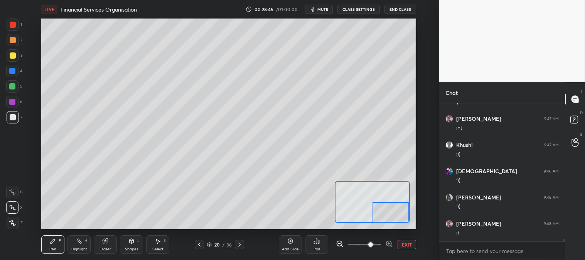
click at [109, 245] on div "Eraser" at bounding box center [105, 244] width 23 height 19
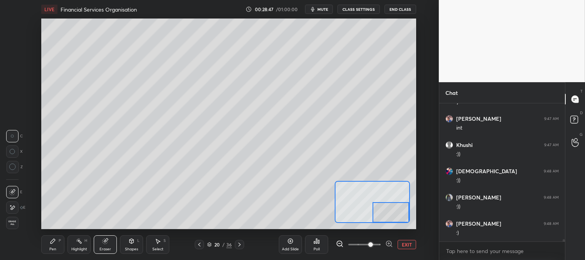
click at [49, 246] on div "Pen P" at bounding box center [52, 244] width 23 height 19
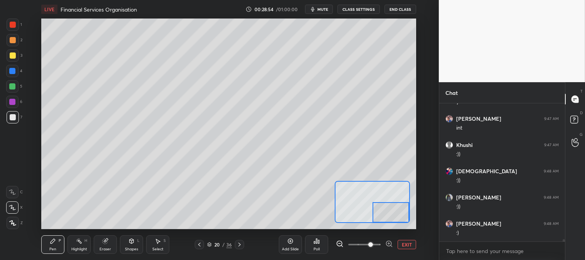
click at [408, 245] on button "EXIT" at bounding box center [407, 244] width 19 height 9
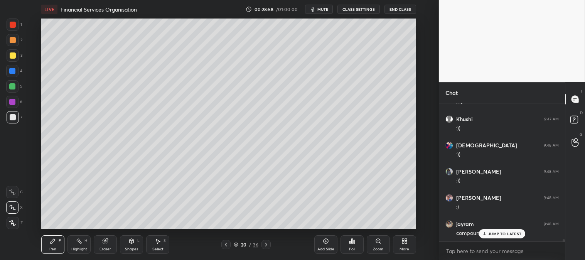
scroll to position [7762, 0]
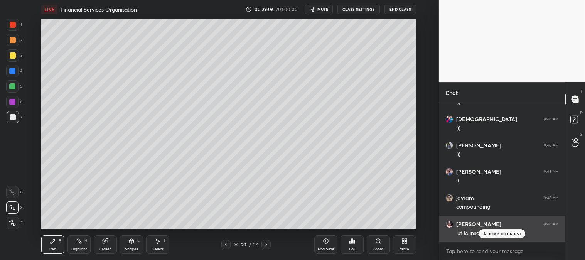
click at [496, 234] on p "JUMP TO LATEST" at bounding box center [504, 233] width 33 height 5
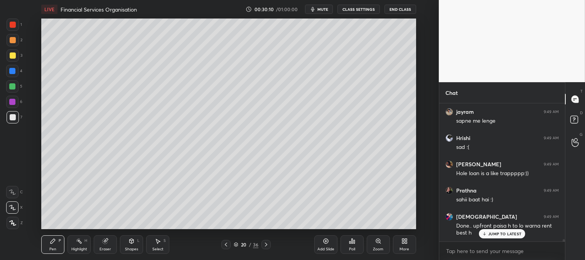
scroll to position [8634, 0]
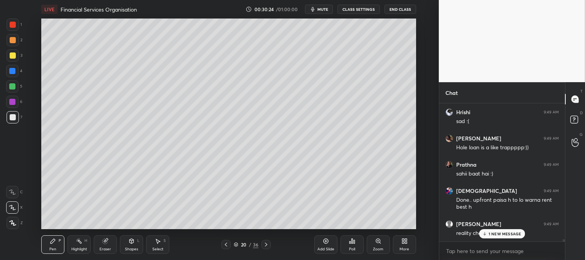
click at [495, 234] on p "1 NEW MESSAGE" at bounding box center [505, 233] width 33 height 5
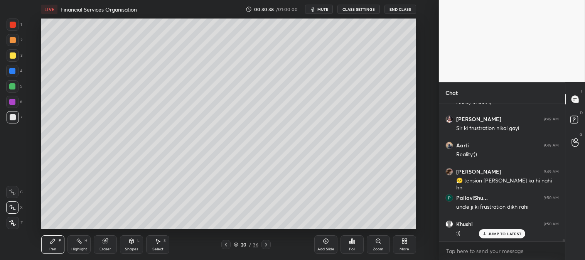
scroll to position [2, 2]
click at [494, 216] on p "JUMP TO LATEST" at bounding box center [504, 218] width 33 height 5
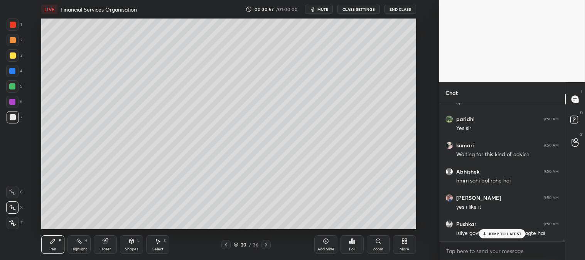
scroll to position [8949, 0]
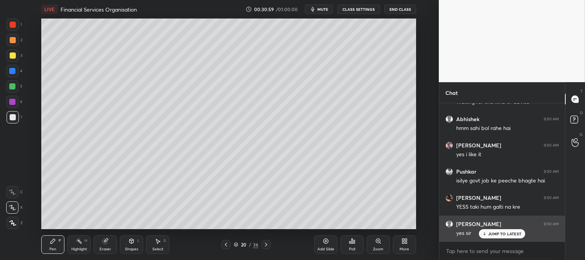
click at [492, 236] on p "JUMP TO LATEST" at bounding box center [504, 233] width 33 height 5
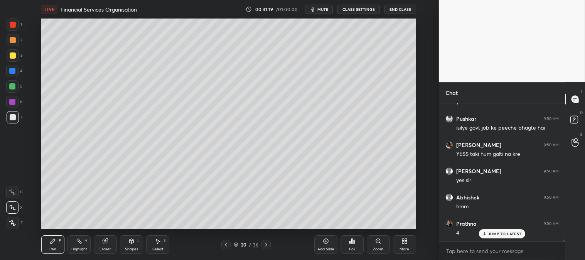
scroll to position [9034, 0]
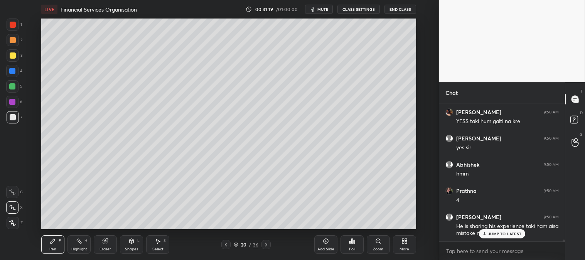
click at [226, 246] on icon at bounding box center [226, 244] width 6 height 6
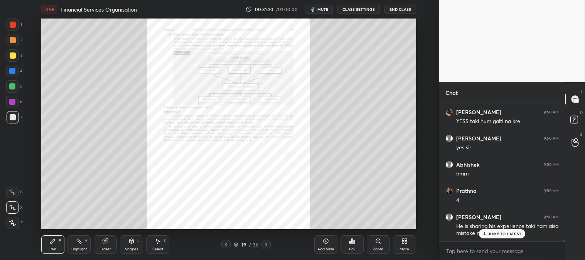
scroll to position [9060, 0]
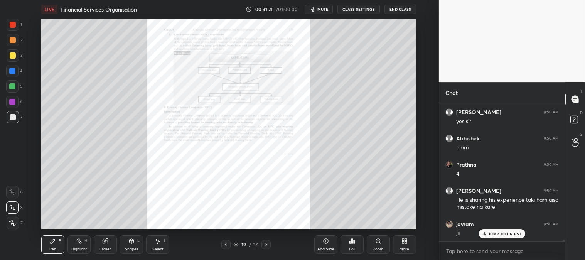
click at [75, 251] on div "Highlight" at bounding box center [79, 249] width 16 height 4
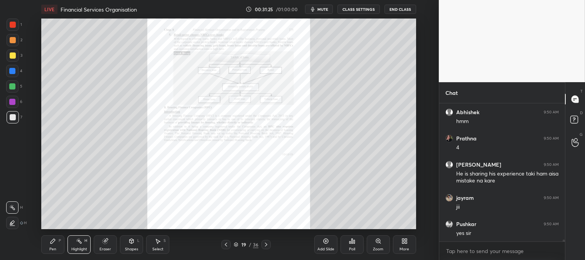
click at [265, 246] on icon at bounding box center [266, 245] width 2 height 4
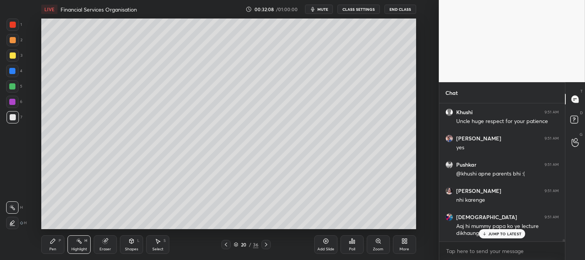
scroll to position [7846, 0]
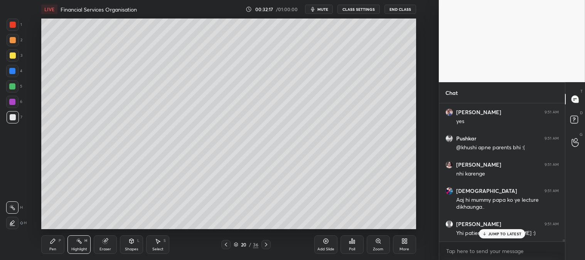
click at [489, 236] on p "JUMP TO LATEST" at bounding box center [504, 233] width 33 height 5
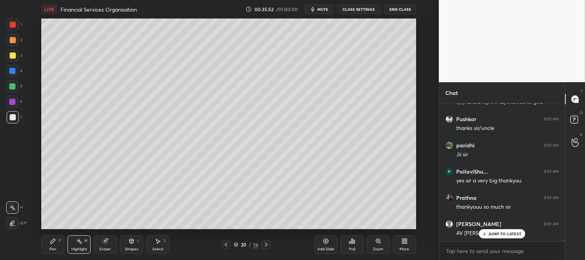
scroll to position [9817, 0]
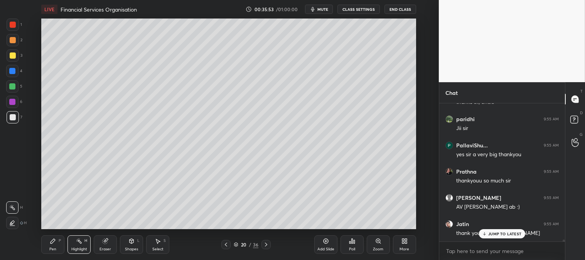
click at [492, 234] on p "JUMP TO LATEST" at bounding box center [504, 233] width 33 height 5
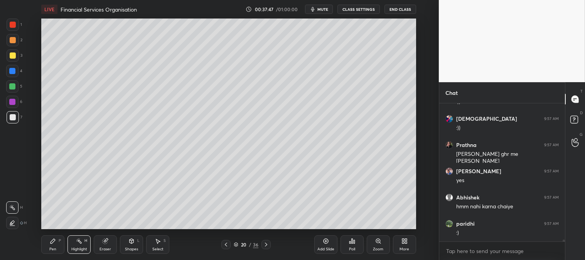
scroll to position [10689, 0]
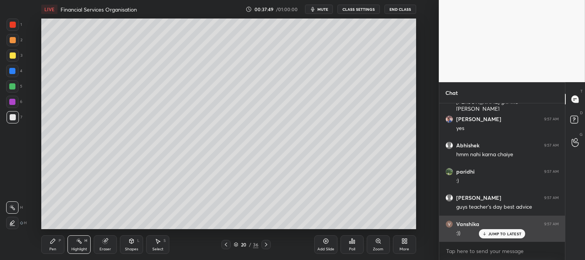
click at [491, 236] on p "JUMP TO LATEST" at bounding box center [504, 233] width 33 height 5
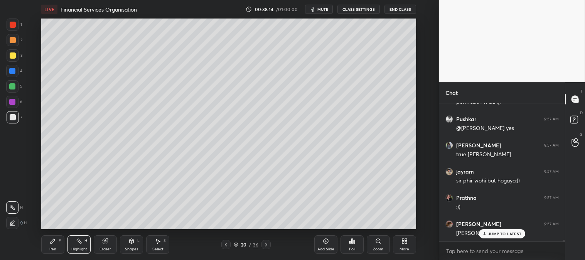
scroll to position [10959, 0]
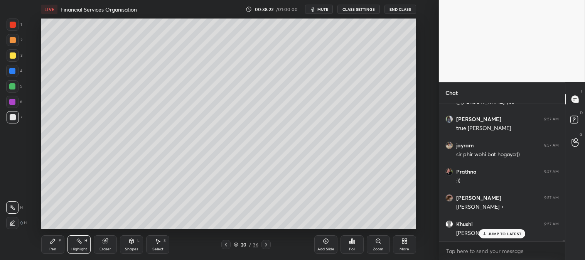
click at [491, 236] on div "JUMP TO LATEST" at bounding box center [502, 233] width 46 height 9
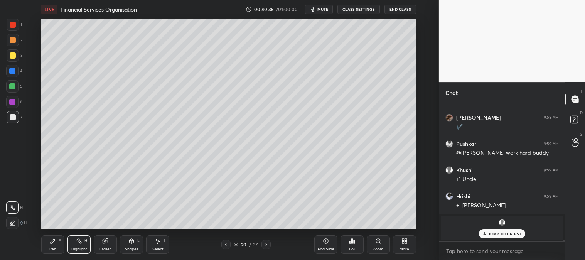
scroll to position [11413, 0]
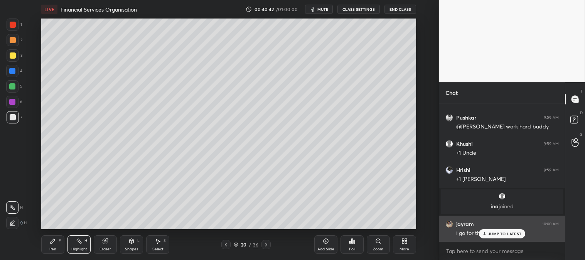
click at [494, 235] on p "JUMP TO LATEST" at bounding box center [504, 233] width 33 height 5
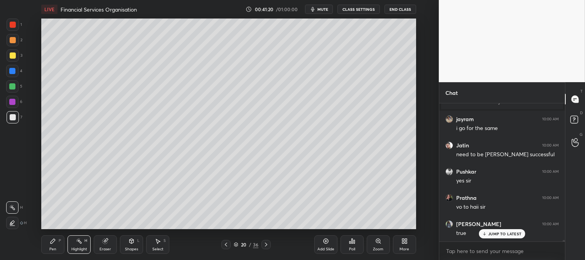
scroll to position [11544, 0]
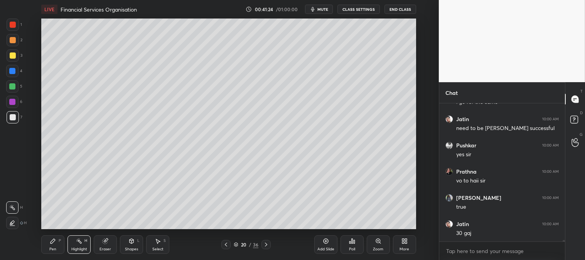
click at [485, 235] on div "jayram 10:00 AM i go for the same Jatin 10:00 AM need to be Earley successful P…" at bounding box center [502, 172] width 126 height 138
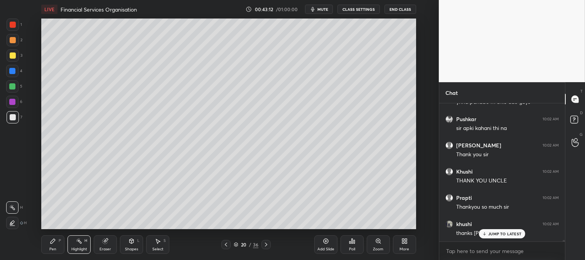
scroll to position [12647, 0]
click at [490, 234] on p "JUMP TO LATEST" at bounding box center [504, 233] width 33 height 5
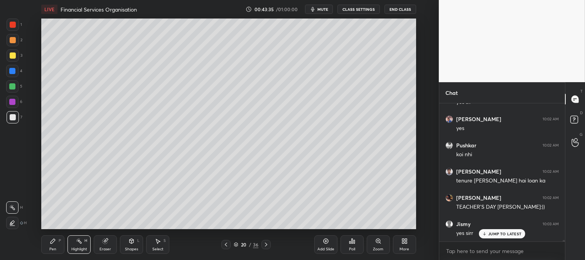
scroll to position [12891, 0]
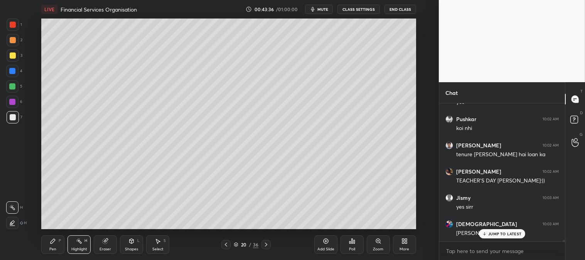
click at [225, 244] on icon at bounding box center [226, 244] width 6 height 6
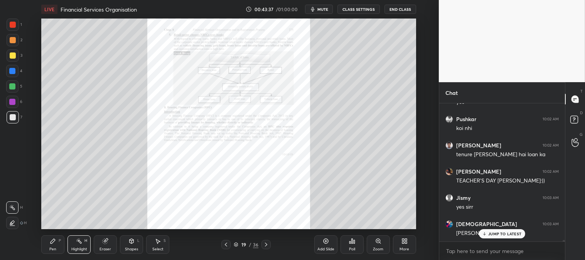
click at [266, 245] on icon at bounding box center [266, 244] width 6 height 6
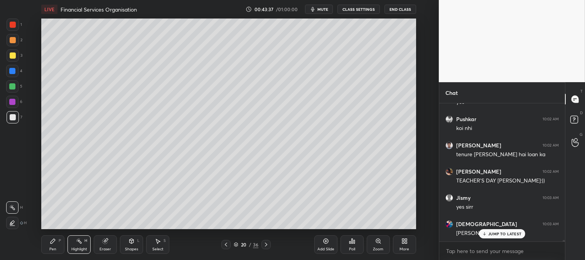
click at [267, 245] on icon at bounding box center [266, 245] width 2 height 4
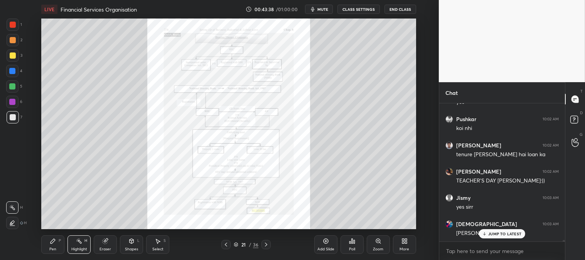
click at [380, 246] on div "Zoom" at bounding box center [378, 244] width 23 height 19
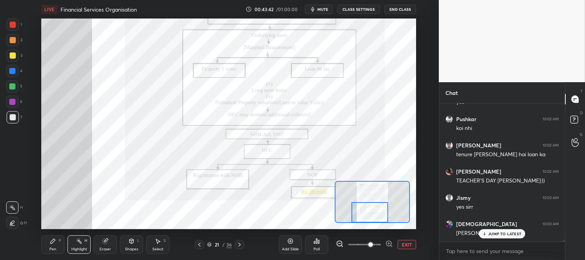
click at [240, 246] on icon at bounding box center [239, 244] width 6 height 6
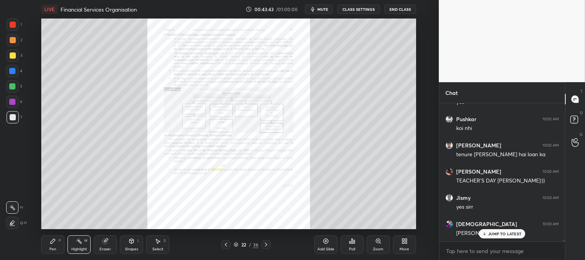
click at [383, 245] on div "Zoom" at bounding box center [378, 244] width 23 height 19
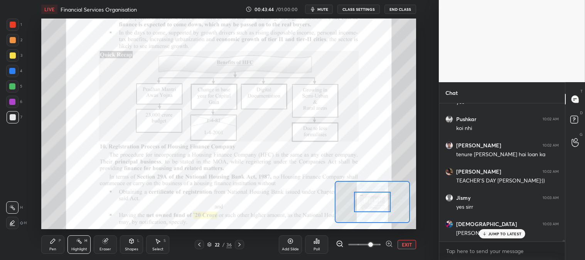
scroll to position [12917, 0]
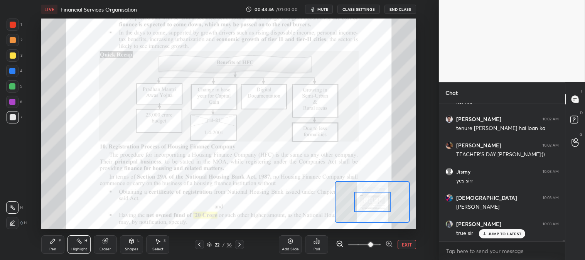
click at [198, 244] on icon at bounding box center [199, 244] width 6 height 6
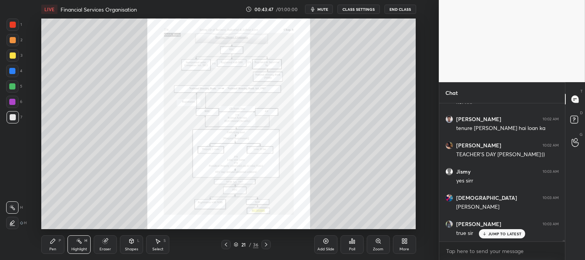
scroll to position [12943, 0]
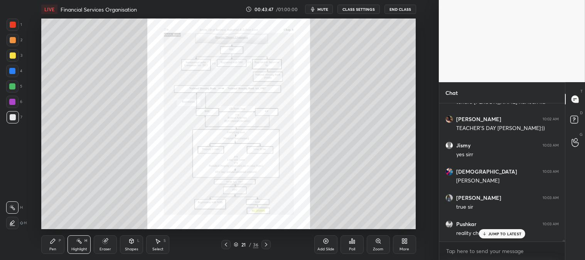
click at [228, 246] on icon at bounding box center [226, 244] width 6 height 6
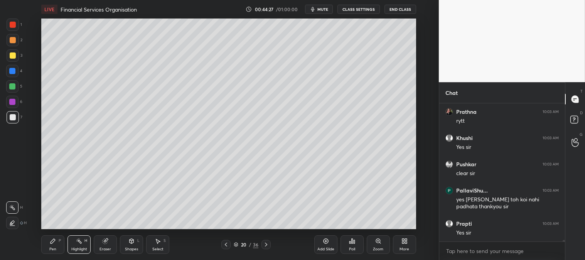
scroll to position [13378, 0]
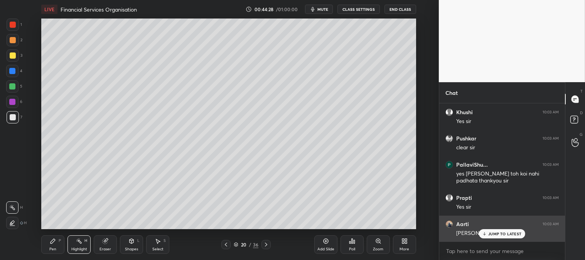
click at [496, 236] on p "JUMP TO LATEST" at bounding box center [504, 233] width 33 height 5
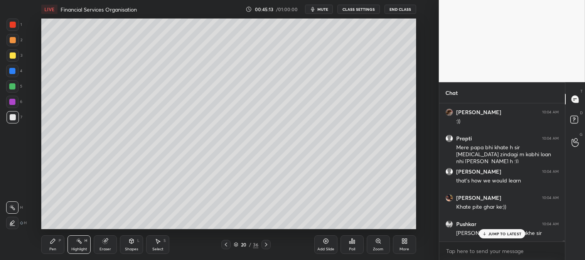
scroll to position [14021, 0]
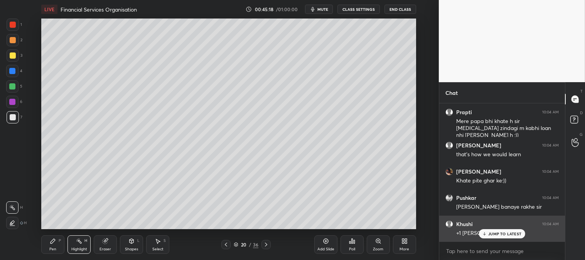
click at [496, 233] on p "JUMP TO LATEST" at bounding box center [504, 233] width 33 height 5
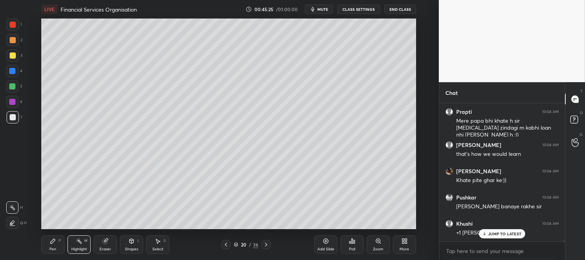
scroll to position [14049, 0]
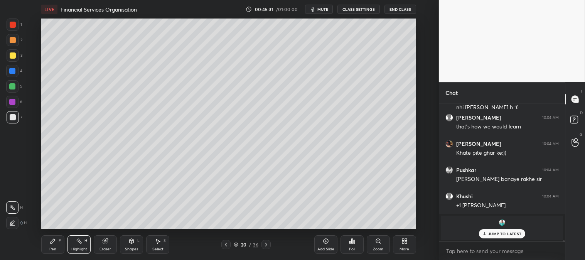
click at [499, 235] on p "JUMP TO LATEST" at bounding box center [504, 233] width 33 height 5
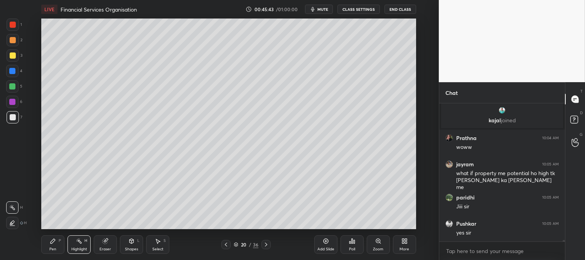
scroll to position [12390, 0]
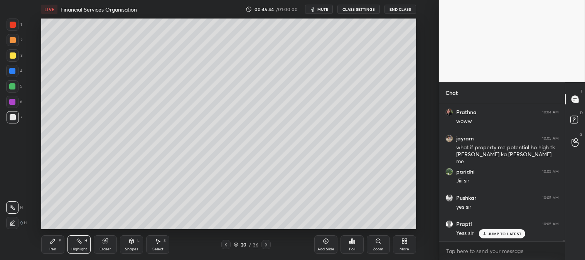
click at [226, 245] on icon at bounding box center [226, 244] width 6 height 6
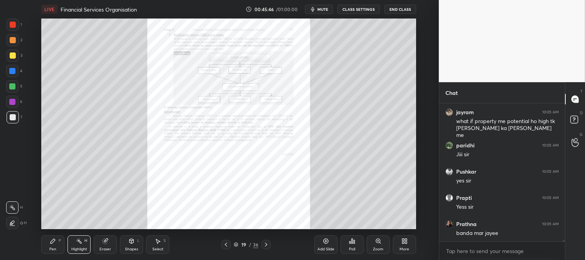
click at [82, 245] on div "Highlight H" at bounding box center [78, 244] width 23 height 19
click at [12, 25] on div at bounding box center [13, 25] width 6 height 6
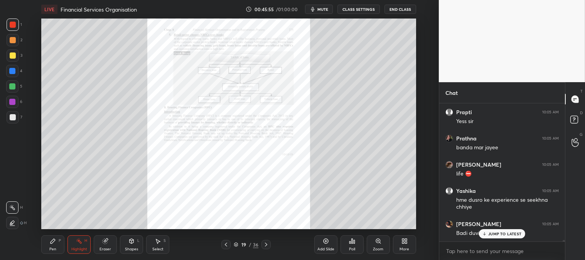
scroll to position [12528, 0]
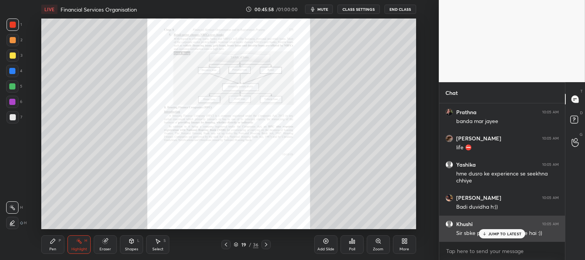
click at [493, 233] on p "JUMP TO LATEST" at bounding box center [504, 233] width 33 height 5
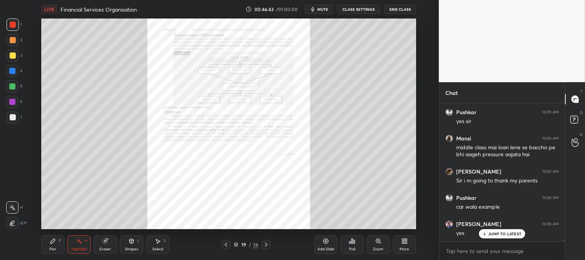
scroll to position [12798, 0]
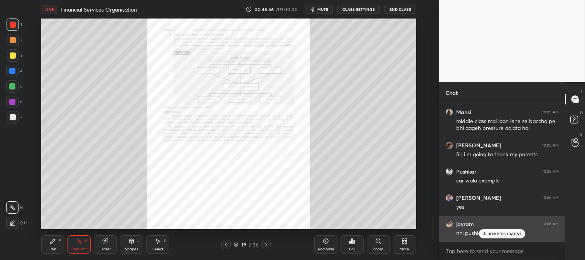
click at [499, 234] on p "JUMP TO LATEST" at bounding box center [504, 233] width 33 height 5
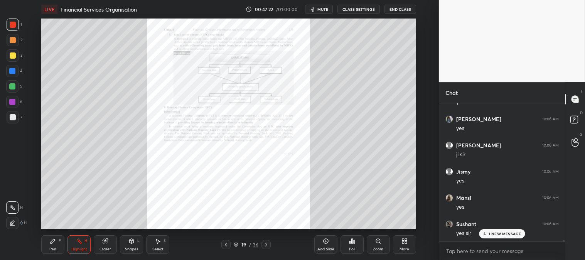
scroll to position [13165, 0]
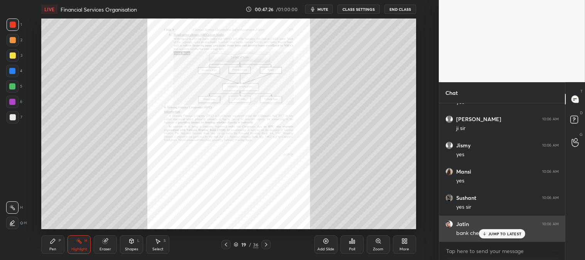
click at [491, 235] on p "JUMP TO LATEST" at bounding box center [504, 233] width 33 height 5
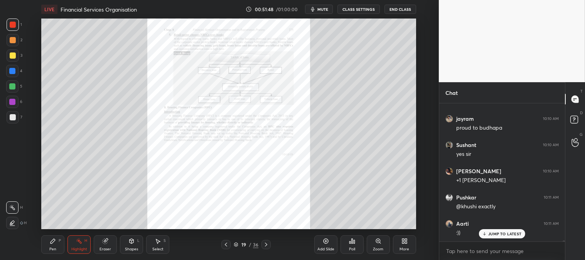
scroll to position [15568, 0]
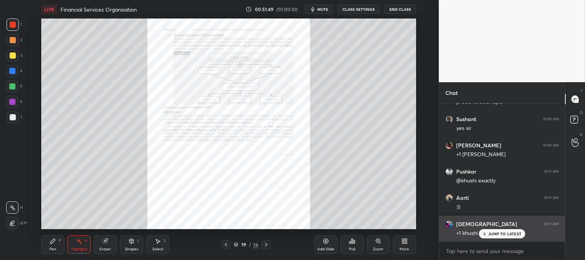
click at [496, 234] on p "JUMP TO LATEST" at bounding box center [504, 233] width 33 height 5
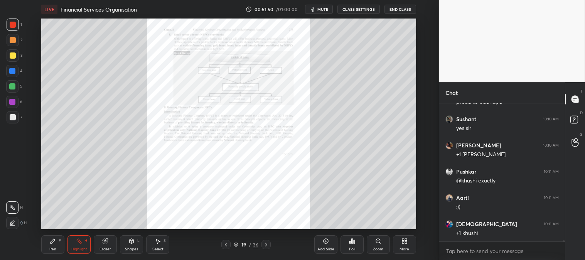
click at [51, 241] on icon at bounding box center [53, 241] width 6 height 6
click at [80, 244] on icon at bounding box center [79, 241] width 6 height 6
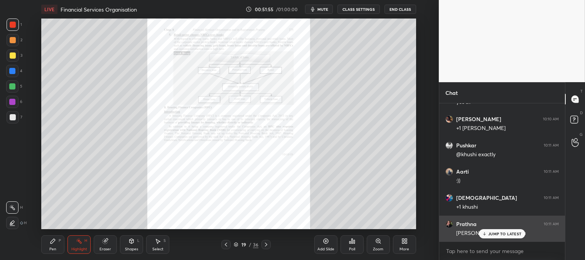
click at [503, 234] on p "JUMP TO LATEST" at bounding box center [504, 233] width 33 height 5
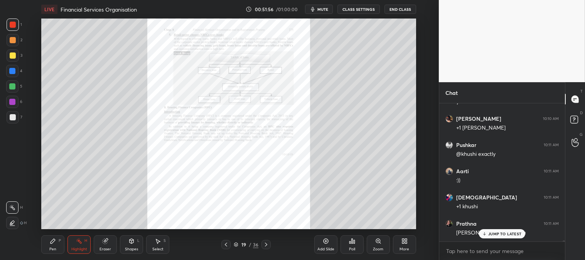
scroll to position [15621, 0]
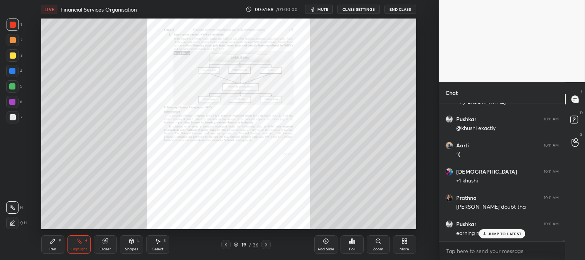
click at [500, 236] on p "JUMP TO LATEST" at bounding box center [504, 233] width 33 height 5
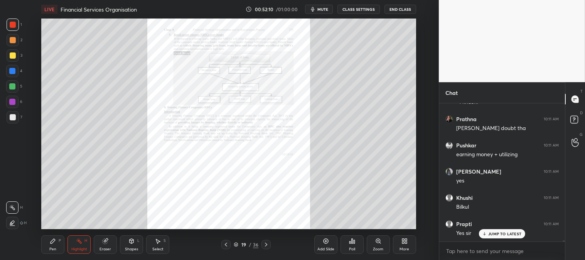
scroll to position [15725, 0]
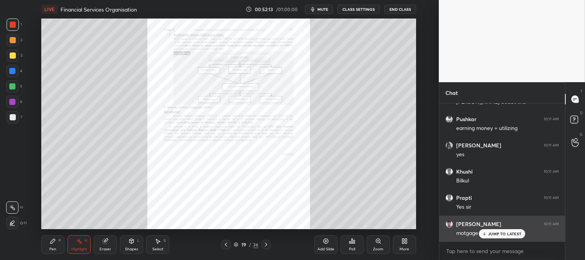
click at [498, 237] on div "JUMP TO LATEST" at bounding box center [502, 233] width 46 height 9
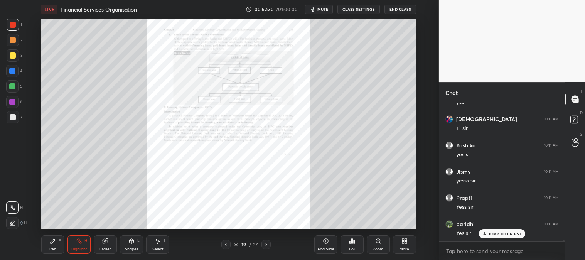
scroll to position [15988, 0]
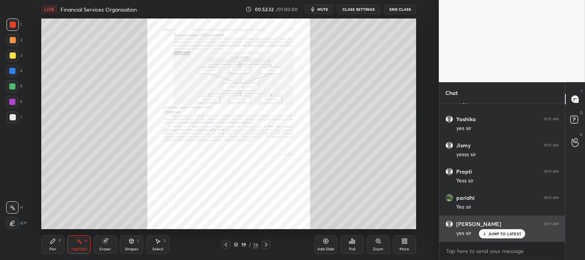
click at [498, 235] on p "JUMP TO LATEST" at bounding box center [504, 233] width 33 height 5
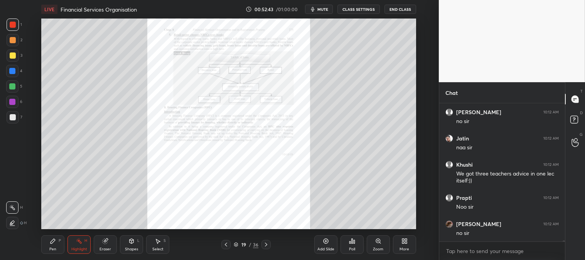
scroll to position [16290, 0]
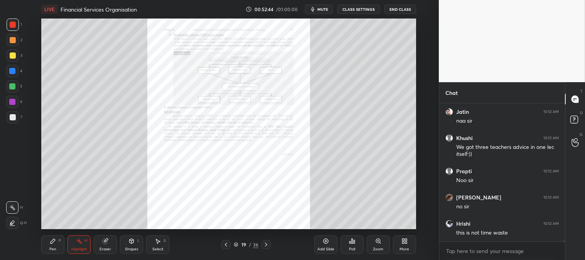
click at [398, 6] on button "End Class" at bounding box center [401, 9] width 32 height 9
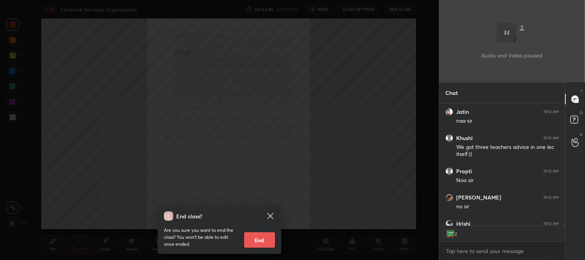
scroll to position [16332, 0]
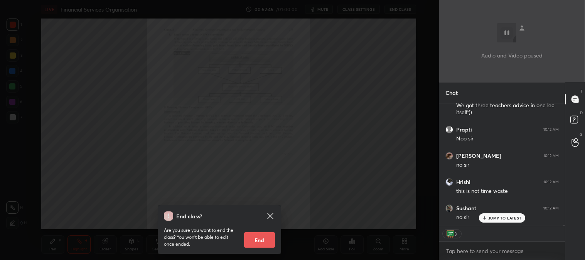
click at [263, 241] on button "End" at bounding box center [259, 239] width 31 height 15
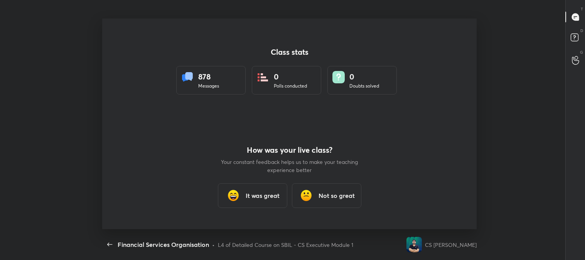
scroll to position [0, 0]
type textarea "x"
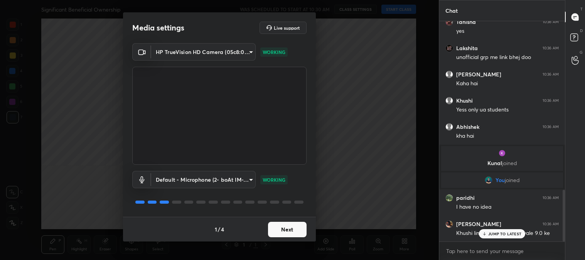
scroll to position [720, 0]
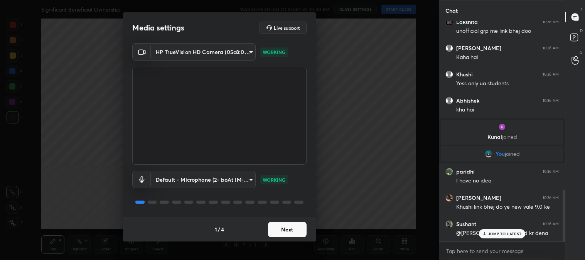
click at [284, 226] on button "Next" at bounding box center [287, 229] width 39 height 15
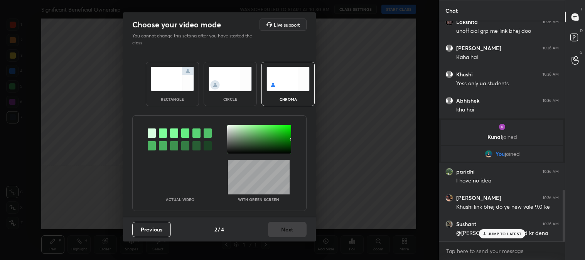
click at [158, 81] on img at bounding box center [172, 79] width 43 height 24
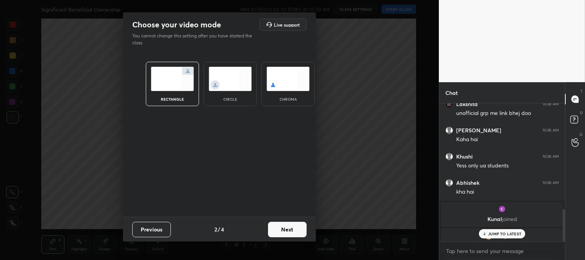
scroll to position [71, 123]
click at [299, 230] on button "Next" at bounding box center [287, 229] width 39 height 15
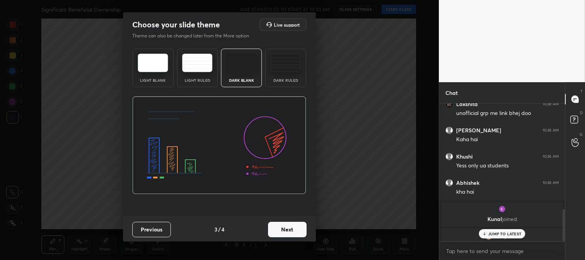
click at [300, 228] on button "Next" at bounding box center [287, 229] width 39 height 15
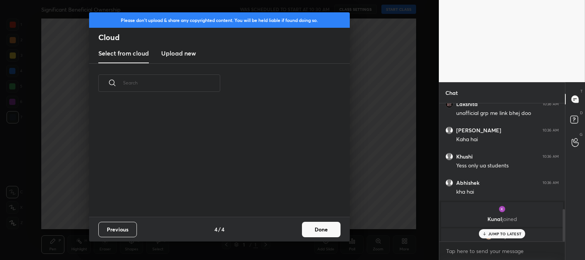
scroll to position [114, 248]
click at [330, 227] on button "Done" at bounding box center [321, 229] width 39 height 15
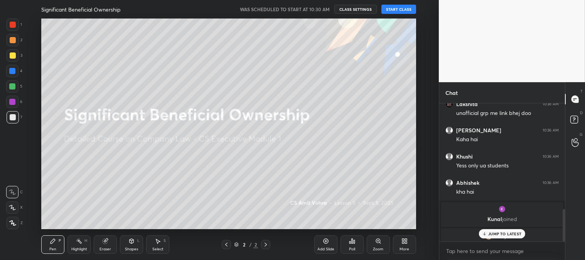
click at [12, 57] on div at bounding box center [13, 55] width 6 height 6
click at [12, 210] on div at bounding box center [12, 207] width 12 height 12
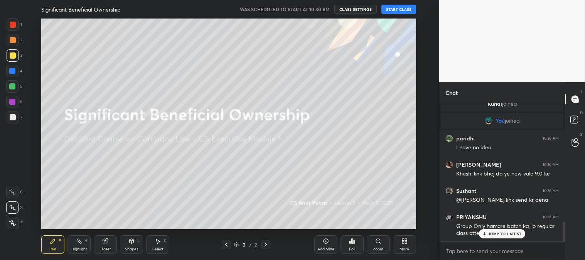
click at [401, 10] on button "START CLASS" at bounding box center [398, 9] width 35 height 9
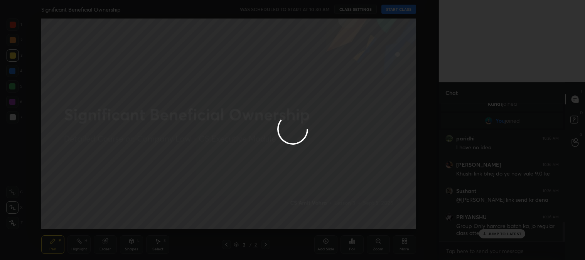
click at [322, 243] on div at bounding box center [292, 130] width 585 height 260
click at [323, 245] on div at bounding box center [292, 130] width 585 height 260
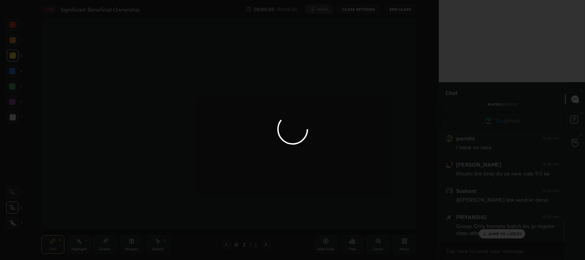
scroll to position [862, 0]
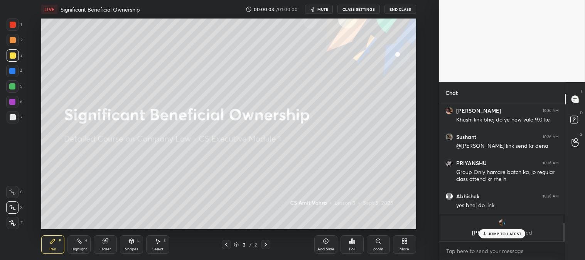
click at [324, 244] on icon at bounding box center [326, 241] width 6 height 6
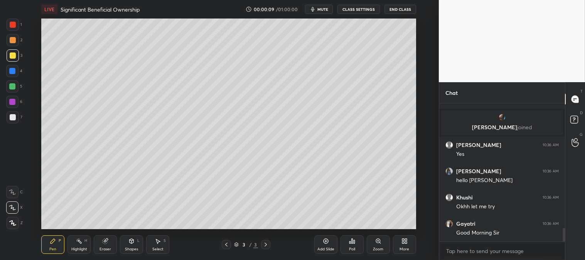
scroll to position [0, 0]
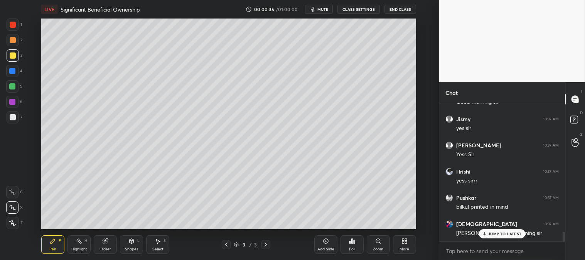
click at [400, 246] on div "More" at bounding box center [404, 244] width 23 height 19
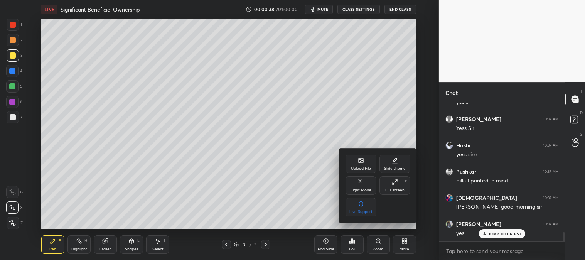
click at [361, 160] on icon at bounding box center [361, 160] width 5 height 5
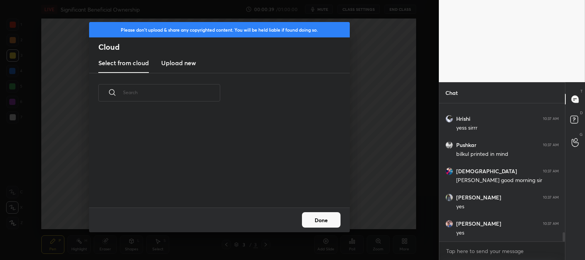
click at [182, 64] on h3 "Upload new" at bounding box center [178, 62] width 35 height 9
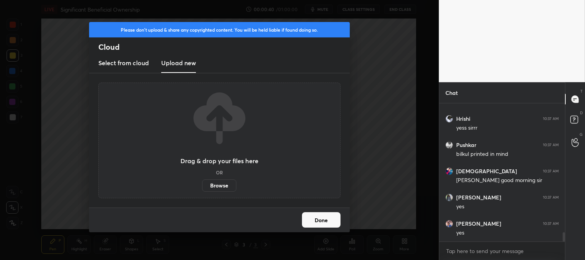
click at [216, 186] on label "Browse" at bounding box center [219, 185] width 34 height 12
click at [202, 186] on input "Browse" at bounding box center [202, 185] width 0 height 12
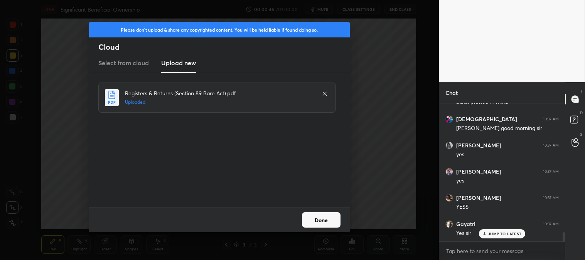
click at [317, 217] on button "Done" at bounding box center [321, 219] width 39 height 15
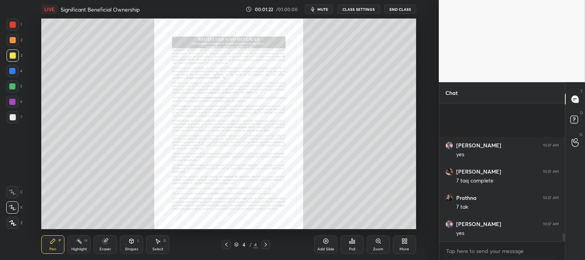
scroll to position [2302, 0]
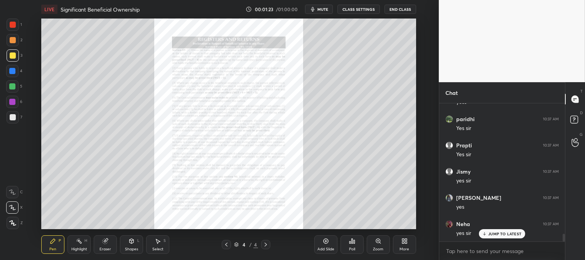
click at [373, 242] on div "Zoom" at bounding box center [378, 244] width 23 height 19
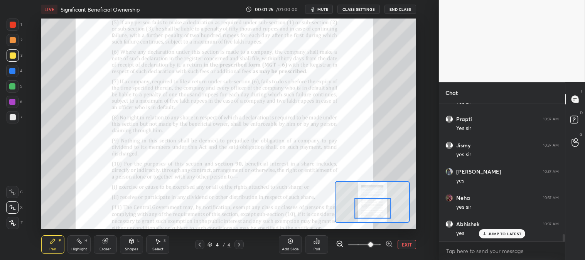
scroll to position [2466, 0]
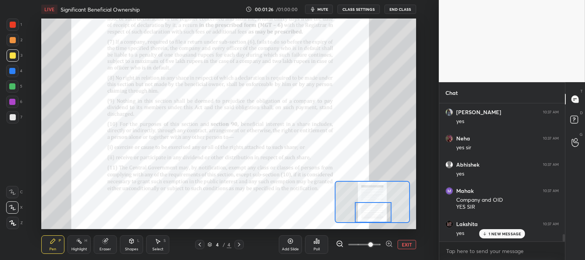
click at [491, 235] on p "1 NEW MESSAGE" at bounding box center [505, 233] width 33 height 5
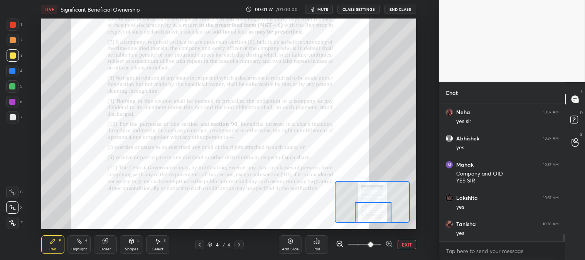
scroll to position [2545, 0]
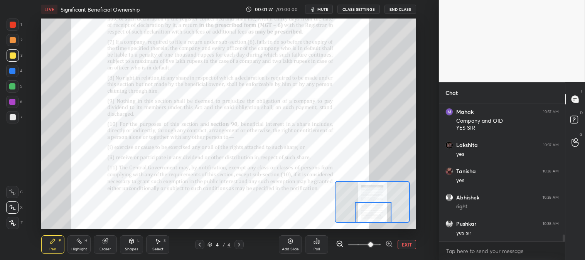
click at [52, 242] on icon at bounding box center [53, 241] width 5 height 5
click at [13, 25] on div at bounding box center [13, 25] width 6 height 6
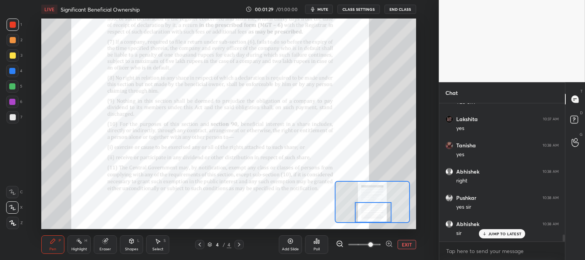
scroll to position [2597, 0]
click at [410, 246] on button "EXIT" at bounding box center [407, 244] width 19 height 9
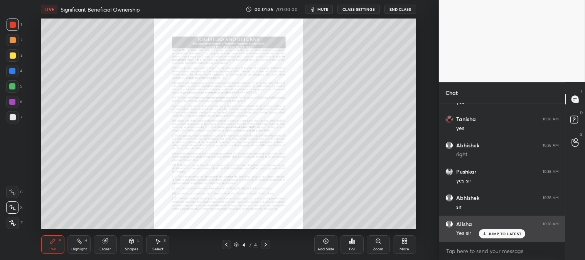
click at [499, 238] on div "JUMP TO LATEST" at bounding box center [502, 233] width 46 height 9
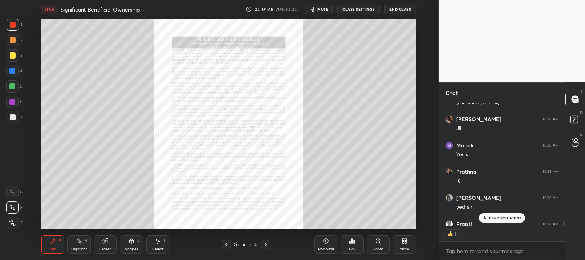
scroll to position [2936, 0]
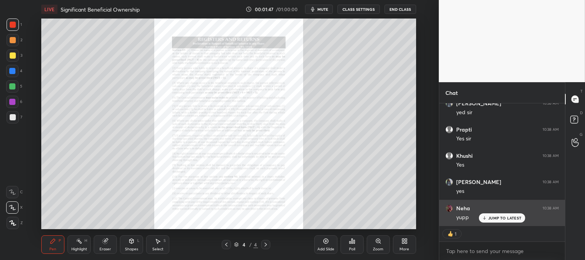
click at [502, 218] on p "JUMP TO LATEST" at bounding box center [504, 218] width 33 height 5
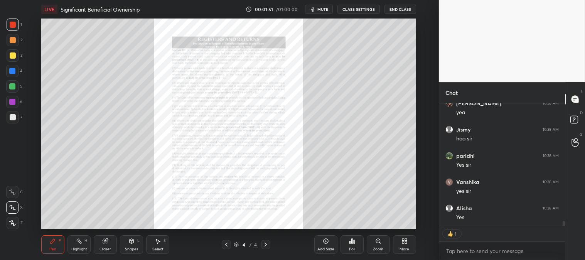
scroll to position [3119, 0]
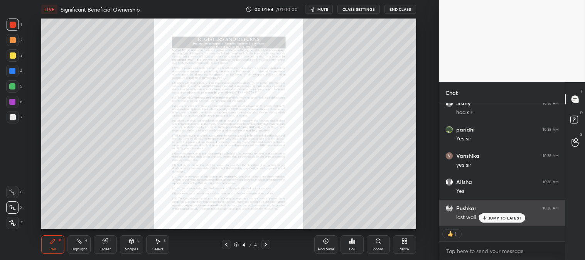
click at [492, 218] on p "JUMP TO LATEST" at bounding box center [504, 218] width 33 height 5
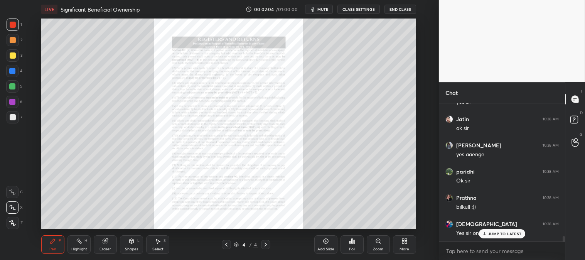
scroll to position [3287, 0]
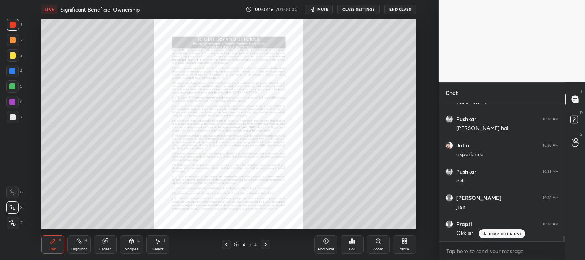
click at [64, 247] on div "Pen P" at bounding box center [52, 244] width 23 height 19
click at [14, 59] on div at bounding box center [13, 55] width 12 height 12
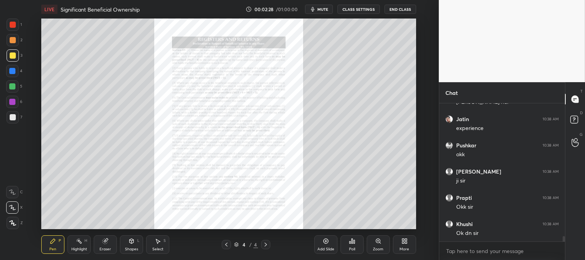
click at [322, 245] on div "Add Slide" at bounding box center [325, 244] width 23 height 19
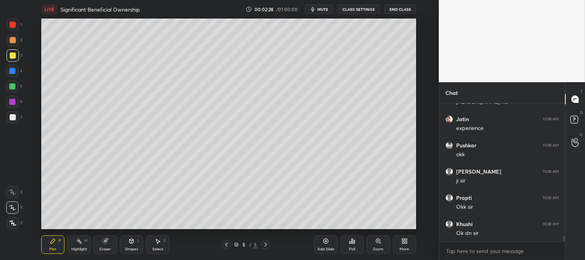
click at [373, 245] on div "Zoom" at bounding box center [378, 244] width 23 height 19
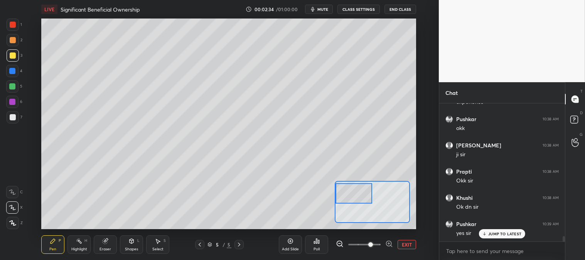
scroll to position [3471, 0]
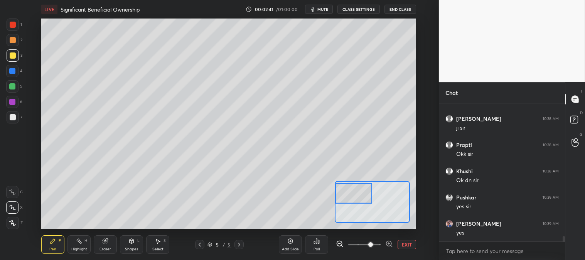
click at [407, 245] on button "EXIT" at bounding box center [407, 244] width 19 height 9
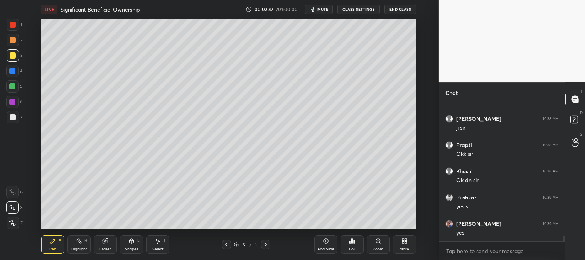
click at [224, 247] on icon at bounding box center [226, 244] width 6 height 6
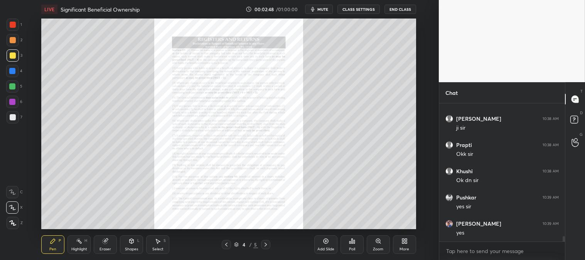
click at [87, 241] on div "H" at bounding box center [85, 241] width 3 height 4
click at [15, 31] on div "1" at bounding box center [14, 26] width 15 height 15
click at [265, 242] on icon at bounding box center [266, 244] width 6 height 6
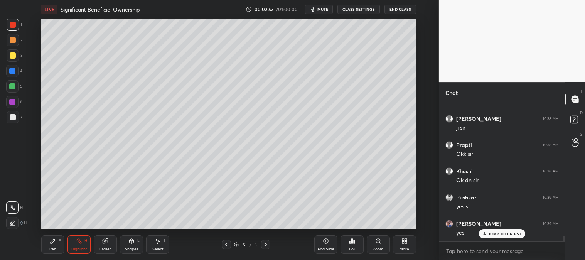
scroll to position [3498, 0]
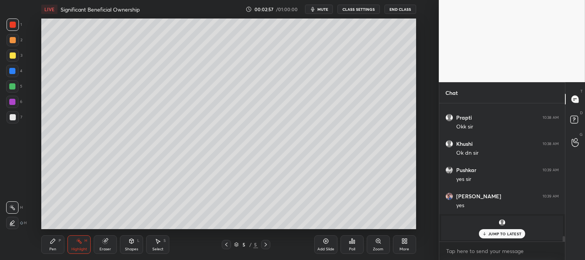
click at [378, 248] on div "Zoom" at bounding box center [378, 249] width 10 height 4
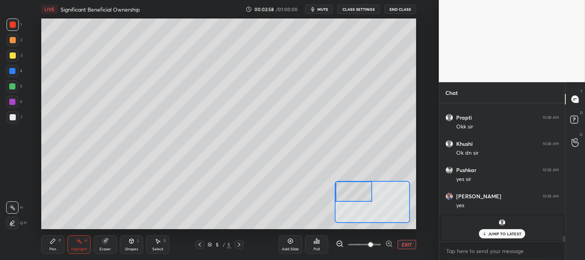
click at [50, 243] on icon at bounding box center [53, 241] width 6 height 6
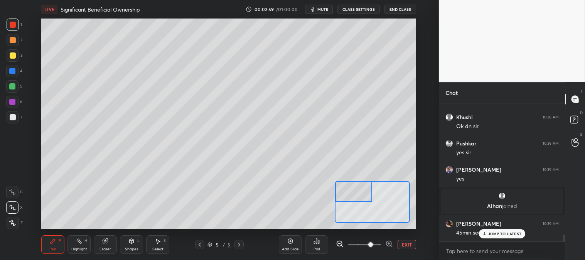
click at [12, 118] on div at bounding box center [13, 117] width 6 height 6
click at [404, 245] on button "EXIT" at bounding box center [407, 244] width 19 height 9
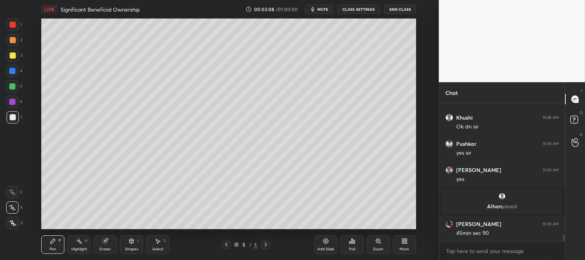
click at [376, 245] on div "Zoom" at bounding box center [378, 244] width 23 height 19
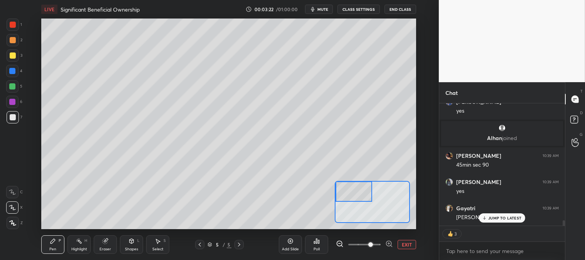
scroll to position [2698, 0]
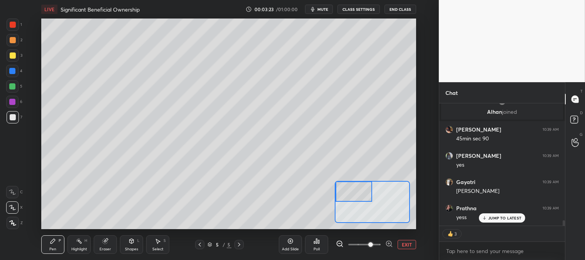
click at [108, 243] on icon at bounding box center [105, 241] width 6 height 6
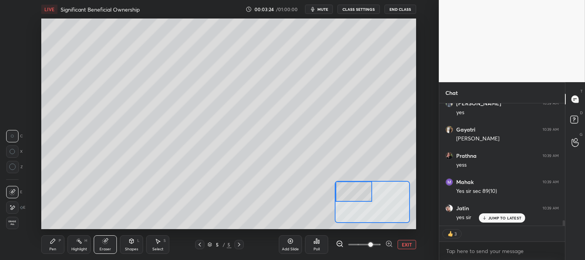
click at [55, 242] on icon at bounding box center [53, 241] width 6 height 6
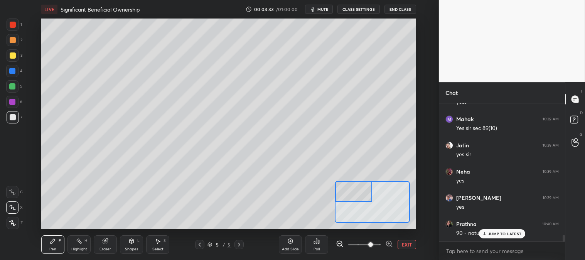
scroll to position [2840, 0]
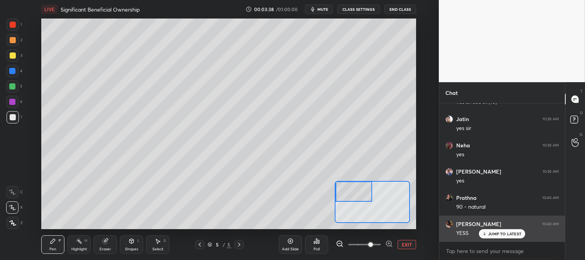
click at [406, 244] on button "EXIT" at bounding box center [407, 244] width 19 height 9
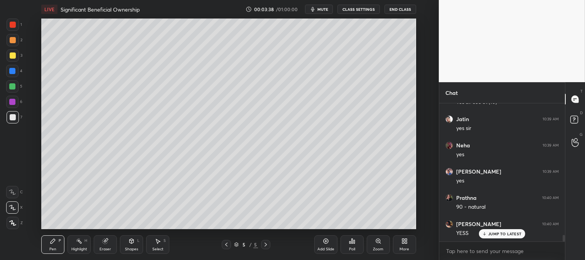
click at [488, 233] on div "JUMP TO LATEST" at bounding box center [502, 233] width 46 height 9
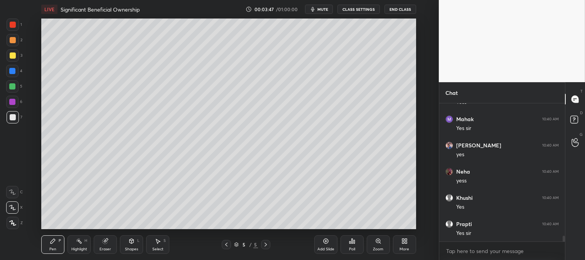
scroll to position [3102, 0]
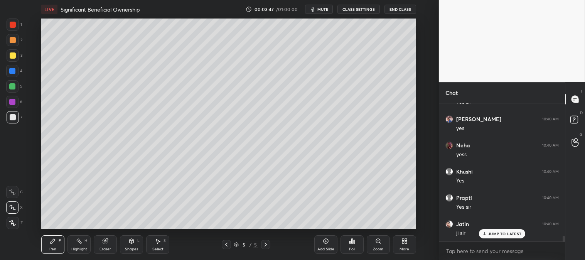
click at [376, 247] on div "Zoom" at bounding box center [378, 249] width 10 height 4
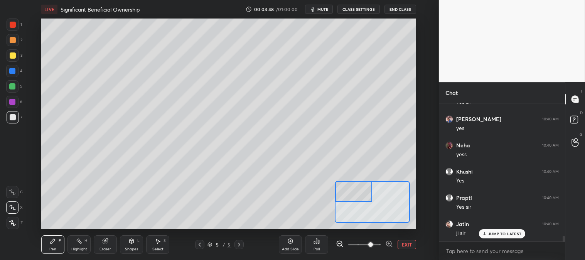
click at [54, 244] on icon at bounding box center [53, 241] width 6 height 6
click at [13, 89] on div at bounding box center [12, 86] width 6 height 6
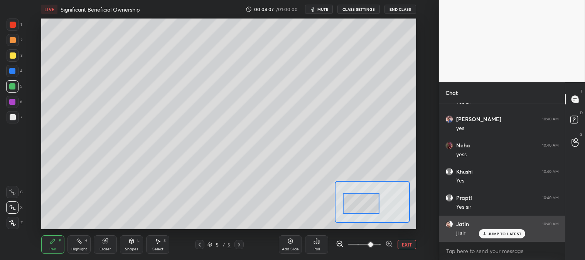
click at [499, 234] on p "JUMP TO LATEST" at bounding box center [504, 233] width 33 height 5
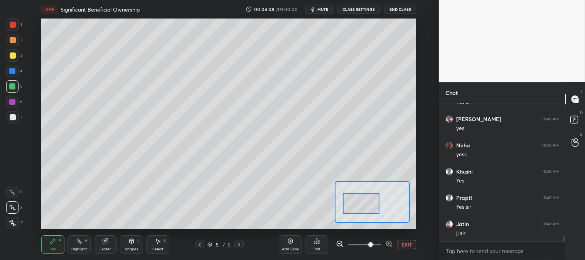
click at [408, 246] on button "EXIT" at bounding box center [407, 244] width 19 height 9
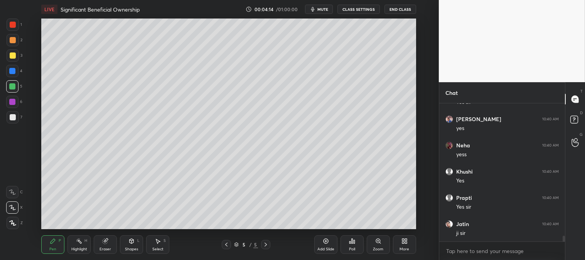
click at [375, 245] on div "Zoom" at bounding box center [378, 244] width 23 height 19
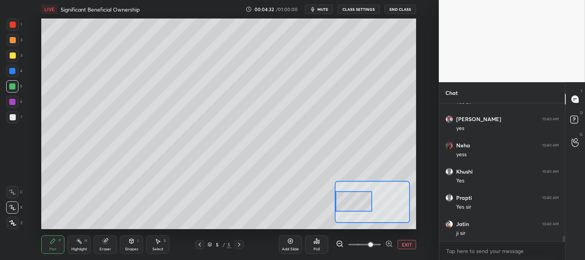
click at [411, 245] on button "EXIT" at bounding box center [407, 244] width 19 height 9
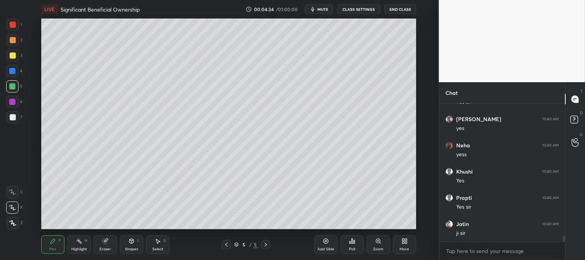
click at [82, 250] on div "Highlight" at bounding box center [79, 249] width 16 height 4
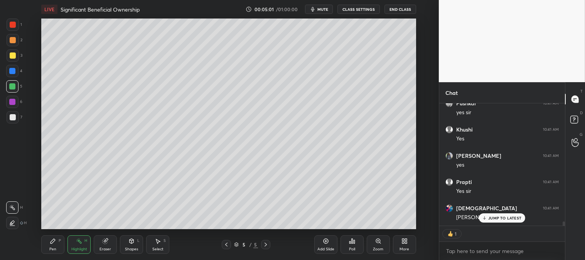
scroll to position [3417, 0]
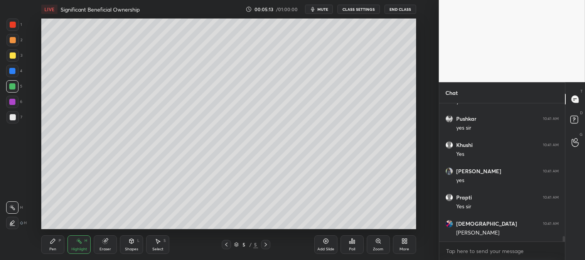
click at [59, 256] on div "Pen P Highlight H Eraser Shapes L Select S 5 / 5 Add Slide Poll Zoom More" at bounding box center [228, 244] width 374 height 31
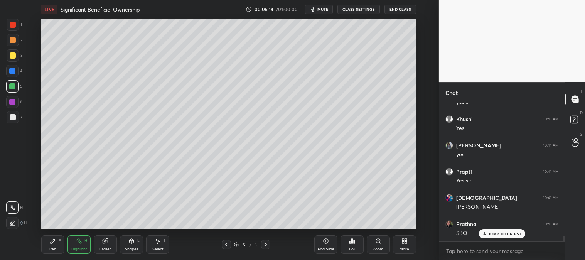
click at [16, 120] on div at bounding box center [13, 117] width 12 height 12
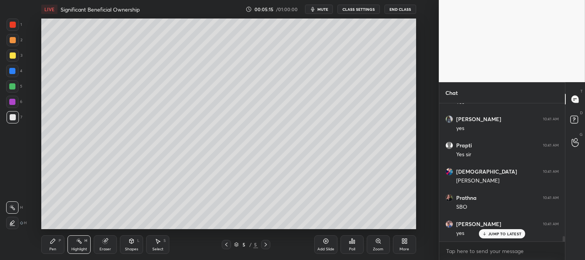
click at [9, 215] on div "H H" at bounding box center [16, 213] width 20 height 31
click at [485, 234] on icon at bounding box center [484, 234] width 2 height 1
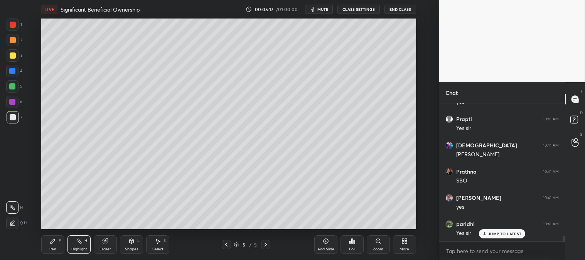
scroll to position [3522, 0]
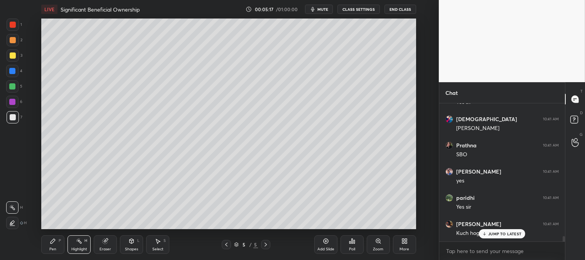
click at [8, 220] on div at bounding box center [12, 223] width 12 height 12
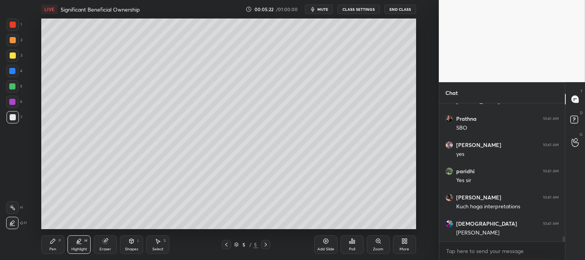
click at [14, 203] on div at bounding box center [12, 207] width 12 height 12
click at [62, 245] on div "Pen P" at bounding box center [52, 244] width 23 height 19
click at [377, 243] on icon at bounding box center [378, 241] width 6 height 6
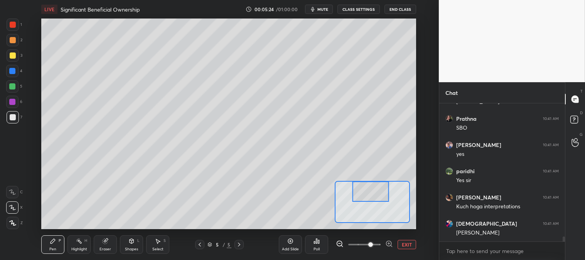
scroll to position [3574, 0]
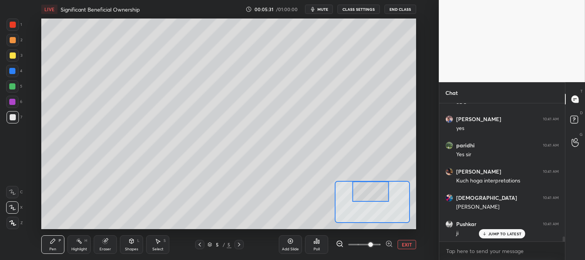
click at [410, 245] on button "EXIT" at bounding box center [407, 244] width 19 height 9
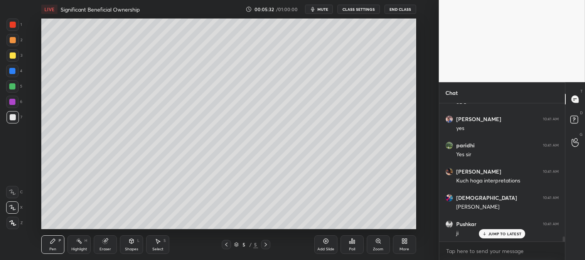
click at [495, 233] on p "JUMP TO LATEST" at bounding box center [504, 233] width 33 height 5
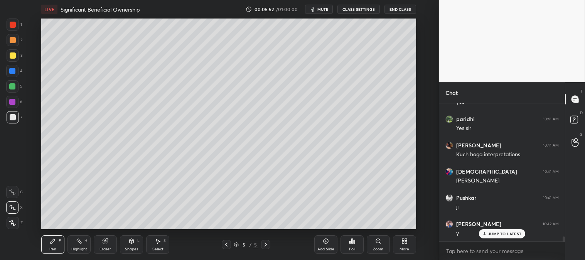
scroll to position [3633, 0]
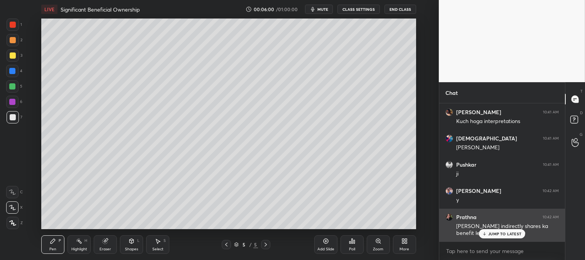
click at [497, 234] on p "JUMP TO LATEST" at bounding box center [504, 233] width 33 height 5
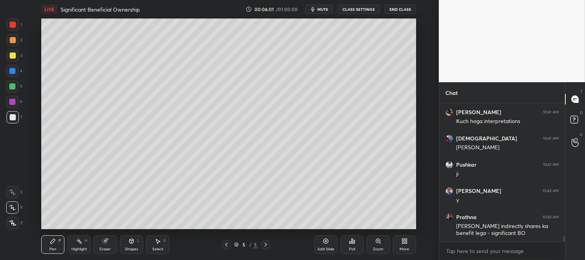
scroll to position [3634, 0]
click at [83, 245] on div "Highlight H" at bounding box center [78, 244] width 23 height 19
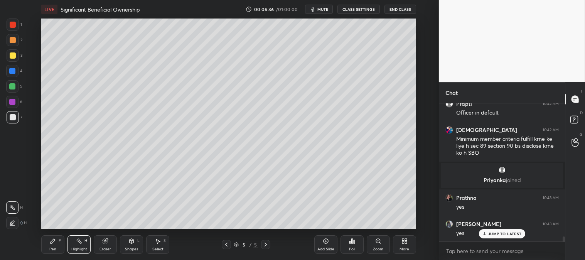
scroll to position [3832, 0]
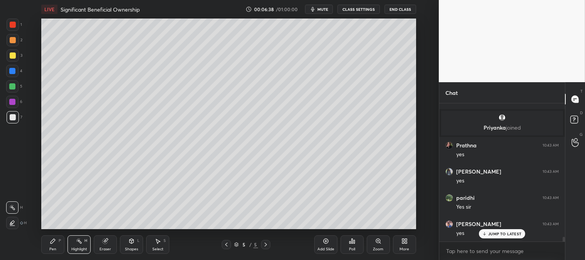
click at [52, 249] on div "Pen" at bounding box center [52, 249] width 7 height 4
click at [76, 245] on div "Highlight H" at bounding box center [78, 244] width 23 height 19
click at [13, 219] on div at bounding box center [12, 223] width 12 height 12
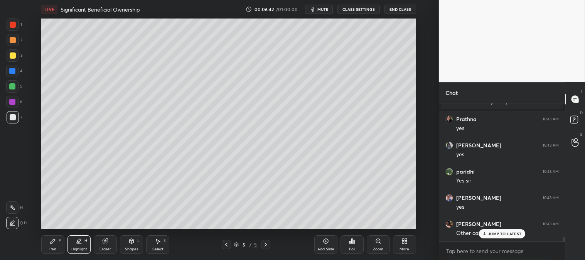
click at [11, 42] on div at bounding box center [13, 40] width 6 height 6
click at [489, 235] on p "JUMP TO LATEST" at bounding box center [504, 233] width 33 height 5
click at [12, 204] on icon at bounding box center [12, 207] width 6 height 6
click at [48, 241] on div "Pen P" at bounding box center [52, 244] width 23 height 19
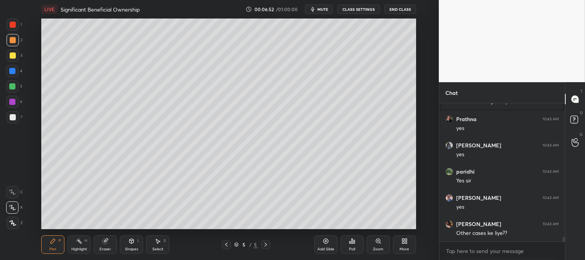
scroll to position [3885, 0]
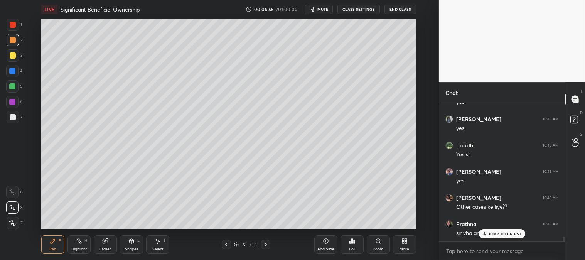
click at [374, 243] on div "Zoom" at bounding box center [378, 244] width 23 height 19
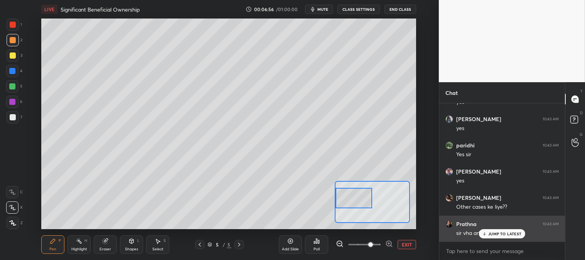
click at [487, 235] on div "JUMP TO LATEST" at bounding box center [502, 233] width 46 height 9
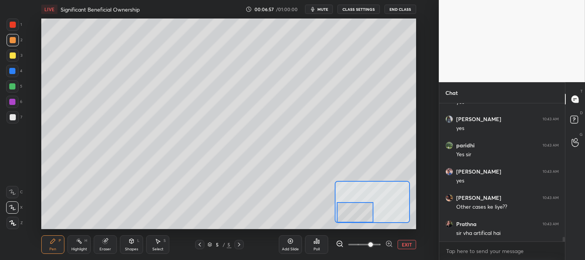
click at [406, 242] on button "EXIT" at bounding box center [407, 244] width 19 height 9
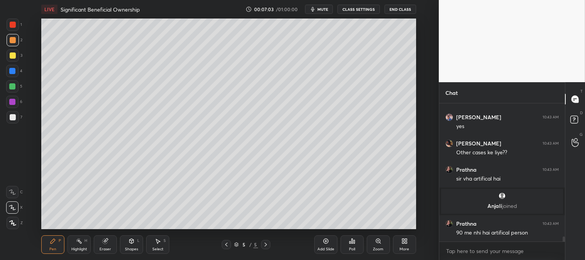
scroll to position [3591, 0]
click at [81, 248] on div "Highlight" at bounding box center [79, 249] width 16 height 4
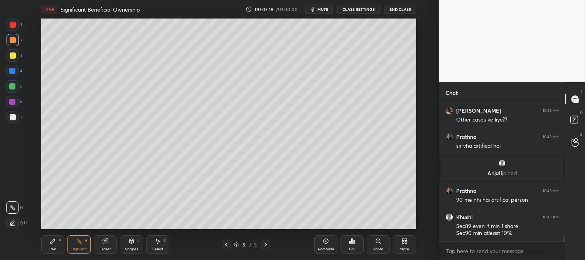
scroll to position [3650, 0]
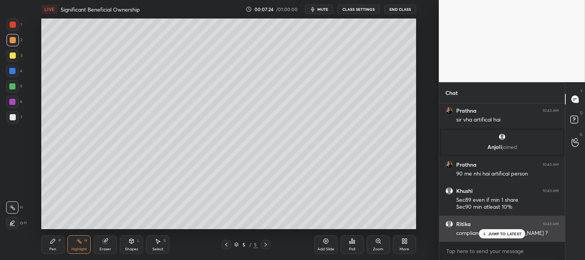
click at [488, 235] on div "JUMP TO LATEST" at bounding box center [502, 233] width 46 height 9
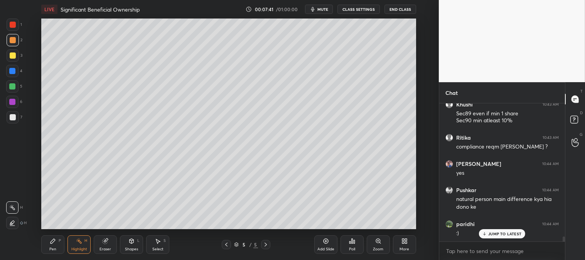
scroll to position [3762, 0]
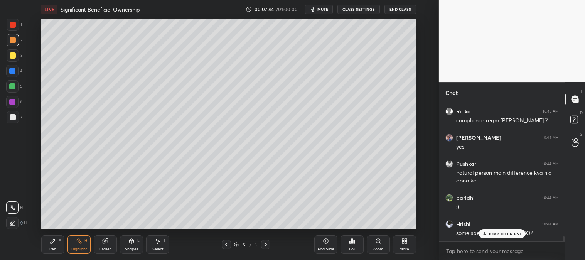
click at [489, 236] on p "JUMP TO LATEST" at bounding box center [504, 233] width 33 height 5
click at [376, 246] on div "Zoom" at bounding box center [378, 244] width 23 height 19
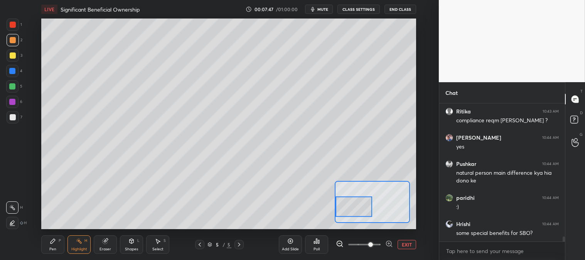
click at [51, 248] on div "Pen" at bounding box center [52, 249] width 7 height 4
click at [14, 27] on div at bounding box center [13, 25] width 6 height 6
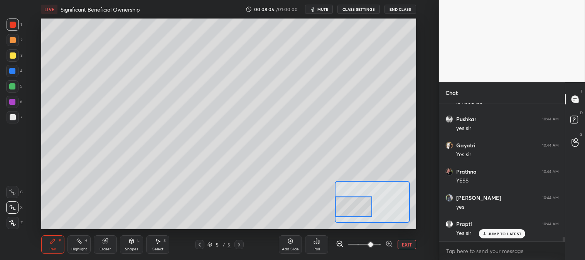
scroll to position [4038, 0]
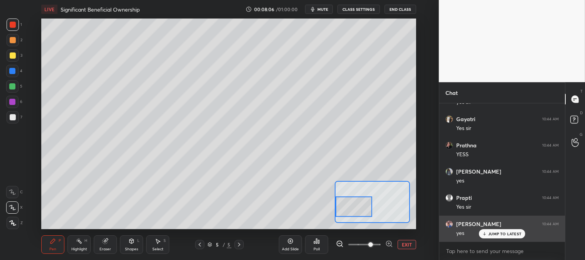
click at [491, 236] on p "JUMP TO LATEST" at bounding box center [504, 233] width 33 height 5
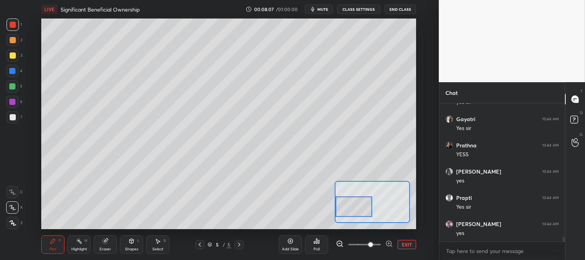
click at [408, 243] on button "EXIT" at bounding box center [407, 244] width 19 height 9
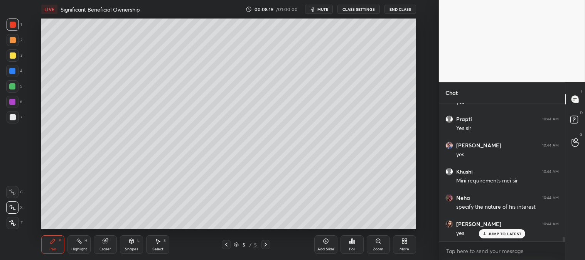
scroll to position [4143, 0]
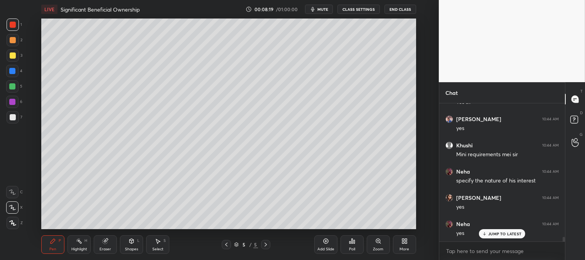
click at [375, 246] on div "Zoom" at bounding box center [378, 244] width 23 height 19
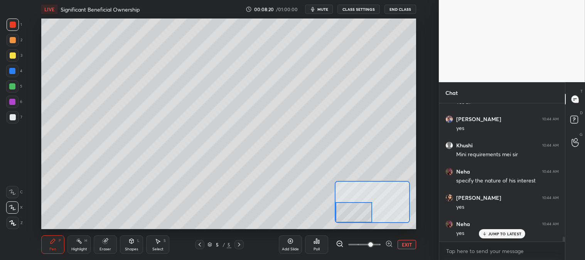
click at [51, 243] on icon at bounding box center [53, 241] width 5 height 5
click at [16, 52] on div at bounding box center [13, 55] width 12 height 12
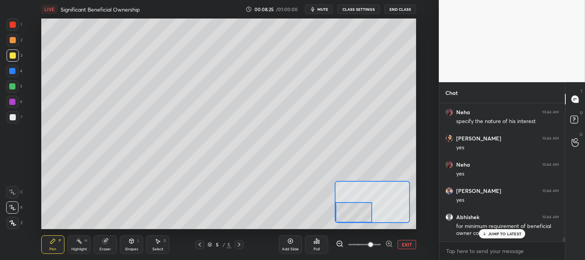
scroll to position [4229, 0]
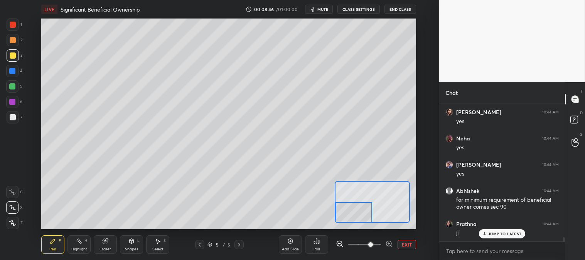
click at [106, 247] on div "Eraser" at bounding box center [106, 249] width 12 height 4
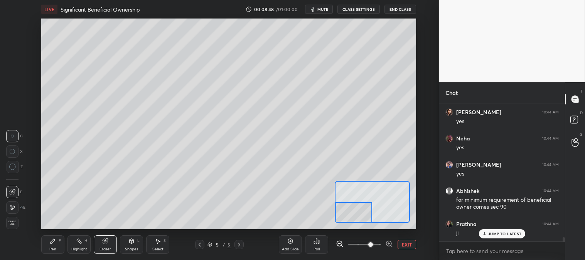
click at [60, 248] on div "Pen P" at bounding box center [52, 244] width 23 height 19
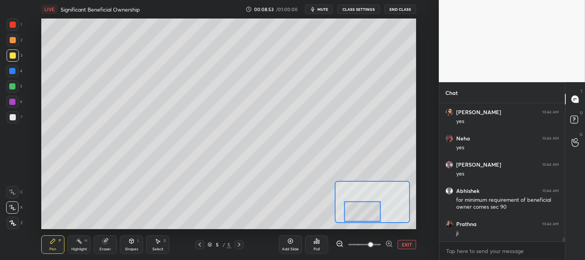
scroll to position [4255, 0]
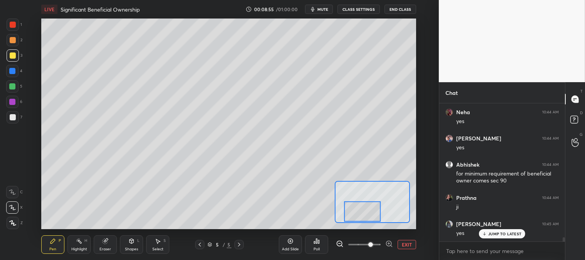
click at [407, 244] on button "EXIT" at bounding box center [407, 244] width 19 height 9
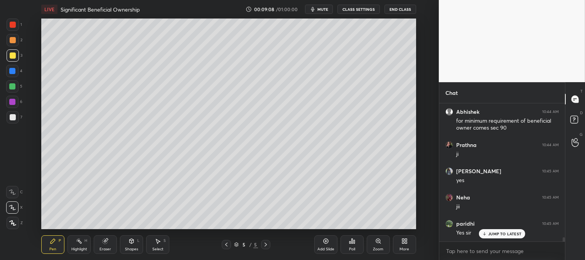
scroll to position [4341, 0]
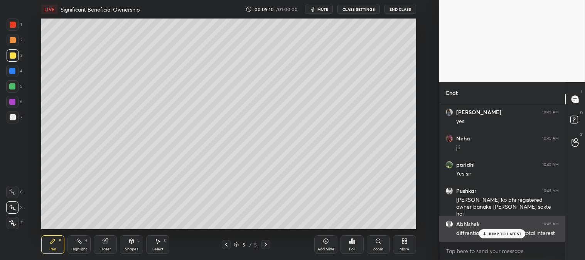
click at [492, 238] on div "JUMP TO LATEST" at bounding box center [502, 233] width 46 height 9
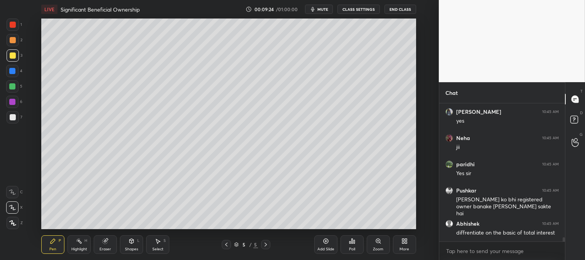
click at [15, 41] on div at bounding box center [13, 40] width 6 height 6
click at [371, 245] on div "Zoom" at bounding box center [378, 244] width 23 height 19
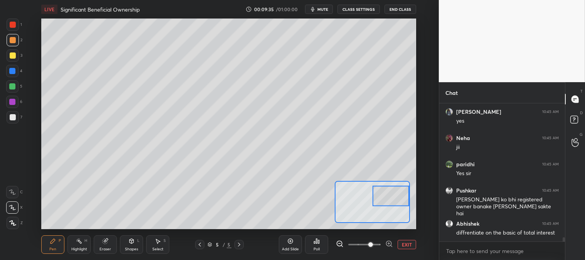
scroll to position [4400, 0]
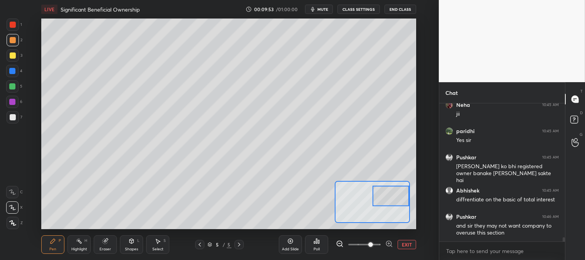
click at [403, 246] on button "EXIT" at bounding box center [407, 244] width 19 height 9
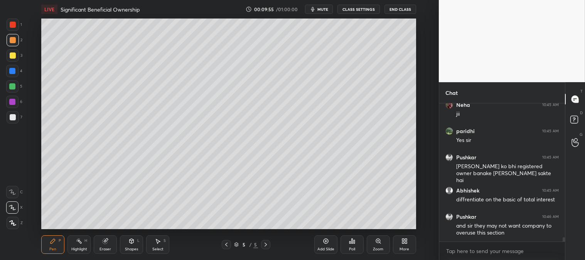
scroll to position [4426, 0]
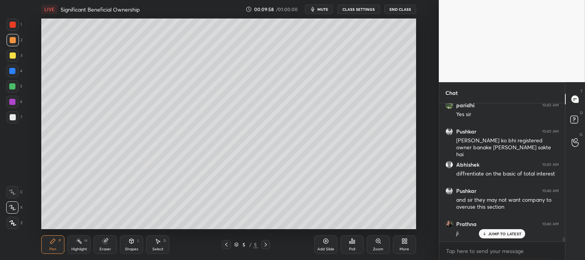
click at [372, 245] on div "Zoom" at bounding box center [378, 244] width 23 height 19
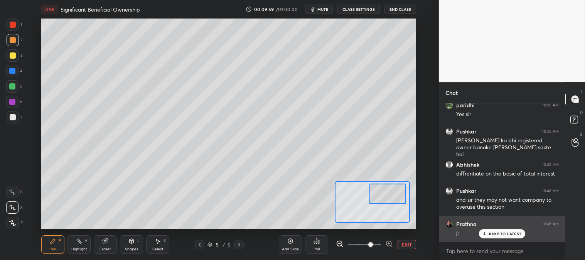
click at [496, 233] on p "JUMP TO LATEST" at bounding box center [504, 233] width 33 height 5
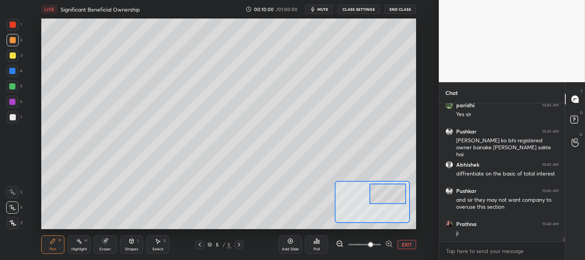
click at [17, 86] on div at bounding box center [12, 86] width 12 height 12
click at [13, 53] on div at bounding box center [13, 55] width 6 height 6
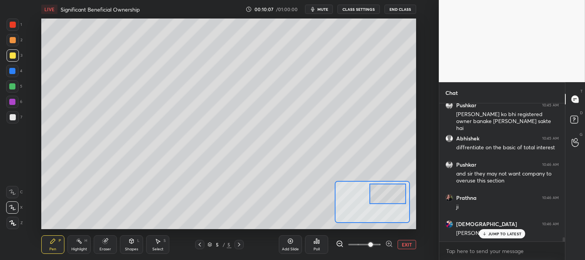
click at [107, 243] on icon at bounding box center [105, 241] width 6 height 6
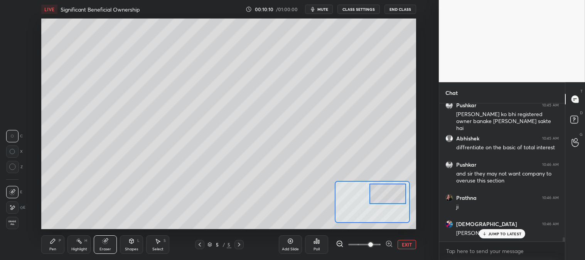
click at [52, 244] on icon at bounding box center [53, 241] width 6 height 6
click at [52, 241] on icon at bounding box center [53, 241] width 5 height 5
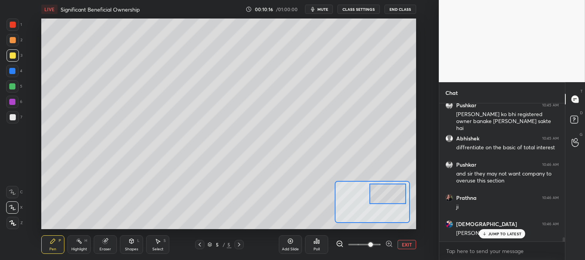
click at [10, 86] on div at bounding box center [12, 86] width 6 height 6
click at [12, 40] on div at bounding box center [13, 40] width 6 height 6
click at [15, 121] on div at bounding box center [13, 117] width 12 height 12
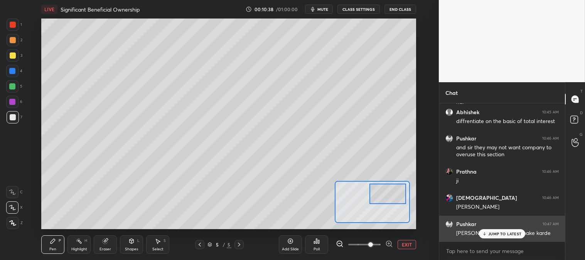
click at [409, 243] on button "EXIT" at bounding box center [407, 244] width 19 height 9
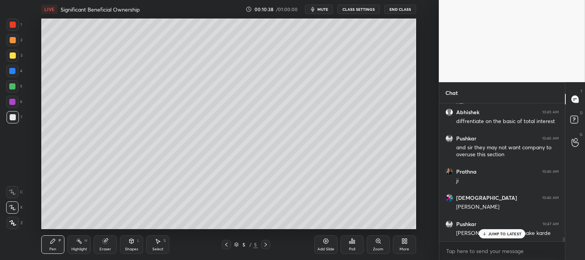
click at [484, 236] on icon at bounding box center [484, 233] width 5 height 5
click at [10, 84] on div at bounding box center [12, 86] width 6 height 6
click at [9, 51] on div at bounding box center [13, 55] width 12 height 12
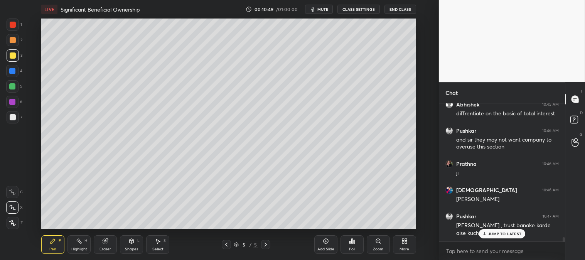
click at [376, 246] on div "Zoom" at bounding box center [378, 244] width 23 height 19
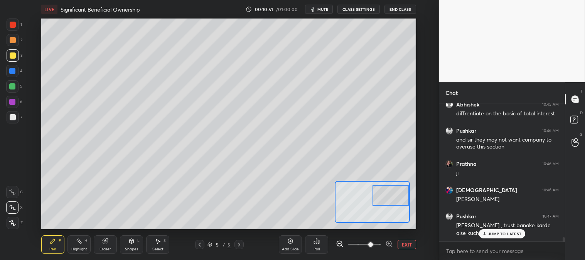
click at [8, 40] on div at bounding box center [13, 40] width 12 height 12
click at [13, 71] on div at bounding box center [12, 71] width 6 height 6
click at [406, 243] on button "EXIT" at bounding box center [407, 244] width 19 height 9
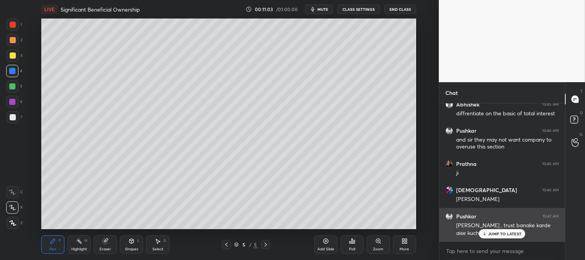
click at [492, 233] on p "JUMP TO LATEST" at bounding box center [504, 233] width 33 height 5
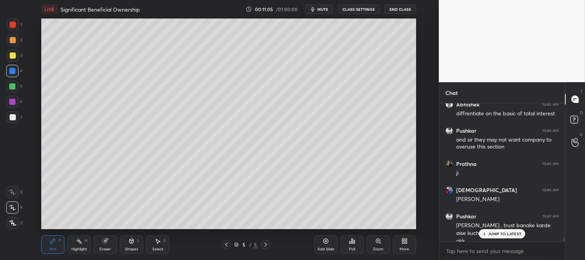
scroll to position [4494, 0]
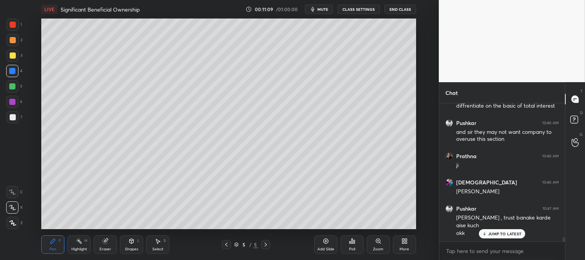
click at [493, 233] on p "JUMP TO LATEST" at bounding box center [504, 233] width 33 height 5
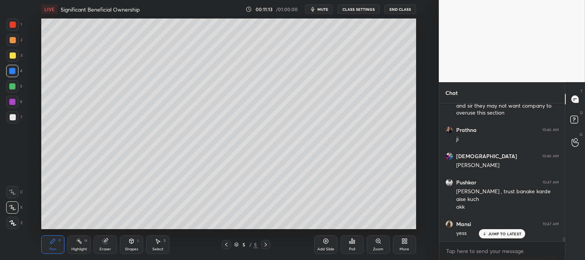
click at [495, 234] on p "JUMP TO LATEST" at bounding box center [504, 233] width 33 height 5
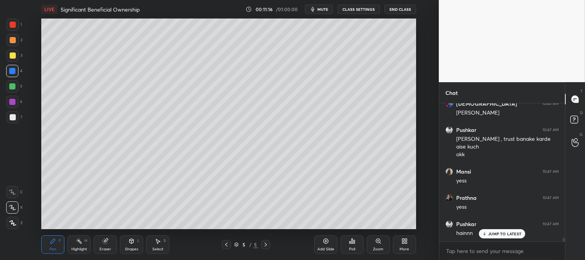
scroll to position [4599, 0]
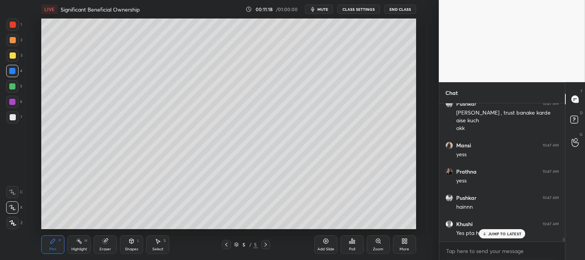
click at [494, 234] on p "JUMP TO LATEST" at bounding box center [504, 233] width 33 height 5
click at [494, 236] on p "JUMP TO LATEST" at bounding box center [504, 233] width 33 height 5
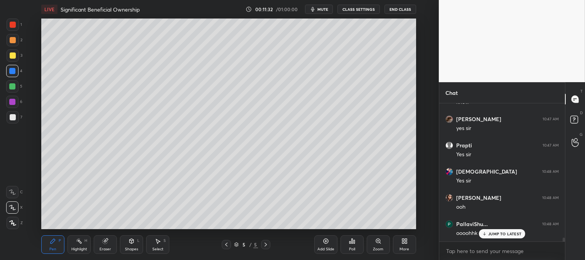
scroll to position [4783, 0]
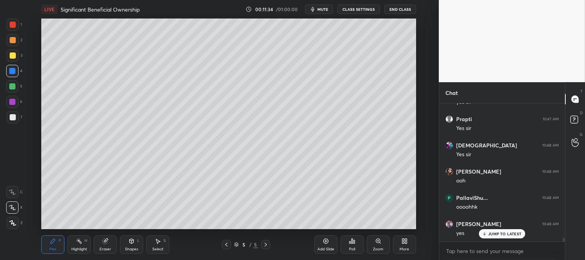
click at [496, 232] on p "JUMP TO LATEST" at bounding box center [504, 233] width 33 height 5
click at [377, 245] on div "Zoom" at bounding box center [378, 244] width 23 height 19
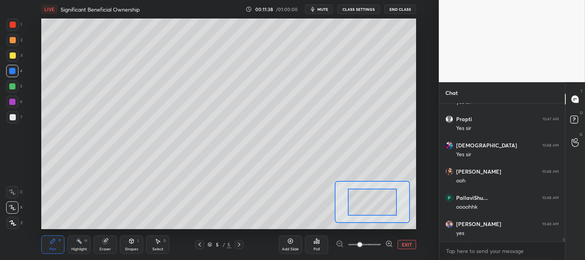
click at [403, 245] on button "EXIT" at bounding box center [407, 244] width 19 height 9
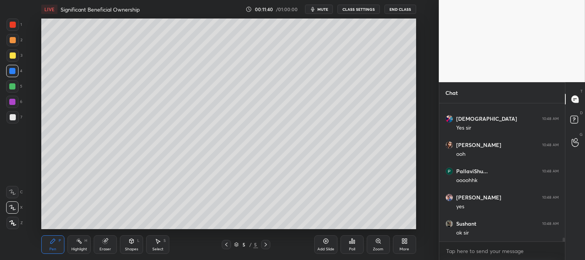
click at [374, 248] on div "Zoom" at bounding box center [378, 249] width 10 height 4
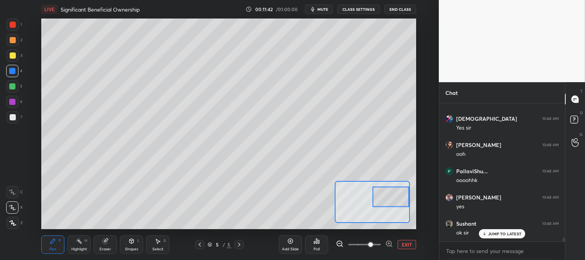
scroll to position [4835, 0]
click at [58, 238] on div "Pen P" at bounding box center [52, 244] width 23 height 19
click at [17, 59] on div at bounding box center [13, 55] width 12 height 12
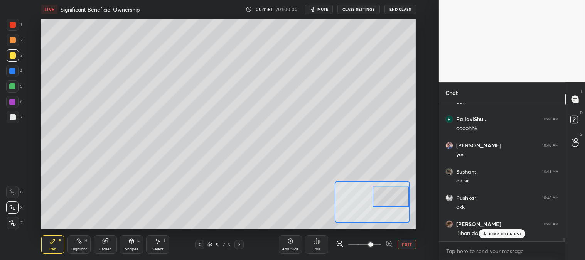
scroll to position [4889, 0]
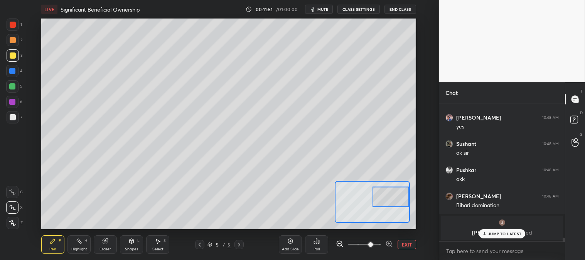
click at [485, 236] on icon at bounding box center [484, 233] width 5 height 5
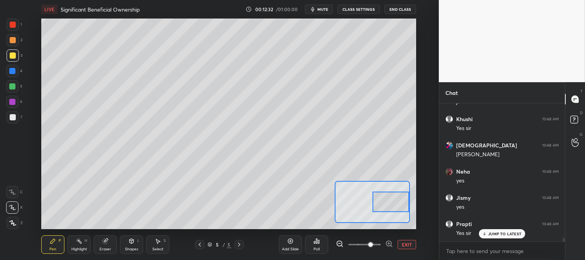
scroll to position [5073, 0]
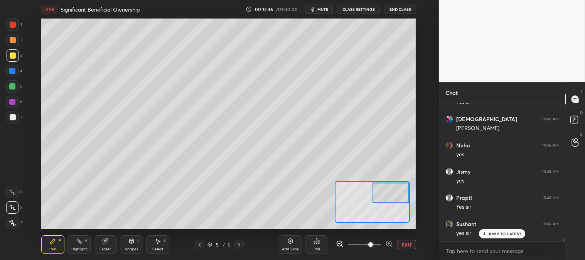
click at [400, 244] on button "EXIT" at bounding box center [407, 244] width 19 height 9
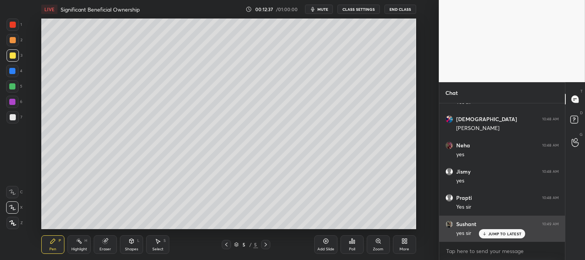
click at [490, 234] on p "JUMP TO LATEST" at bounding box center [504, 233] width 33 height 5
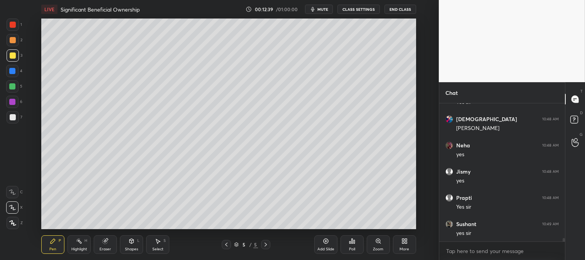
click at [371, 245] on div "Zoom" at bounding box center [378, 244] width 23 height 19
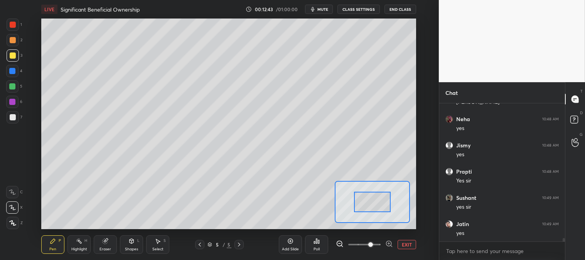
click at [408, 243] on button "EXIT" at bounding box center [407, 244] width 19 height 9
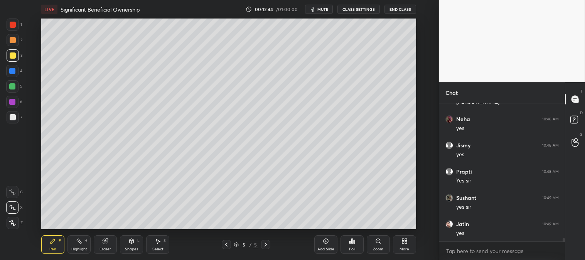
scroll to position [5125, 0]
click at [322, 9] on span "mute" at bounding box center [322, 9] width 11 height 5
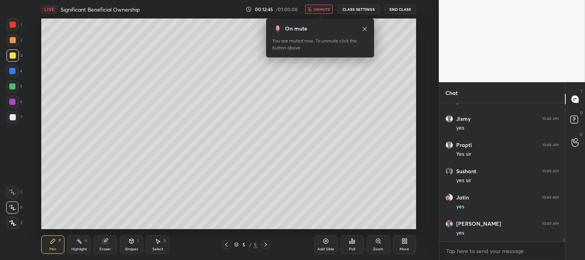
click at [321, 8] on span "unmute" at bounding box center [322, 9] width 17 height 5
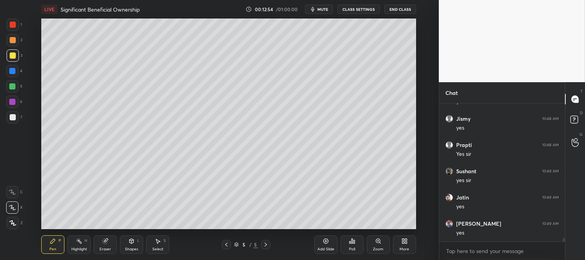
click at [373, 246] on div "Zoom" at bounding box center [378, 244] width 23 height 19
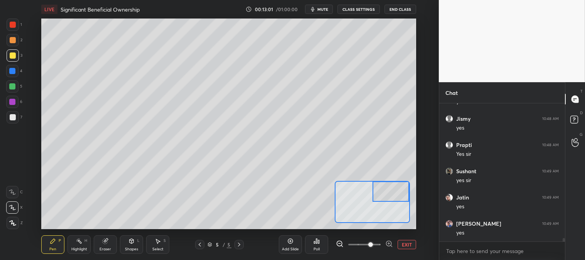
click at [409, 243] on button "EXIT" at bounding box center [407, 244] width 19 height 9
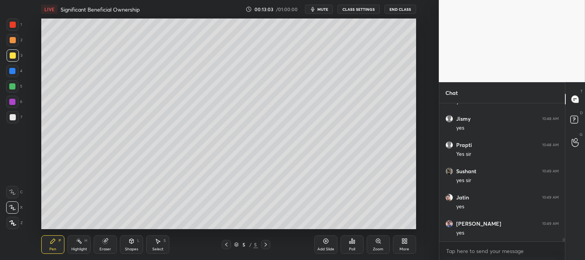
click at [13, 115] on div at bounding box center [13, 117] width 6 height 6
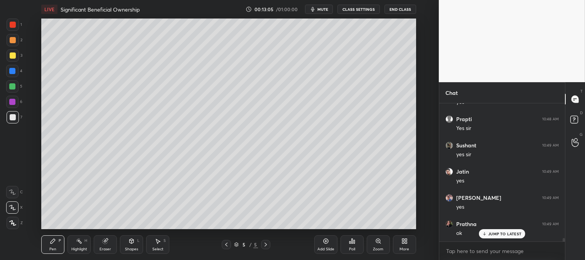
click at [376, 248] on div "Zoom" at bounding box center [378, 249] width 10 height 4
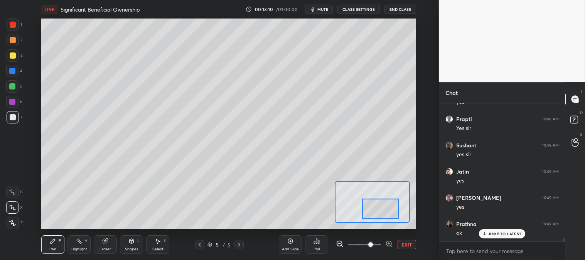
click at [13, 54] on div at bounding box center [13, 55] width 6 height 6
click at [109, 242] on div "Eraser" at bounding box center [105, 244] width 23 height 19
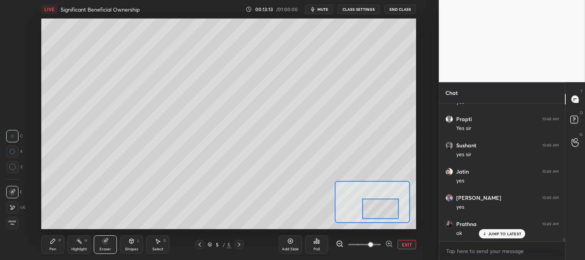
click at [52, 246] on div "Pen P" at bounding box center [52, 244] width 23 height 19
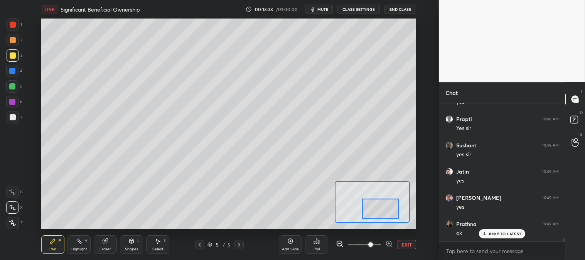
click at [15, 113] on div at bounding box center [13, 117] width 12 height 12
click at [15, 54] on div at bounding box center [13, 55] width 6 height 6
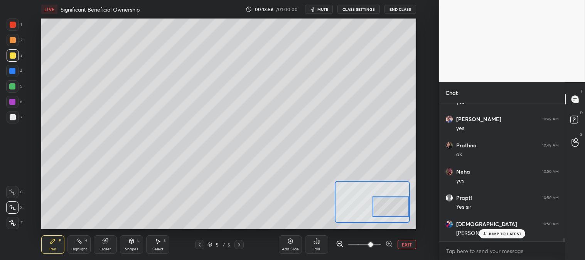
scroll to position [5257, 0]
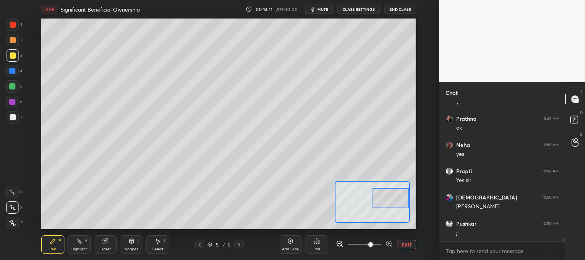
click at [12, 74] on div at bounding box center [12, 71] width 6 height 6
click at [14, 114] on div at bounding box center [13, 117] width 6 height 6
click at [13, 56] on div at bounding box center [13, 55] width 6 height 6
click at [13, 78] on div "4" at bounding box center [14, 72] width 16 height 15
click at [12, 40] on div at bounding box center [13, 40] width 6 height 6
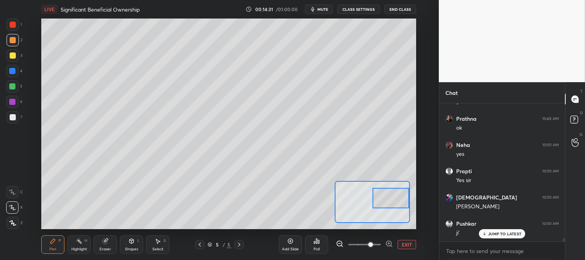
scroll to position [5284, 0]
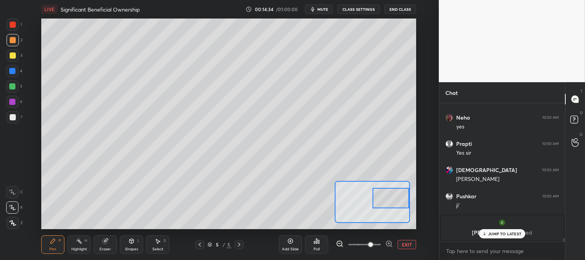
click at [13, 115] on div at bounding box center [13, 117] width 6 height 6
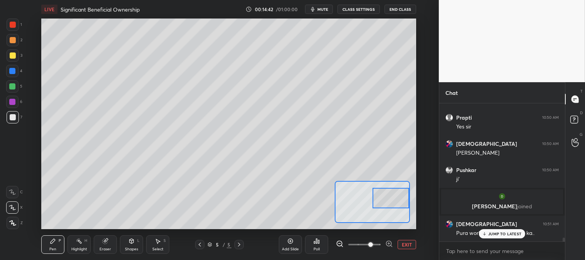
click at [412, 247] on button "EXIT" at bounding box center [407, 244] width 19 height 9
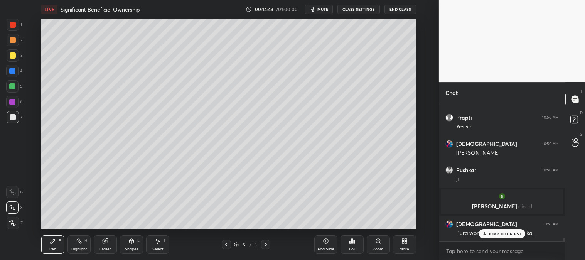
scroll to position [4810, 0]
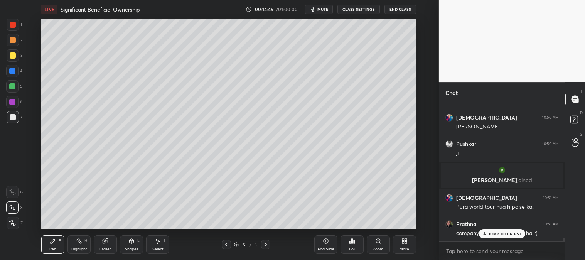
click at [376, 245] on div "Zoom" at bounding box center [378, 244] width 23 height 19
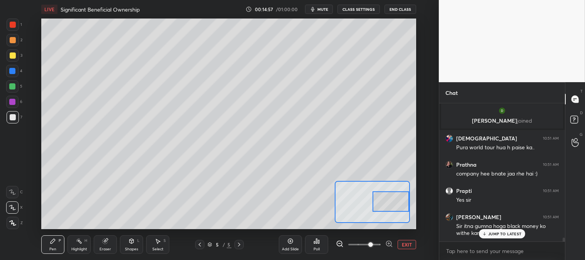
scroll to position [4896, 0]
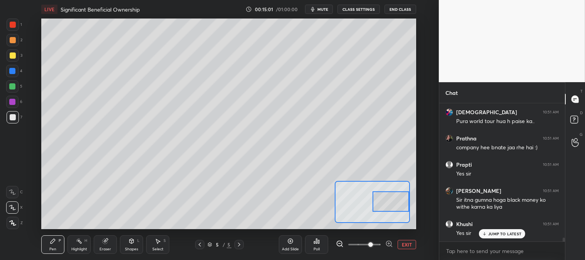
click at [408, 245] on button "EXIT" at bounding box center [407, 244] width 19 height 9
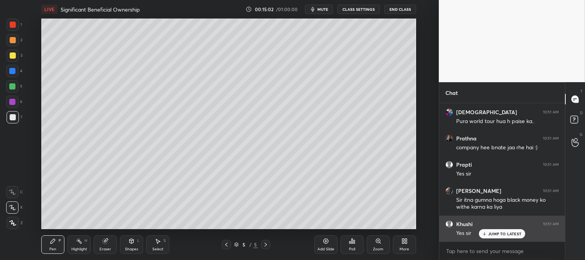
click at [497, 234] on p "JUMP TO LATEST" at bounding box center [504, 233] width 33 height 5
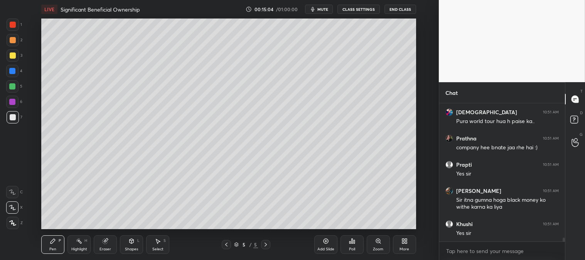
click at [373, 246] on div "Zoom" at bounding box center [378, 244] width 23 height 19
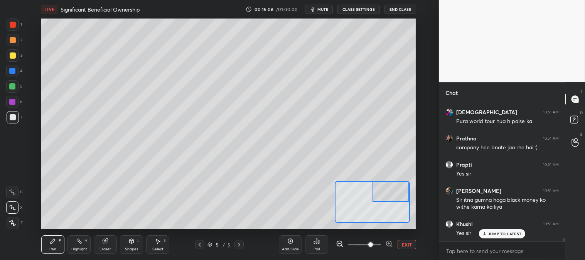
scroll to position [4922, 0]
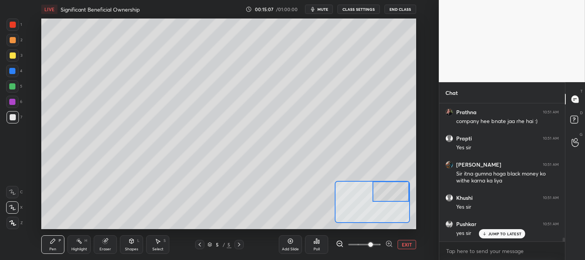
click at [109, 247] on div "Eraser" at bounding box center [106, 249] width 12 height 4
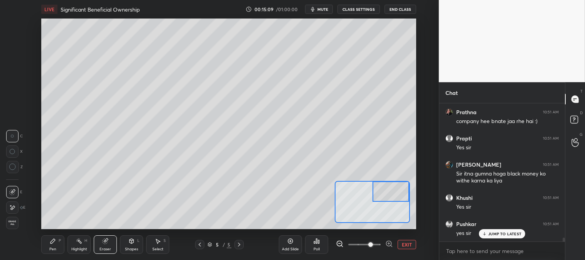
click at [51, 244] on icon at bounding box center [53, 241] width 6 height 6
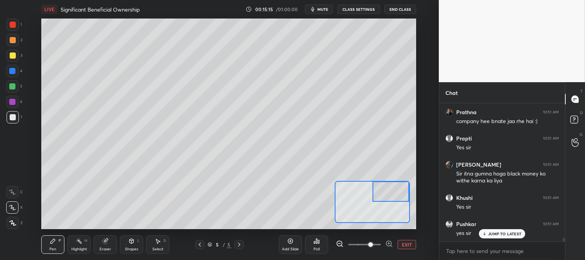
scroll to position [4950, 0]
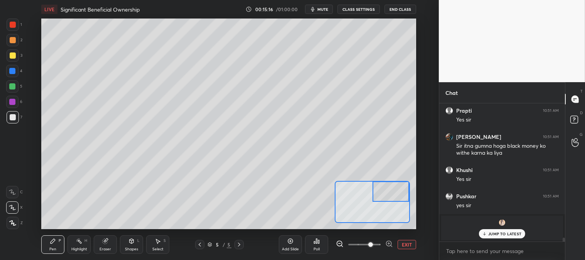
click at [408, 245] on button "EXIT" at bounding box center [407, 244] width 19 height 9
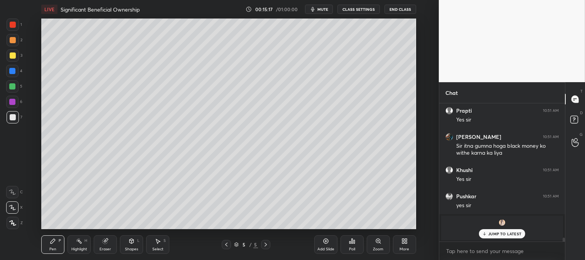
click at [78, 244] on icon at bounding box center [79, 241] width 6 height 6
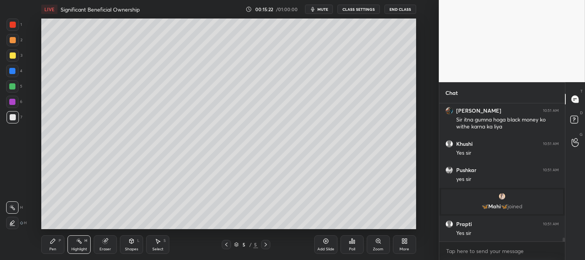
scroll to position [5002, 0]
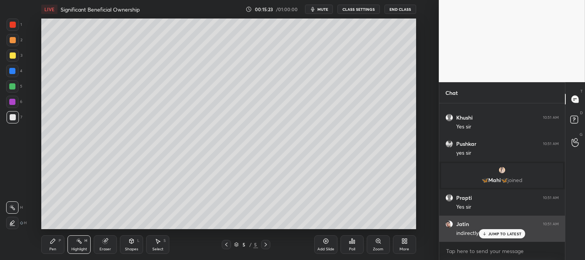
click at [487, 233] on div "JUMP TO LATEST" at bounding box center [502, 233] width 46 height 9
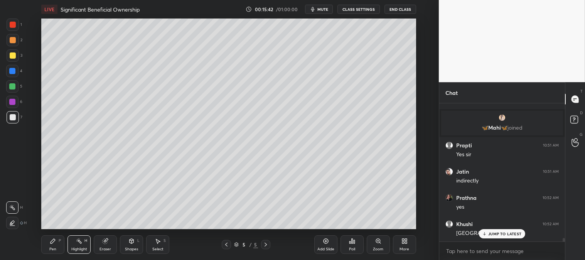
scroll to position [5081, 0]
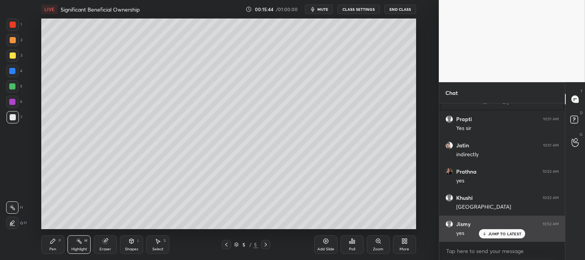
click at [490, 236] on p "JUMP TO LATEST" at bounding box center [504, 233] width 33 height 5
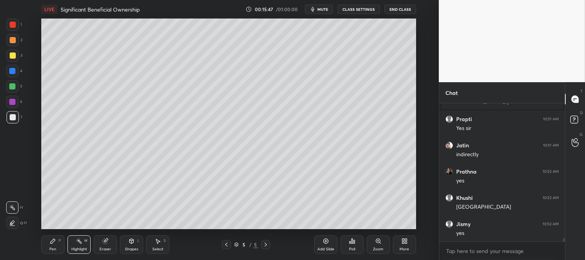
click at [375, 244] on icon at bounding box center [378, 241] width 6 height 6
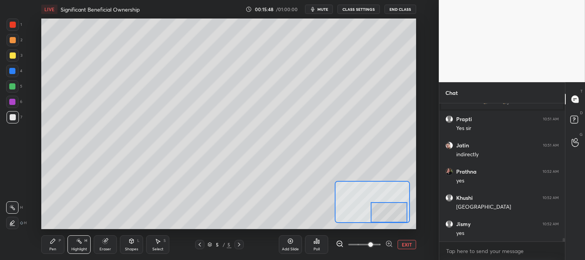
click at [100, 251] on div "Eraser" at bounding box center [106, 249] width 12 height 4
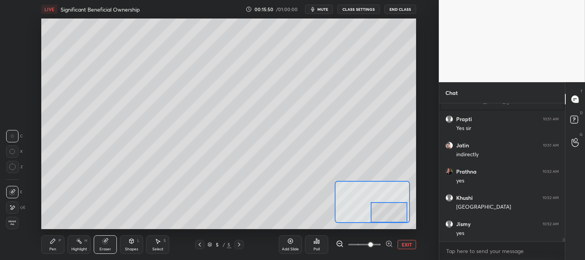
click at [47, 242] on div "Pen P" at bounding box center [52, 244] width 23 height 19
click at [56, 239] on div "Pen P" at bounding box center [52, 244] width 23 height 19
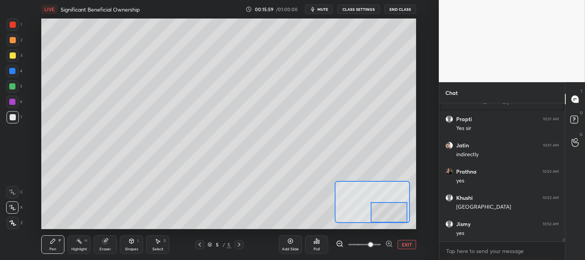
click at [403, 243] on button "EXIT" at bounding box center [407, 244] width 19 height 9
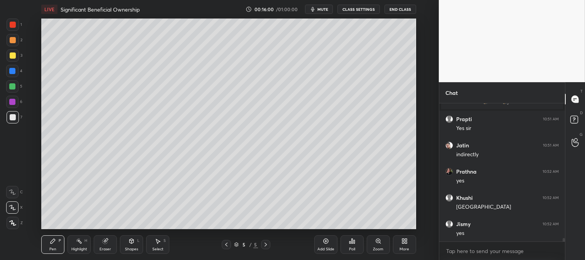
click at [80, 244] on icon at bounding box center [79, 241] width 6 height 6
click at [12, 27] on div at bounding box center [13, 25] width 6 height 6
click at [376, 243] on icon at bounding box center [378, 241] width 6 height 6
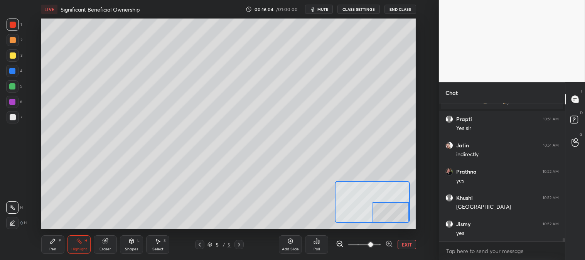
click at [51, 248] on div "Pen" at bounding box center [52, 249] width 7 height 4
click at [411, 243] on button "EXIT" at bounding box center [407, 244] width 19 height 9
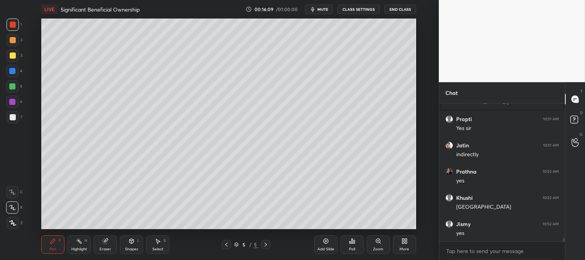
click at [75, 245] on div "Highlight H" at bounding box center [78, 244] width 23 height 19
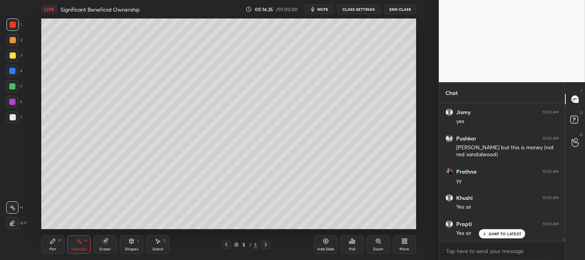
scroll to position [5219, 0]
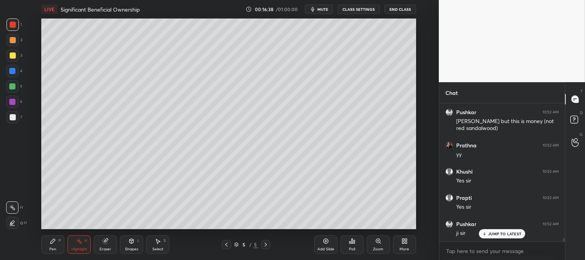
click at [49, 247] on div "Pen P" at bounding box center [52, 244] width 23 height 19
click at [13, 56] on div at bounding box center [13, 55] width 6 height 6
click at [12, 37] on div at bounding box center [13, 40] width 6 height 6
click at [11, 117] on div at bounding box center [13, 117] width 6 height 6
click at [379, 247] on div "Zoom" at bounding box center [378, 249] width 10 height 4
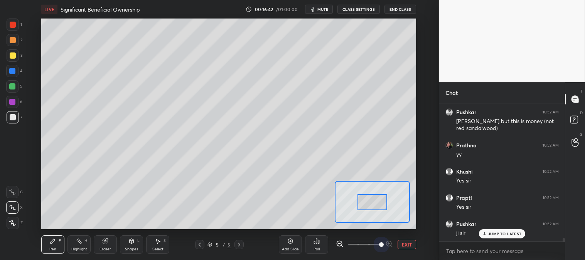
click at [373, 247] on span at bounding box center [364, 245] width 32 height 12
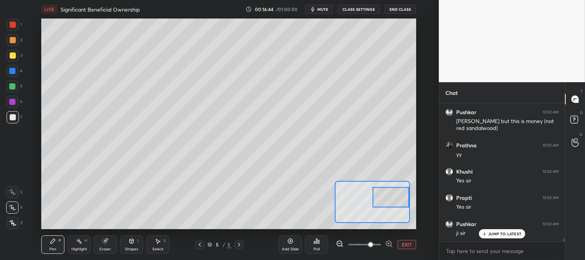
click at [56, 238] on div "Pen P" at bounding box center [52, 244] width 23 height 19
click at [17, 30] on div at bounding box center [13, 25] width 12 height 12
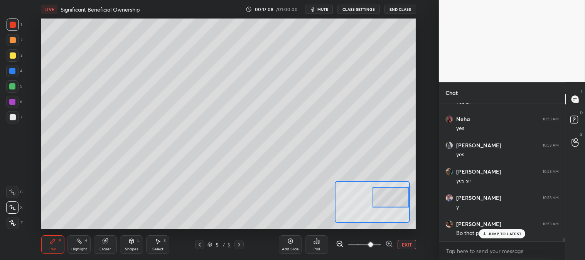
scroll to position [5508, 0]
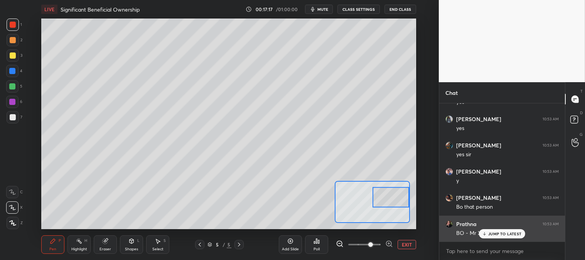
click at [494, 236] on p "JUMP TO LATEST" at bounding box center [504, 233] width 33 height 5
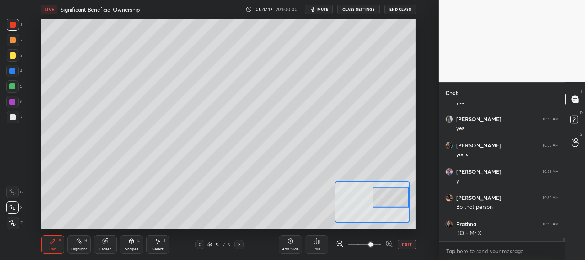
click at [410, 245] on button "EXIT" at bounding box center [407, 244] width 19 height 9
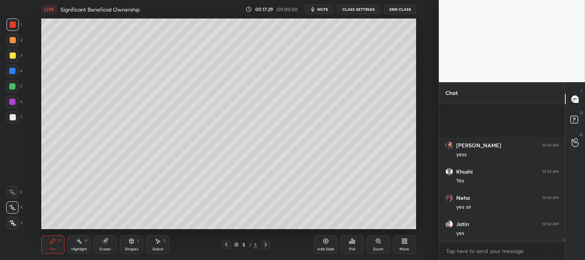
scroll to position [5797, 0]
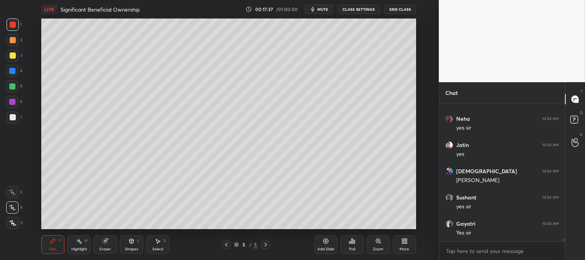
click at [81, 251] on div "Highlight H" at bounding box center [78, 244] width 23 height 19
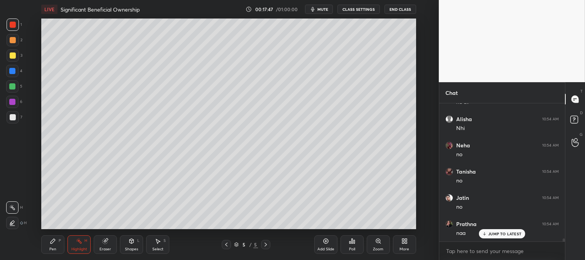
scroll to position [6137, 0]
click at [56, 251] on div "Pen P" at bounding box center [52, 244] width 23 height 19
click at [14, 118] on div at bounding box center [13, 117] width 6 height 6
click at [76, 248] on div "Highlight" at bounding box center [79, 249] width 16 height 4
click at [494, 233] on p "JUMP TO LATEST" at bounding box center [504, 233] width 33 height 5
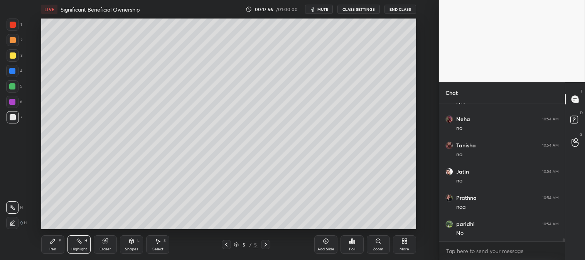
scroll to position [6163, 0]
click at [51, 248] on div "Pen" at bounding box center [52, 249] width 7 height 4
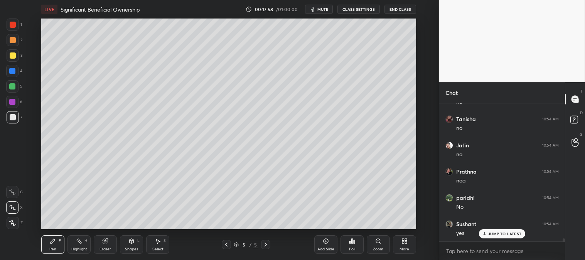
click at [78, 249] on div "Highlight" at bounding box center [79, 249] width 16 height 4
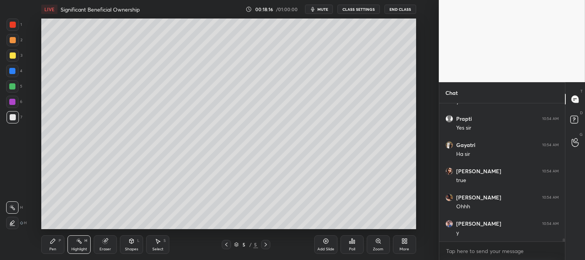
click at [52, 248] on div "Pen" at bounding box center [52, 249] width 7 height 4
click at [15, 86] on div at bounding box center [12, 86] width 6 height 6
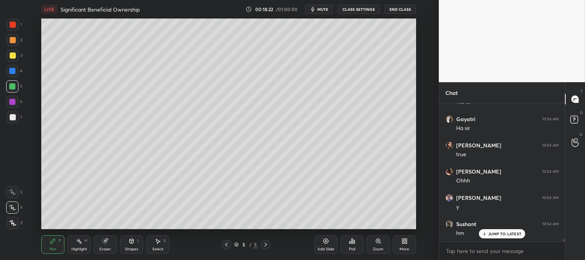
click at [79, 245] on div "Highlight H" at bounding box center [78, 244] width 23 height 19
click at [13, 218] on div at bounding box center [12, 223] width 12 height 12
click at [13, 118] on div at bounding box center [13, 117] width 6 height 6
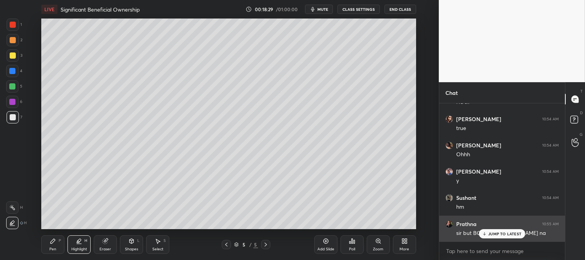
click at [491, 234] on p "JUMP TO LATEST" at bounding box center [504, 233] width 33 height 5
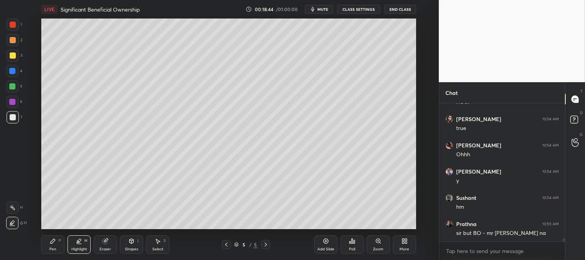
scroll to position [6381, 0]
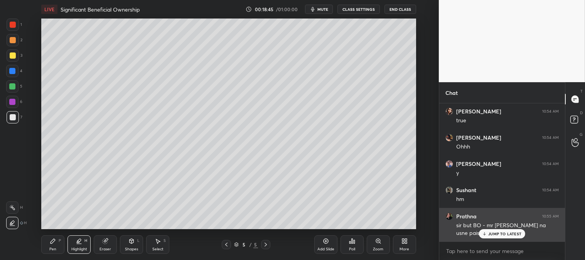
click at [493, 236] on div "JUMP TO LATEST" at bounding box center [502, 233] width 46 height 9
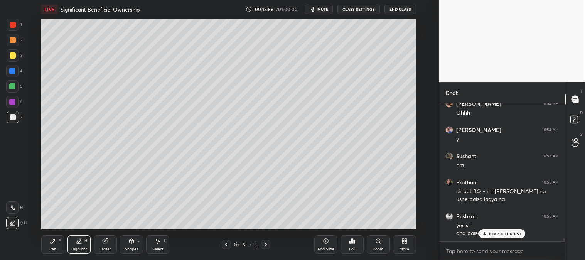
scroll to position [6441, 0]
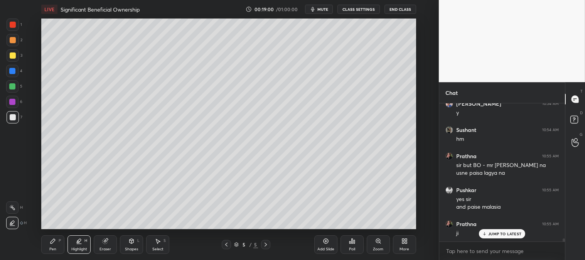
click at [484, 236] on div "JUMP TO LATEST" at bounding box center [502, 233] width 46 height 9
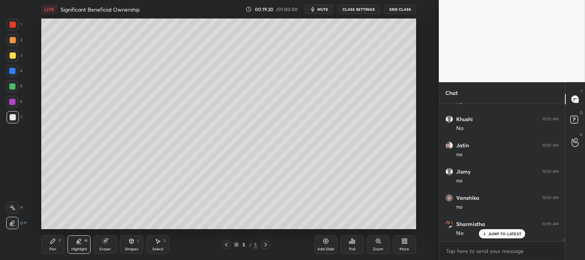
scroll to position [6913, 0]
click at [47, 248] on div "Pen P" at bounding box center [52, 244] width 23 height 19
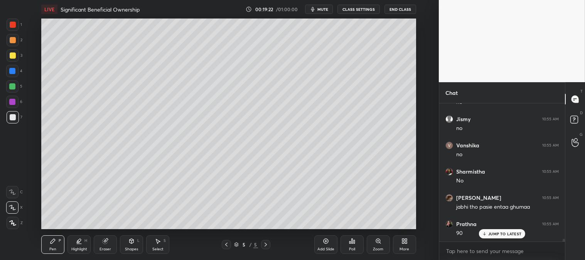
click at [13, 86] on div at bounding box center [12, 86] width 6 height 6
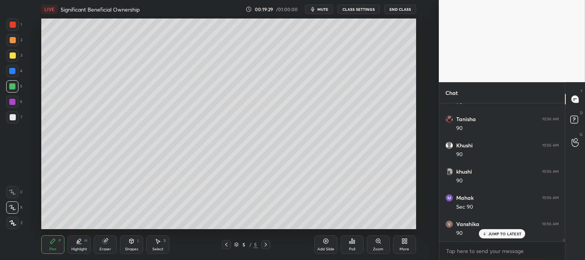
scroll to position [7320, 0]
click at [98, 245] on div "Eraser" at bounding box center [105, 244] width 23 height 19
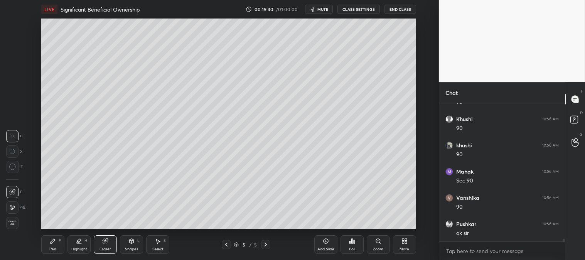
scroll to position [7347, 0]
click at [346, 224] on div "Poll" at bounding box center [352, 244] width 23 height 43
click at [107, 245] on div "Eraser" at bounding box center [105, 244] width 23 height 19
click at [51, 248] on div "Pen" at bounding box center [52, 249] width 7 height 4
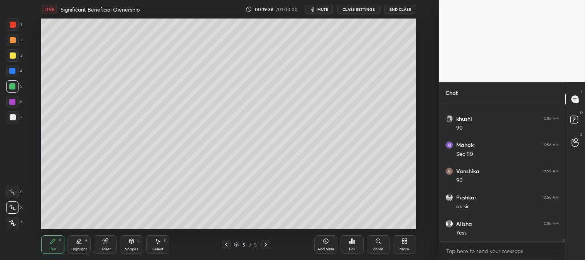
scroll to position [7373, 0]
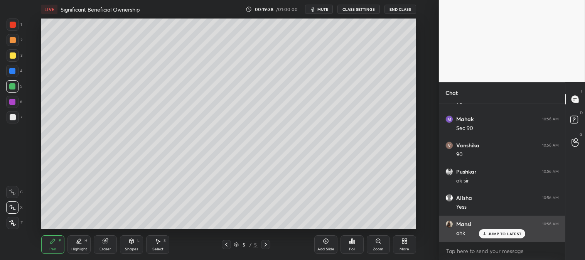
click at [504, 237] on div "JUMP TO LATEST" at bounding box center [502, 233] width 46 height 9
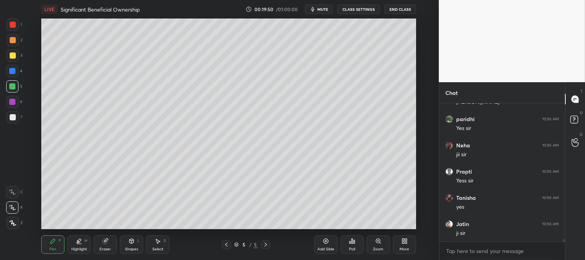
scroll to position [7661, 0]
click at [489, 256] on p "JUMP TO LATEST" at bounding box center [504, 258] width 33 height 5
click at [375, 247] on div "Zoom" at bounding box center [378, 249] width 10 height 4
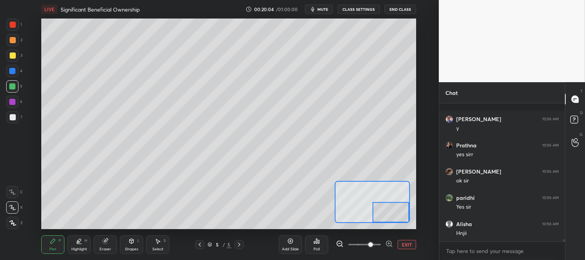
scroll to position [7852, 0]
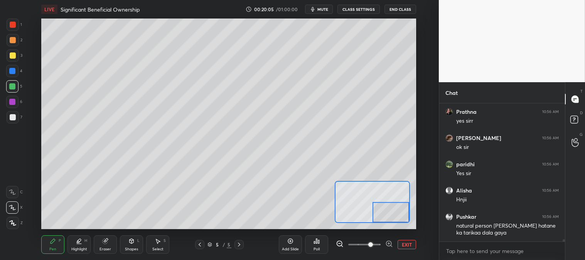
click at [406, 245] on button "EXIT" at bounding box center [407, 244] width 19 height 9
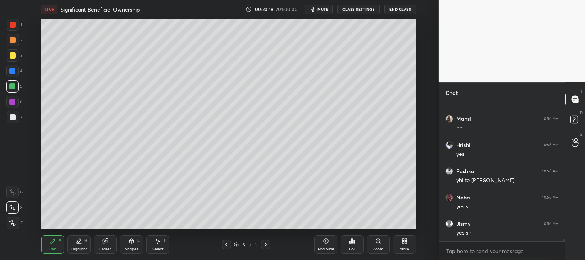
scroll to position [8271, 0]
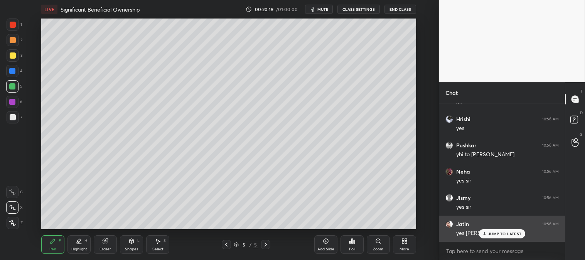
click at [492, 237] on div "JUMP TO LATEST" at bounding box center [502, 233] width 46 height 9
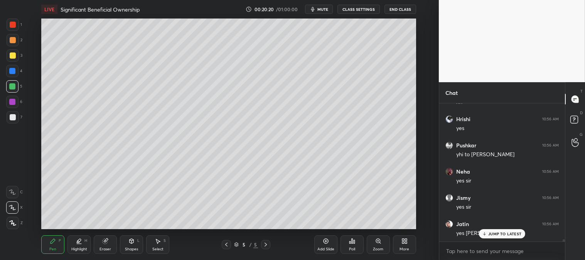
scroll to position [8298, 0]
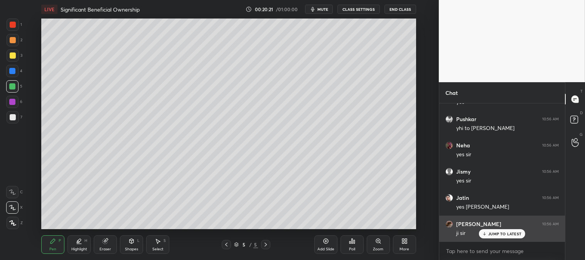
click at [495, 236] on p "JUMP TO LATEST" at bounding box center [504, 233] width 33 height 5
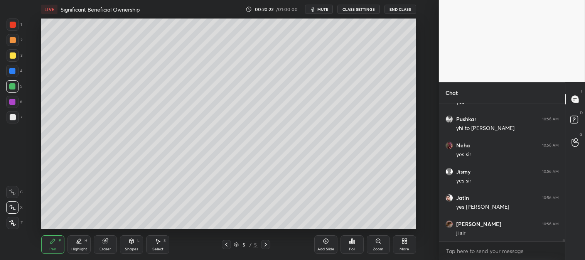
click at [225, 243] on icon at bounding box center [226, 244] width 6 height 6
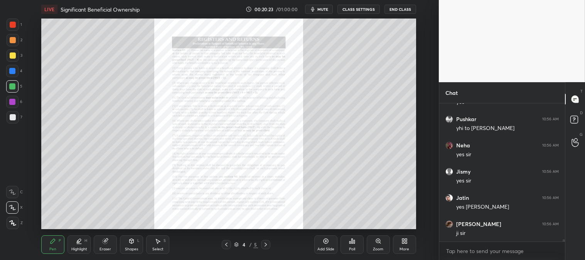
scroll to position [8324, 0]
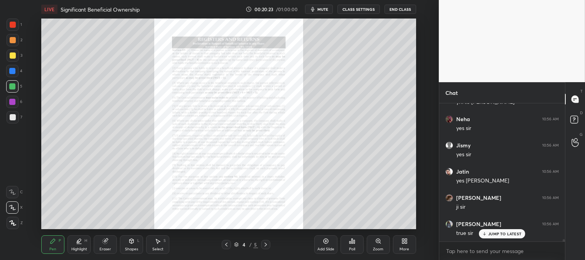
click at [13, 25] on div at bounding box center [13, 25] width 6 height 6
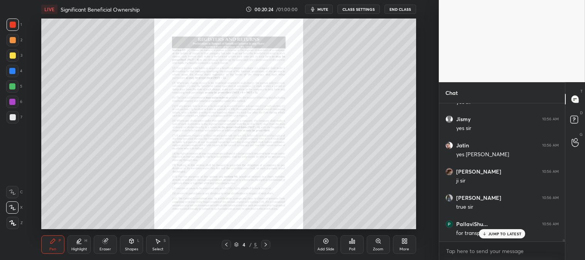
click at [97, 244] on div "Eraser" at bounding box center [105, 244] width 23 height 19
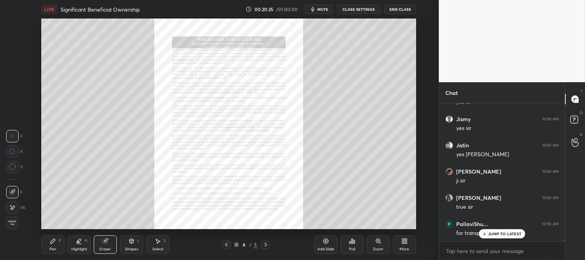
scroll to position [8402, 0]
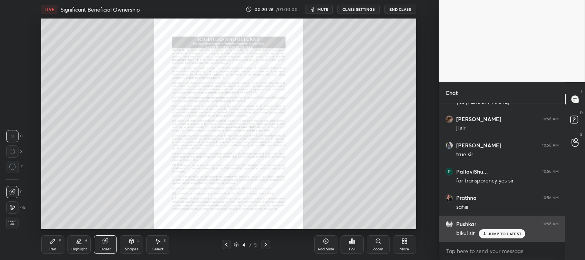
click at [490, 232] on p "JUMP TO LATEST" at bounding box center [504, 233] width 33 height 5
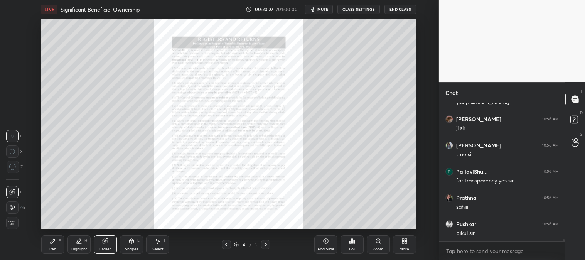
click at [265, 246] on icon at bounding box center [266, 245] width 2 height 4
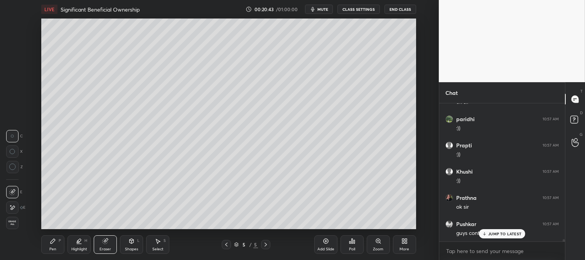
scroll to position [8743, 0]
click at [491, 236] on div "JUMP TO LATEST" at bounding box center [502, 233] width 46 height 9
click at [76, 248] on div "Highlight" at bounding box center [79, 249] width 16 height 4
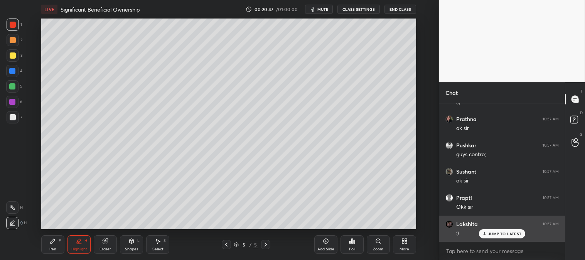
click at [500, 236] on p "JUMP TO LATEST" at bounding box center [504, 233] width 33 height 5
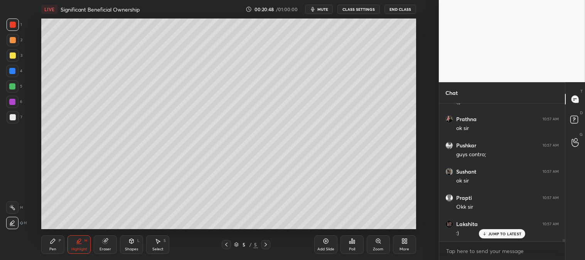
scroll to position [8822, 0]
click at [56, 251] on div "Pen P" at bounding box center [52, 244] width 23 height 19
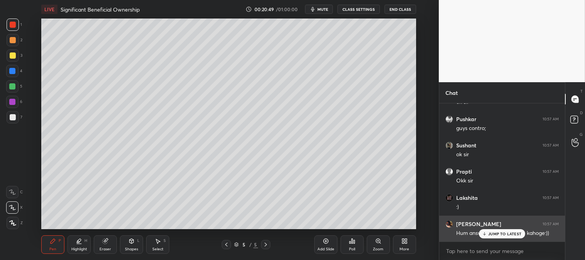
click at [502, 234] on p "JUMP TO LATEST" at bounding box center [504, 233] width 33 height 5
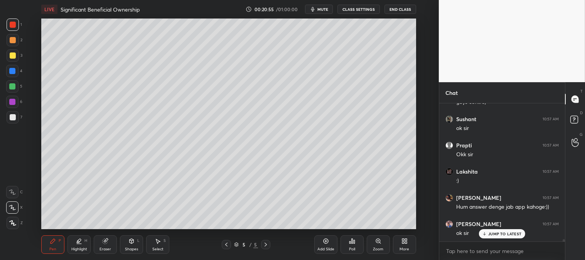
scroll to position [8875, 0]
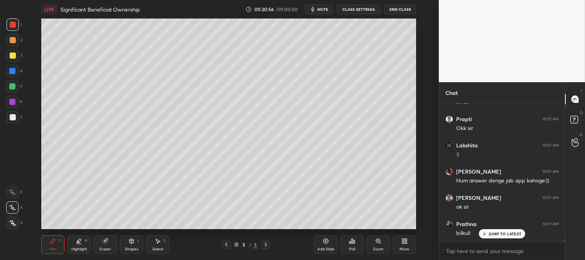
click at [226, 245] on icon at bounding box center [226, 245] width 2 height 4
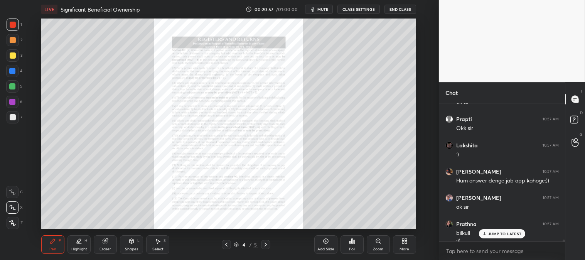
scroll to position [8882, 0]
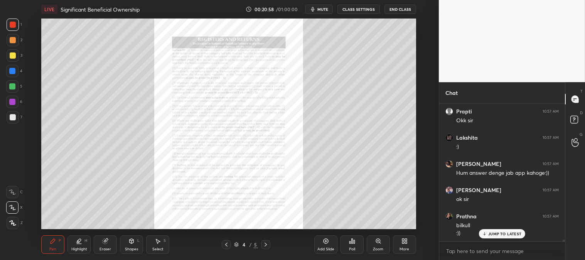
click at [374, 251] on div "Zoom" at bounding box center [378, 249] width 10 height 4
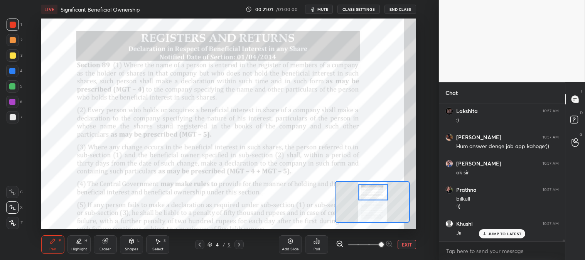
scroll to position [8942, 0]
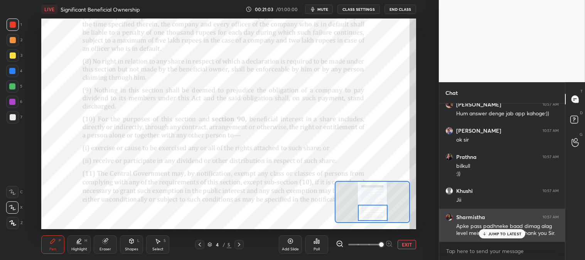
click at [496, 231] on p "JUMP TO LATEST" at bounding box center [504, 233] width 33 height 5
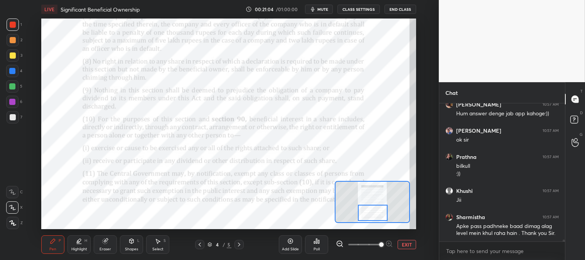
scroll to position [8975, 0]
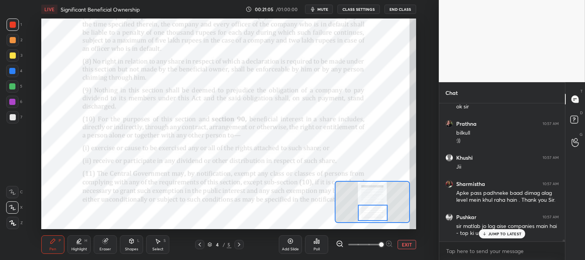
click at [78, 251] on div "Highlight" at bounding box center [79, 249] width 16 height 4
click at [19, 26] on div at bounding box center [13, 25] width 12 height 12
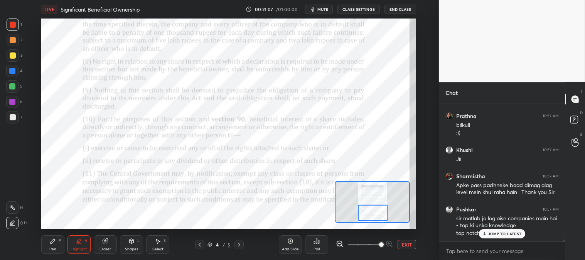
click at [15, 206] on div at bounding box center [12, 207] width 12 height 12
click at [502, 236] on div "JUMP TO LATEST" at bounding box center [502, 233] width 46 height 9
click at [237, 243] on icon at bounding box center [239, 244] width 6 height 6
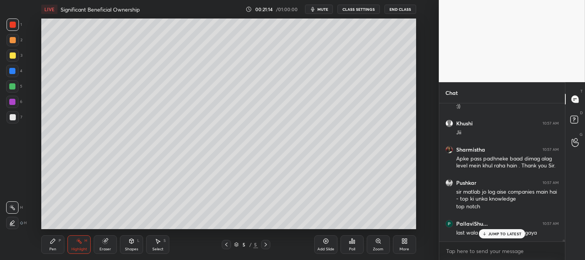
scroll to position [9035, 0]
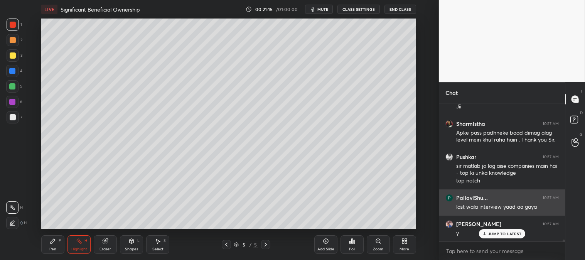
click at [497, 233] on p "JUMP TO LATEST" at bounding box center [504, 233] width 33 height 5
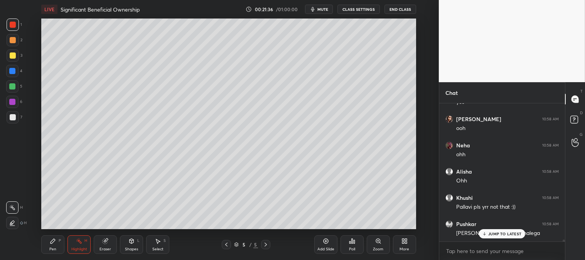
scroll to position [9357, 0]
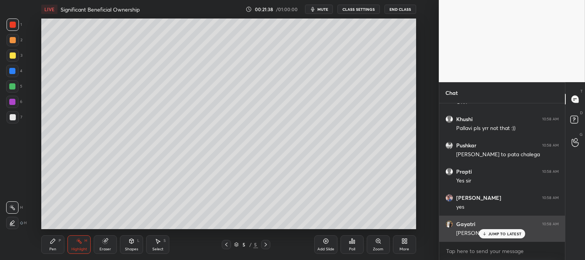
click at [495, 233] on p "JUMP TO LATEST" at bounding box center [504, 233] width 33 height 5
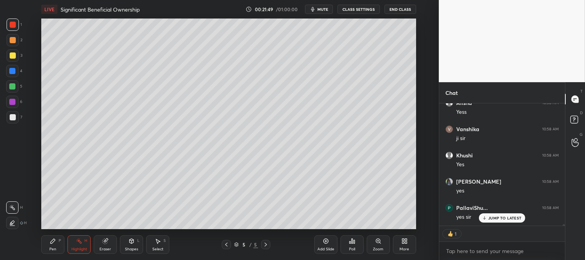
scroll to position [9635, 0]
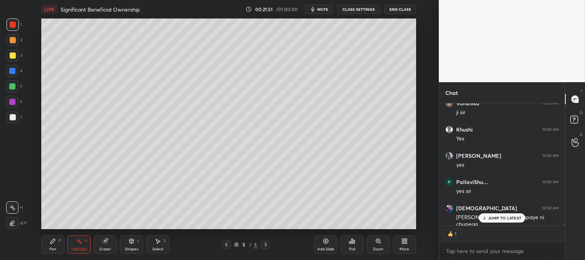
click at [498, 219] on p "JUMP TO LATEST" at bounding box center [504, 218] width 33 height 5
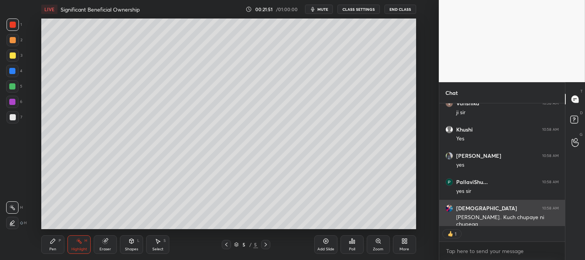
click at [499, 218] on div "Ji sir.. Kuch chupaye ni chupega" at bounding box center [507, 221] width 103 height 15
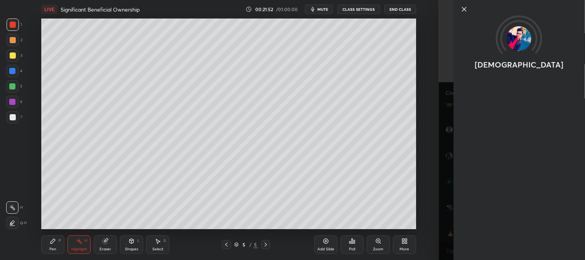
click at [462, 7] on icon at bounding box center [463, 9] width 9 height 9
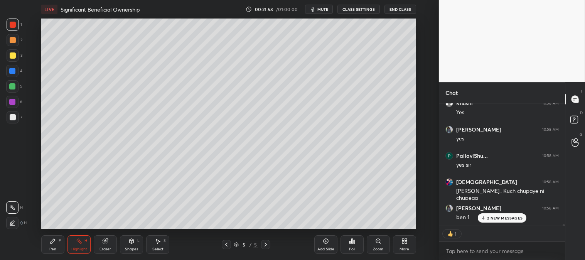
scroll to position [9714, 0]
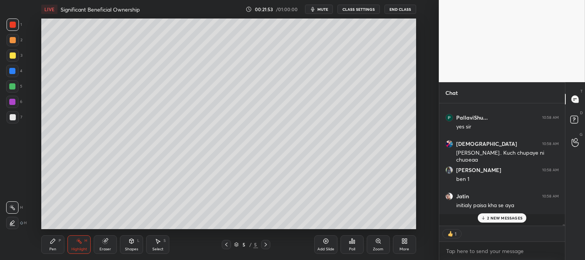
click at [496, 221] on div "2 NEW MESSAGES" at bounding box center [502, 217] width 49 height 9
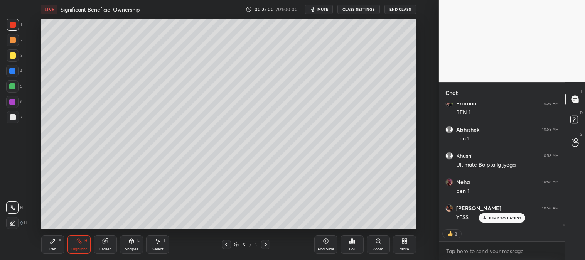
scroll to position [10108, 0]
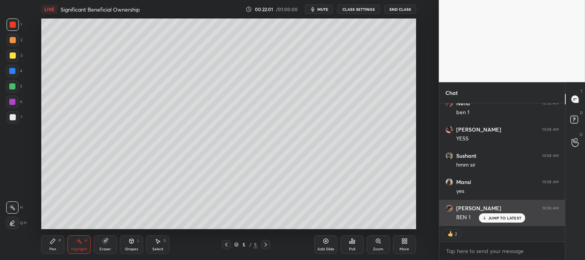
click at [496, 218] on p "JUMP TO LATEST" at bounding box center [504, 218] width 33 height 5
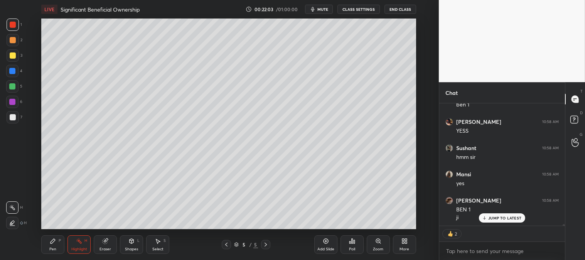
scroll to position [10141, 0]
click at [226, 246] on icon at bounding box center [226, 244] width 6 height 6
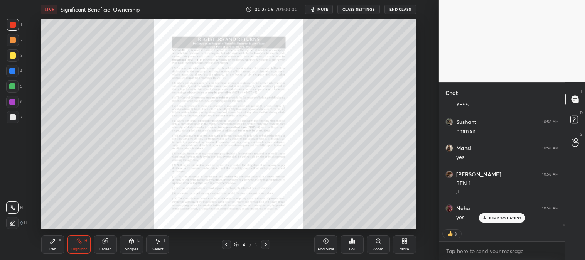
click at [378, 245] on div "Zoom" at bounding box center [378, 244] width 23 height 19
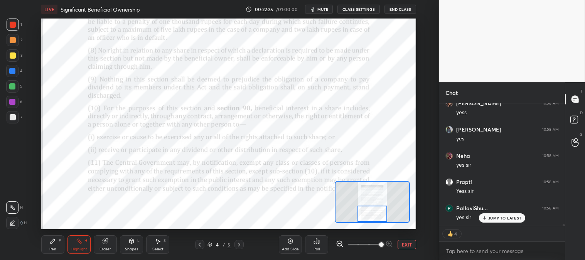
scroll to position [2, 2]
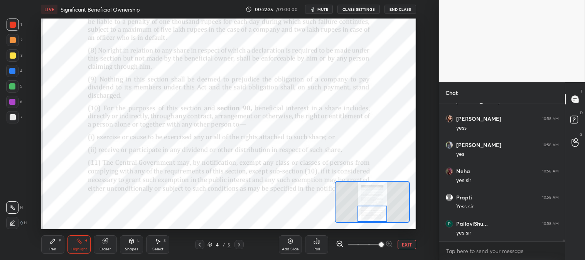
click at [54, 244] on icon at bounding box center [53, 241] width 6 height 6
click at [82, 244] on icon at bounding box center [79, 241] width 6 height 6
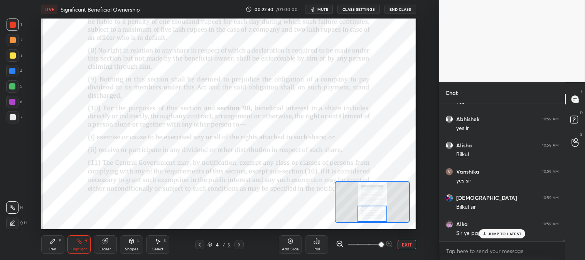
click at [486, 237] on div "JUMP TO LATEST" at bounding box center [502, 233] width 46 height 9
click at [55, 241] on icon at bounding box center [53, 241] width 6 height 6
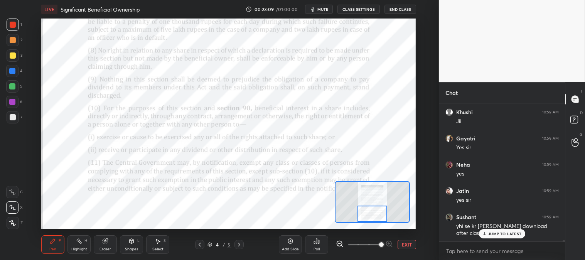
click at [14, 83] on div at bounding box center [12, 86] width 6 height 6
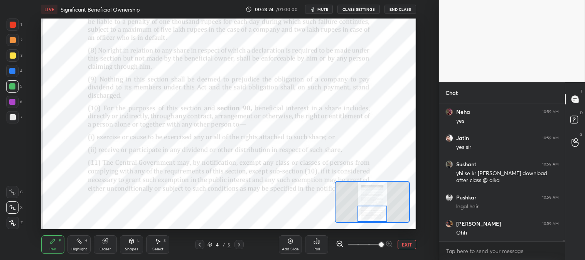
scroll to position [10998, 0]
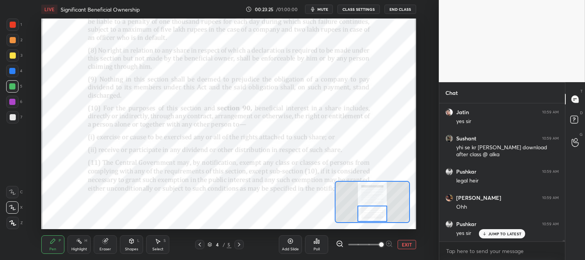
click at [10, 24] on div at bounding box center [13, 25] width 6 height 6
click at [403, 245] on button "EXIT" at bounding box center [407, 244] width 19 height 9
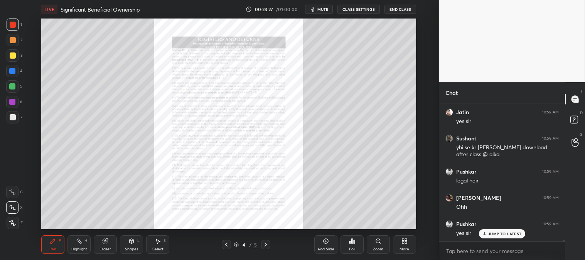
scroll to position [11024, 0]
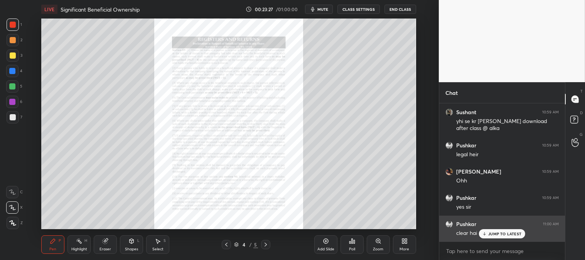
click at [486, 234] on icon at bounding box center [484, 233] width 5 height 5
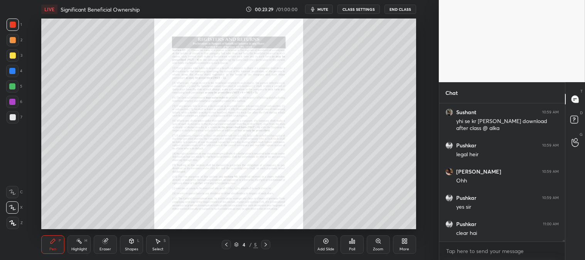
scroll to position [11050, 0]
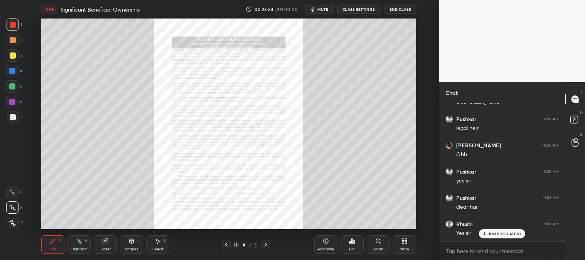
click at [375, 248] on div "Zoom" at bounding box center [378, 249] width 10 height 4
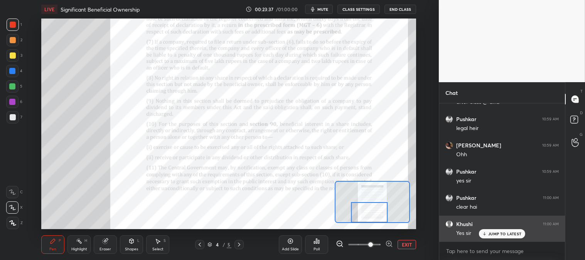
click at [492, 235] on p "JUMP TO LATEST" at bounding box center [504, 233] width 33 height 5
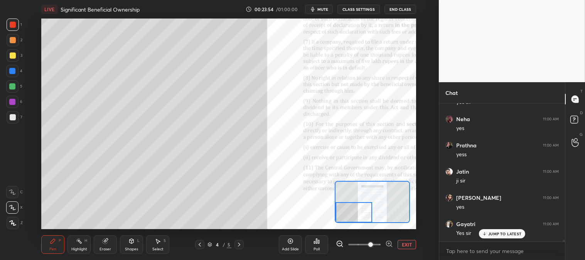
scroll to position [11339, 0]
click at [44, 243] on div "Pen P" at bounding box center [52, 244] width 23 height 19
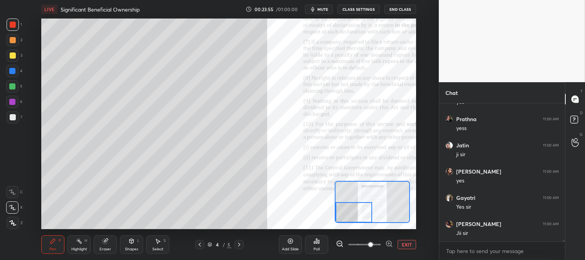
click at [12, 52] on div at bounding box center [13, 55] width 6 height 6
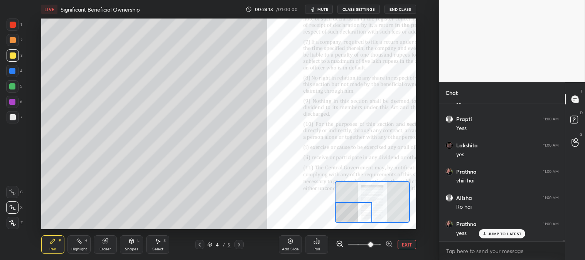
scroll to position [11549, 0]
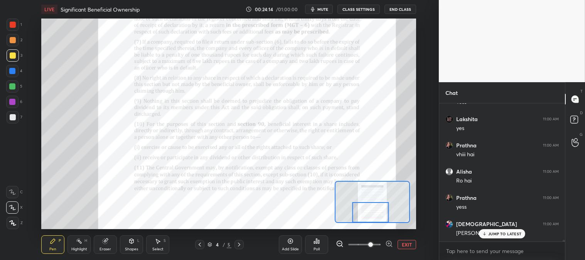
click at [71, 243] on div "Highlight H" at bounding box center [78, 244] width 23 height 19
click at [13, 24] on div at bounding box center [13, 25] width 6 height 6
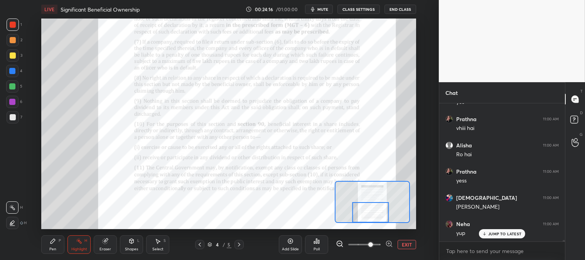
click at [498, 236] on p "JUMP TO LATEST" at bounding box center [504, 233] width 33 height 5
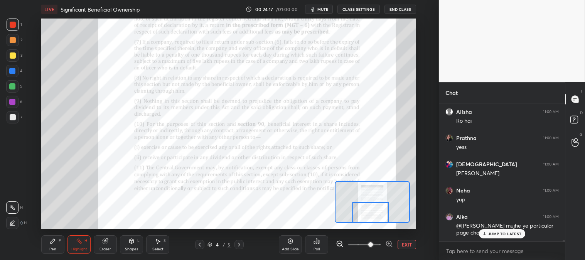
scroll to position [11634, 0]
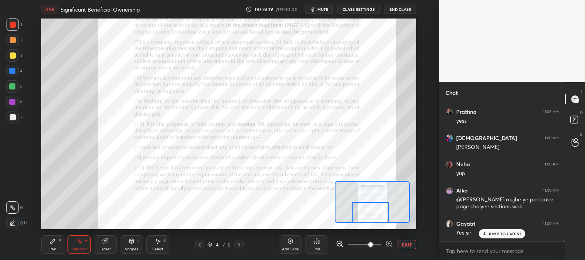
click at [495, 236] on p "JUMP TO LATEST" at bounding box center [504, 233] width 33 height 5
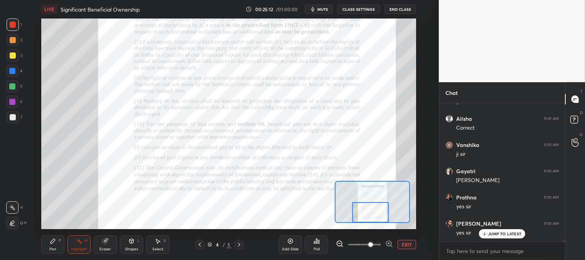
scroll to position [12454, 0]
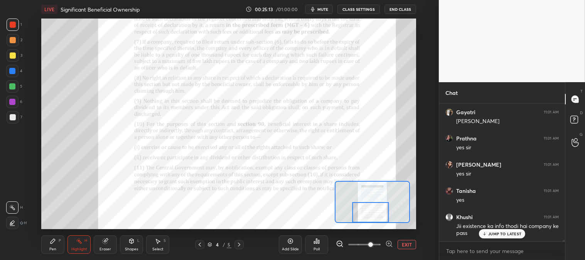
click at [51, 249] on div "Pen" at bounding box center [52, 249] width 7 height 4
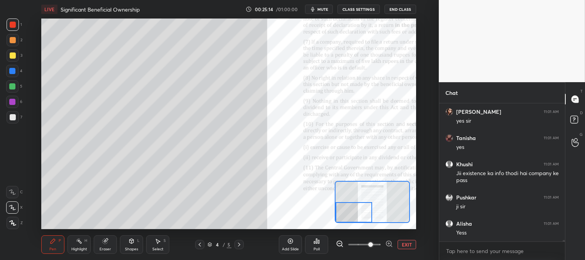
scroll to position [12585, 0]
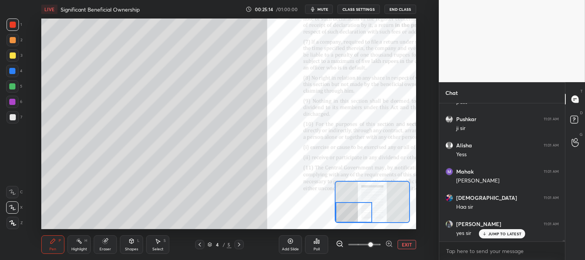
click at [12, 69] on div at bounding box center [12, 71] width 6 height 6
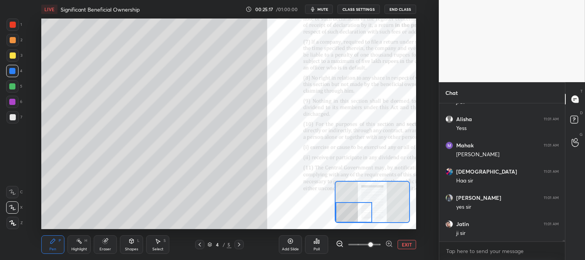
scroll to position [12638, 0]
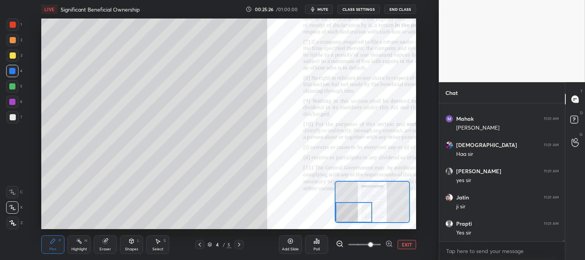
click at [15, 119] on div at bounding box center [13, 117] width 6 height 6
click at [108, 241] on icon at bounding box center [105, 241] width 6 height 6
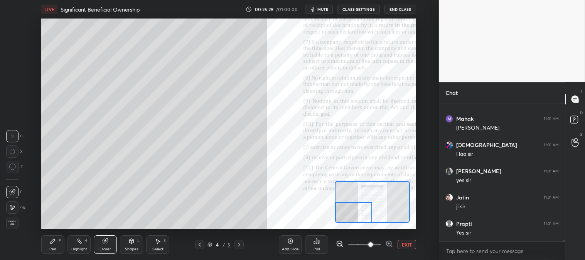
click at [57, 246] on div "Pen P" at bounding box center [52, 244] width 23 height 19
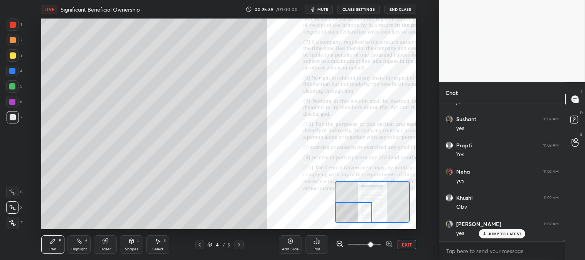
scroll to position [12874, 0]
click at [107, 239] on icon at bounding box center [106, 240] width 4 height 4
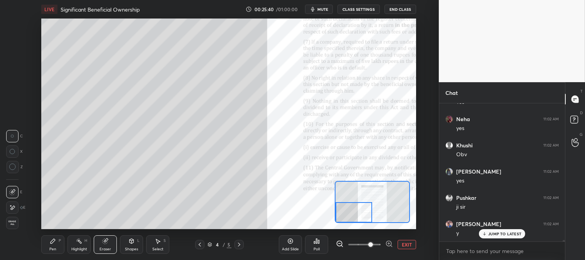
click at [49, 251] on div "Pen P" at bounding box center [52, 244] width 23 height 19
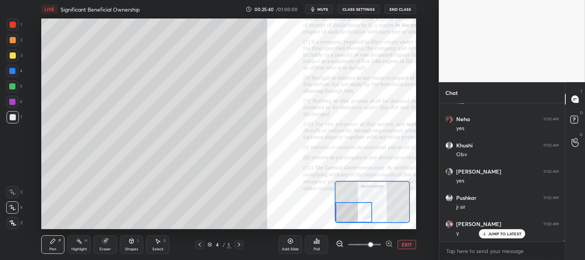
click at [52, 245] on div "Pen P" at bounding box center [52, 244] width 23 height 19
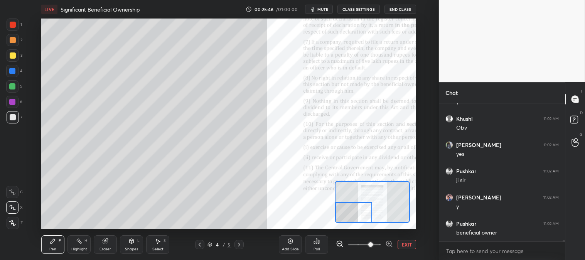
scroll to position [12926, 0]
click at [407, 244] on button "EXIT" at bounding box center [407, 244] width 19 height 9
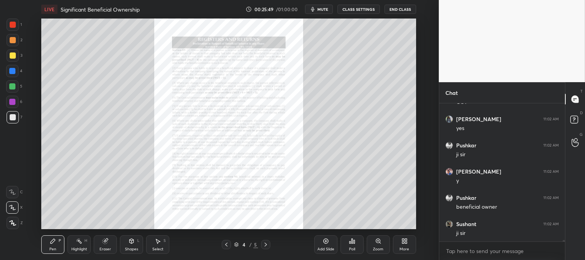
scroll to position [12953, 0]
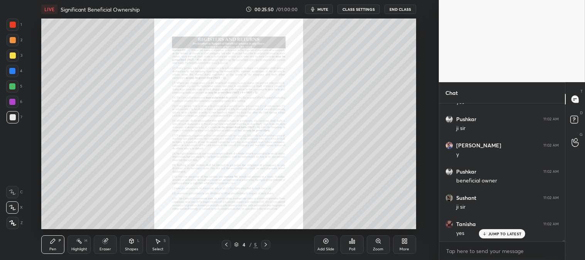
click at [14, 70] on div at bounding box center [12, 71] width 6 height 6
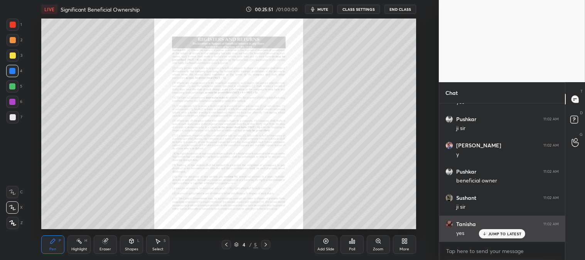
click at [501, 233] on p "JUMP TO LATEST" at bounding box center [504, 233] width 33 height 5
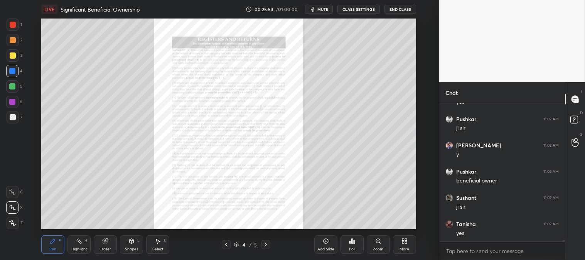
click at [377, 245] on div "Zoom" at bounding box center [378, 244] width 23 height 19
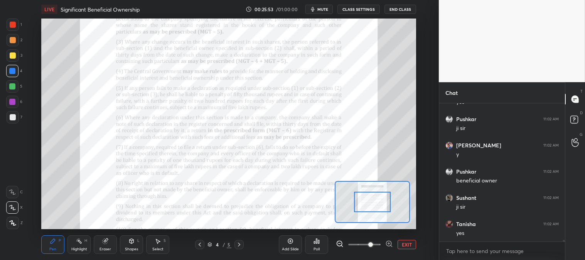
click at [381, 223] on div "Add Slide Poll EXIT" at bounding box center [347, 244] width 137 height 43
click at [391, 224] on div "Add Slide Poll EXIT" at bounding box center [347, 244] width 137 height 43
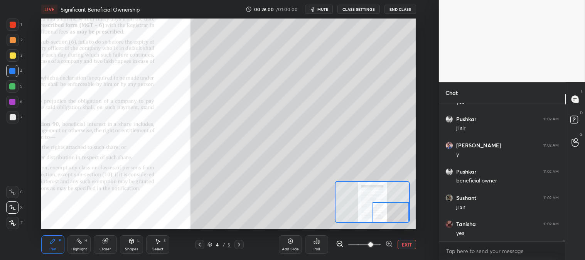
click at [51, 251] on div "Pen" at bounding box center [52, 249] width 7 height 4
click at [13, 118] on div at bounding box center [13, 117] width 6 height 6
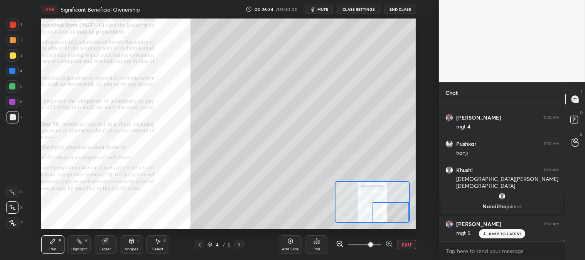
scroll to position [10826, 0]
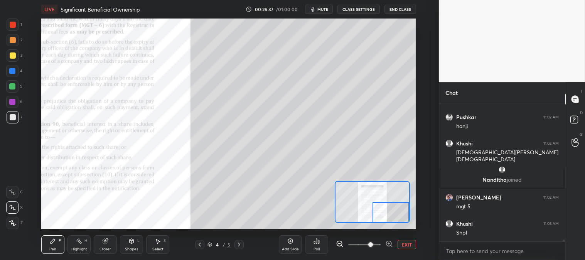
click at [10, 39] on div at bounding box center [13, 40] width 6 height 6
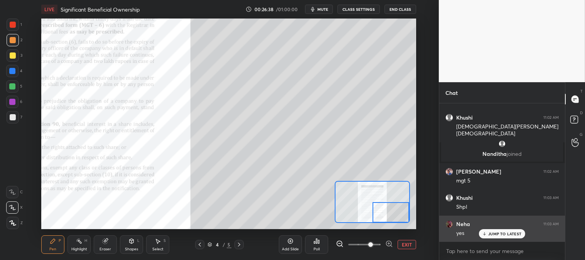
click at [492, 238] on div "JUMP TO LATEST" at bounding box center [502, 233] width 46 height 9
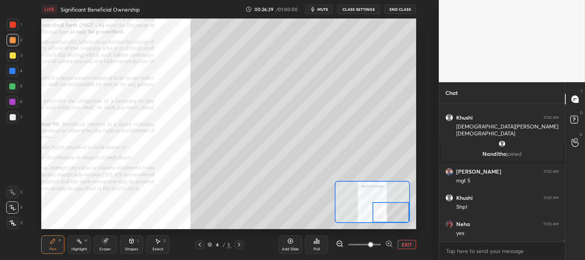
click at [409, 246] on button "EXIT" at bounding box center [407, 244] width 19 height 9
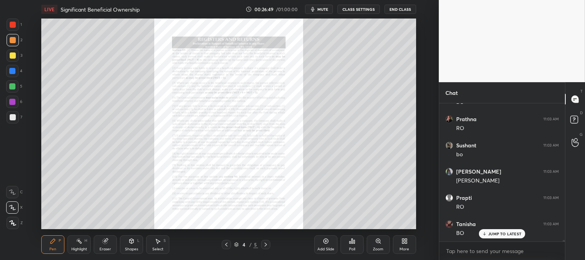
scroll to position [11035, 0]
click at [375, 246] on div "Zoom" at bounding box center [378, 244] width 23 height 19
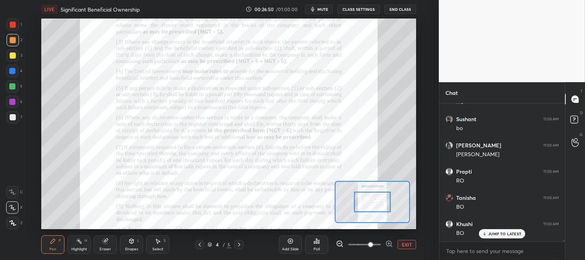
scroll to position [11061, 0]
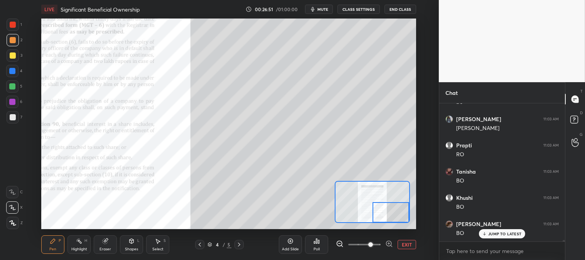
click at [78, 247] on div "Highlight" at bounding box center [79, 249] width 16 height 4
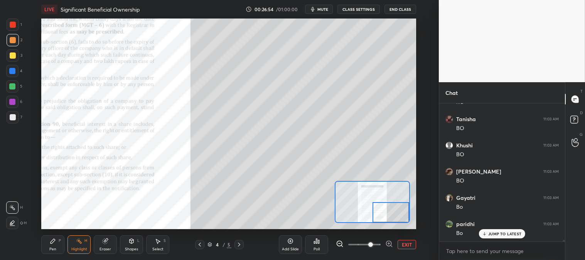
click at [53, 243] on icon at bounding box center [53, 241] width 6 height 6
click at [51, 248] on div "Pen" at bounding box center [52, 249] width 7 height 4
click at [55, 245] on div "Pen P" at bounding box center [52, 244] width 23 height 19
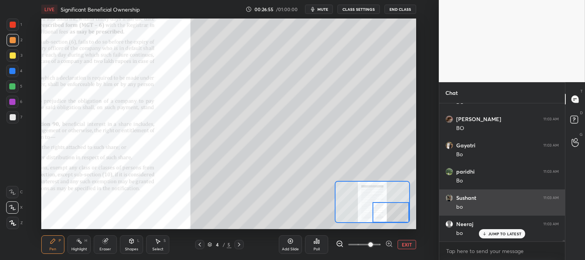
click at [497, 237] on div "JUMP TO LATEST" at bounding box center [502, 233] width 46 height 9
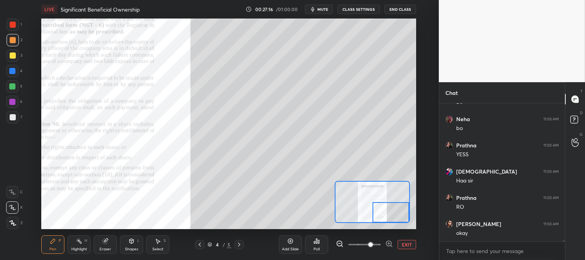
scroll to position [11428, 0]
click at [411, 239] on div "Add Slide Poll EXIT" at bounding box center [347, 244] width 137 height 43
click at [79, 248] on div "Highlight" at bounding box center [79, 249] width 16 height 4
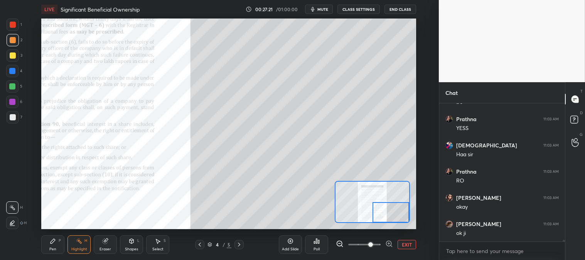
scroll to position [11455, 0]
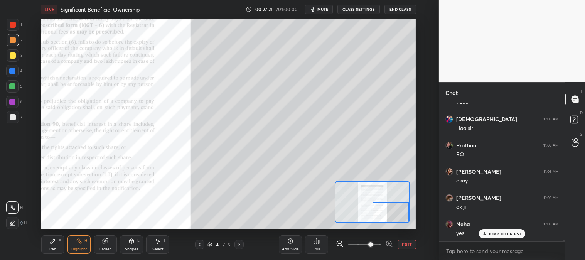
click at [404, 244] on button "EXIT" at bounding box center [407, 244] width 19 height 9
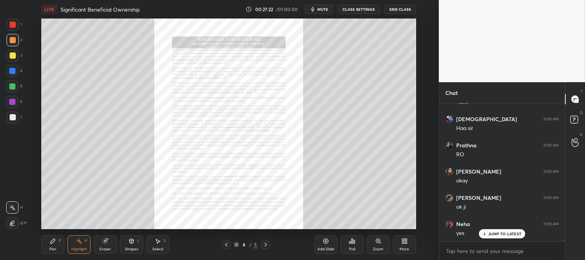
scroll to position [11507, 0]
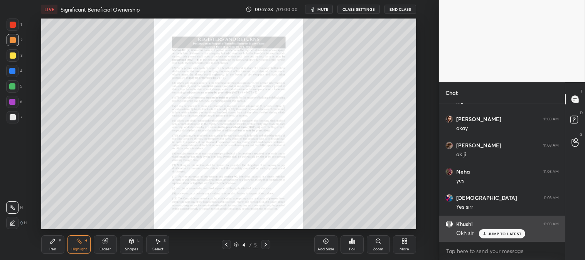
click at [491, 237] on div "JUMP TO LATEST" at bounding box center [502, 233] width 46 height 9
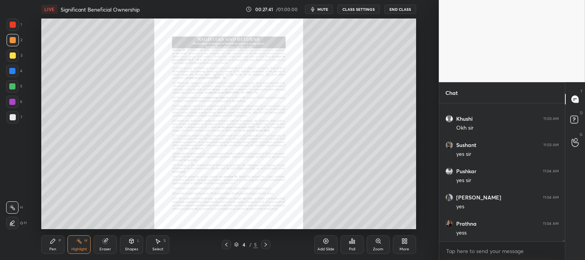
scroll to position [11638, 0]
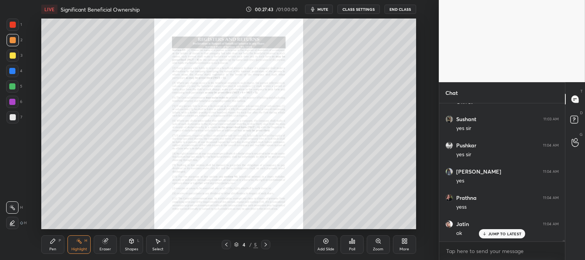
click at [491, 234] on p "JUMP TO LATEST" at bounding box center [504, 233] width 33 height 5
click at [372, 248] on div "Zoom" at bounding box center [378, 244] width 23 height 19
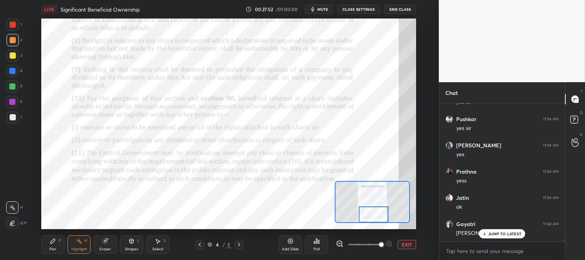
click at [77, 243] on icon at bounding box center [79, 241] width 6 height 6
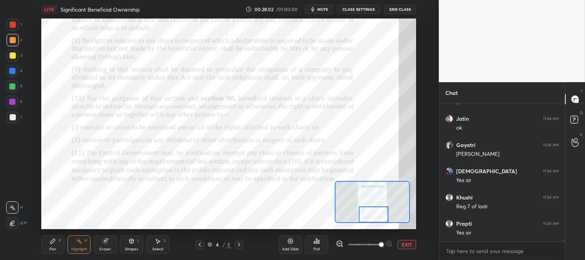
scroll to position [11769, 0]
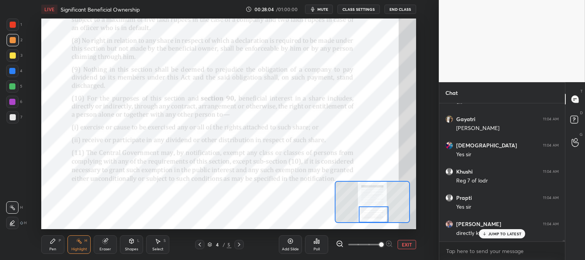
click at [56, 246] on div "Pen P" at bounding box center [52, 244] width 23 height 19
click at [15, 24] on div at bounding box center [13, 25] width 6 height 6
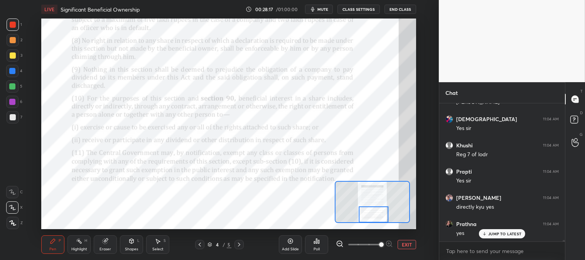
click at [409, 248] on button "EXIT" at bounding box center [407, 244] width 19 height 9
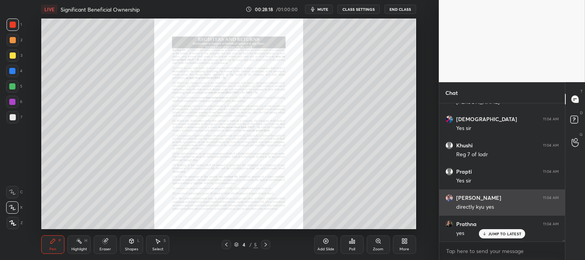
click at [495, 235] on p "JUMP TO LATEST" at bounding box center [504, 233] width 33 height 5
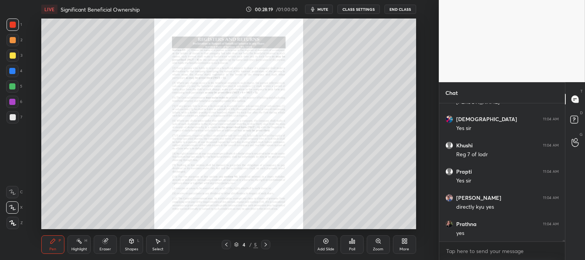
scroll to position [11822, 0]
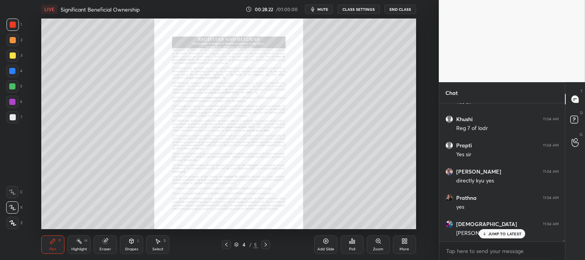
click at [373, 245] on div "Zoom" at bounding box center [378, 244] width 23 height 19
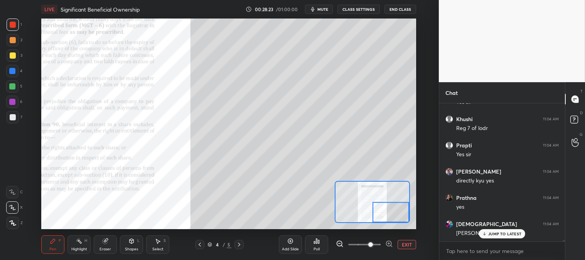
click at [56, 243] on icon at bounding box center [53, 241] width 6 height 6
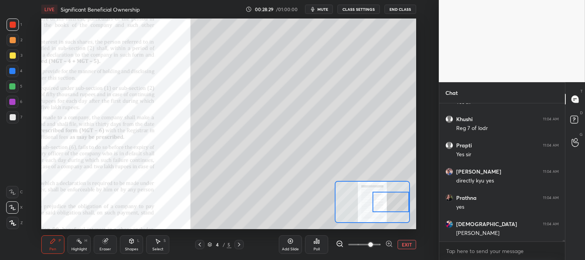
scroll to position [11848, 0]
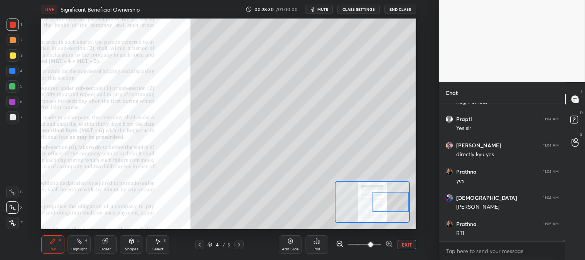
click at [407, 244] on button "EXIT" at bounding box center [407, 244] width 19 height 9
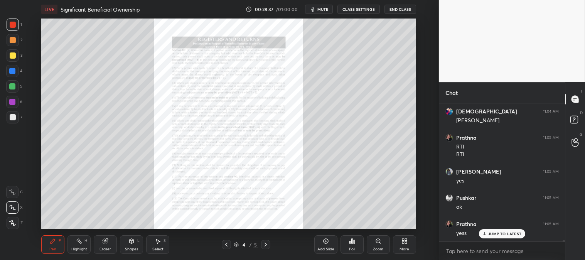
scroll to position [11961, 0]
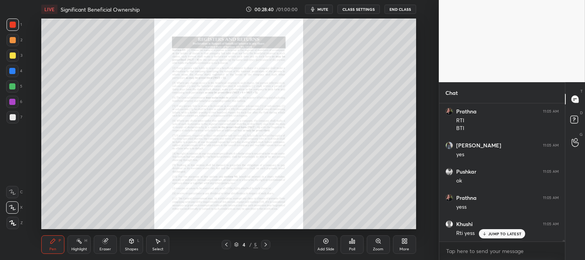
click at [79, 248] on div "Highlight" at bounding box center [79, 249] width 16 height 4
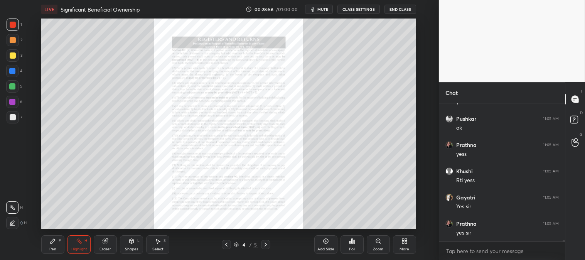
scroll to position [12039, 0]
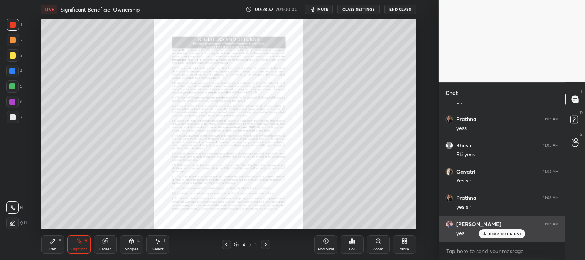
click at [497, 234] on p "JUMP TO LATEST" at bounding box center [504, 233] width 33 height 5
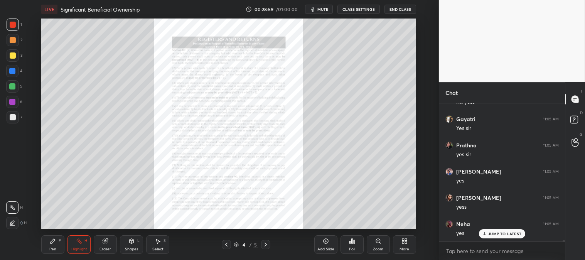
scroll to position [12118, 0]
click at [375, 245] on div "Zoom" at bounding box center [378, 244] width 23 height 19
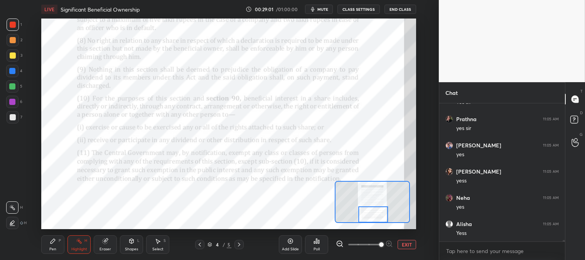
scroll to position [12145, 0]
click at [78, 240] on icon at bounding box center [79, 241] width 6 height 6
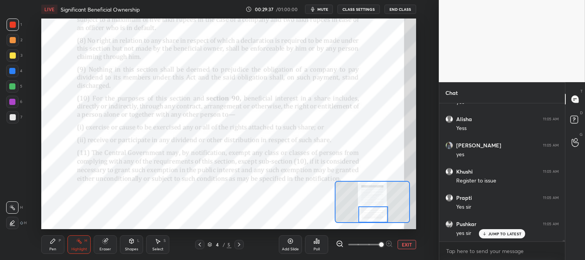
scroll to position [12249, 0]
click at [404, 246] on button "EXIT" at bounding box center [407, 244] width 19 height 9
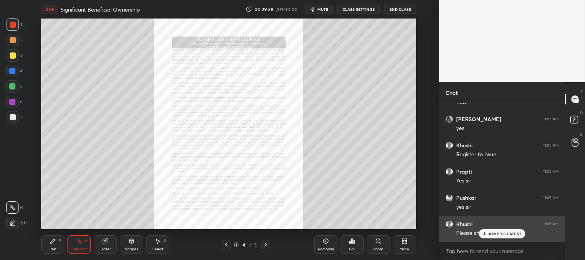
click at [494, 234] on p "JUMP TO LATEST" at bounding box center [504, 233] width 33 height 5
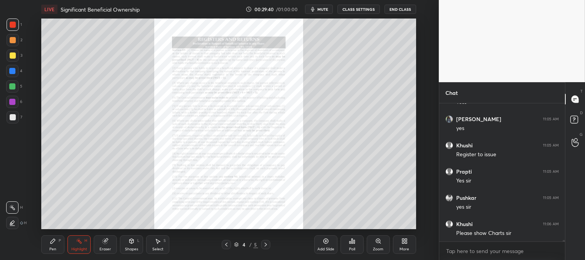
click at [53, 242] on icon at bounding box center [53, 241] width 5 height 5
click at [54, 240] on icon at bounding box center [53, 241] width 5 height 5
click at [13, 26] on div at bounding box center [13, 25] width 6 height 6
click at [376, 245] on div "Zoom" at bounding box center [378, 244] width 23 height 19
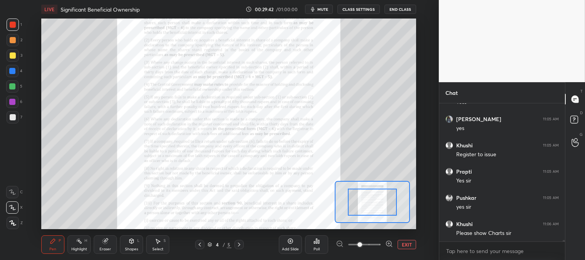
click at [410, 245] on button "EXIT" at bounding box center [407, 244] width 19 height 9
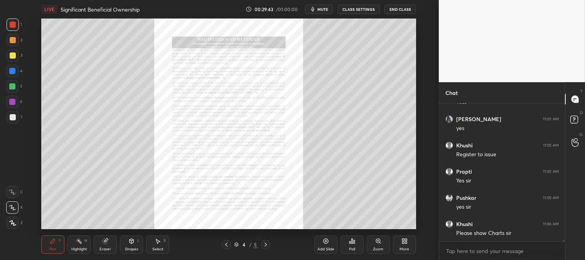
click at [10, 54] on div at bounding box center [13, 55] width 6 height 6
click at [374, 247] on div "Zoom" at bounding box center [378, 249] width 10 height 4
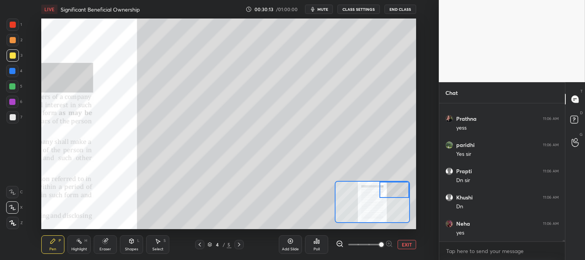
scroll to position [12525, 0]
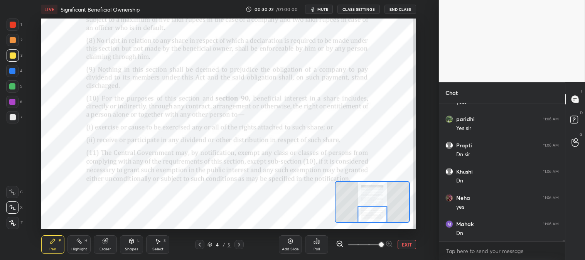
click at [12, 25] on div at bounding box center [13, 25] width 6 height 6
click at [79, 241] on icon at bounding box center [79, 241] width 1 height 1
click at [53, 243] on icon at bounding box center [53, 241] width 6 height 6
click at [52, 236] on div "Pen P" at bounding box center [52, 244] width 23 height 19
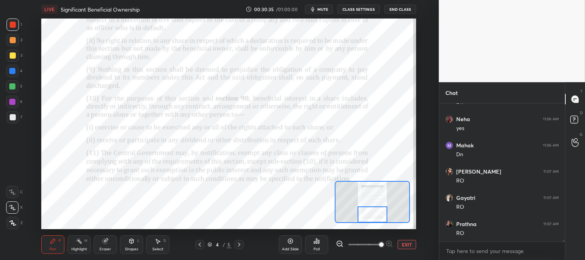
click at [80, 247] on div "Highlight" at bounding box center [79, 249] width 16 height 4
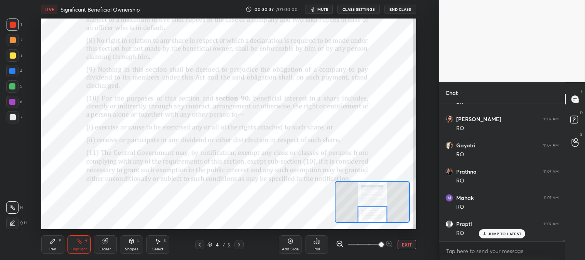
scroll to position [12683, 0]
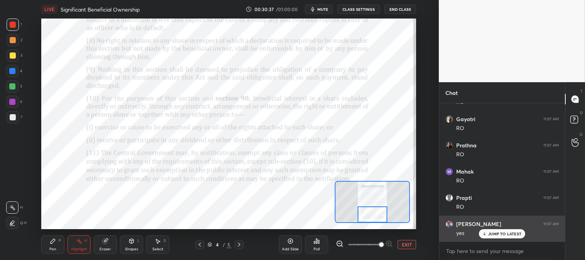
click at [488, 233] on div "JUMP TO LATEST" at bounding box center [502, 233] width 46 height 9
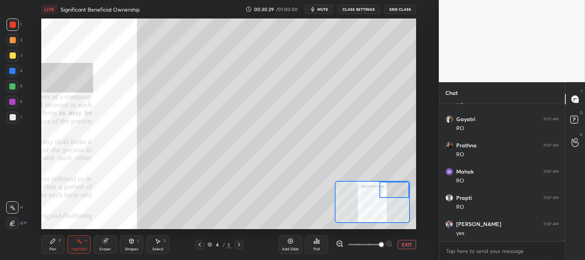
click at [47, 247] on div "Pen P" at bounding box center [52, 244] width 23 height 19
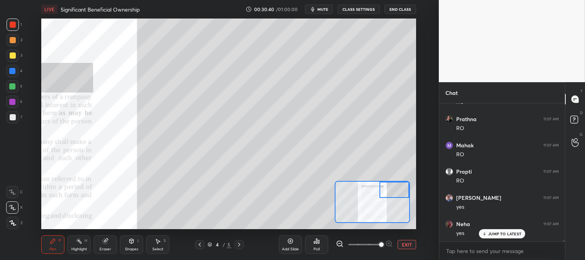
click at [9, 121] on div at bounding box center [13, 117] width 12 height 12
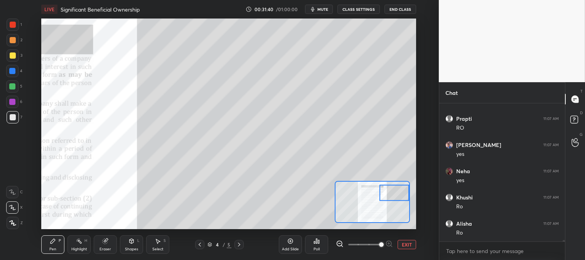
click at [106, 248] on div "Eraser" at bounding box center [106, 249] width 12 height 4
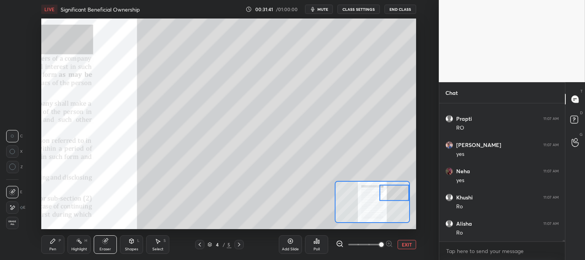
click at [55, 241] on icon at bounding box center [53, 241] width 6 height 6
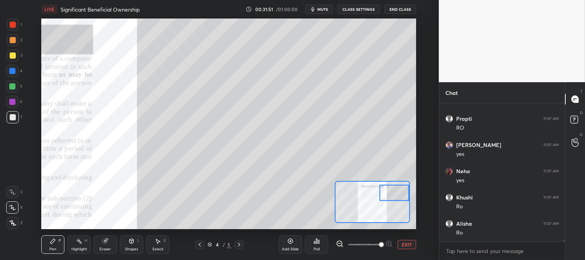
click at [409, 245] on button "EXIT" at bounding box center [407, 244] width 19 height 9
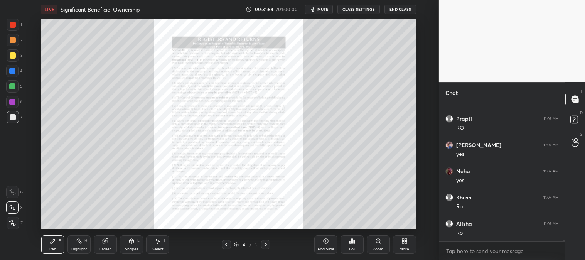
click at [373, 244] on div "Zoom" at bounding box center [378, 244] width 23 height 19
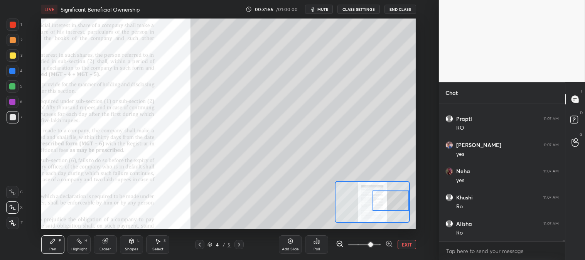
click at [107, 243] on icon at bounding box center [105, 241] width 5 height 5
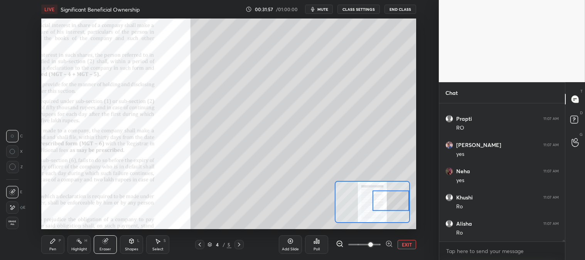
click at [57, 241] on div "Pen P" at bounding box center [52, 244] width 23 height 19
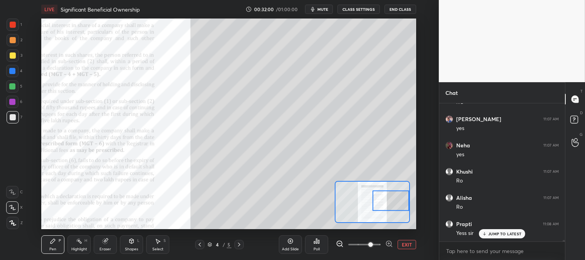
click at [407, 243] on button "EXIT" at bounding box center [407, 244] width 19 height 9
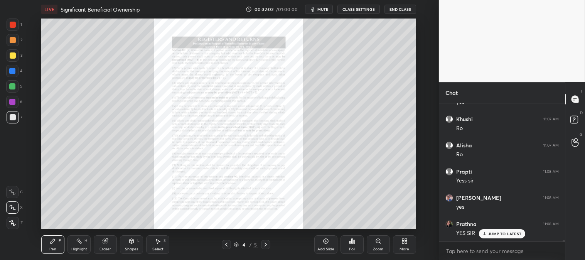
scroll to position [12866, 0]
click at [13, 75] on div at bounding box center [12, 71] width 12 height 12
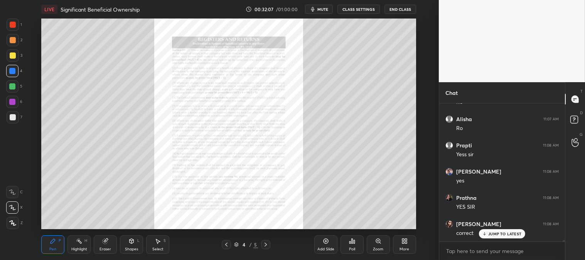
scroll to position [12893, 0]
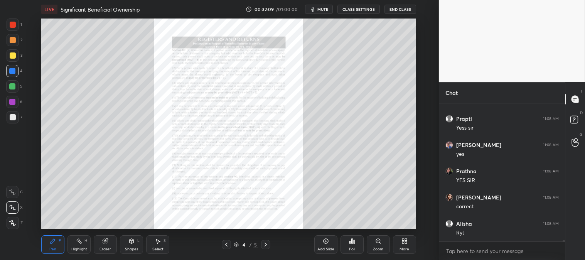
click at [376, 244] on icon at bounding box center [378, 241] width 6 height 6
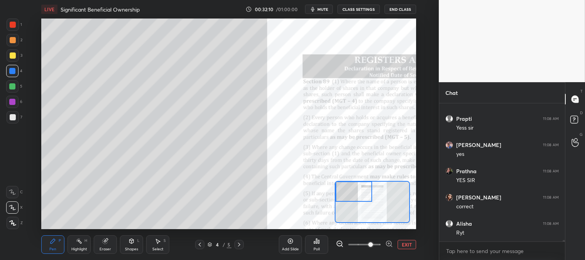
click at [45, 241] on div "Pen P" at bounding box center [52, 244] width 23 height 19
click at [11, 116] on div at bounding box center [13, 117] width 6 height 6
click at [408, 243] on button "EXIT" at bounding box center [407, 244] width 19 height 9
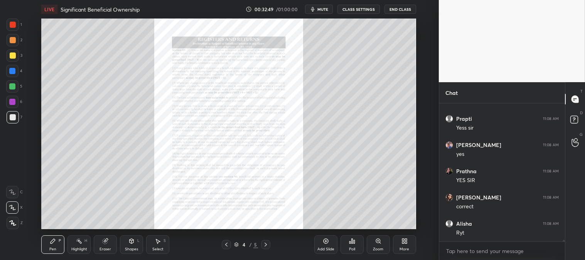
click at [86, 248] on div "Highlight" at bounding box center [79, 249] width 16 height 4
click at [15, 25] on div at bounding box center [13, 25] width 6 height 6
click at [50, 240] on icon at bounding box center [53, 241] width 6 height 6
click at [76, 239] on icon at bounding box center [79, 241] width 6 height 6
click at [13, 24] on div at bounding box center [13, 25] width 6 height 6
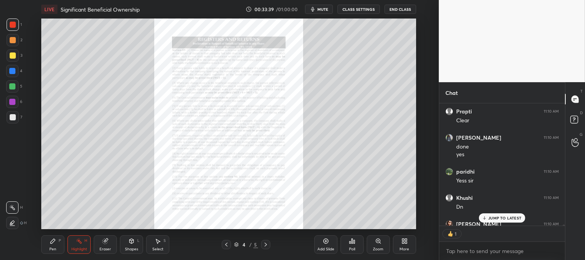
scroll to position [2, 2]
click at [379, 244] on icon at bounding box center [378, 241] width 6 height 6
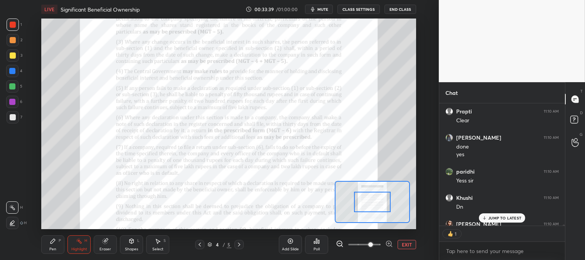
scroll to position [13178, 0]
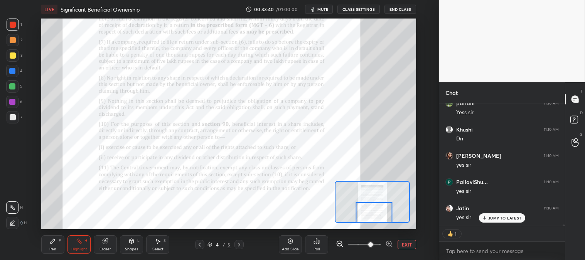
click at [77, 244] on icon at bounding box center [79, 241] width 6 height 6
click at [239, 246] on icon at bounding box center [239, 244] width 6 height 6
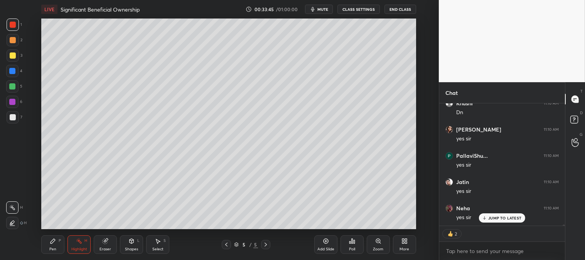
click at [224, 242] on icon at bounding box center [226, 244] width 6 height 6
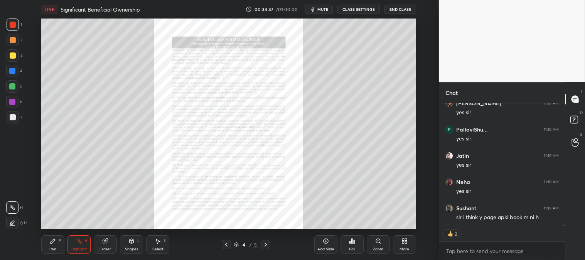
scroll to position [13231, 0]
click at [263, 243] on icon at bounding box center [266, 244] width 6 height 6
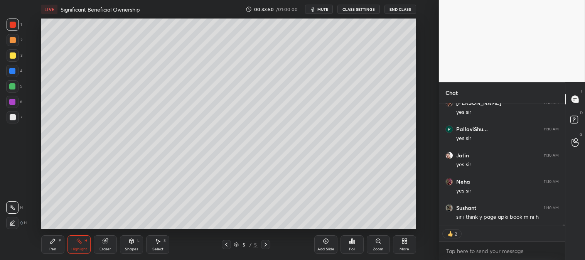
click at [265, 243] on icon at bounding box center [266, 245] width 2 height 4
click at [226, 245] on icon at bounding box center [226, 244] width 6 height 6
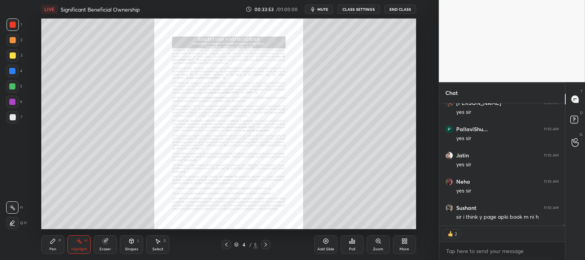
click at [268, 245] on icon at bounding box center [266, 244] width 6 height 6
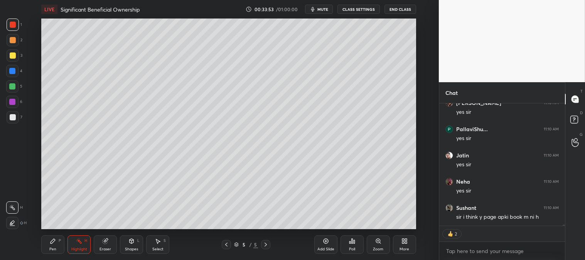
click at [324, 245] on div "Add Slide" at bounding box center [325, 244] width 23 height 19
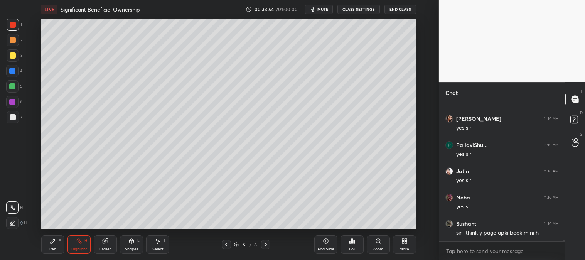
scroll to position [13215, 0]
click at [60, 248] on div "Pen P" at bounding box center [52, 244] width 23 height 19
click at [21, 58] on div "3" at bounding box center [15, 55] width 16 height 12
click at [377, 245] on div "Zoom" at bounding box center [378, 244] width 23 height 19
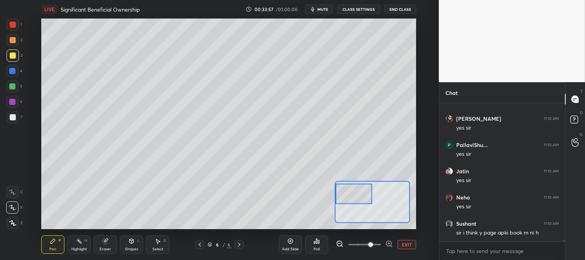
click at [201, 241] on icon at bounding box center [200, 244] width 6 height 6
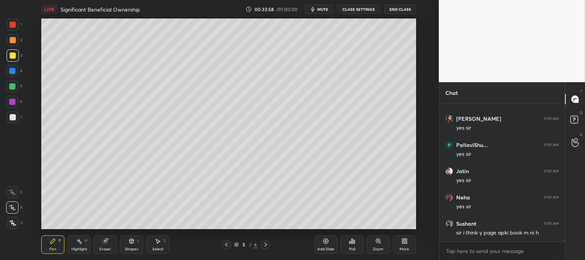
click at [268, 244] on icon at bounding box center [266, 244] width 6 height 6
click at [378, 245] on div "Zoom" at bounding box center [378, 244] width 23 height 19
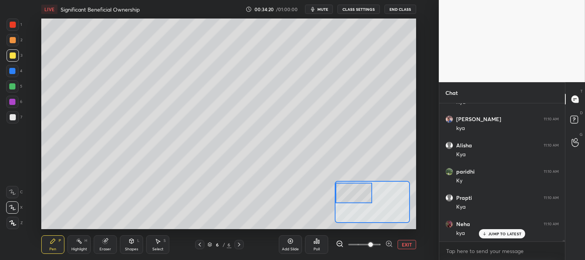
scroll to position [13398, 0]
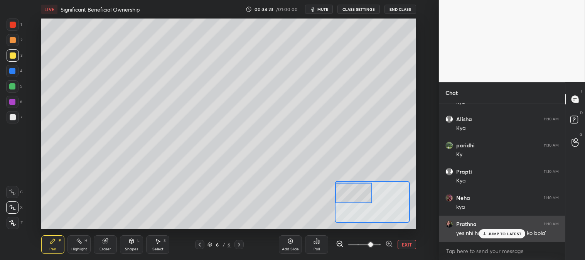
click at [491, 234] on p "JUMP TO LATEST" at bounding box center [504, 233] width 33 height 5
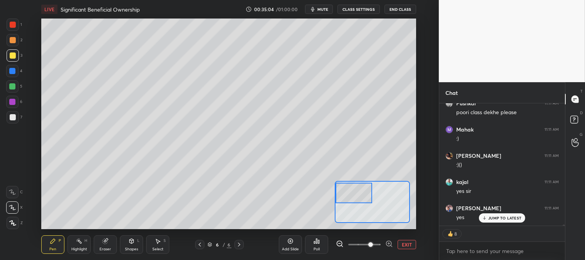
scroll to position [14122, 0]
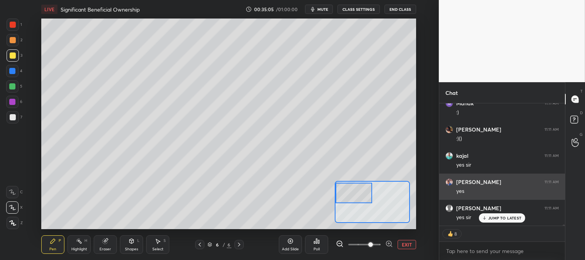
click at [498, 218] on p "JUMP TO LATEST" at bounding box center [504, 218] width 33 height 5
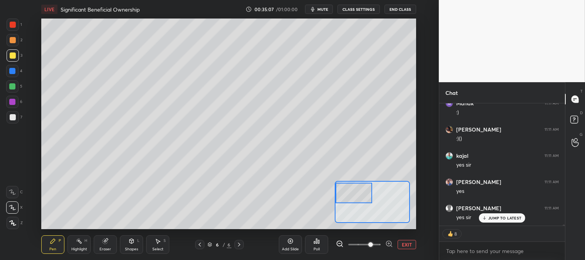
scroll to position [14149, 0]
type textarea "x"
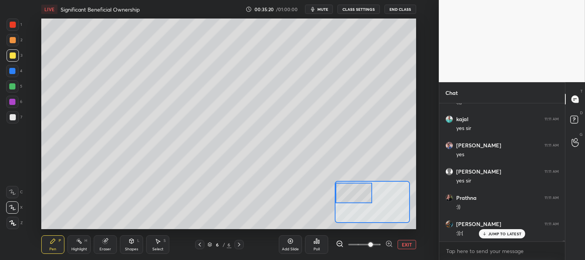
scroll to position [14185, 0]
click at [200, 247] on icon at bounding box center [200, 244] width 6 height 6
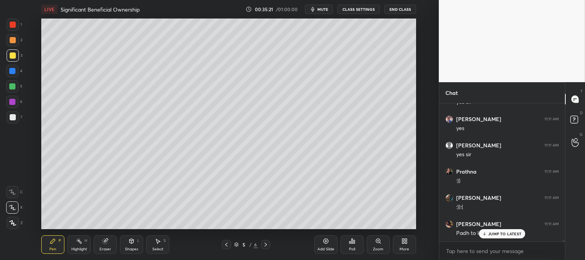
click at [490, 233] on p "JUMP TO LATEST" at bounding box center [504, 233] width 33 height 5
click at [265, 245] on icon at bounding box center [266, 244] width 6 height 6
click at [376, 245] on div "Zoom" at bounding box center [378, 244] width 23 height 19
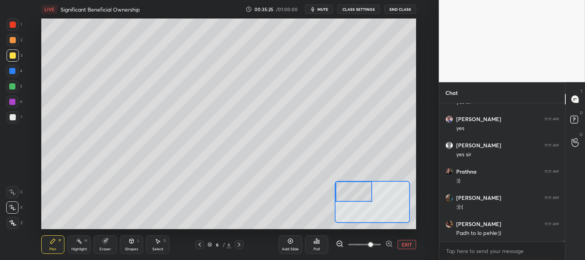
click at [49, 245] on div "Pen P" at bounding box center [52, 244] width 23 height 19
click at [13, 118] on div at bounding box center [13, 117] width 6 height 6
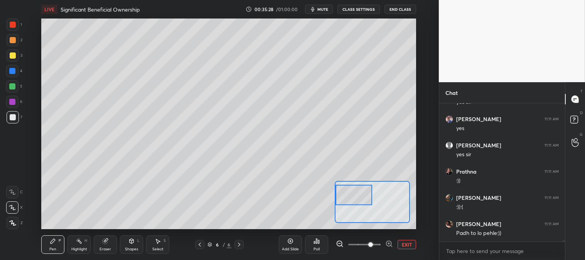
click at [405, 243] on button "EXIT" at bounding box center [407, 244] width 19 height 9
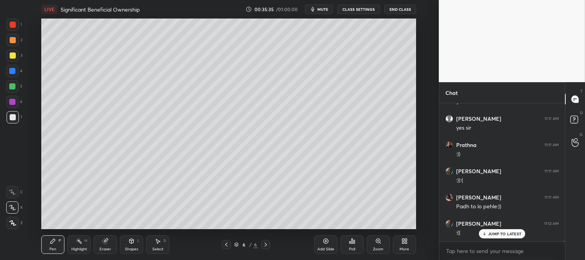
scroll to position [14238, 0]
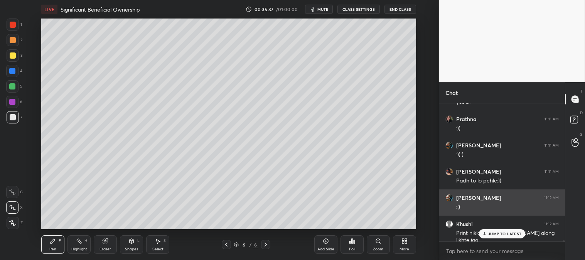
click at [492, 234] on p "JUMP TO LATEST" at bounding box center [504, 233] width 33 height 5
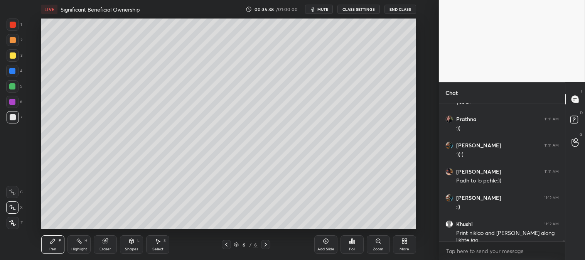
click at [374, 241] on div "Zoom" at bounding box center [378, 244] width 23 height 19
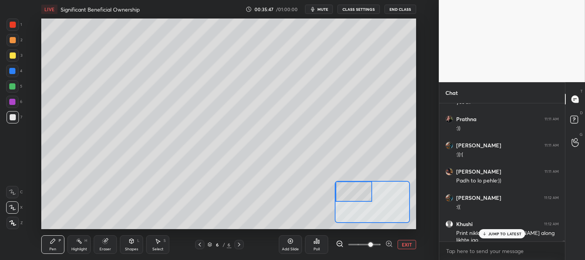
scroll to position [14264, 0]
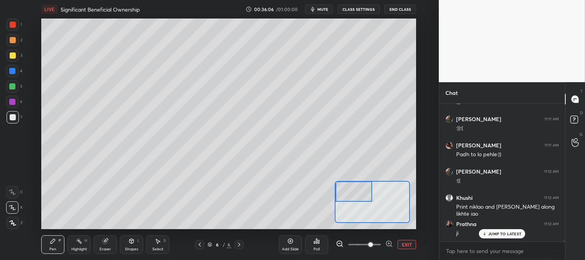
click at [13, 89] on div at bounding box center [12, 86] width 6 height 6
click at [490, 236] on p "JUMP TO LATEST" at bounding box center [504, 233] width 33 height 5
click at [14, 86] on div at bounding box center [12, 86] width 6 height 6
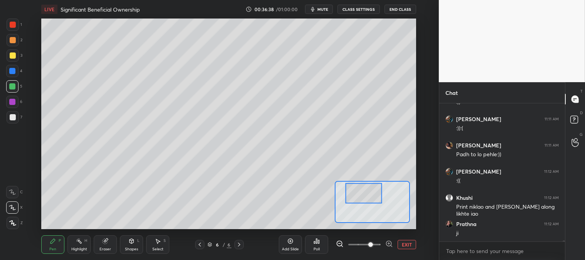
click at [10, 59] on div at bounding box center [13, 55] width 12 height 12
click at [404, 243] on button "EXIT" at bounding box center [407, 244] width 19 height 9
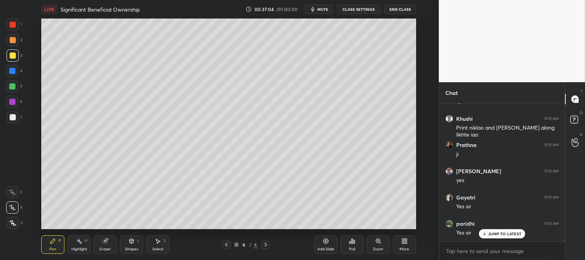
scroll to position [14369, 0]
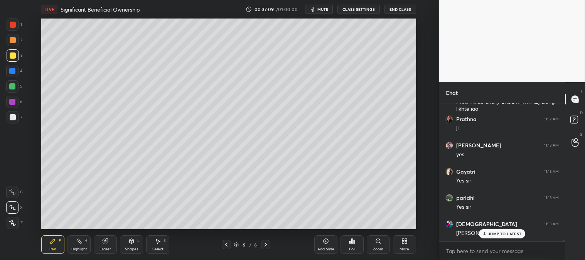
click at [325, 10] on span "mute" at bounding box center [322, 9] width 11 height 5
click at [323, 8] on span "unmute" at bounding box center [322, 9] width 17 height 5
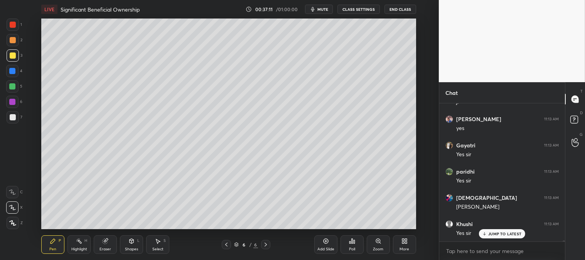
click at [375, 247] on div "Zoom" at bounding box center [378, 249] width 10 height 4
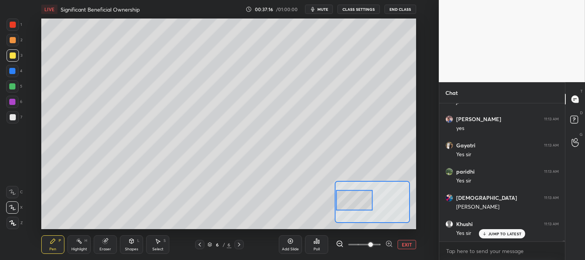
click at [14, 43] on div at bounding box center [13, 40] width 6 height 6
click at [12, 117] on div at bounding box center [13, 117] width 6 height 6
click at [13, 56] on div at bounding box center [13, 55] width 6 height 6
click at [356, 207] on div at bounding box center [354, 200] width 37 height 20
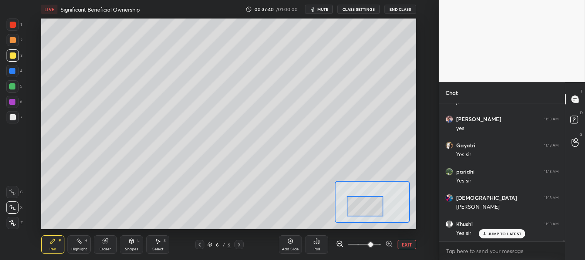
click at [16, 116] on div at bounding box center [13, 117] width 12 height 12
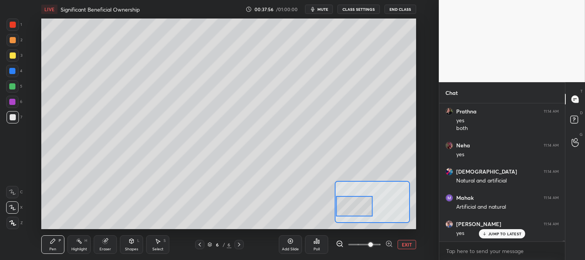
scroll to position [14613, 0]
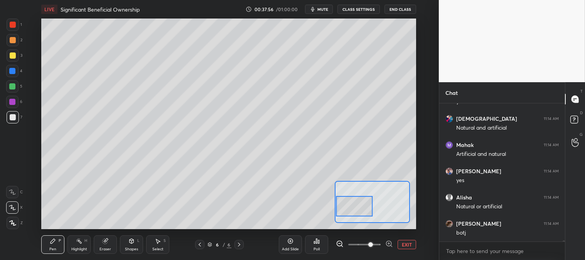
click at [55, 242] on icon at bounding box center [53, 241] width 6 height 6
click at [14, 59] on div at bounding box center [13, 55] width 12 height 12
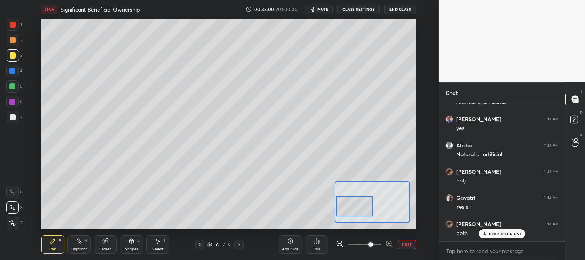
scroll to position [14717, 0]
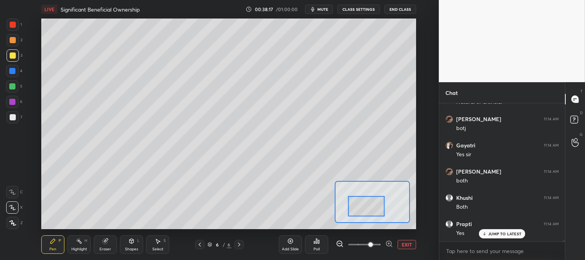
click at [491, 234] on p "JUMP TO LATEST" at bounding box center [504, 233] width 33 height 5
click at [10, 86] on div at bounding box center [12, 86] width 6 height 6
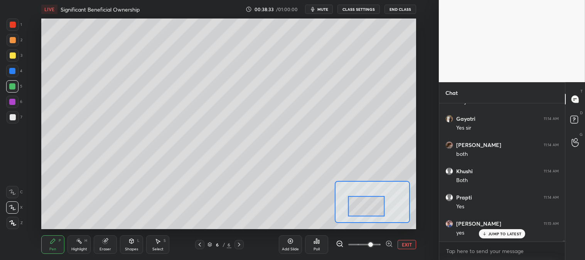
scroll to position [14770, 0]
click at [408, 243] on button "EXIT" at bounding box center [407, 244] width 19 height 9
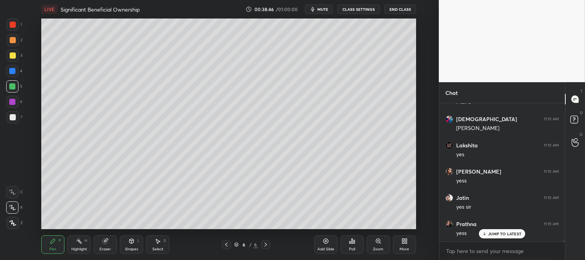
scroll to position [15058, 0]
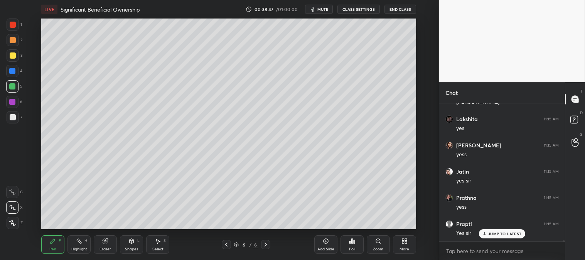
click at [12, 118] on div at bounding box center [13, 117] width 6 height 6
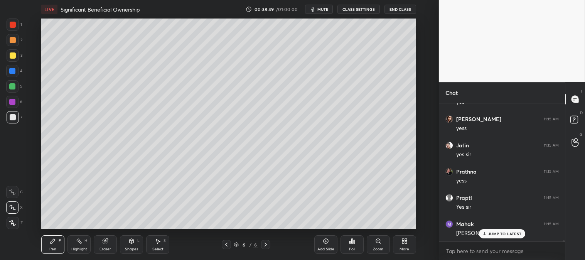
click at [376, 245] on div "Zoom" at bounding box center [378, 244] width 23 height 19
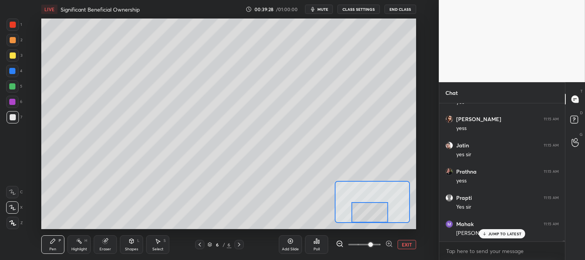
click at [10, 85] on div at bounding box center [12, 86] width 6 height 6
click at [12, 40] on div at bounding box center [13, 40] width 6 height 6
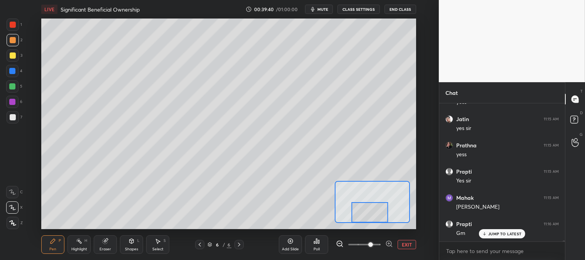
click at [106, 242] on icon at bounding box center [105, 241] width 5 height 5
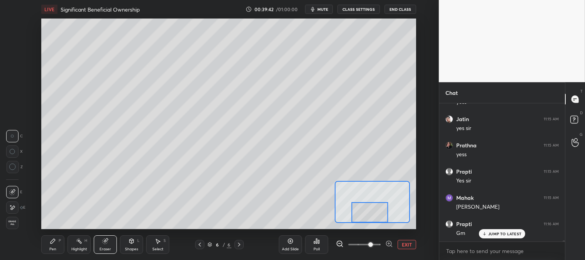
click at [56, 246] on div "Pen P" at bounding box center [52, 244] width 23 height 19
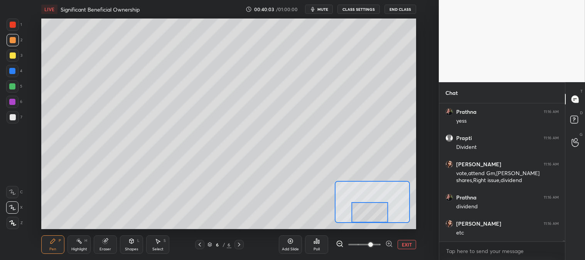
scroll to position [15275, 0]
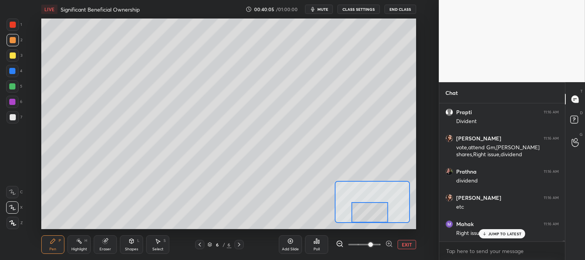
click at [409, 247] on button "EXIT" at bounding box center [407, 244] width 19 height 9
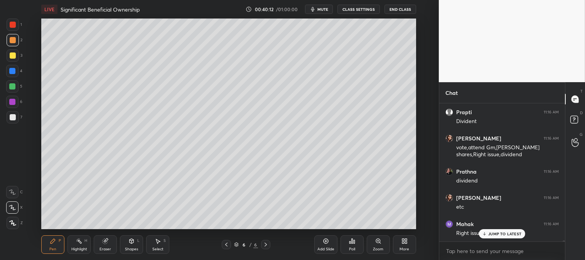
click at [10, 116] on div at bounding box center [13, 117] width 6 height 6
click at [376, 246] on div "Zoom" at bounding box center [378, 244] width 23 height 19
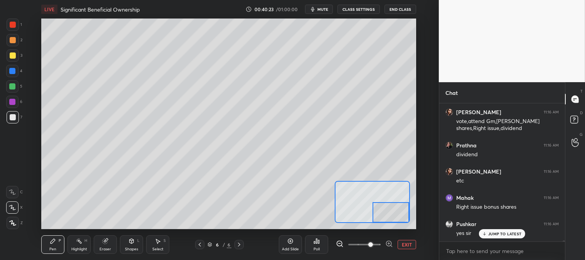
scroll to position [15327, 0]
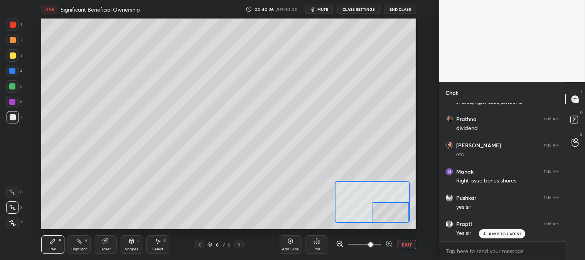
click at [404, 243] on button "EXIT" at bounding box center [407, 244] width 19 height 9
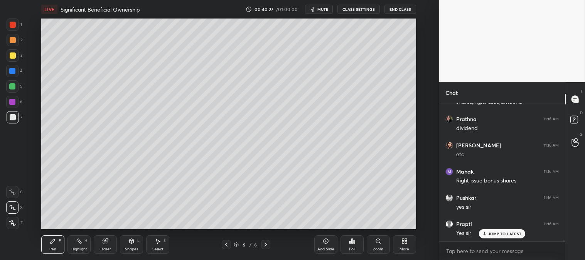
click at [74, 245] on div "Highlight H" at bounding box center [78, 244] width 23 height 19
click at [55, 247] on div "Pen" at bounding box center [52, 249] width 7 height 4
click at [379, 244] on icon at bounding box center [378, 241] width 6 height 6
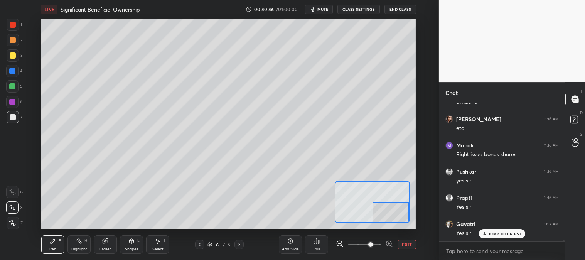
scroll to position [15380, 0]
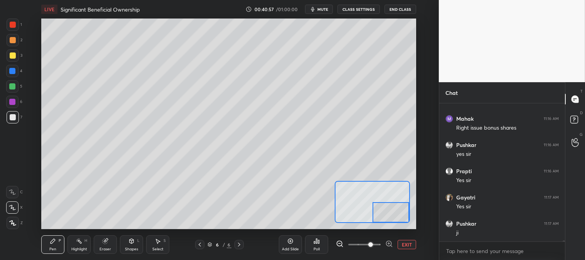
click at [19, 57] on div "3" at bounding box center [15, 55] width 16 height 12
click at [408, 246] on button "EXIT" at bounding box center [407, 244] width 19 height 9
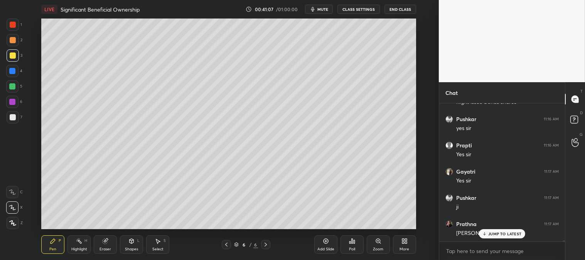
scroll to position [15432, 0]
click at [489, 236] on p "JUMP TO LATEST" at bounding box center [504, 233] width 33 height 5
click at [13, 27] on div at bounding box center [13, 25] width 6 height 6
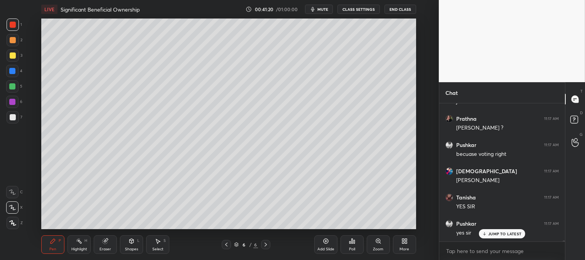
scroll to position [15537, 0]
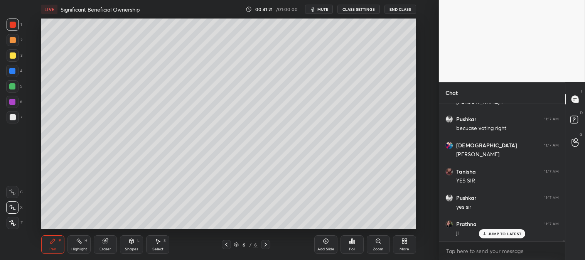
click at [375, 248] on div "Zoom" at bounding box center [378, 249] width 10 height 4
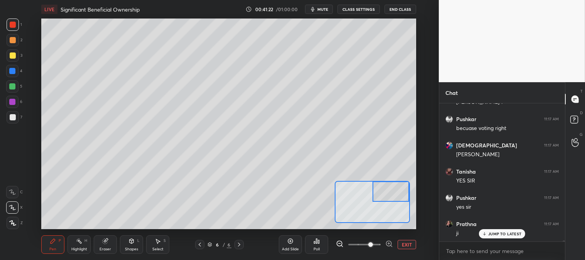
click at [495, 234] on p "JUMP TO LATEST" at bounding box center [504, 233] width 33 height 5
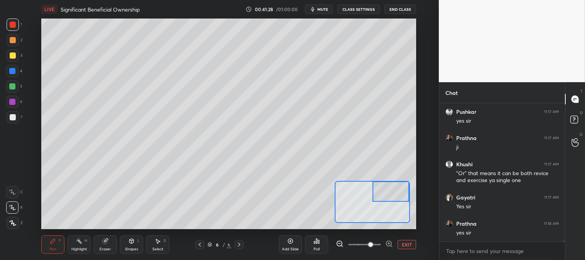
scroll to position [15649, 0]
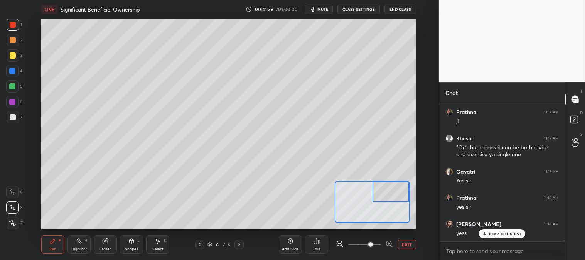
click at [13, 116] on div at bounding box center [13, 117] width 6 height 6
click at [14, 85] on div at bounding box center [12, 86] width 6 height 6
click at [12, 71] on div at bounding box center [12, 71] width 6 height 6
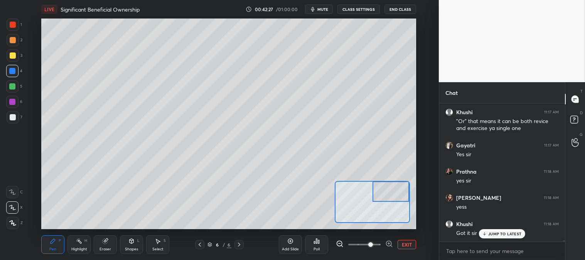
click at [103, 247] on div "Eraser" at bounding box center [106, 249] width 12 height 4
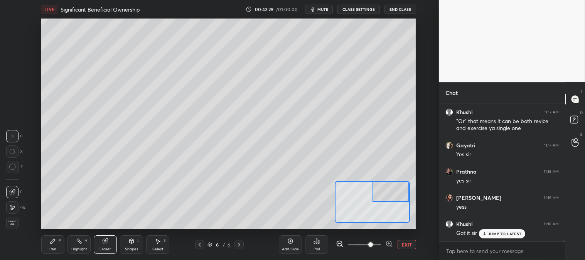
click at [57, 245] on div "Pen P" at bounding box center [52, 244] width 23 height 19
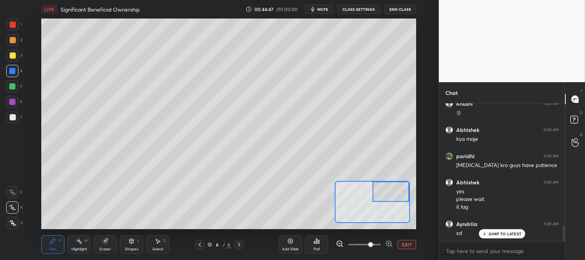
scroll to position [1090, 0]
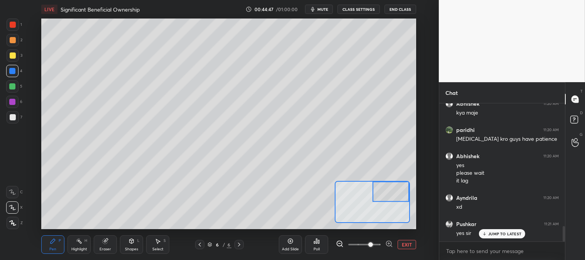
click at [292, 228] on div "Add Slide Poll EXIT" at bounding box center [347, 244] width 137 height 43
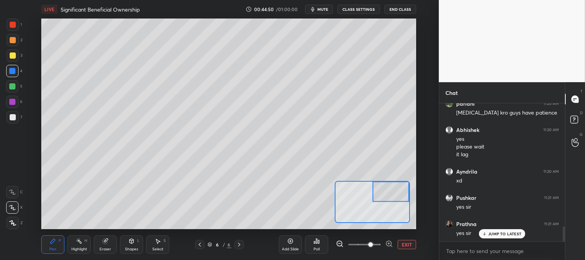
click at [112, 247] on div "Eraser" at bounding box center [105, 244] width 23 height 19
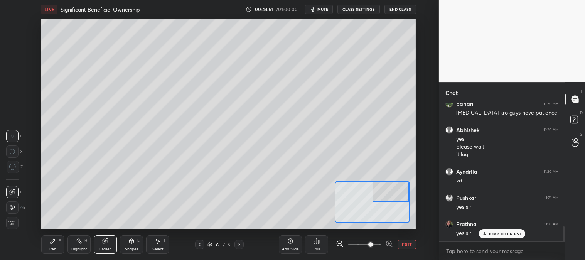
click at [53, 247] on div "Pen" at bounding box center [52, 249] width 7 height 4
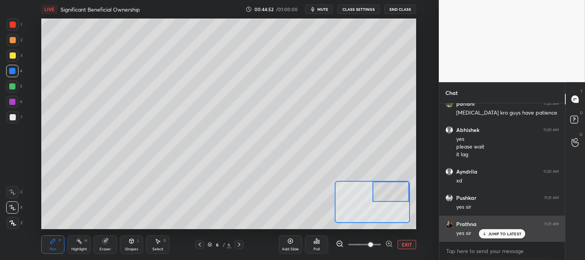
click at [497, 235] on p "JUMP TO LATEST" at bounding box center [504, 233] width 33 height 5
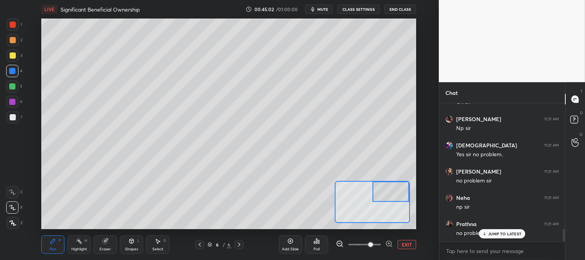
scroll to position [1378, 0]
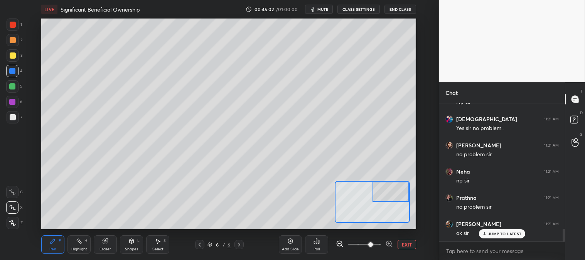
click at [494, 235] on p "JUMP TO LATEST" at bounding box center [504, 233] width 33 height 5
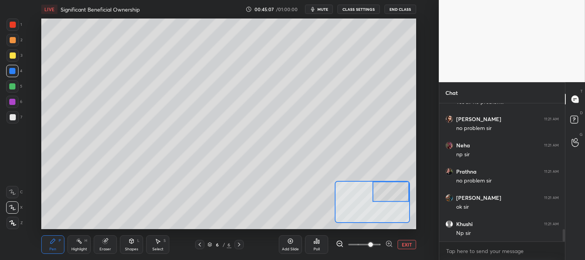
scroll to position [1431, 0]
click at [406, 244] on button "EXIT" at bounding box center [407, 244] width 19 height 9
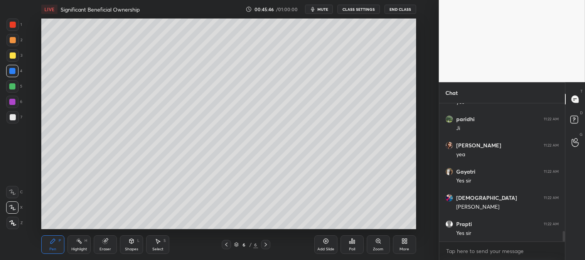
scroll to position [1693, 0]
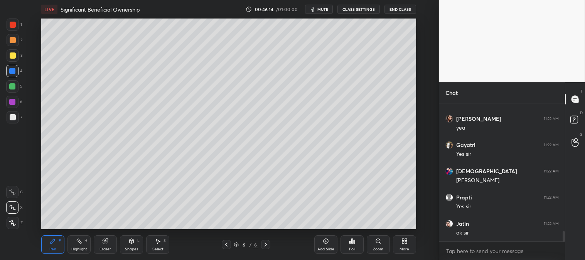
click at [224, 244] on icon at bounding box center [226, 244] width 6 height 6
click at [15, 25] on div at bounding box center [13, 25] width 6 height 6
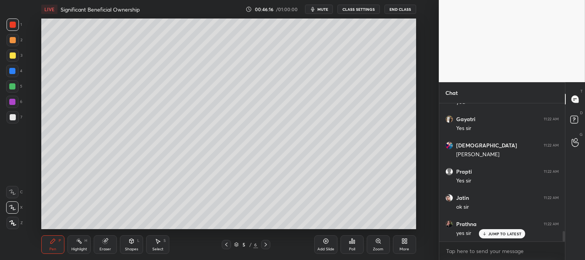
click at [228, 245] on icon at bounding box center [226, 244] width 6 height 6
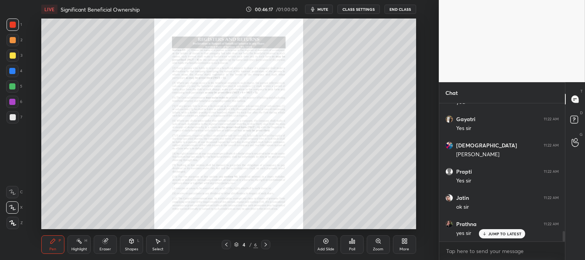
click at [376, 247] on div "Zoom" at bounding box center [378, 249] width 10 height 4
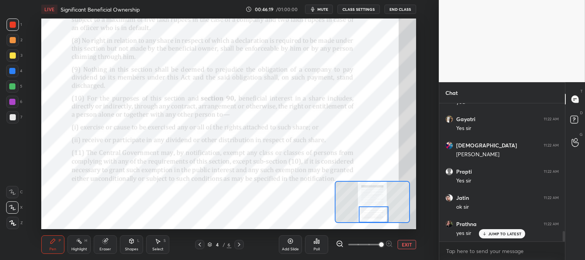
click at [242, 244] on div at bounding box center [238, 244] width 9 height 9
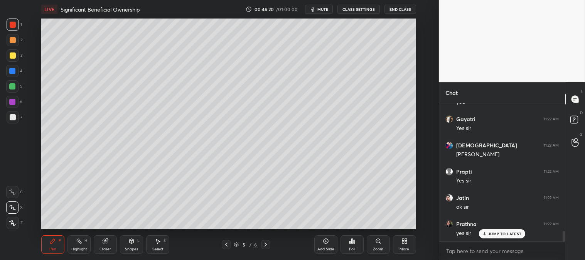
click at [266, 245] on icon at bounding box center [266, 244] width 6 height 6
click at [228, 246] on icon at bounding box center [226, 244] width 6 height 6
click at [226, 244] on icon at bounding box center [226, 245] width 2 height 4
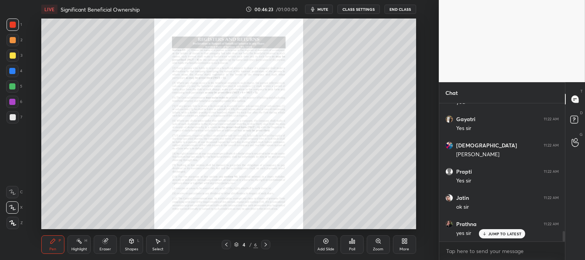
click at [374, 247] on div "Zoom" at bounding box center [378, 249] width 10 height 4
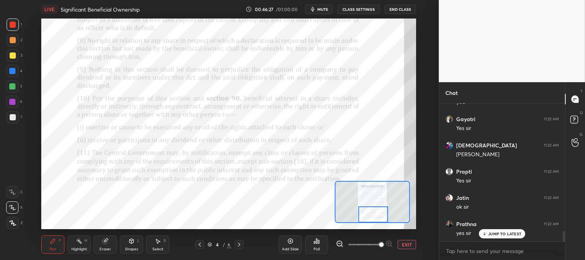
click at [106, 243] on icon at bounding box center [105, 241] width 5 height 5
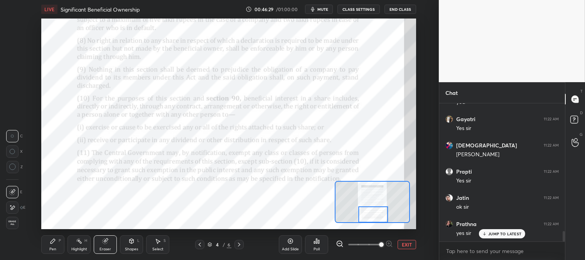
click at [56, 239] on div "Pen P" at bounding box center [52, 244] width 23 height 19
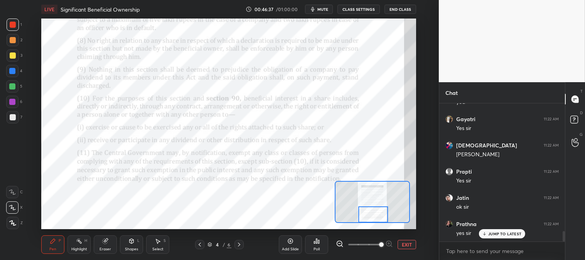
click at [108, 245] on div "Eraser" at bounding box center [105, 244] width 23 height 19
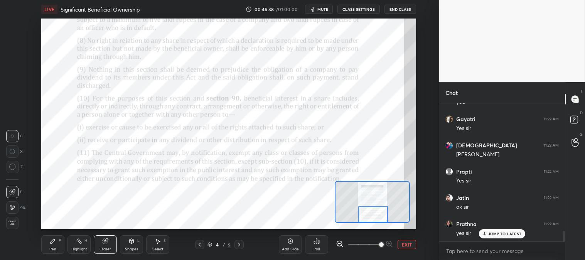
click at [58, 246] on div "Pen P" at bounding box center [52, 244] width 23 height 19
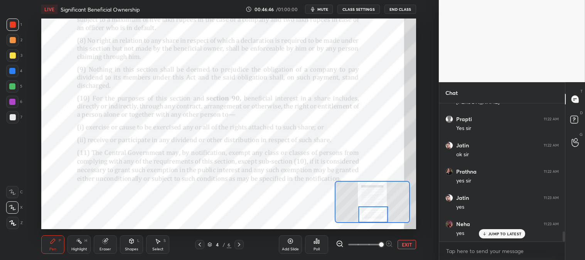
scroll to position [1798, 0]
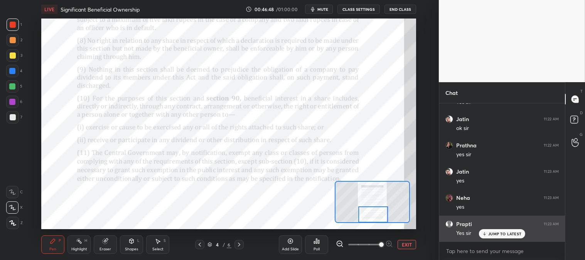
click at [492, 235] on p "JUMP TO LATEST" at bounding box center [504, 233] width 33 height 5
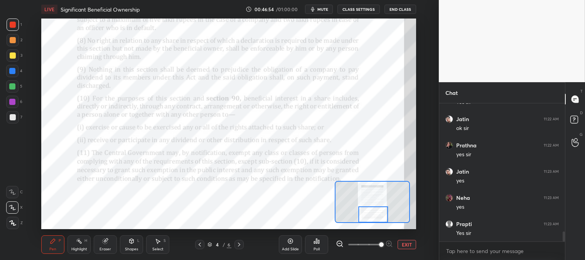
click at [238, 241] on icon at bounding box center [239, 244] width 6 height 6
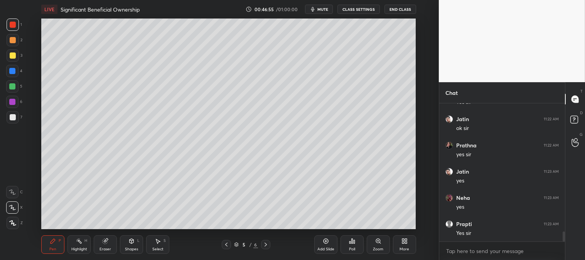
click at [265, 244] on icon at bounding box center [266, 244] width 6 height 6
click at [82, 243] on icon at bounding box center [79, 241] width 6 height 6
click at [226, 243] on icon at bounding box center [226, 245] width 2 height 4
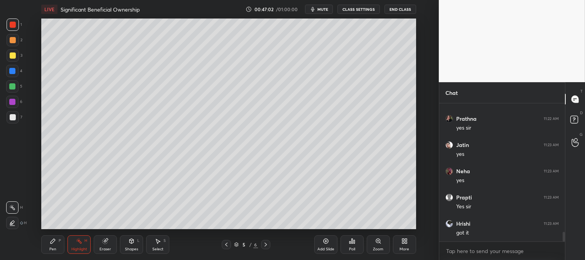
click at [227, 243] on icon at bounding box center [226, 245] width 2 height 4
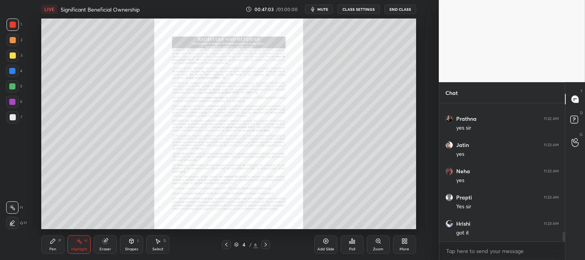
click at [371, 245] on div "Zoom" at bounding box center [378, 244] width 23 height 19
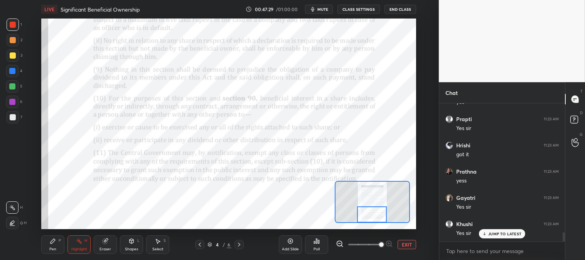
scroll to position [1929, 0]
click at [58, 244] on div "Pen P" at bounding box center [52, 244] width 23 height 19
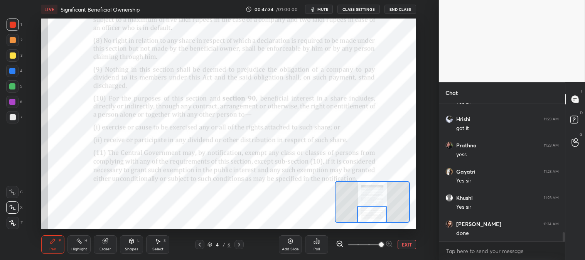
scroll to position [1955, 0]
click at [16, 70] on div at bounding box center [12, 71] width 12 height 12
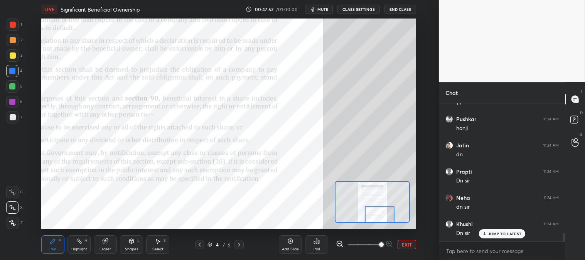
scroll to position [2139, 0]
click at [83, 247] on div "Highlight" at bounding box center [79, 249] width 16 height 4
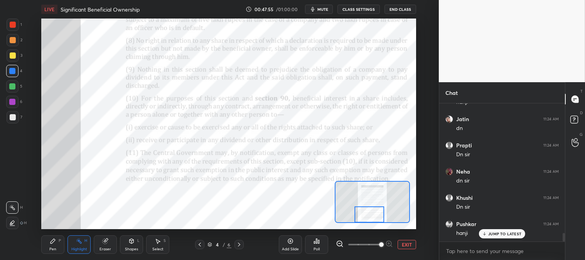
click at [96, 241] on div "Eraser" at bounding box center [105, 244] width 23 height 19
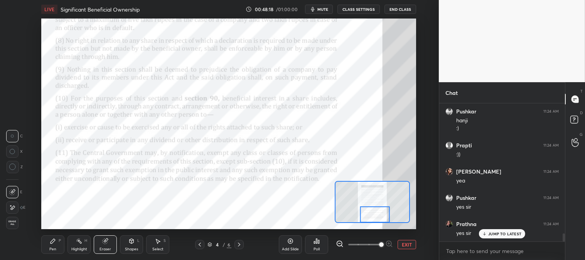
scroll to position [2277, 0]
click at [54, 245] on div "Pen P" at bounding box center [52, 244] width 23 height 19
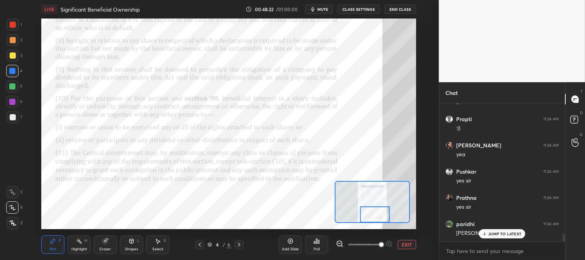
scroll to position [2304, 0]
click at [487, 234] on div "JUMP TO LATEST" at bounding box center [502, 233] width 46 height 9
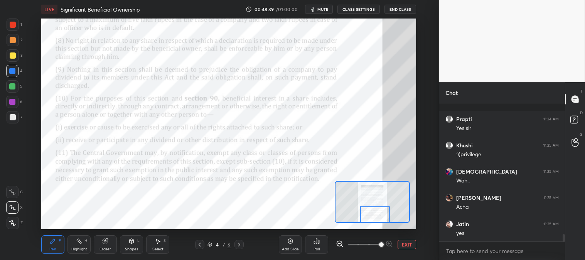
scroll to position [2461, 0]
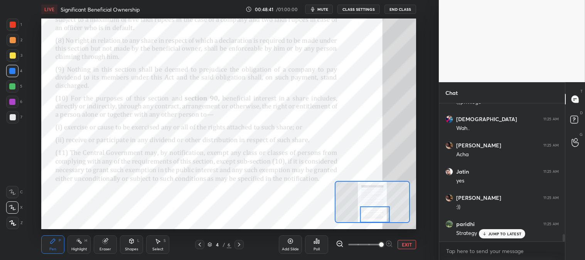
click at [488, 234] on div "JUMP TO LATEST" at bounding box center [502, 233] width 46 height 9
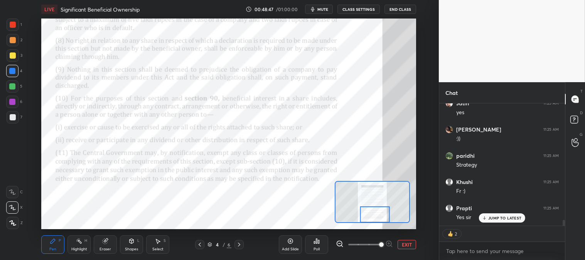
scroll to position [2555, 0]
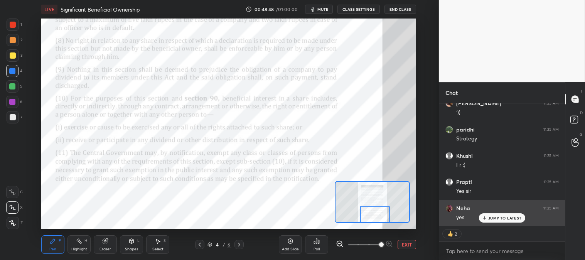
click at [492, 220] on p "JUMP TO LATEST" at bounding box center [504, 218] width 33 height 5
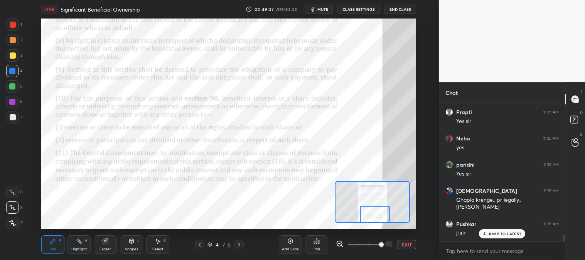
scroll to position [2658, 0]
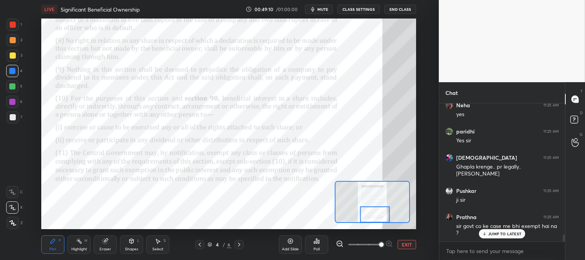
click at [487, 236] on div "JUMP TO LATEST" at bounding box center [502, 233] width 46 height 9
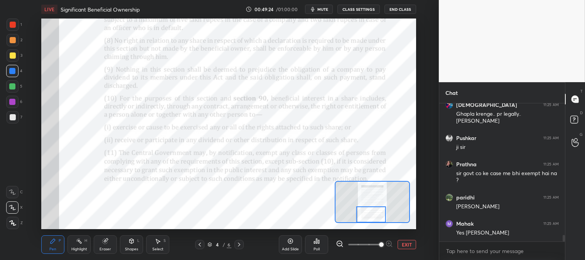
scroll to position [2737, 0]
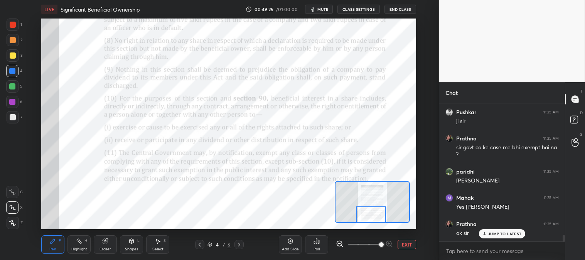
click at [488, 235] on div "JUMP TO LATEST" at bounding box center [502, 233] width 46 height 9
click at [403, 245] on button "EXIT" at bounding box center [407, 244] width 19 height 9
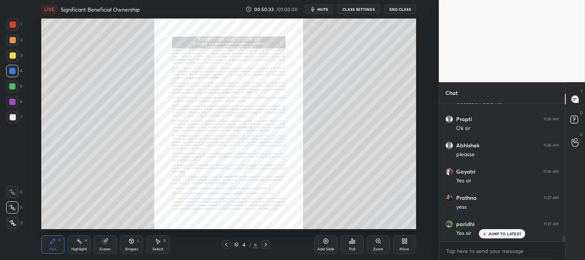
scroll to position [3144, 0]
click at [55, 248] on div "Pen" at bounding box center [52, 249] width 7 height 4
click at [381, 246] on div "Zoom" at bounding box center [378, 244] width 23 height 19
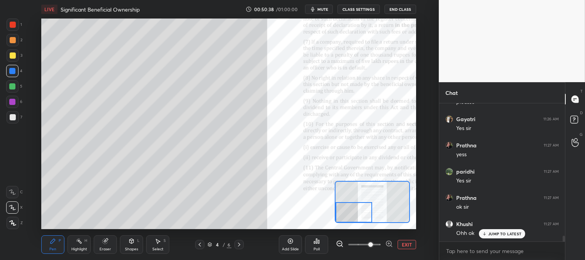
click at [12, 56] on div at bounding box center [13, 55] width 6 height 6
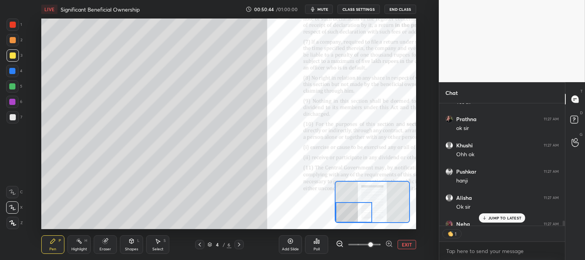
scroll to position [3291, 0]
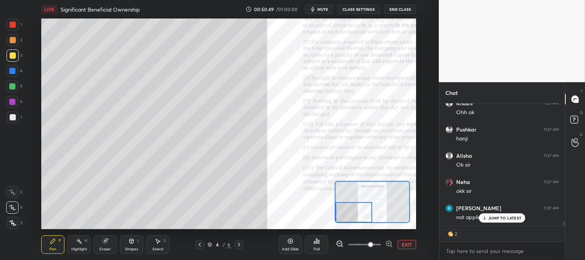
click at [110, 244] on div "Eraser" at bounding box center [105, 244] width 23 height 19
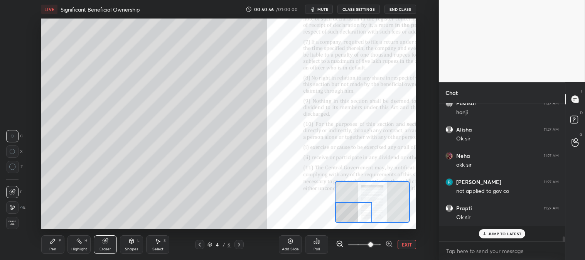
scroll to position [3302, 0]
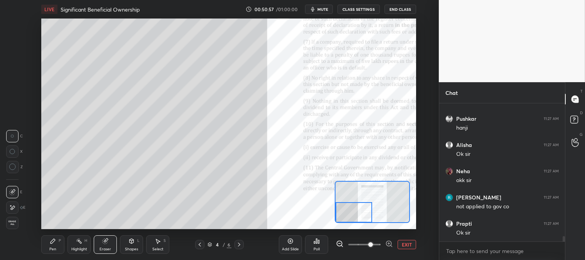
click at [49, 245] on div "Pen P" at bounding box center [52, 244] width 23 height 19
click at [51, 241] on icon at bounding box center [53, 241] width 6 height 6
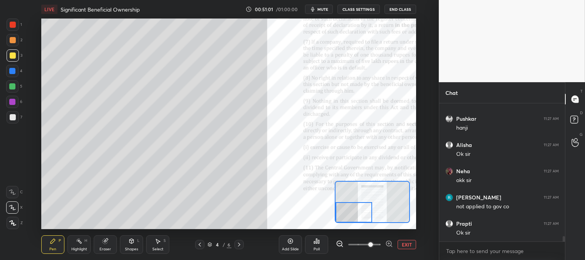
scroll to position [3328, 0]
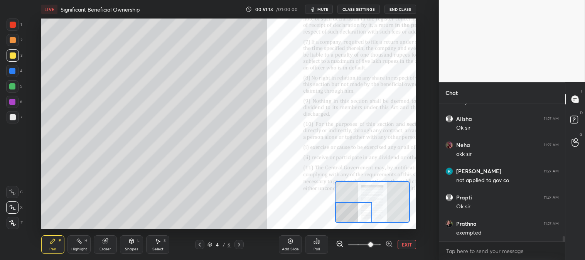
click at [410, 244] on button "EXIT" at bounding box center [407, 244] width 19 height 9
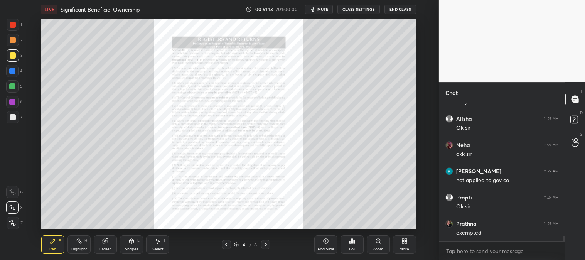
scroll to position [3354, 0]
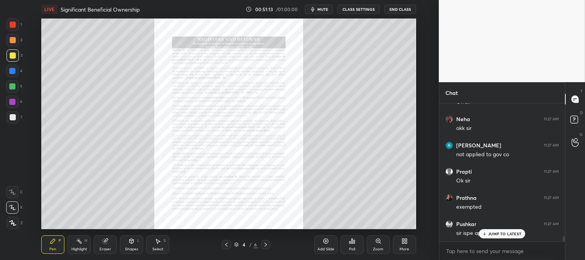
click at [78, 243] on icon at bounding box center [79, 241] width 6 height 6
click at [321, 9] on span "mute" at bounding box center [322, 9] width 11 height 5
click at [320, 10] on span "unmute" at bounding box center [322, 9] width 17 height 5
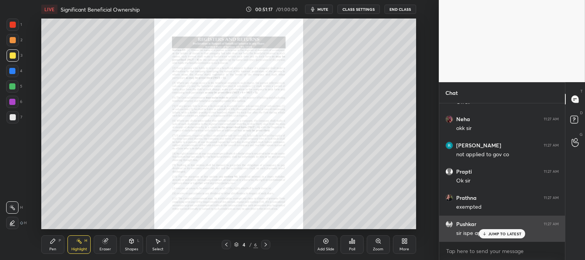
click at [492, 236] on p "JUMP TO LATEST" at bounding box center [504, 233] width 33 height 5
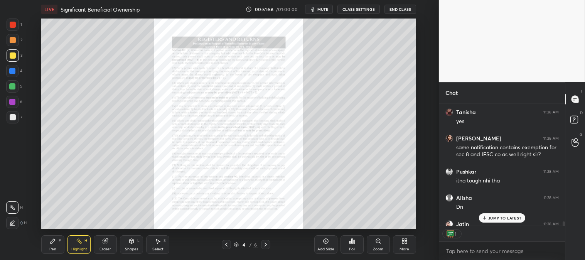
scroll to position [120, 123]
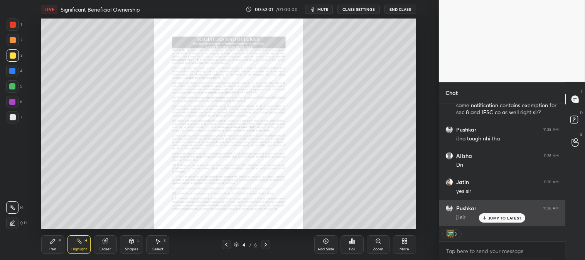
click at [492, 221] on div "JUMP TO LATEST" at bounding box center [502, 217] width 46 height 9
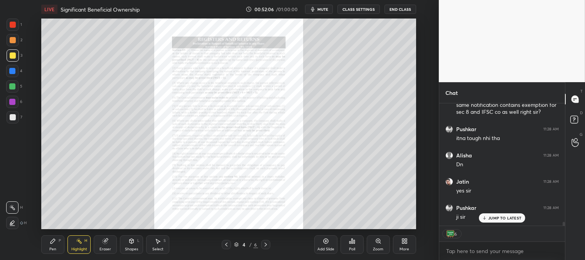
scroll to position [3849, 0]
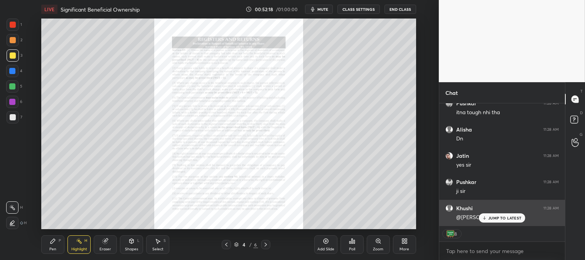
click at [493, 218] on p "JUMP TO LATEST" at bounding box center [504, 218] width 33 height 5
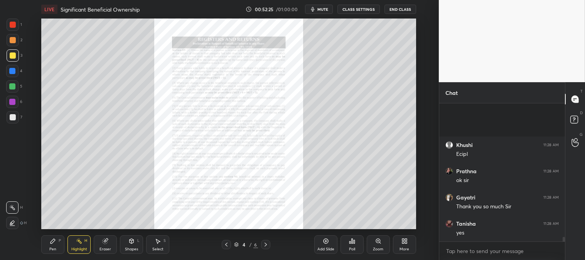
scroll to position [4024, 0]
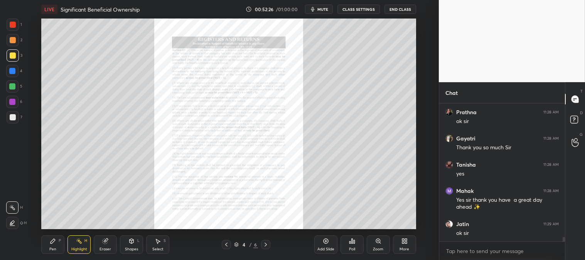
click at [398, 10] on button "End Class" at bounding box center [401, 9] width 32 height 9
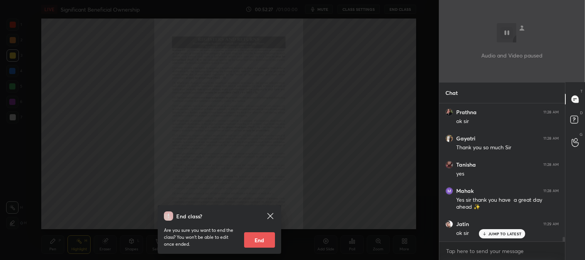
scroll to position [4050, 0]
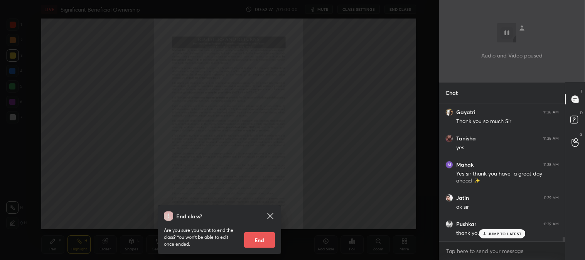
click at [266, 239] on button "End" at bounding box center [259, 239] width 31 height 15
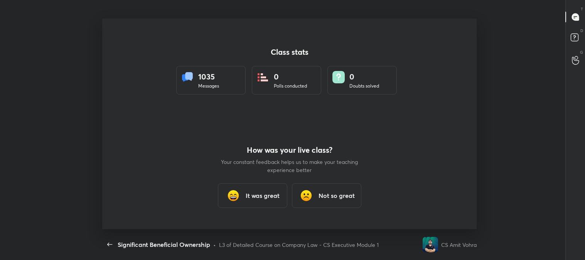
scroll to position [0, 0]
type textarea "x"
